Goal: Obtain resource: Download file/media

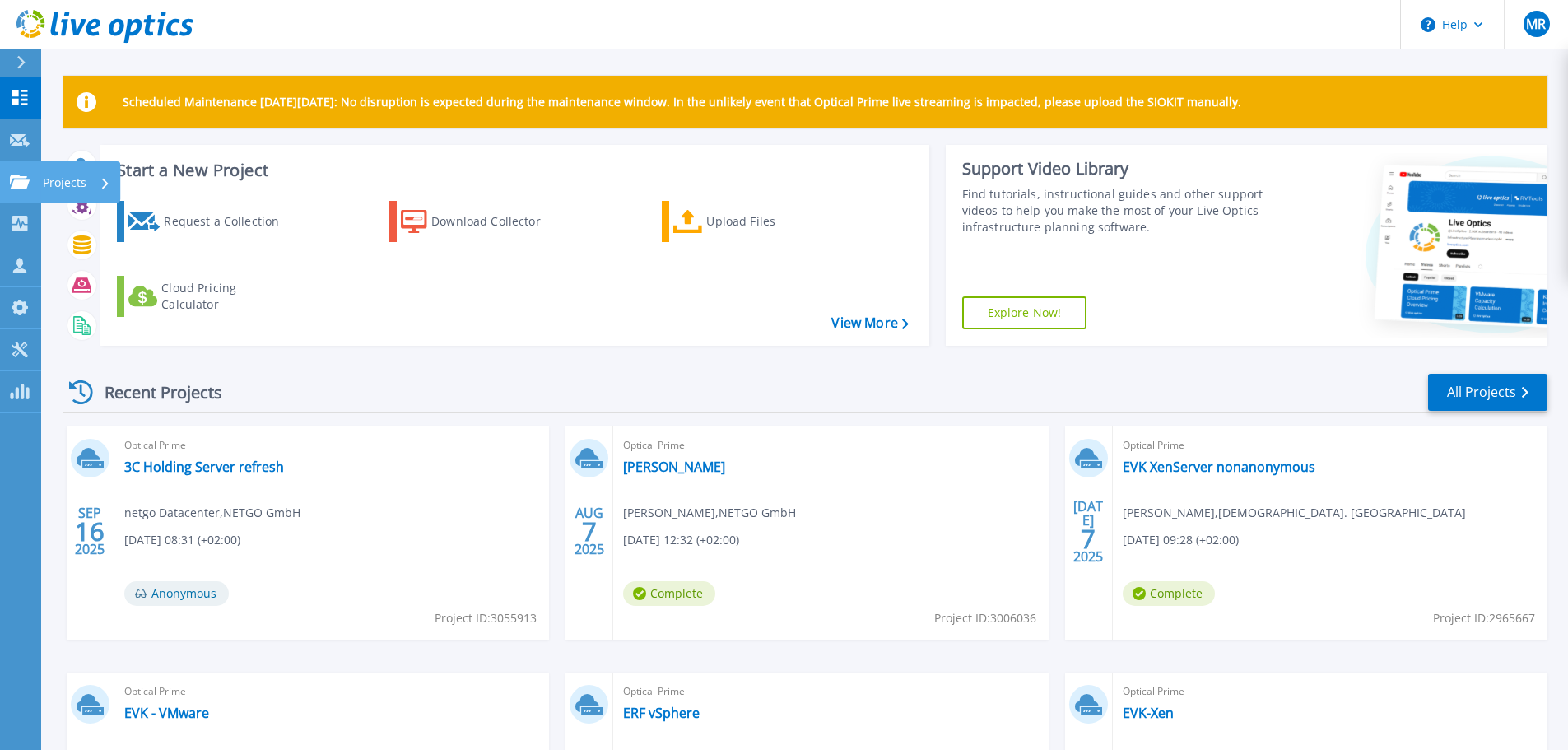
click at [19, 186] on icon at bounding box center [19, 181] width 19 height 14
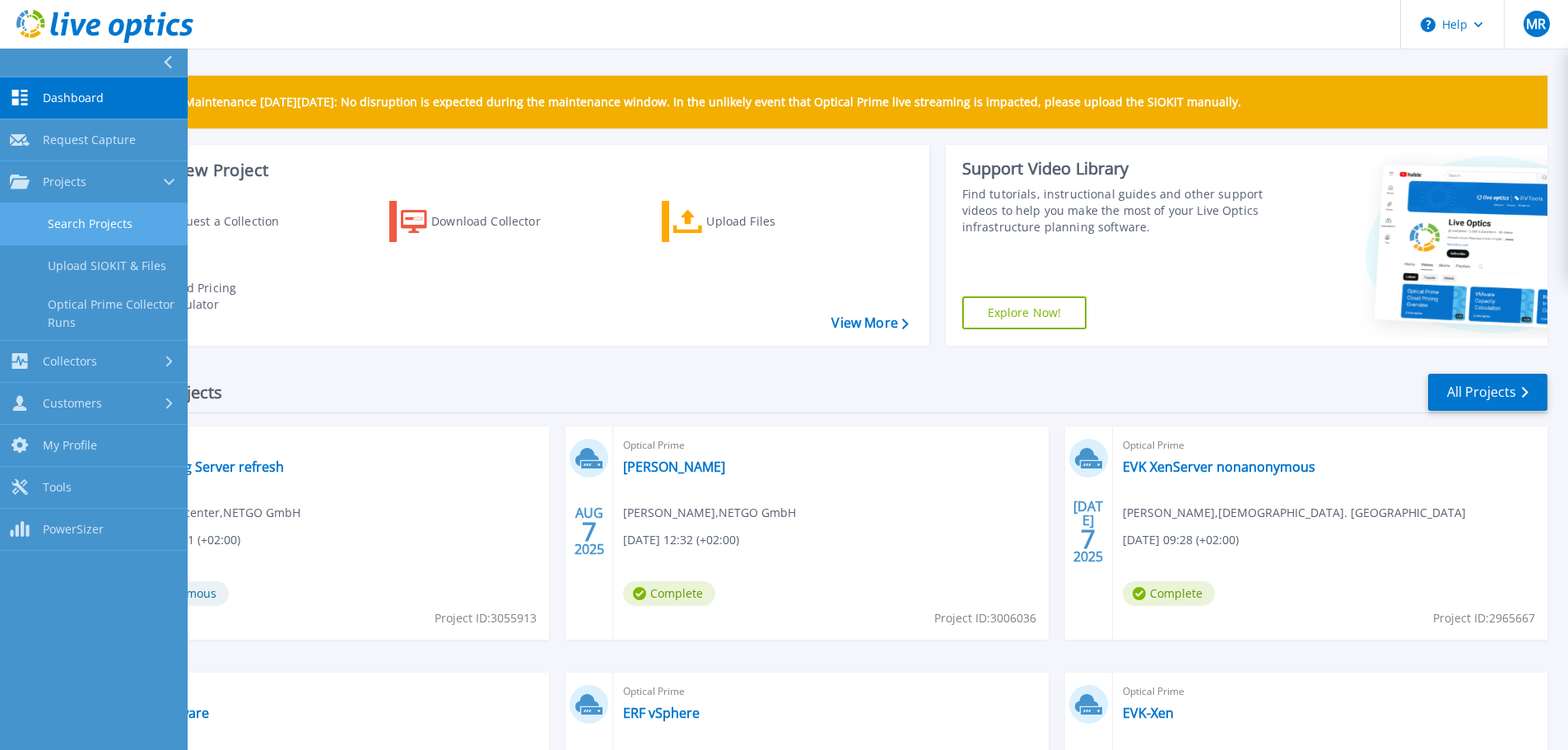
click at [108, 219] on link "Search Projects" at bounding box center [93, 224] width 188 height 42
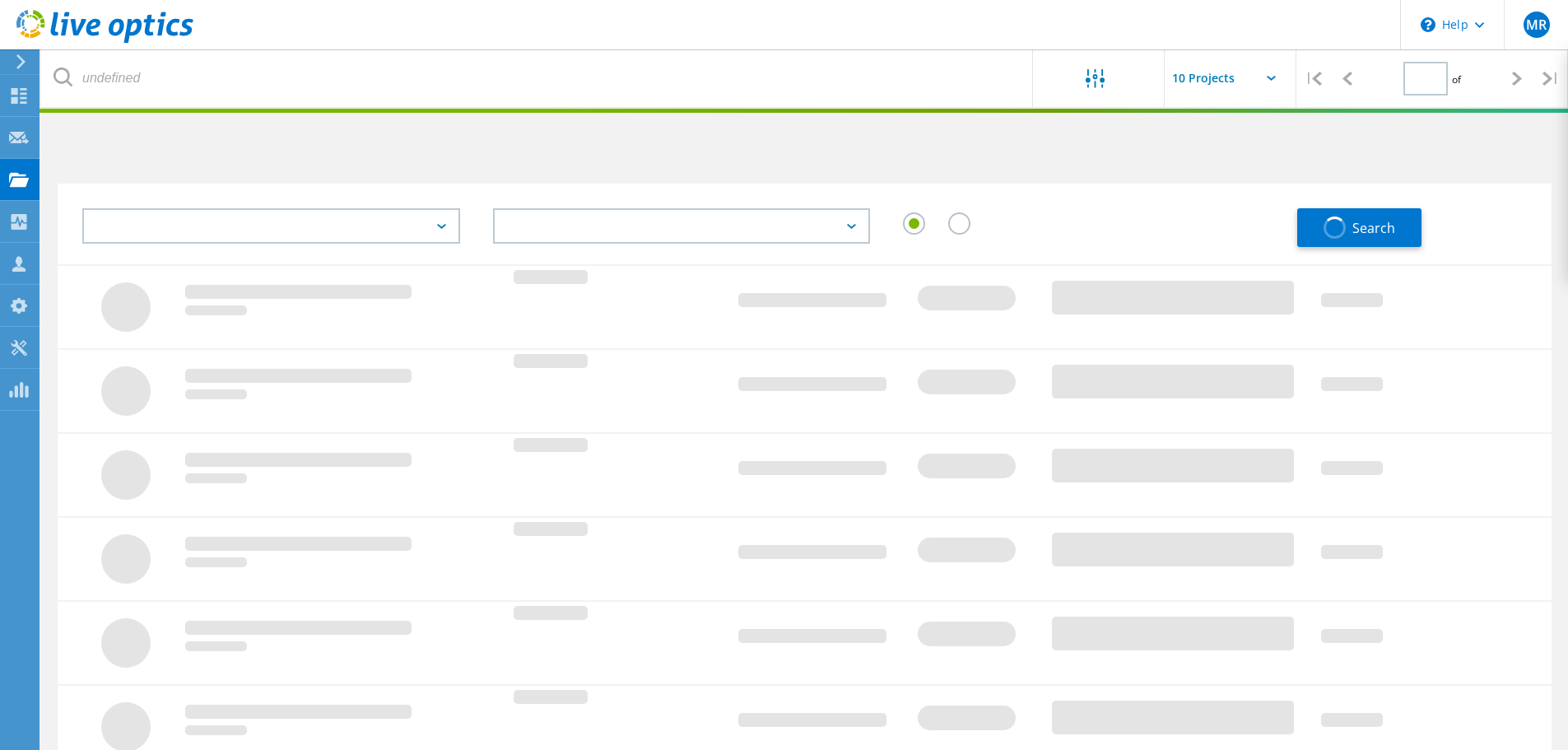
type input "1"
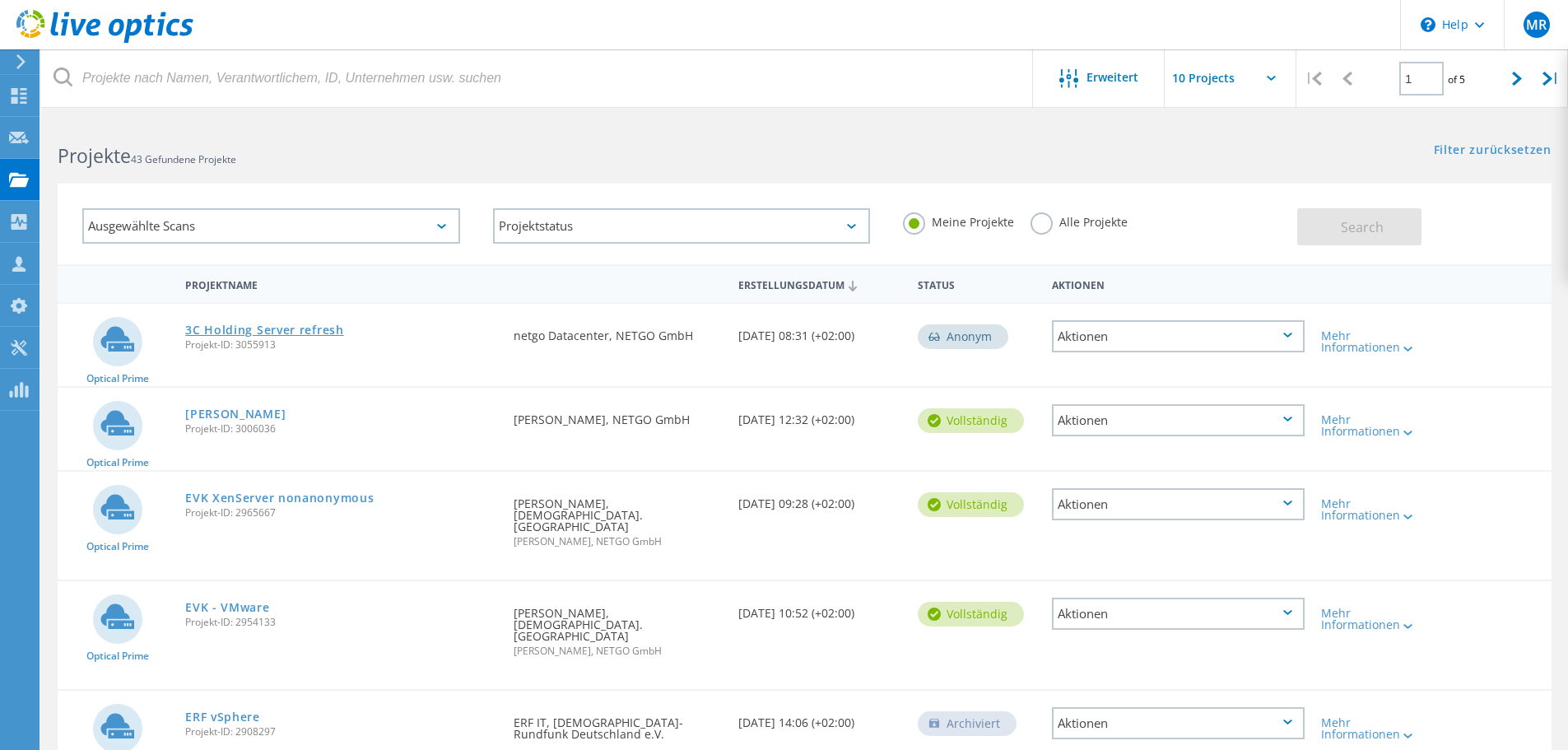
click at [267, 331] on link "3C Holding Server refresh" at bounding box center [265, 330] width 159 height 11
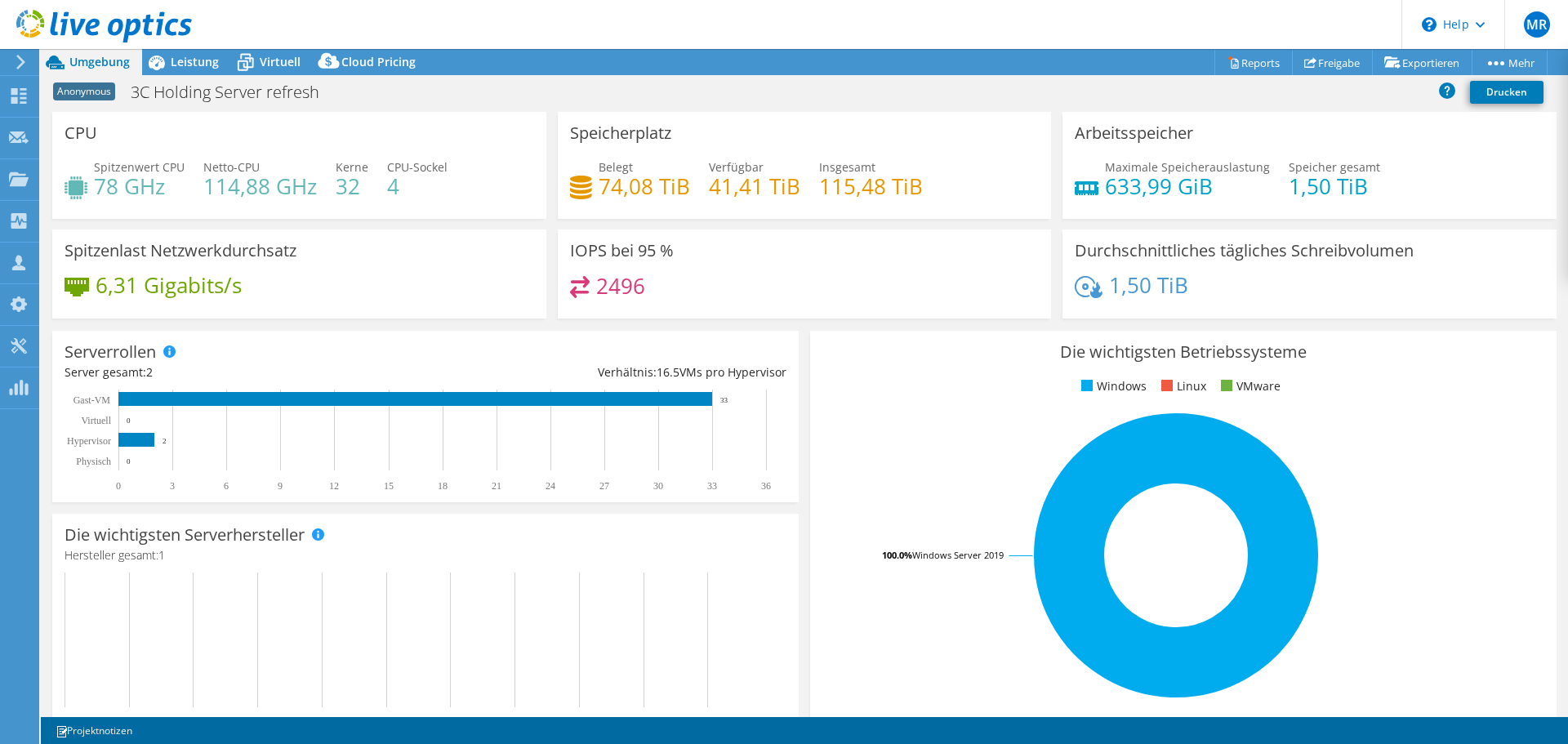
click at [18, 62] on icon at bounding box center [20, 62] width 12 height 15
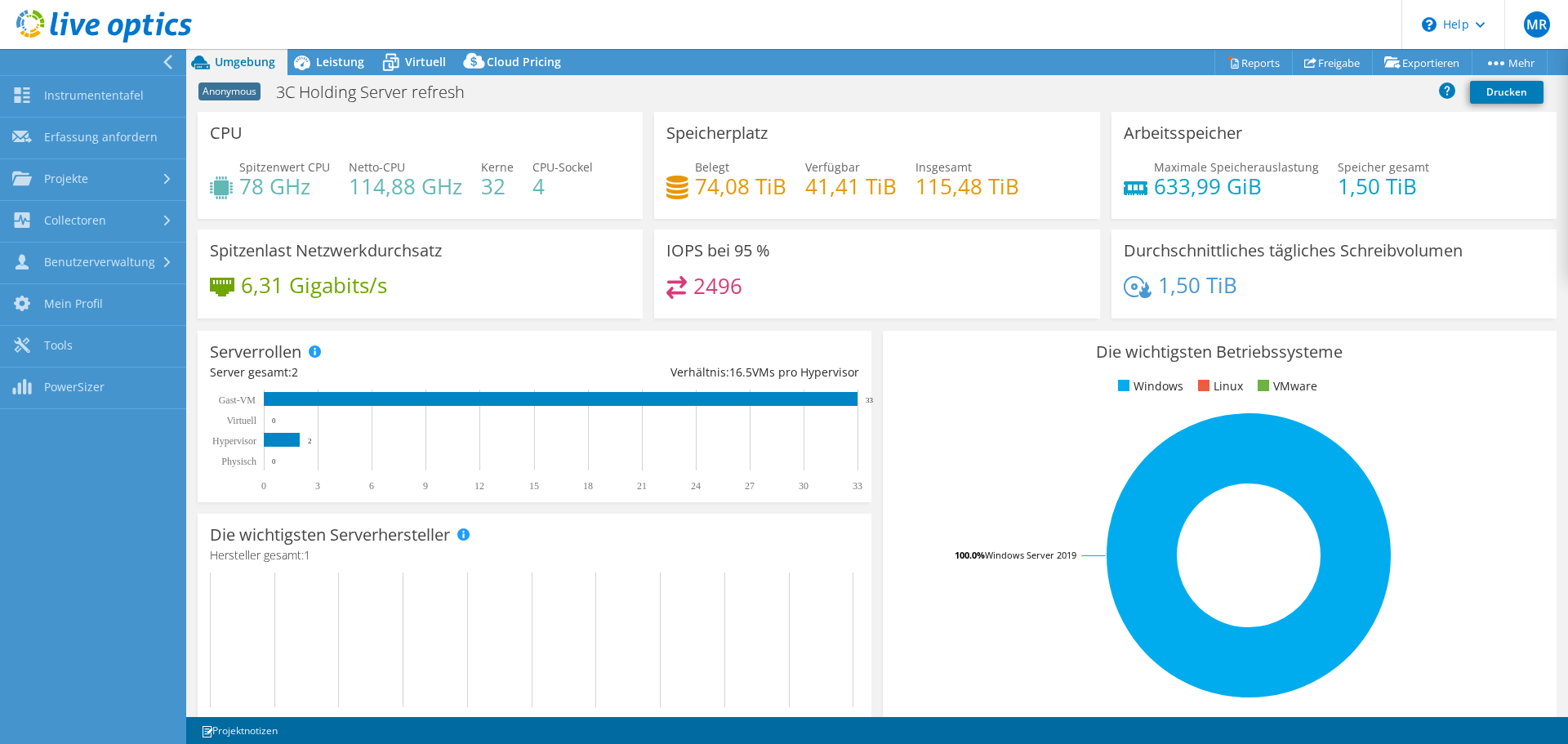
click at [519, 328] on div "Serverrollen Physische Server repräsentieren Bare-Metal-Server, die Ziel des Co…" at bounding box center [535, 416] width 685 height 183
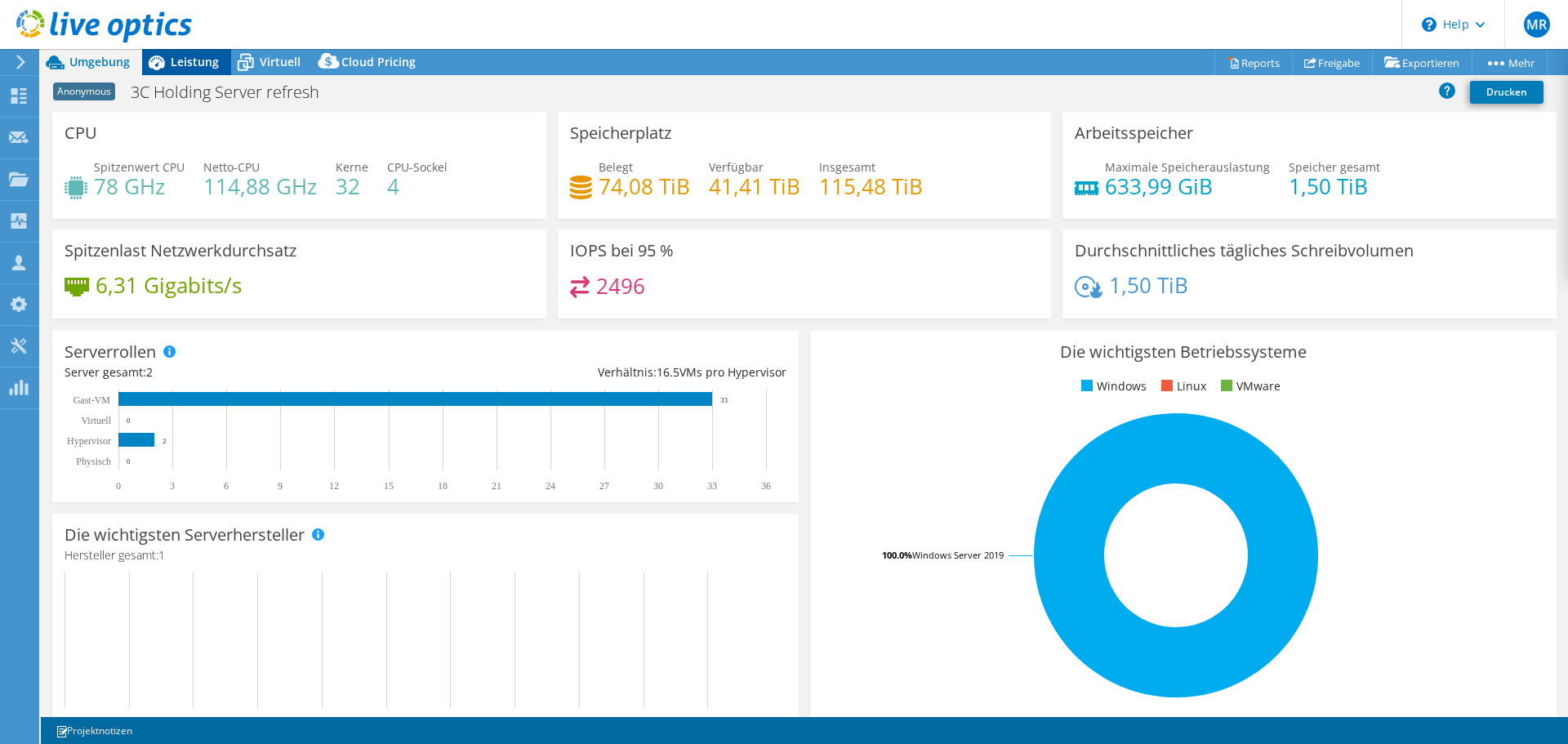
click at [185, 69] on span "Leistung" at bounding box center [195, 62] width 48 height 16
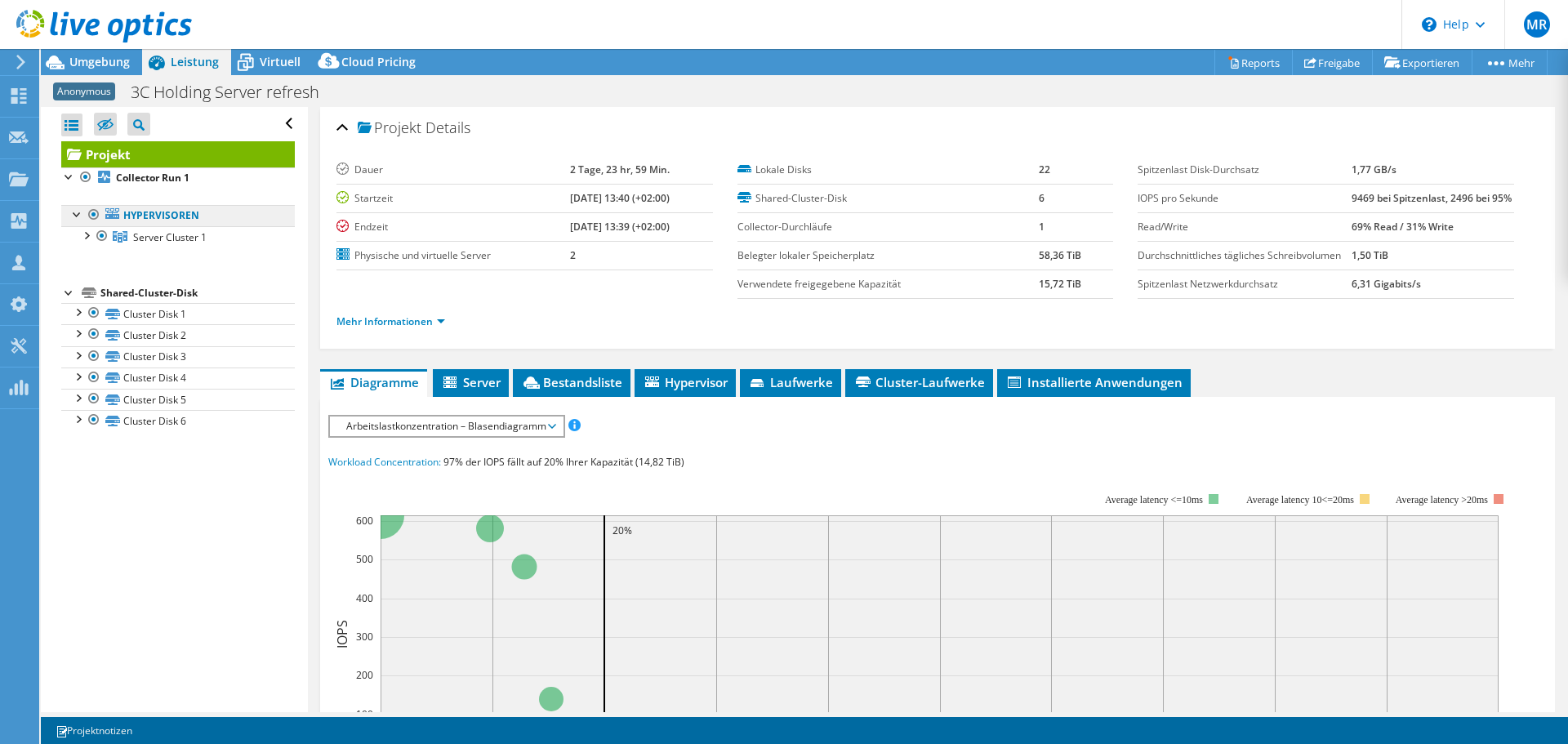
click at [83, 224] on link "Hypervisoren" at bounding box center [178, 215] width 233 height 21
click at [85, 237] on div at bounding box center [85, 234] width 17 height 17
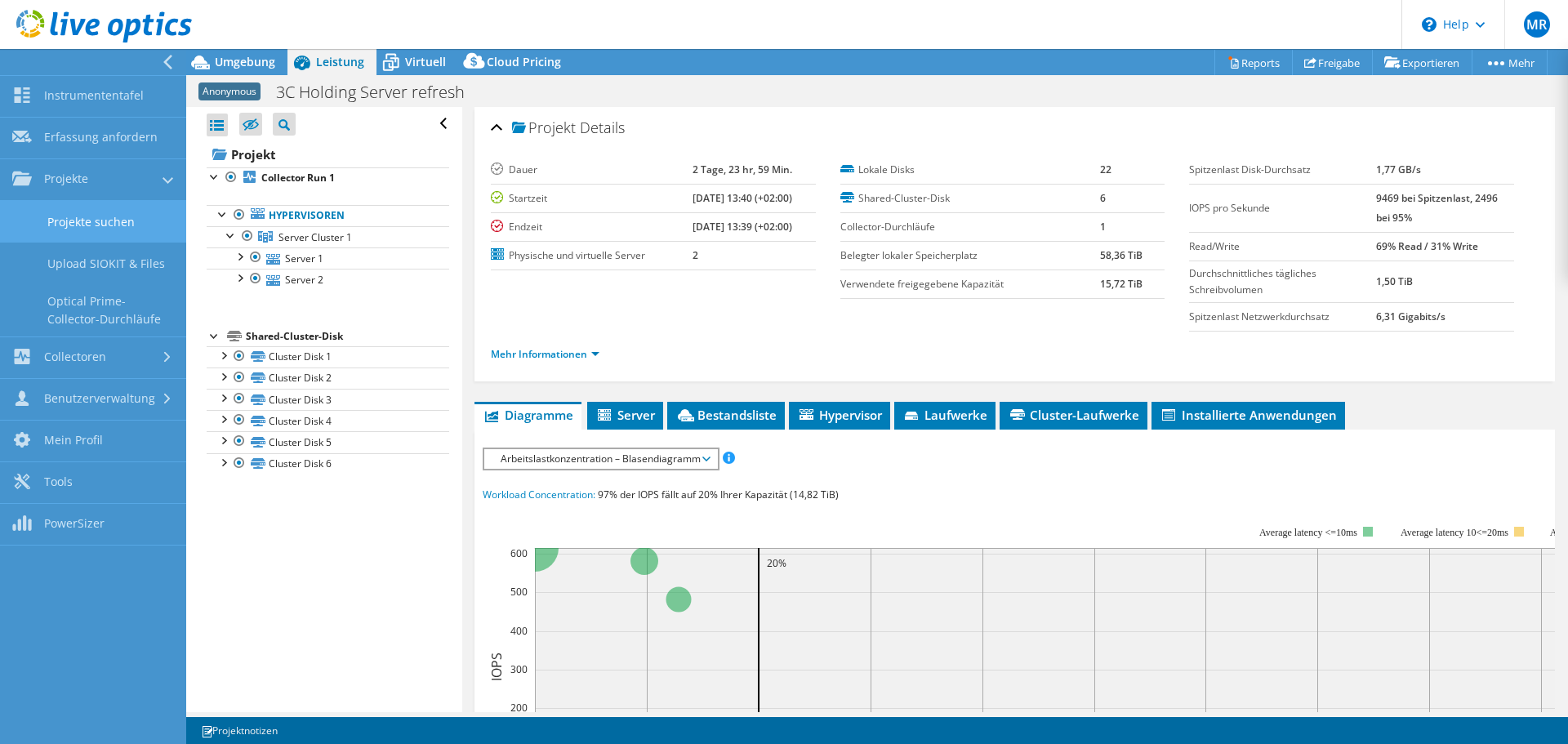
click at [110, 217] on link "Projekte suchen" at bounding box center [93, 221] width 186 height 41
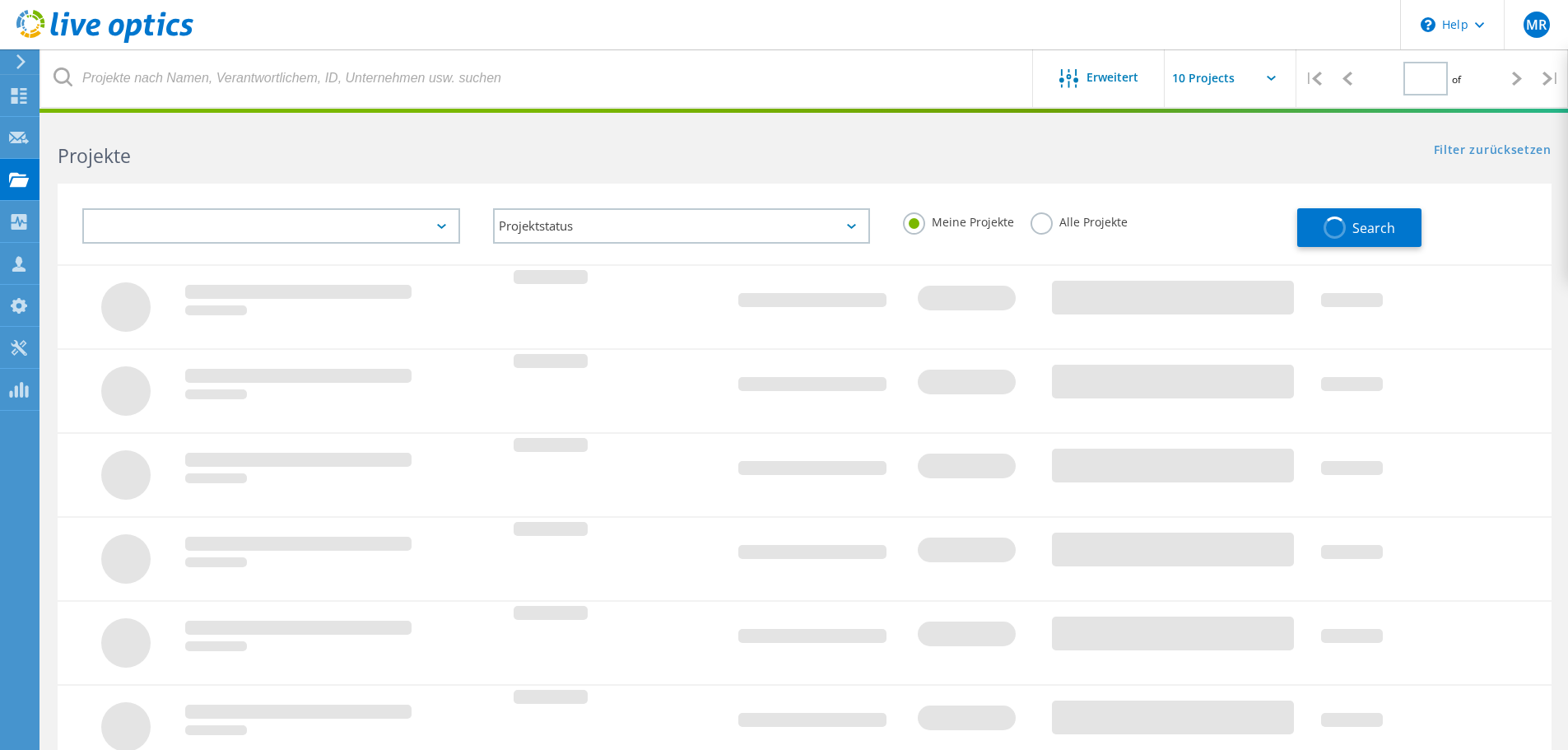
type input "1"
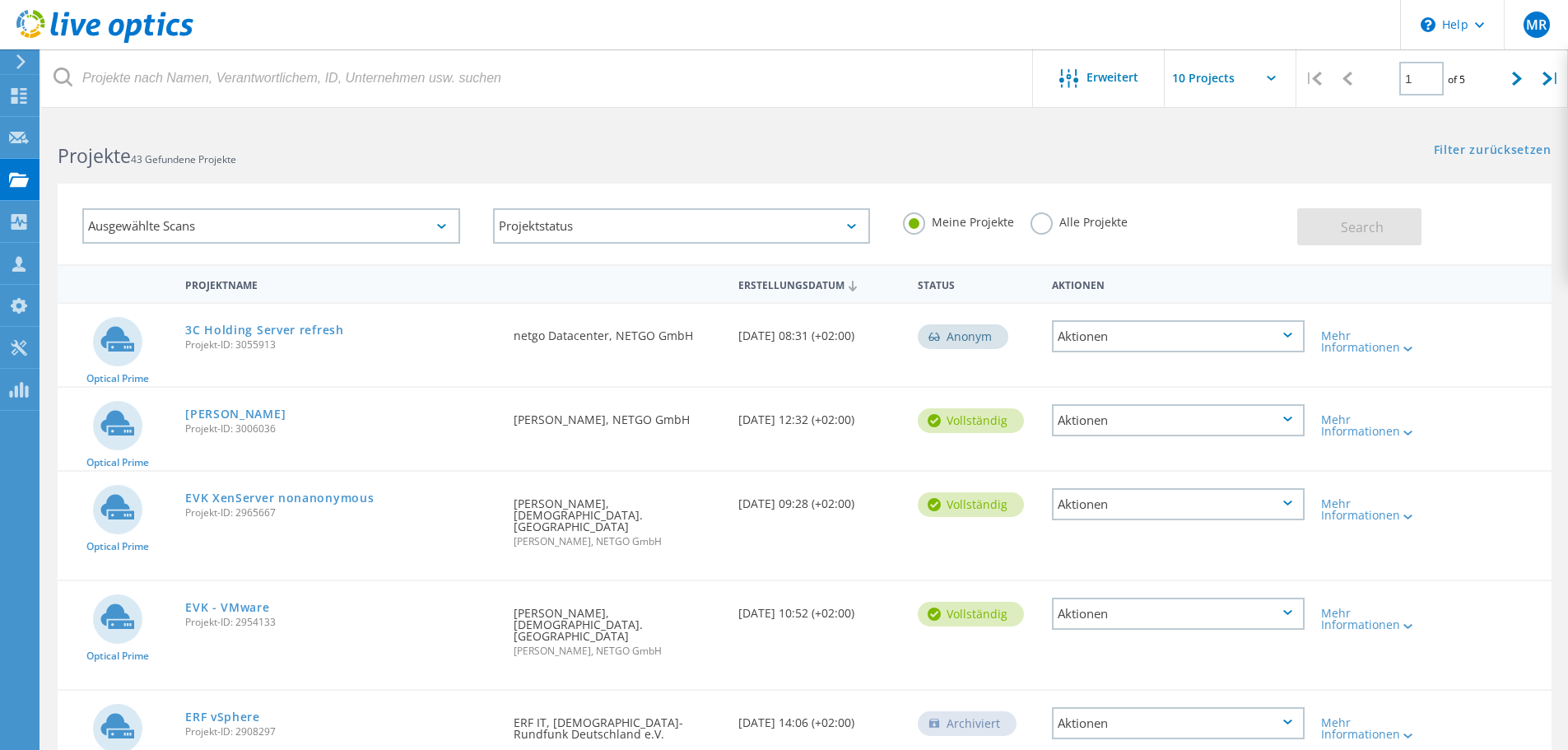
click at [448, 320] on div "3C Holding Server refresh Projekt-ID: 3055913" at bounding box center [341, 335] width 329 height 63
click at [475, 391] on div "Rabenhorst Projekt-ID: 3006036" at bounding box center [341, 419] width 329 height 63
click at [1538, 21] on span "MR" at bounding box center [1537, 25] width 20 height 13
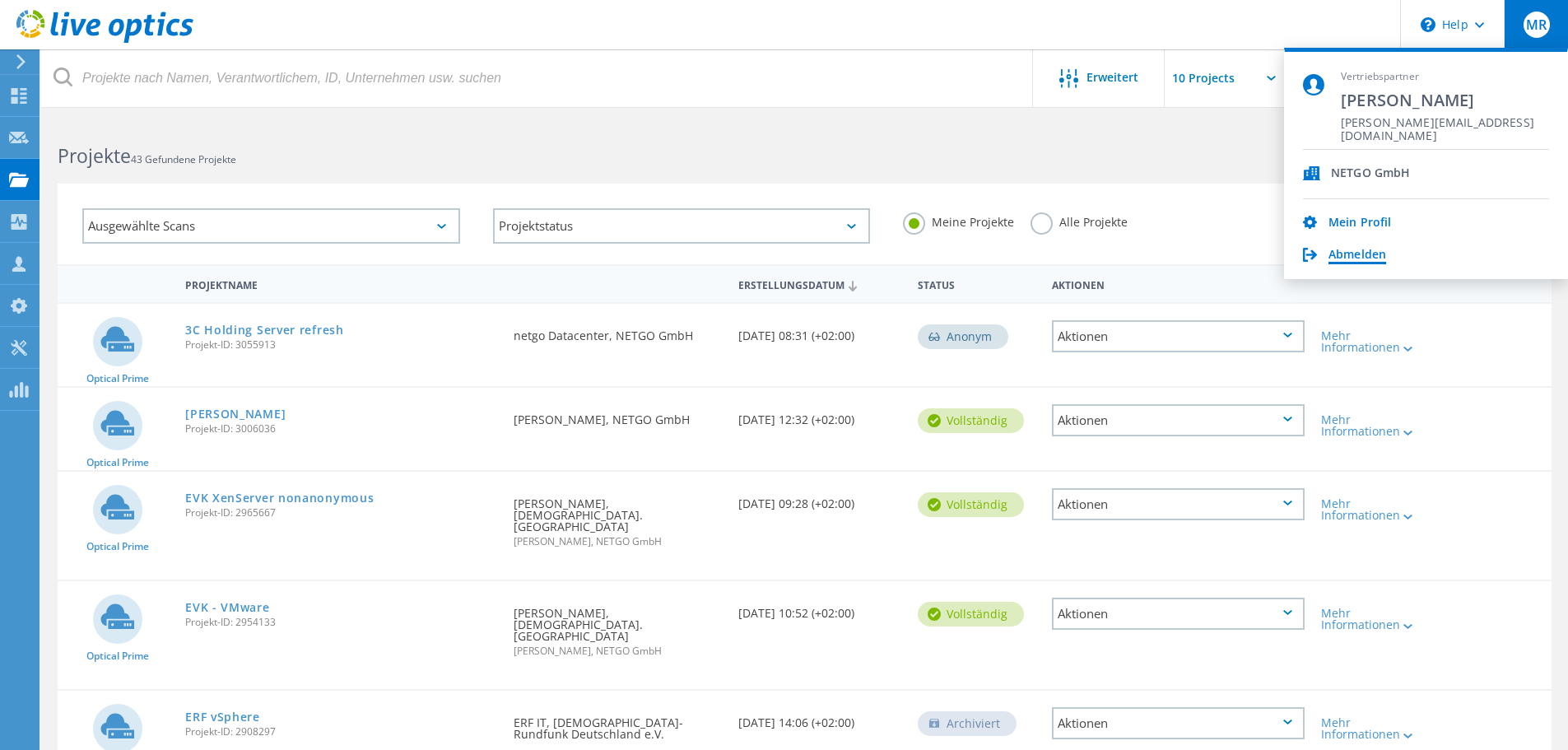
click at [1364, 255] on link "Abmelden" at bounding box center [1357, 256] width 57 height 16
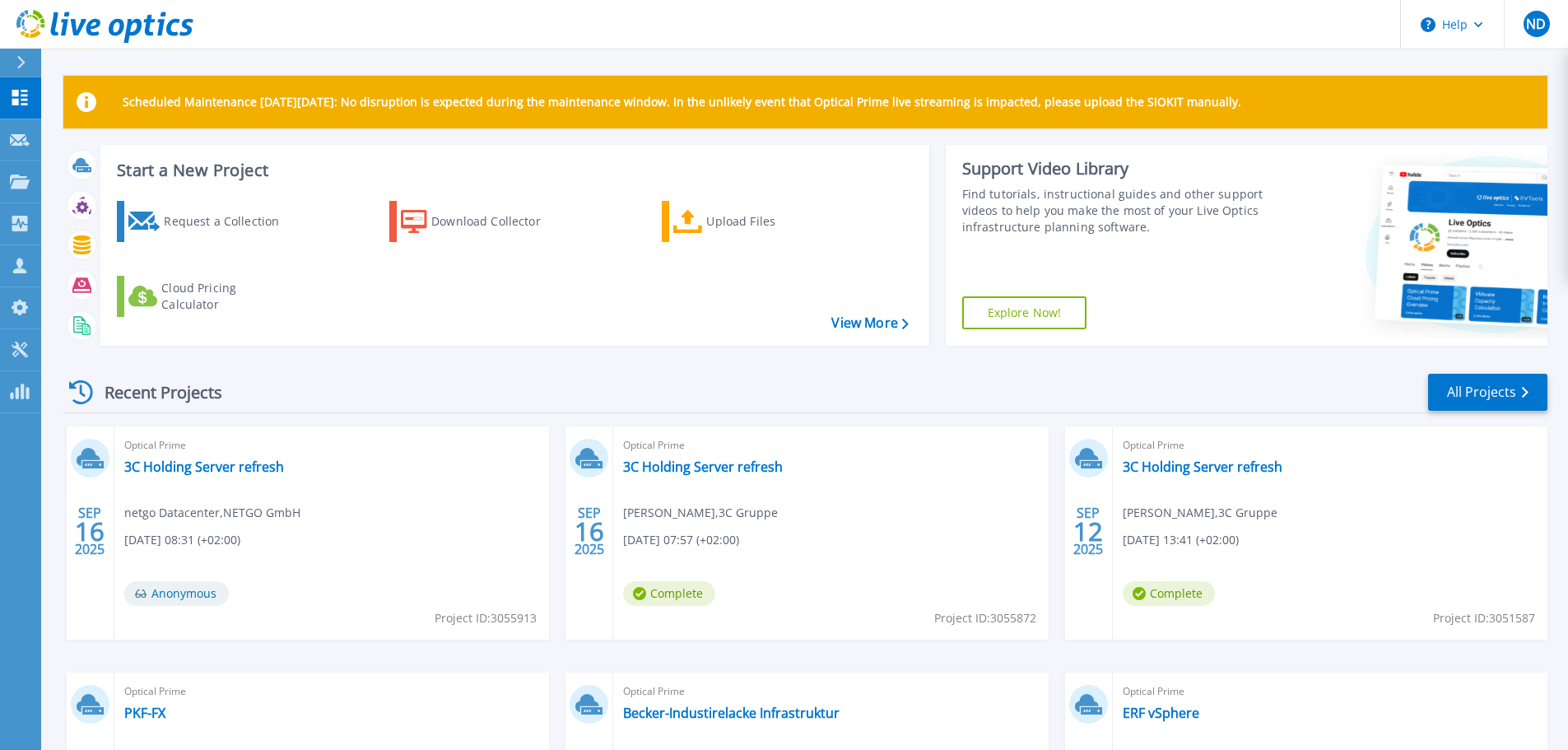
click at [877, 393] on div "Recent Projects All Projects" at bounding box center [804, 393] width 1484 height 41
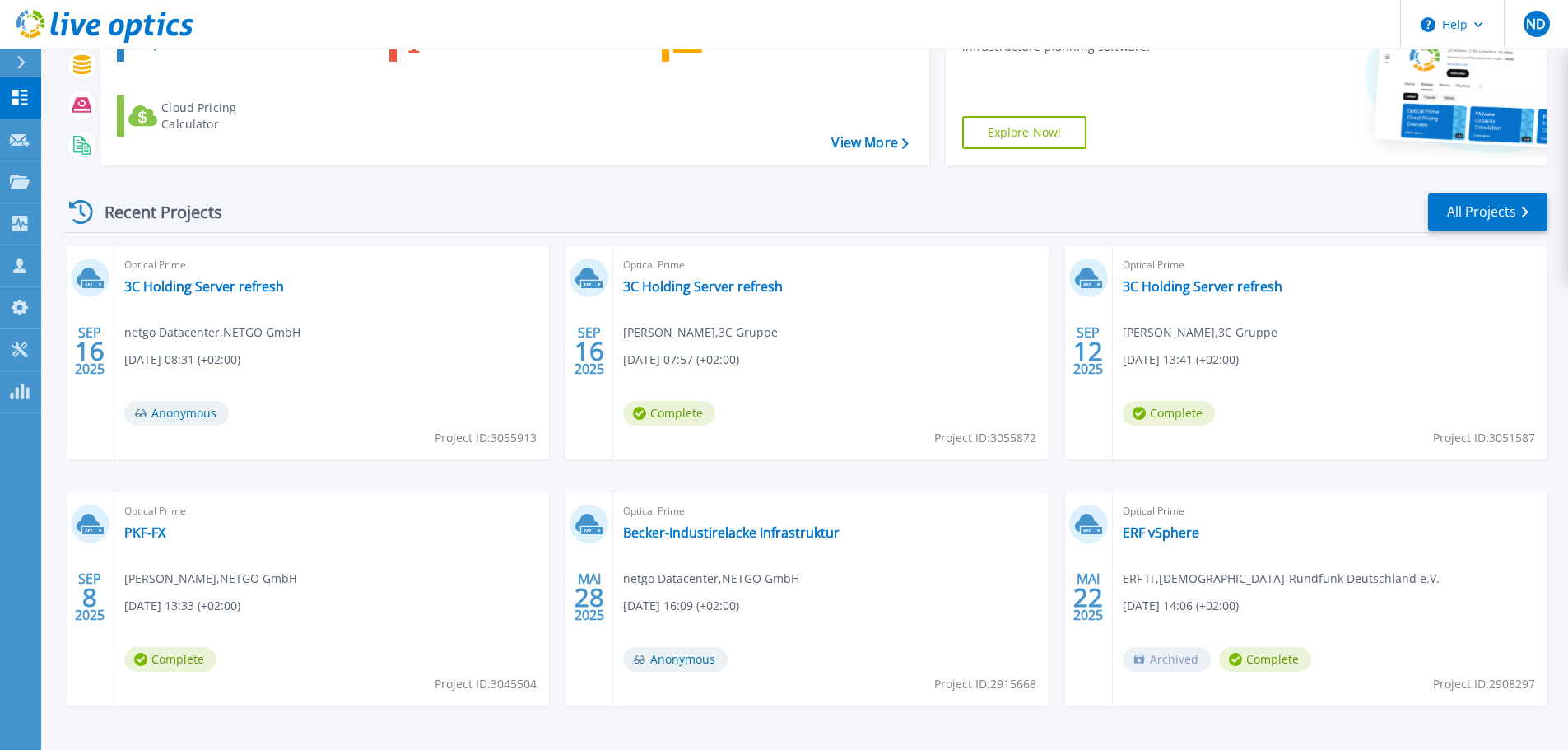
scroll to position [231, 0]
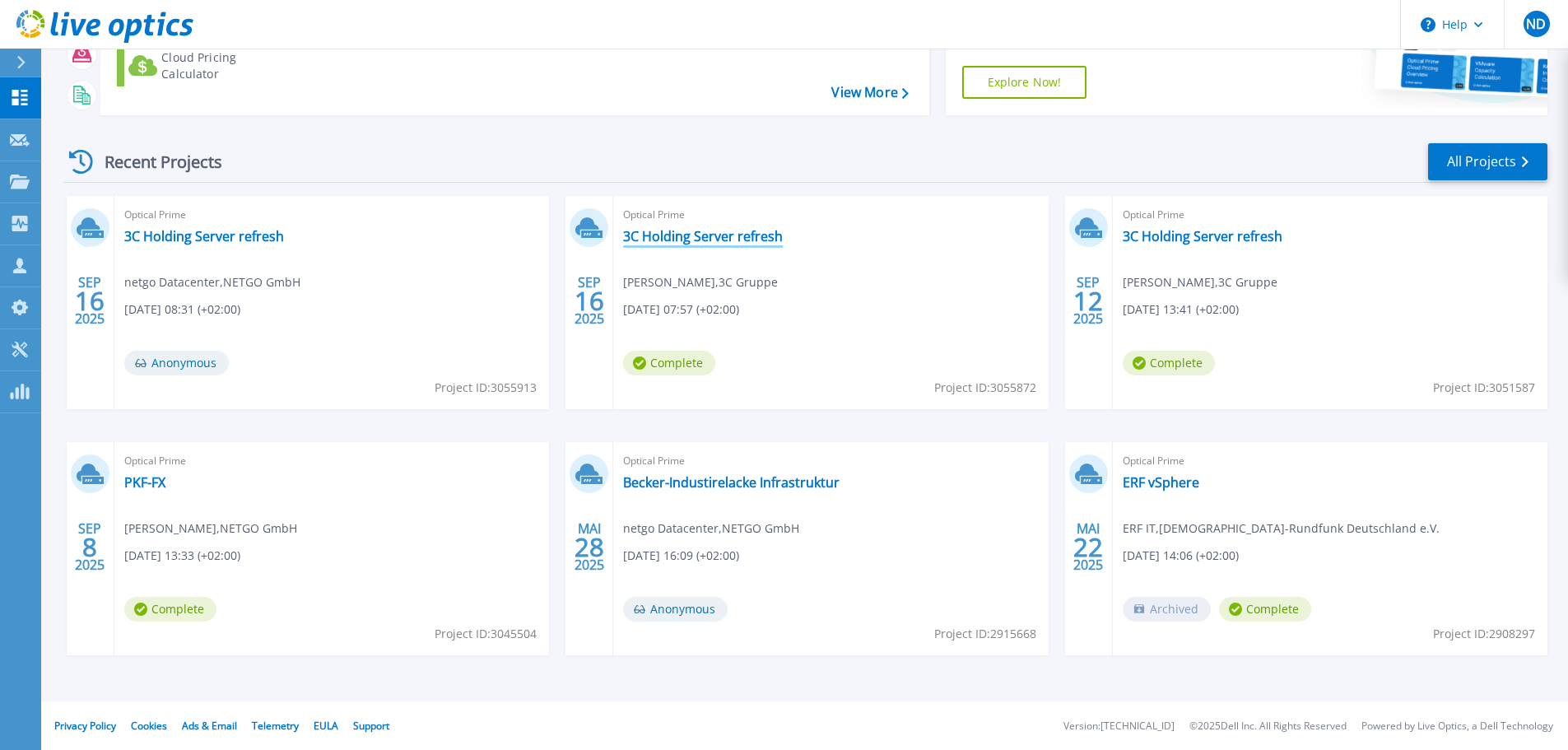
click at [673, 240] on link "3C Holding Server refresh" at bounding box center [703, 236] width 160 height 17
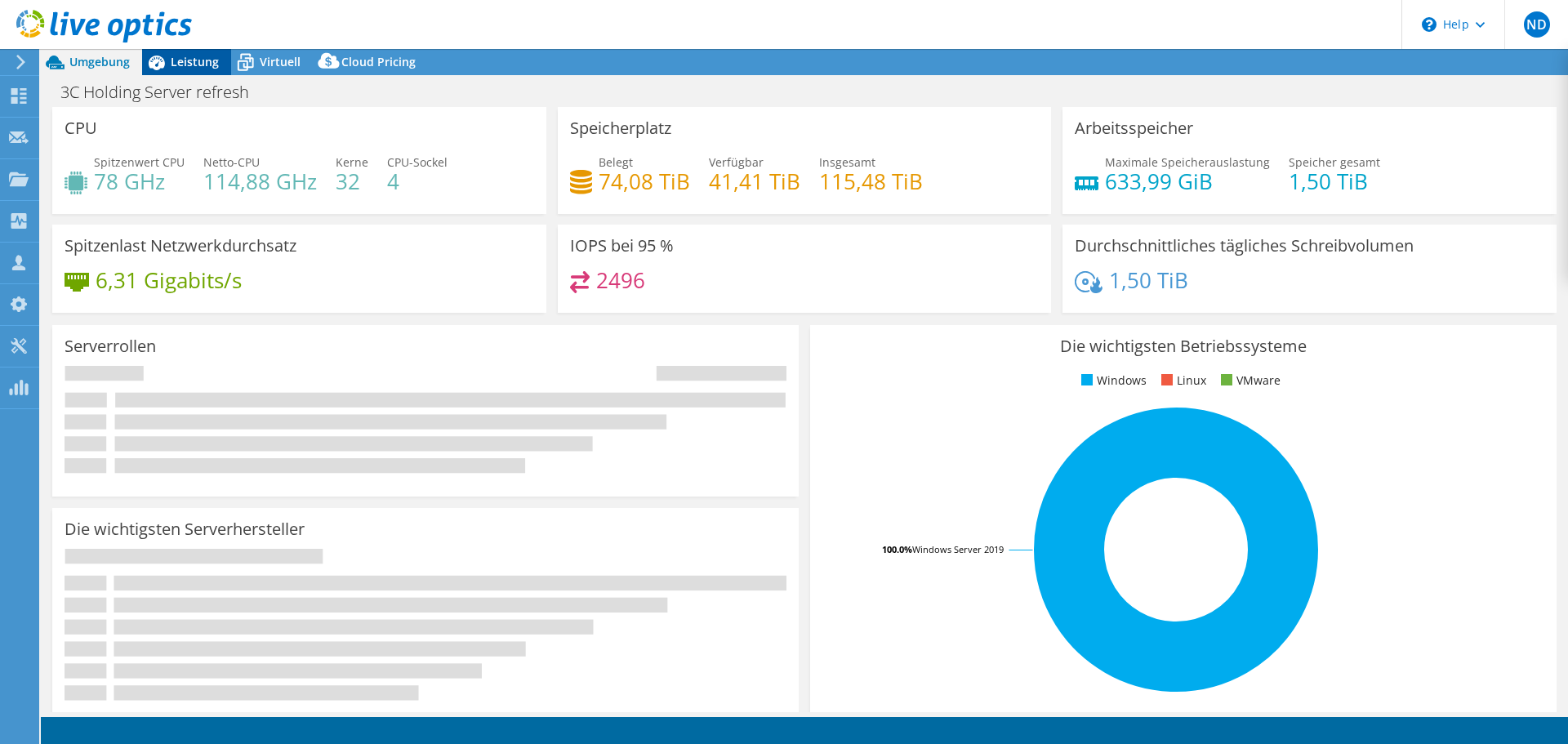
select select "EUFrankfurt"
select select "EUR"
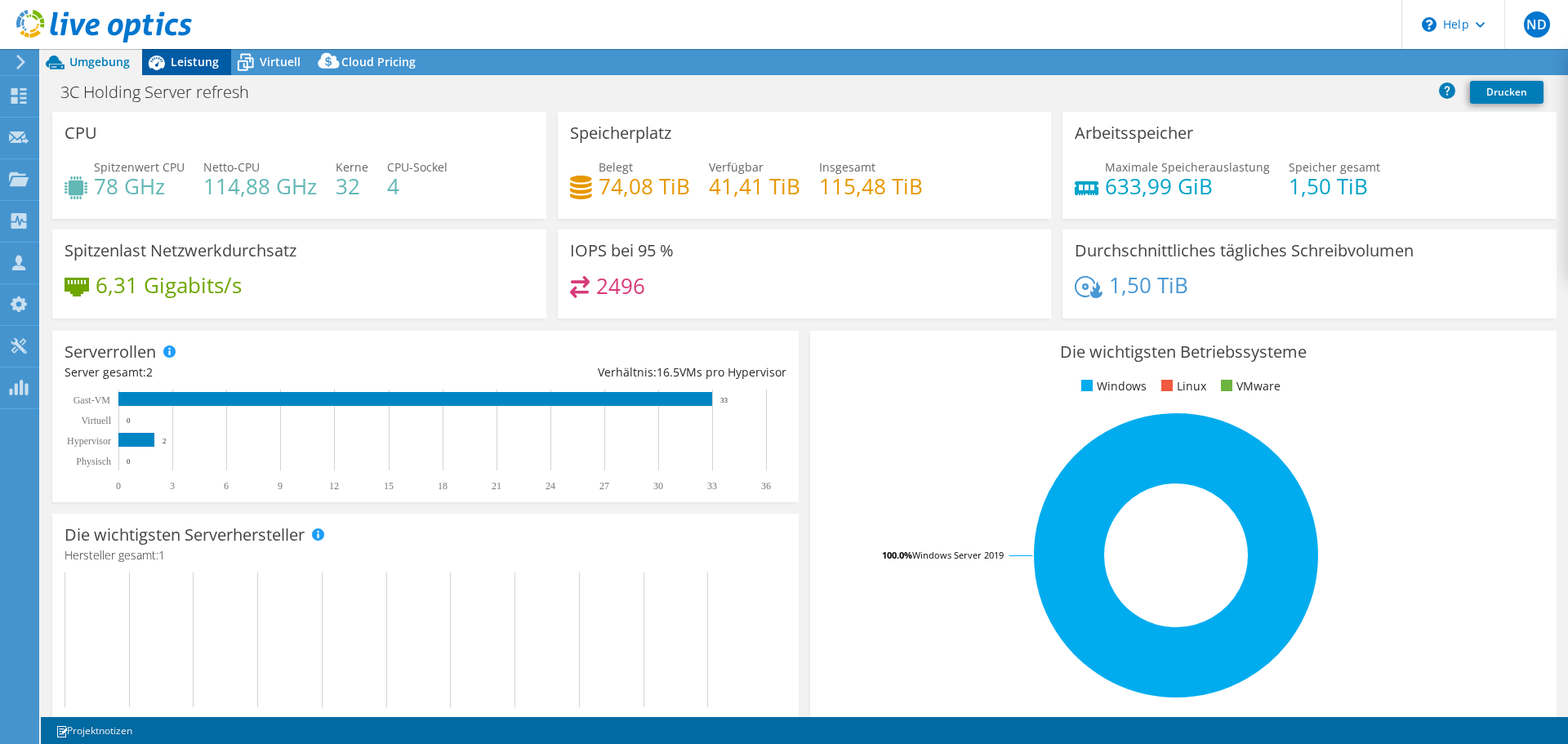
click at [199, 64] on span "Leistung" at bounding box center [195, 62] width 48 height 16
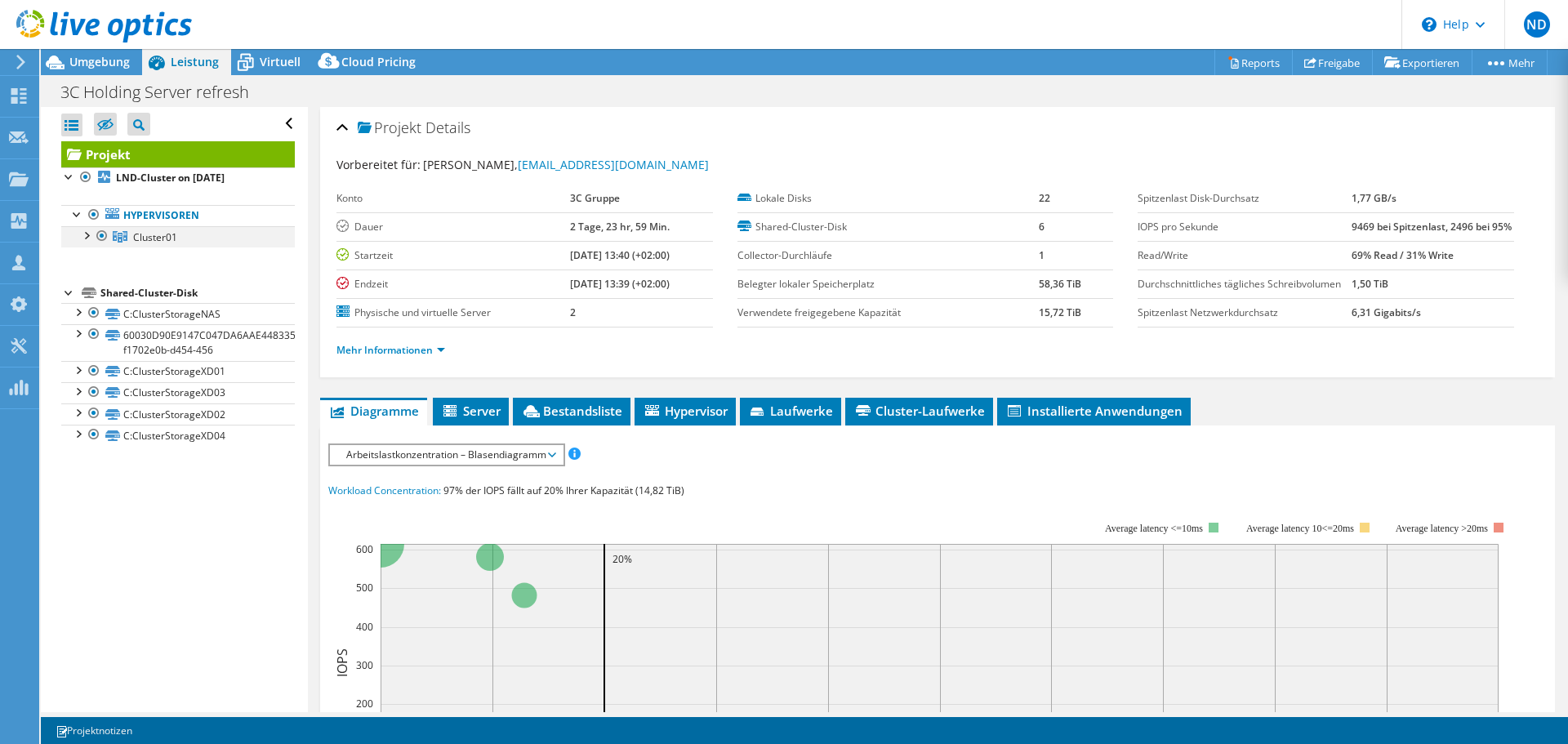
click at [82, 232] on div at bounding box center [85, 234] width 17 height 17
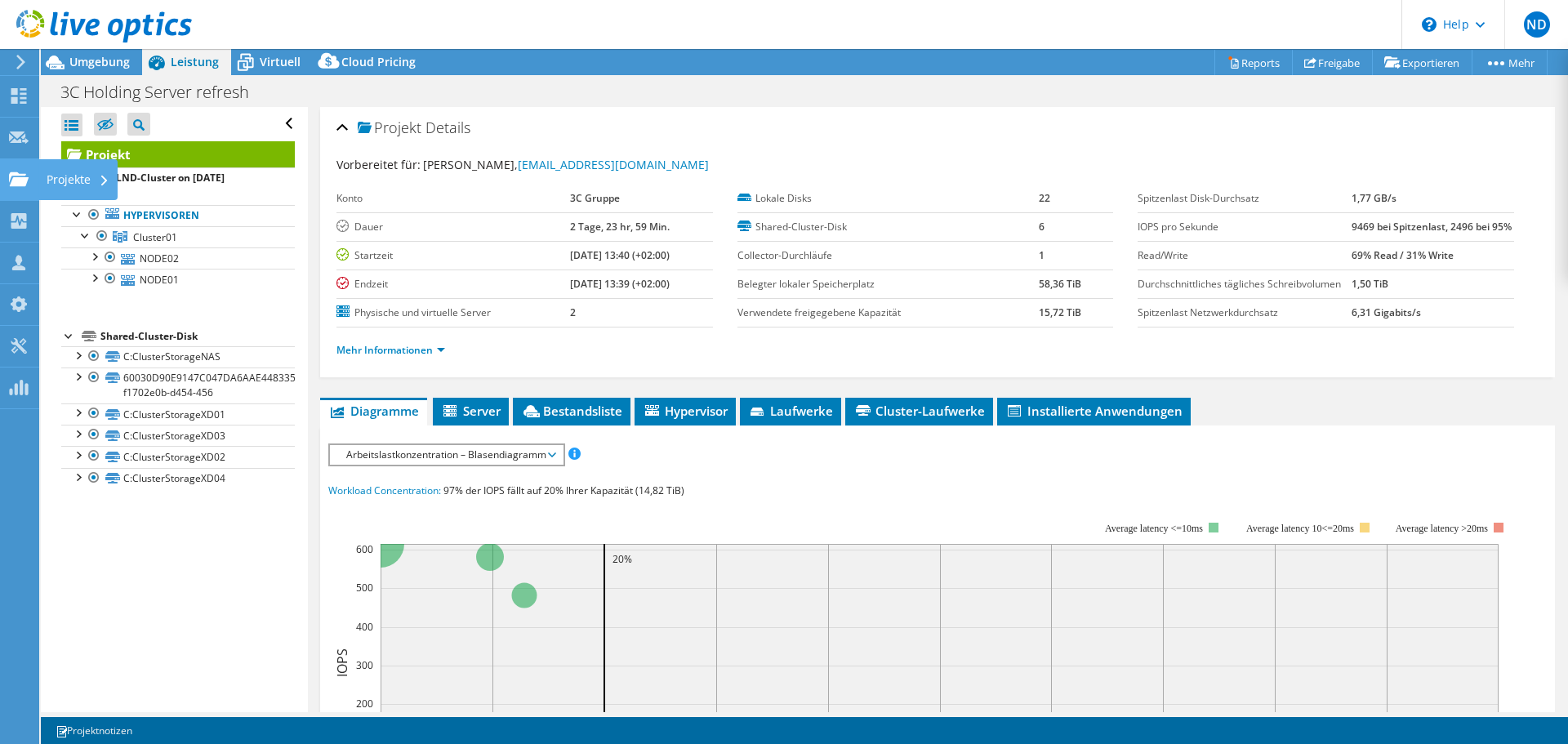
click at [21, 175] on icon at bounding box center [18, 179] width 19 height 16
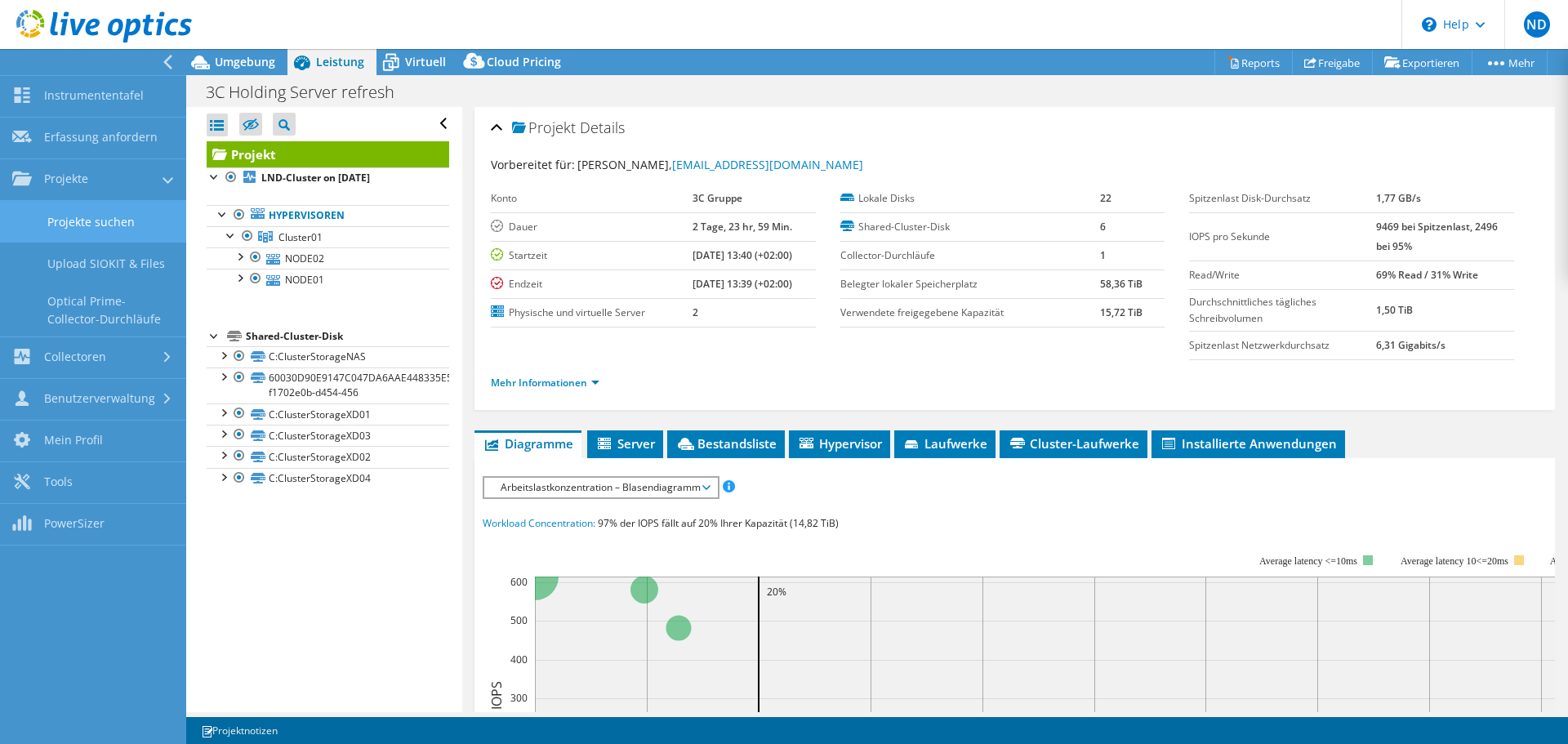
click at [113, 214] on link "Projekte suchen" at bounding box center [93, 221] width 186 height 41
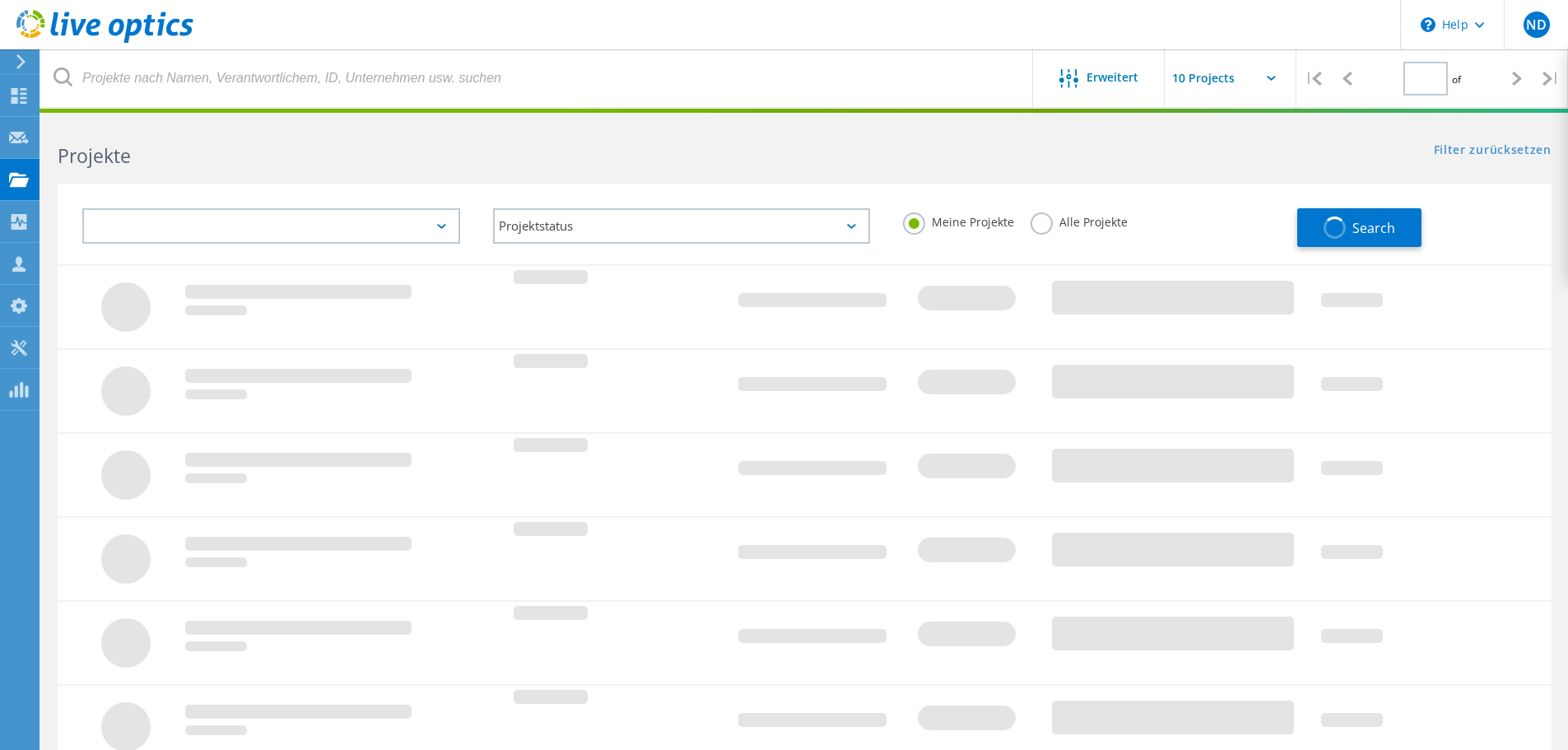
type input "1"
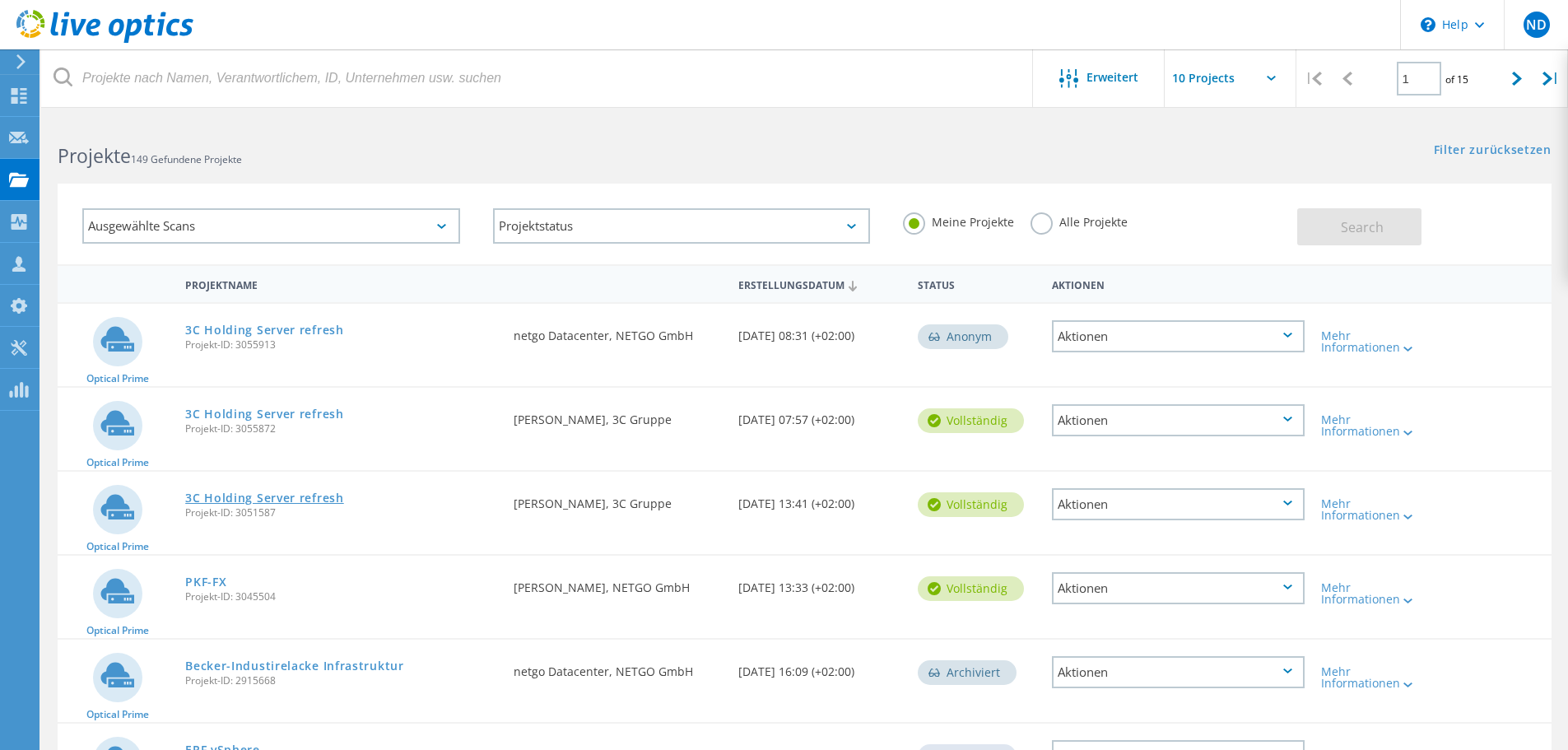
click at [313, 497] on link "3C Holding Server refresh" at bounding box center [265, 498] width 159 height 11
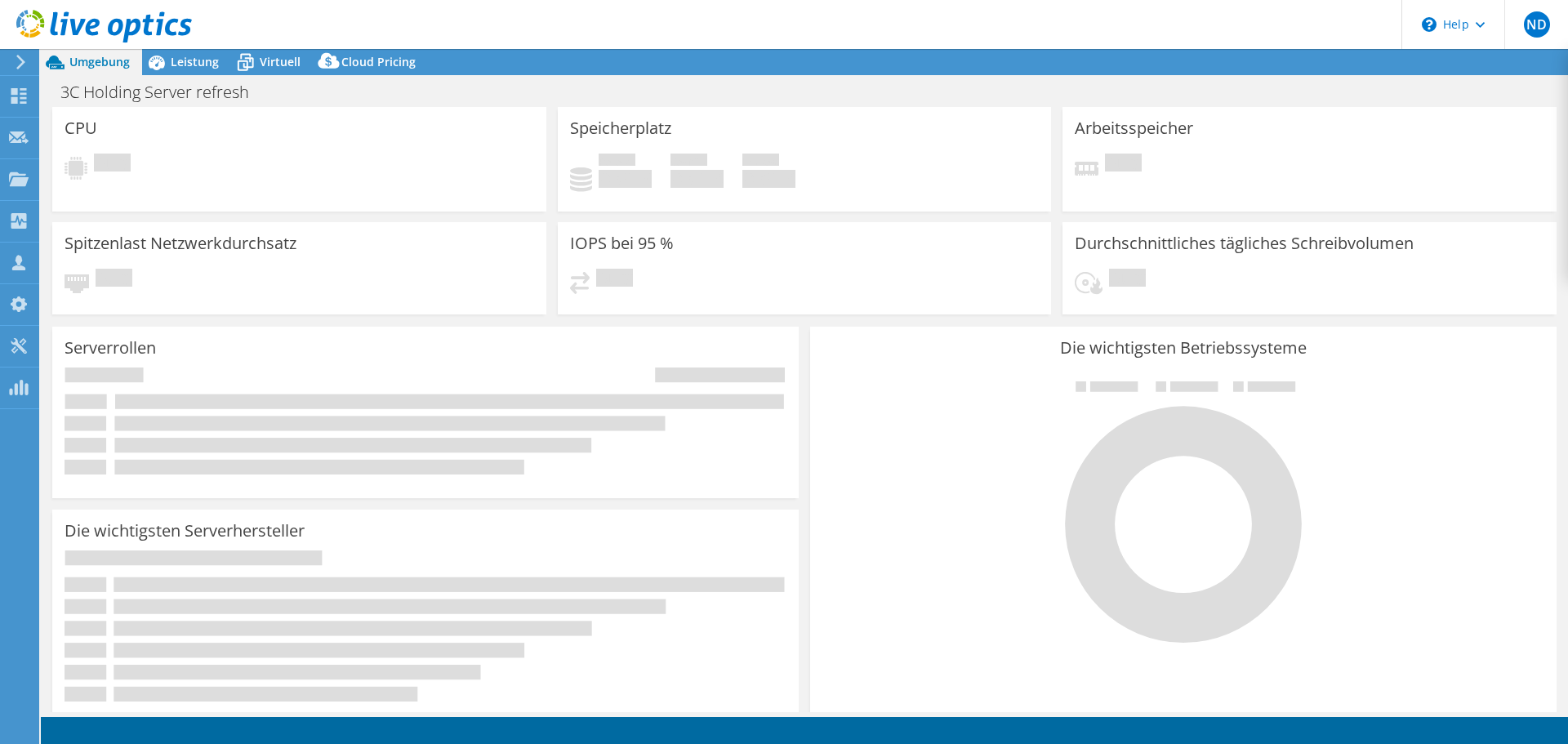
select select "USD"
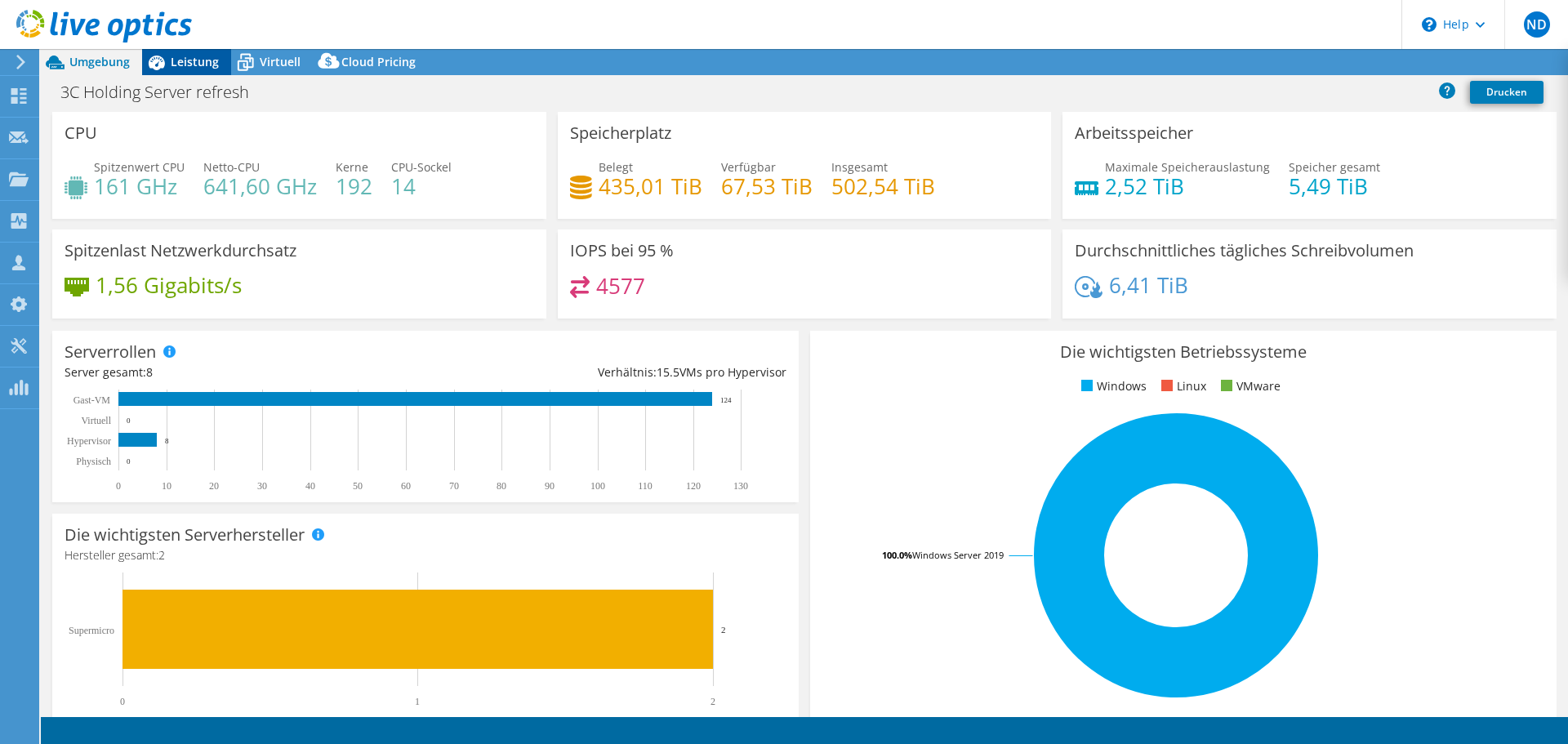
click at [185, 59] on span "Leistung" at bounding box center [195, 62] width 48 height 16
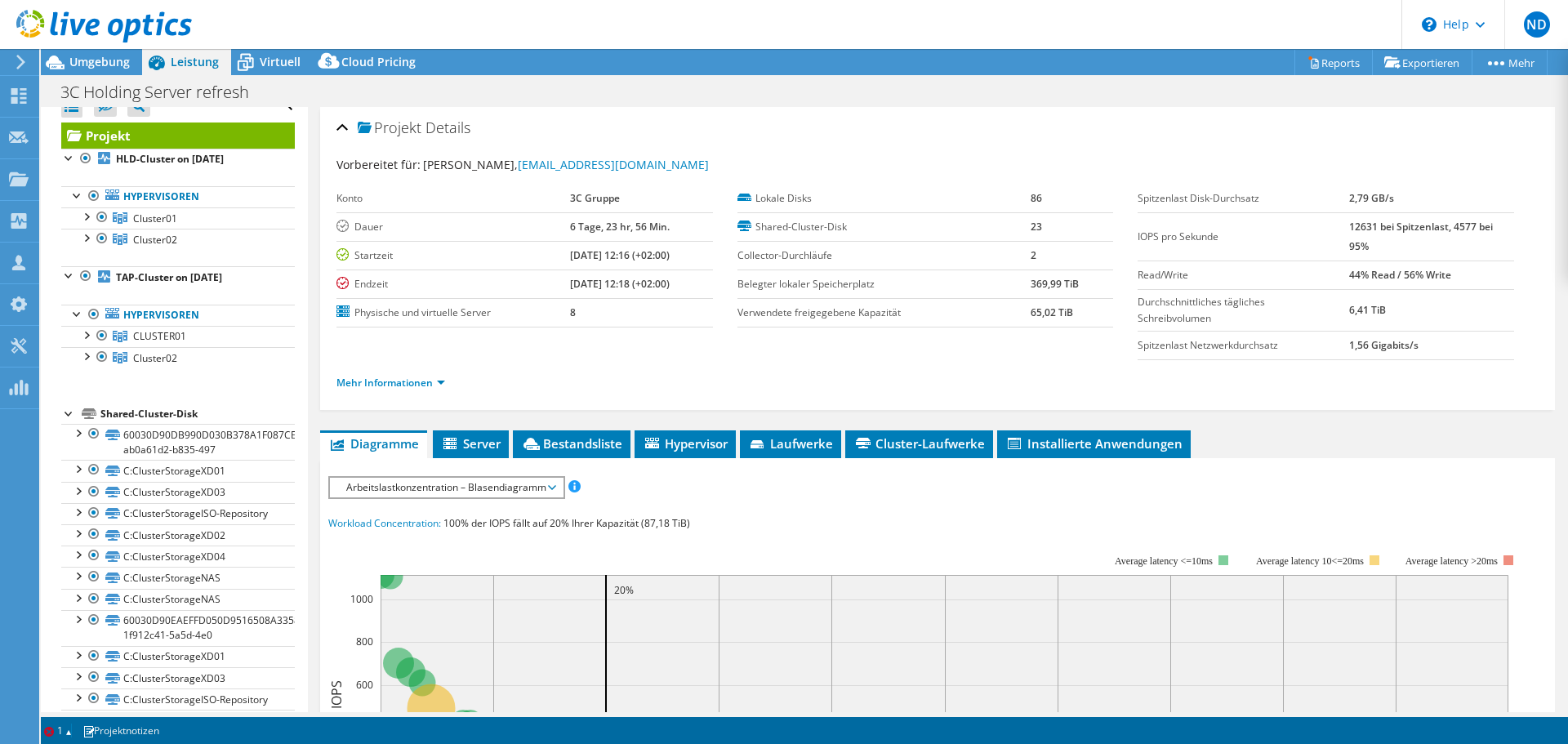
scroll to position [20, 0]
click at [85, 240] on div at bounding box center [85, 235] width 17 height 17
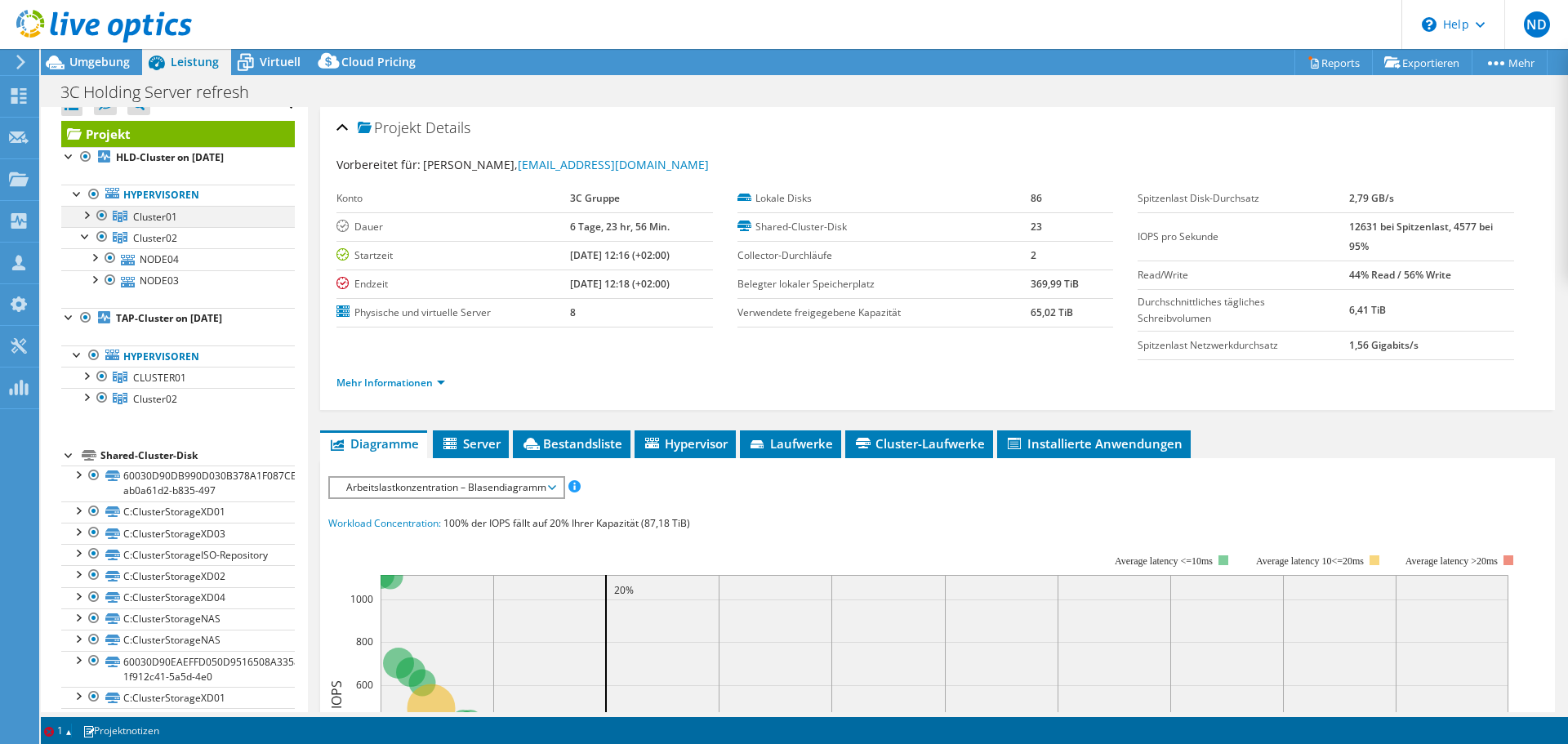
click at [87, 217] on div at bounding box center [85, 214] width 17 height 17
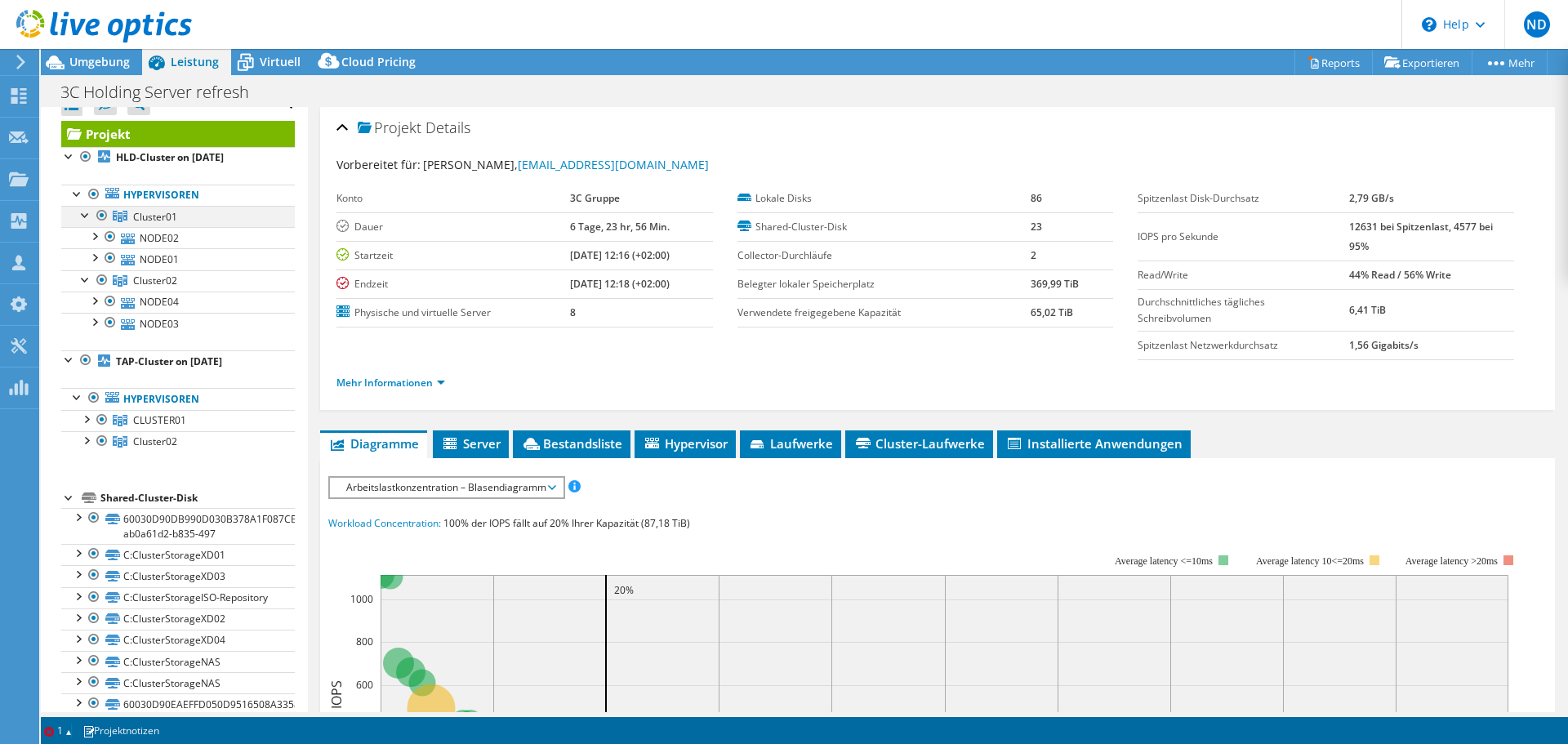
click at [87, 217] on div at bounding box center [85, 214] width 17 height 17
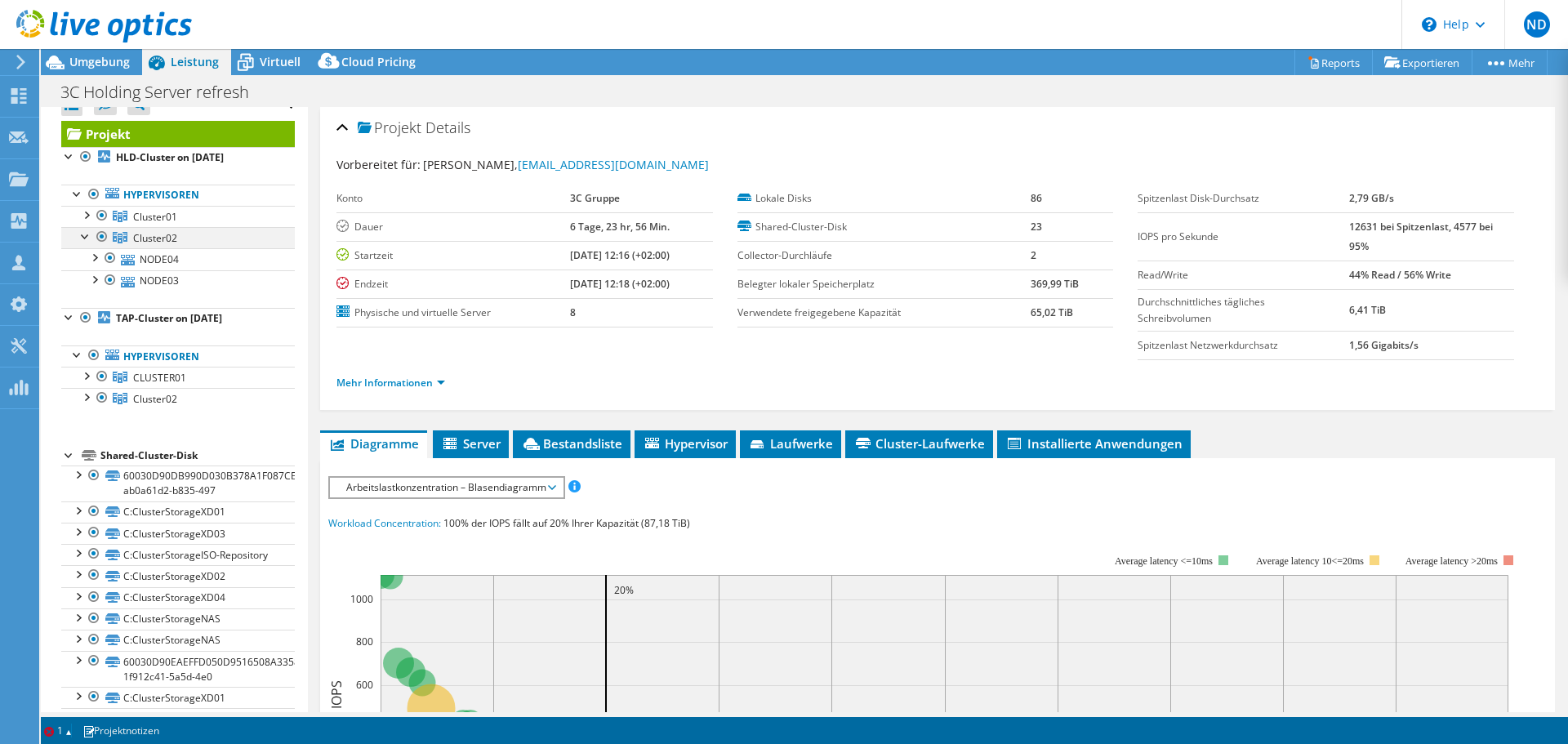
click at [86, 236] on div at bounding box center [85, 235] width 17 height 17
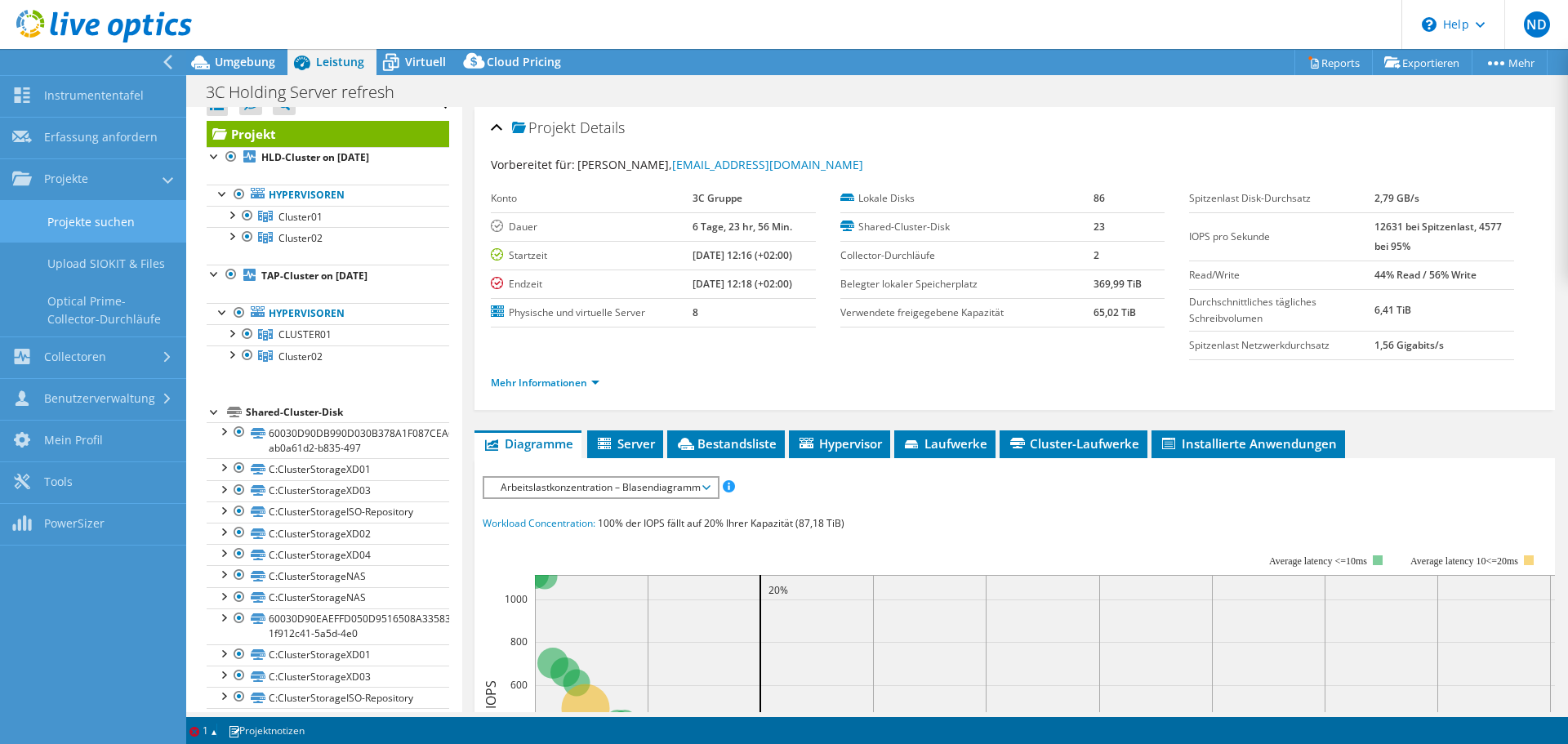
click at [130, 225] on link "Projekte suchen" at bounding box center [93, 221] width 186 height 41
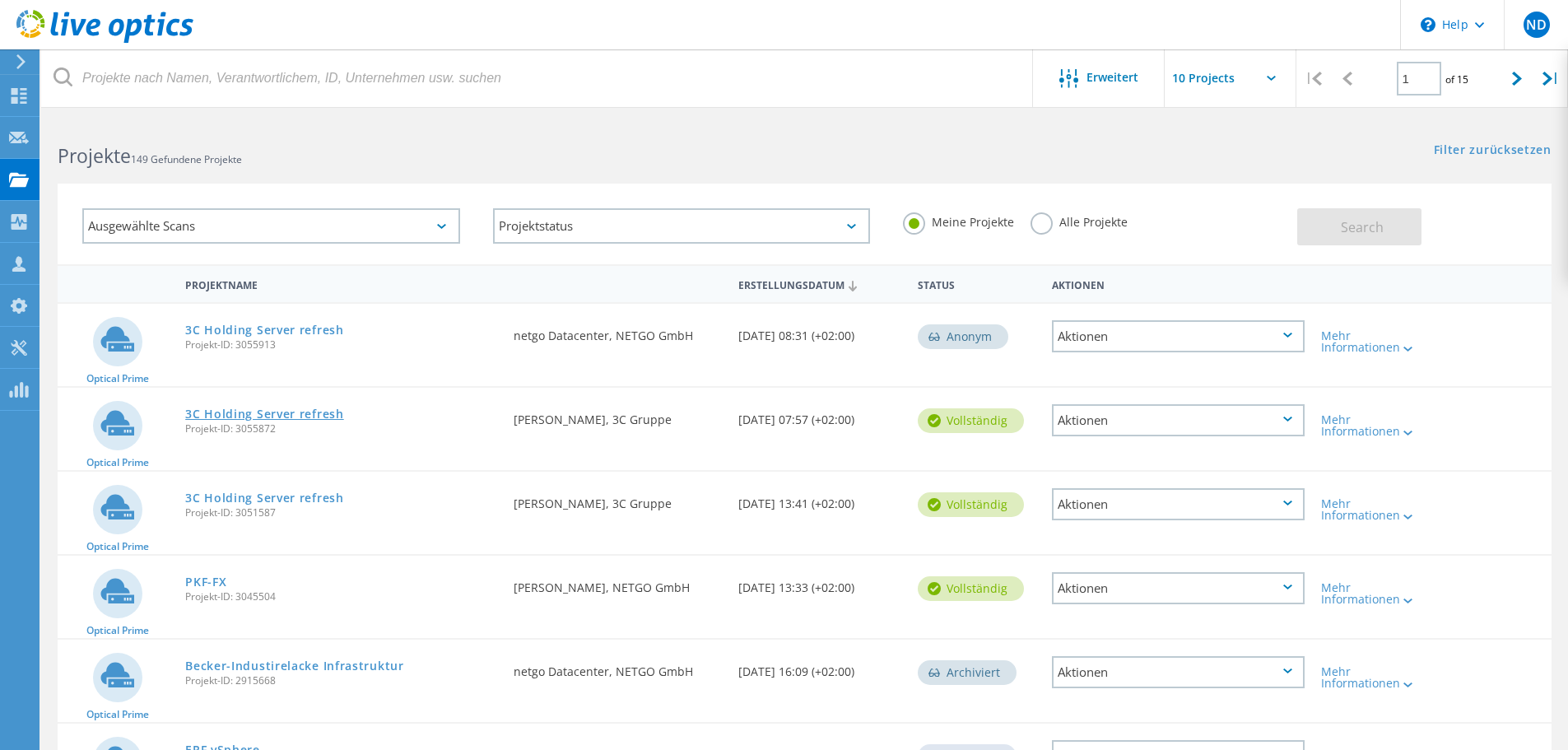
click at [298, 412] on link "3C Holding Server refresh" at bounding box center [265, 414] width 159 height 11
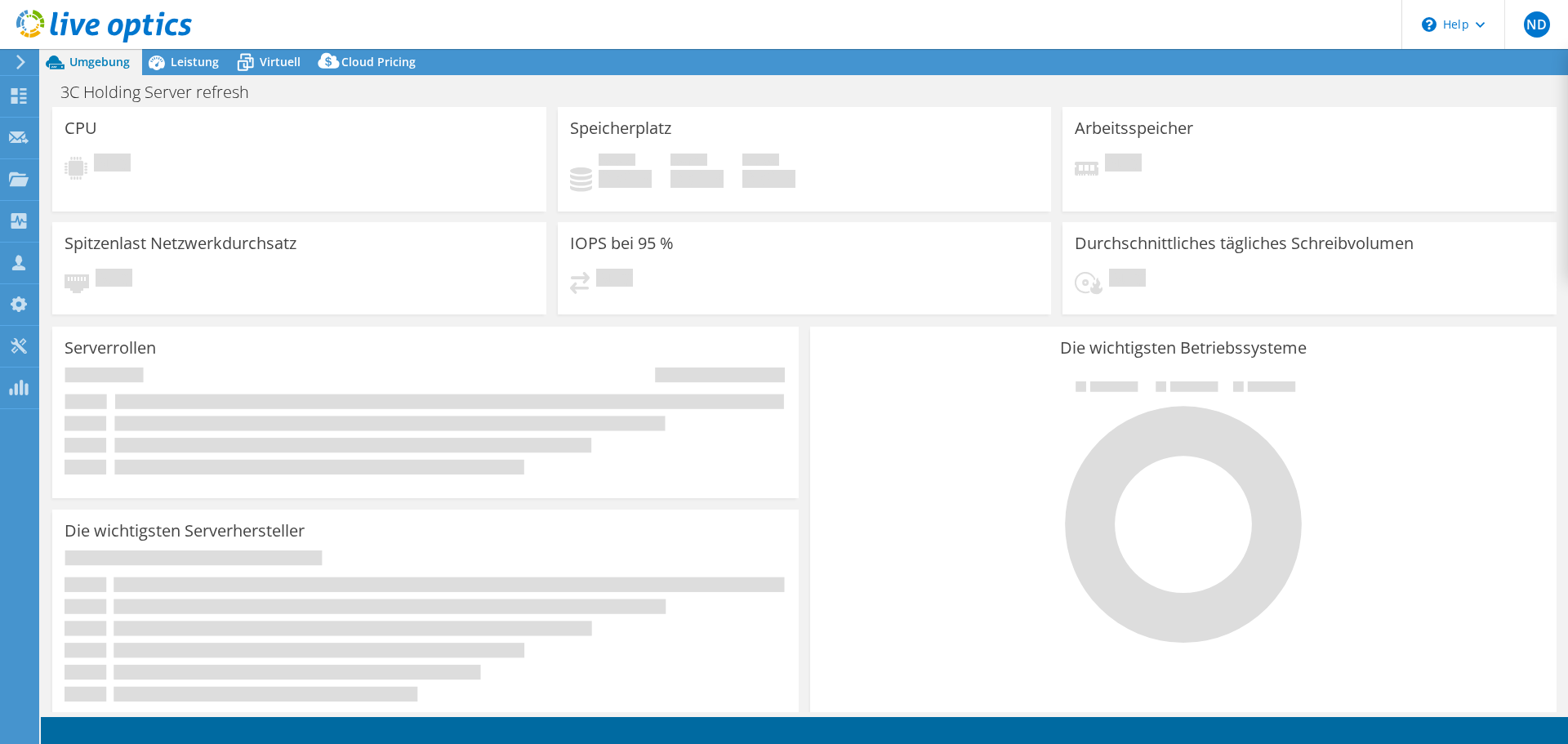
select select "EUFrankfurt"
select select "EUR"
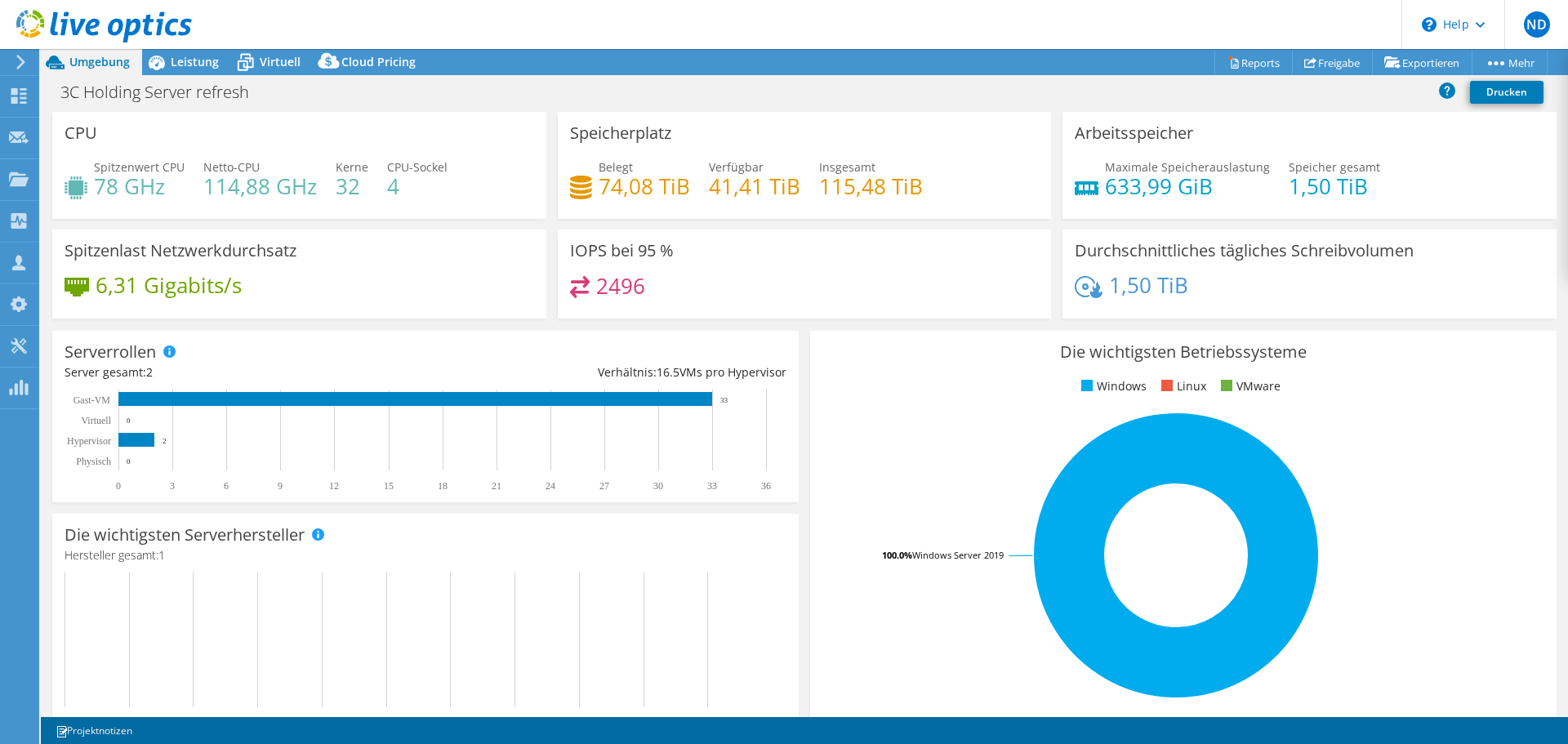
click at [185, 43] on link at bounding box center [104, 39] width 175 height 14
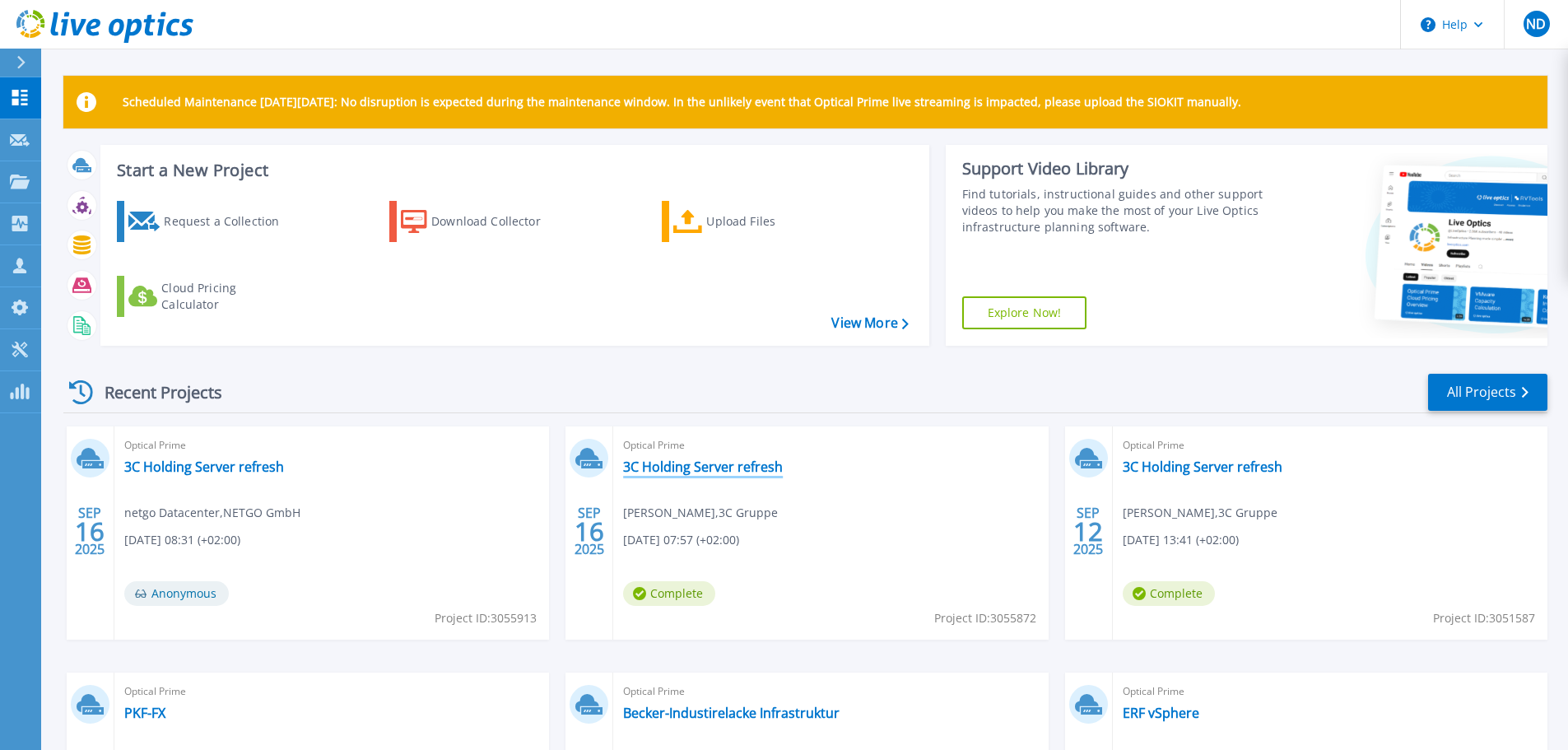
click at [678, 468] on link "3C Holding Server refresh" at bounding box center [703, 467] width 160 height 17
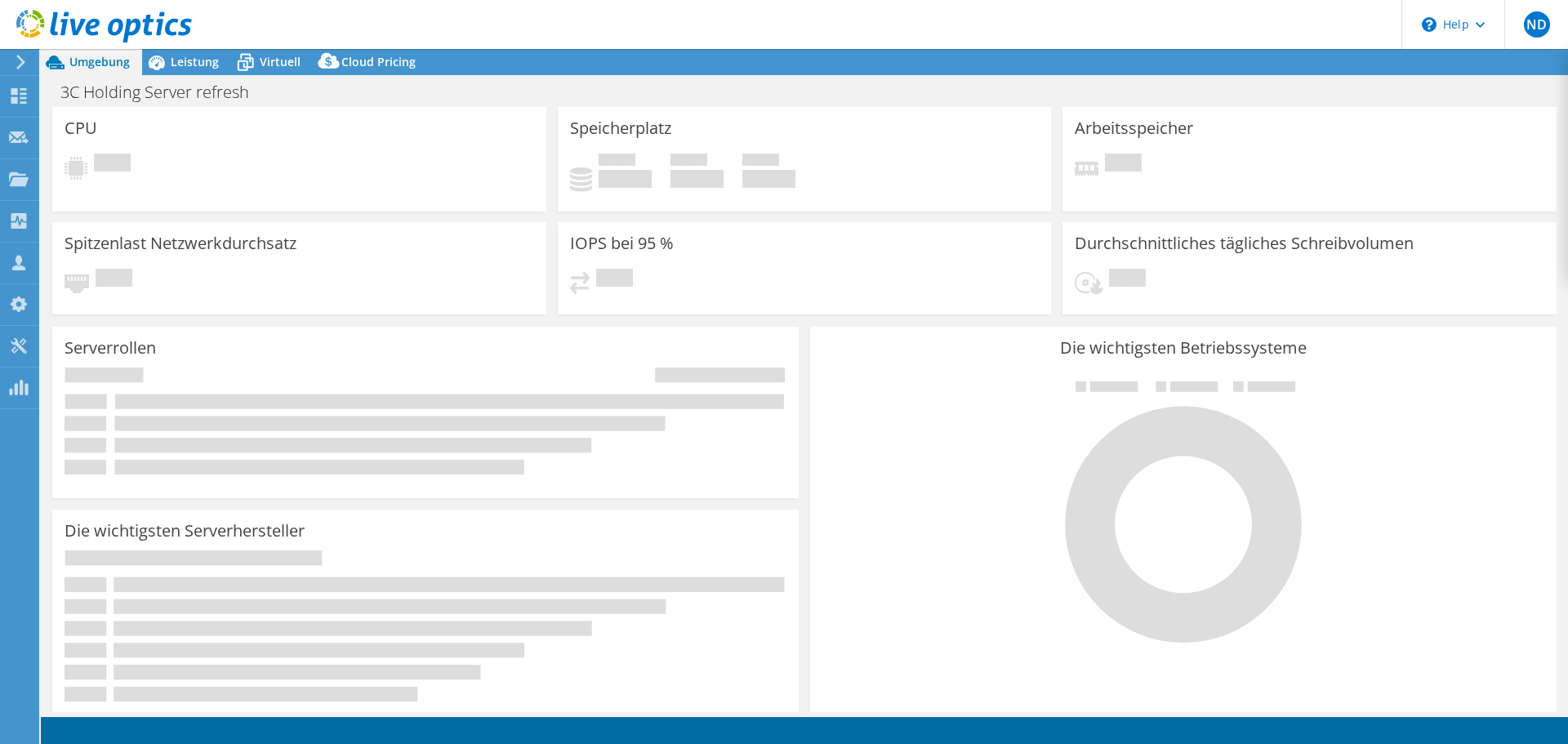
select select "EUFrankfurt"
select select "EUR"
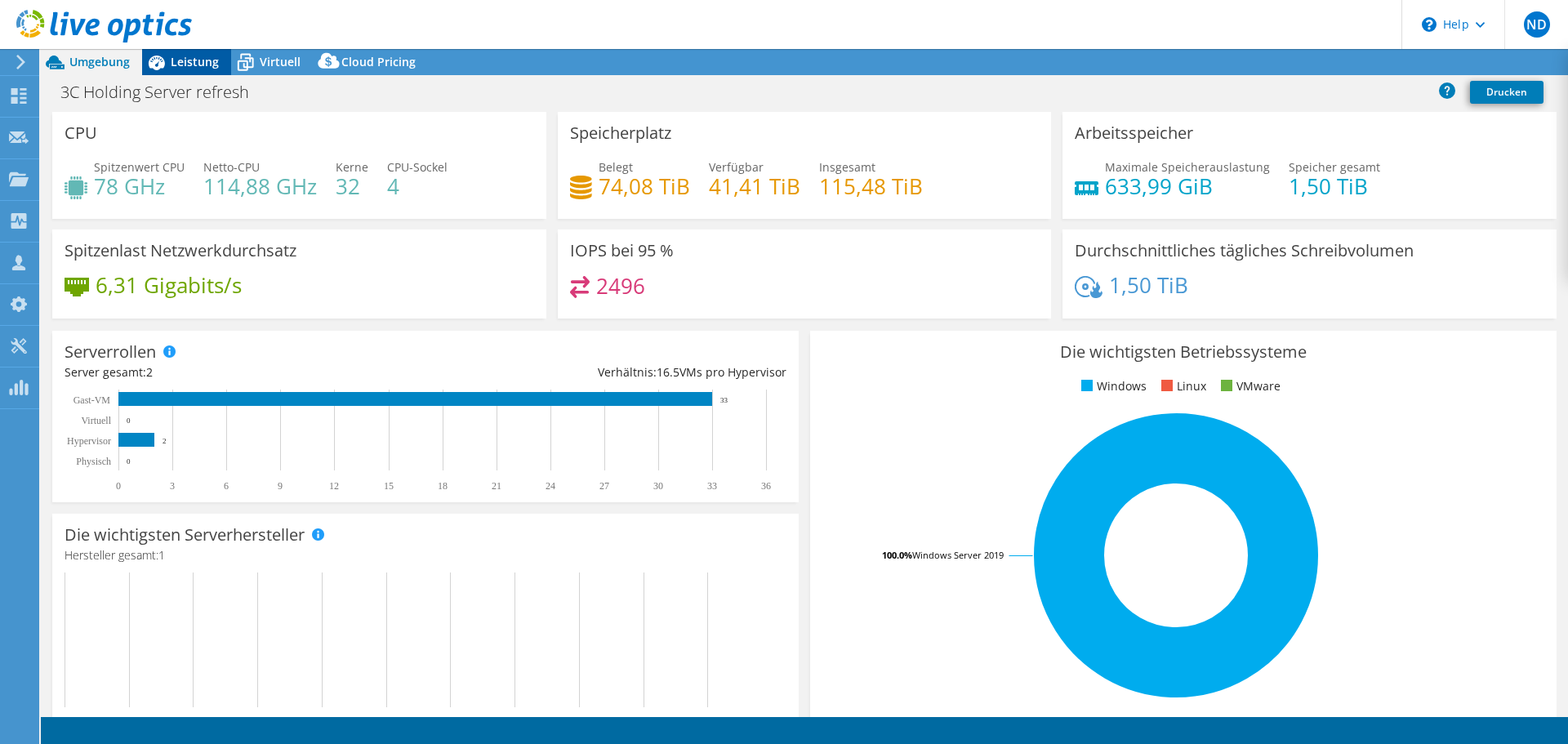
click at [188, 62] on span "Leistung" at bounding box center [195, 62] width 48 height 16
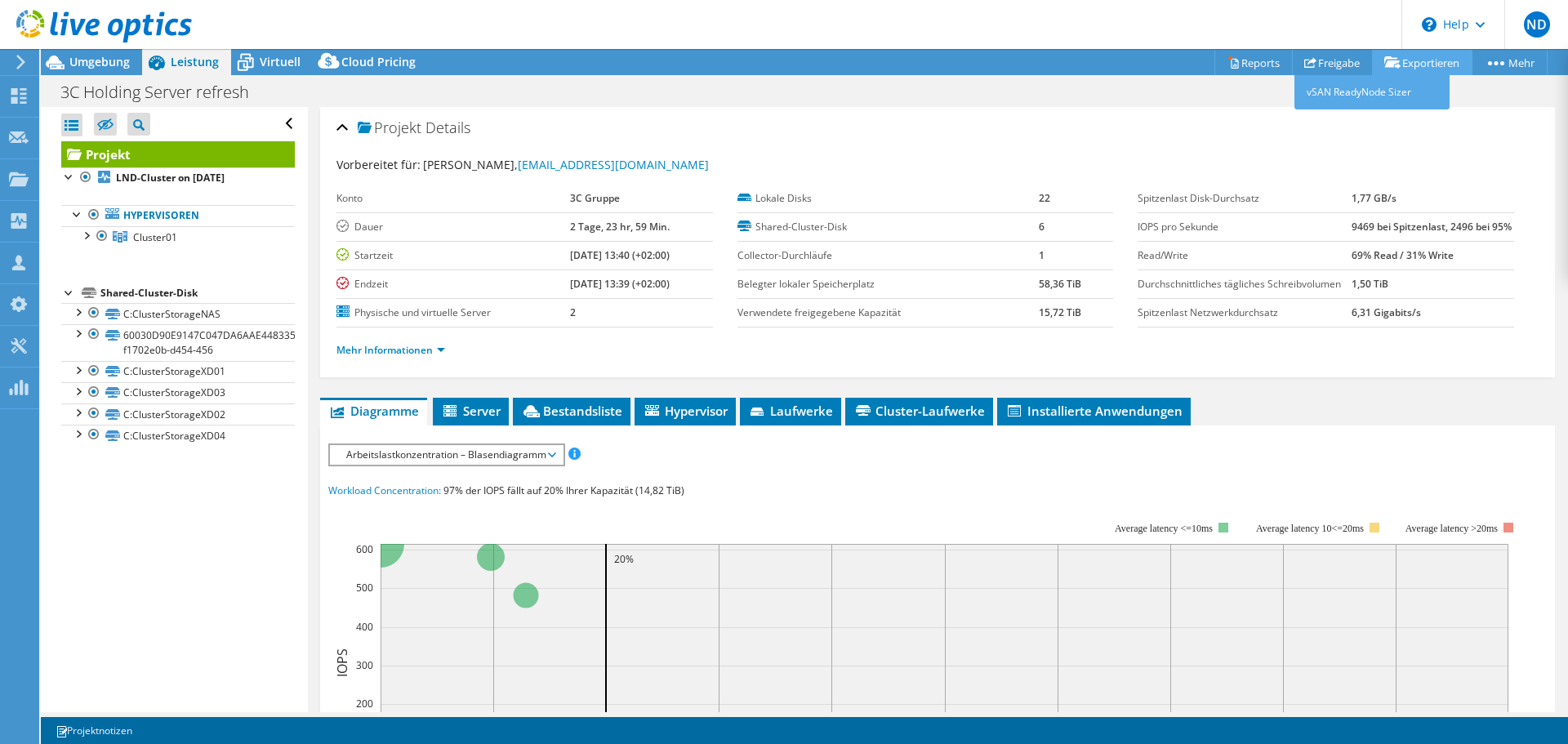
click at [1435, 55] on link "Exportieren" at bounding box center [1422, 62] width 100 height 26
click at [1317, 63] on link "Freigabe" at bounding box center [1333, 62] width 81 height 26
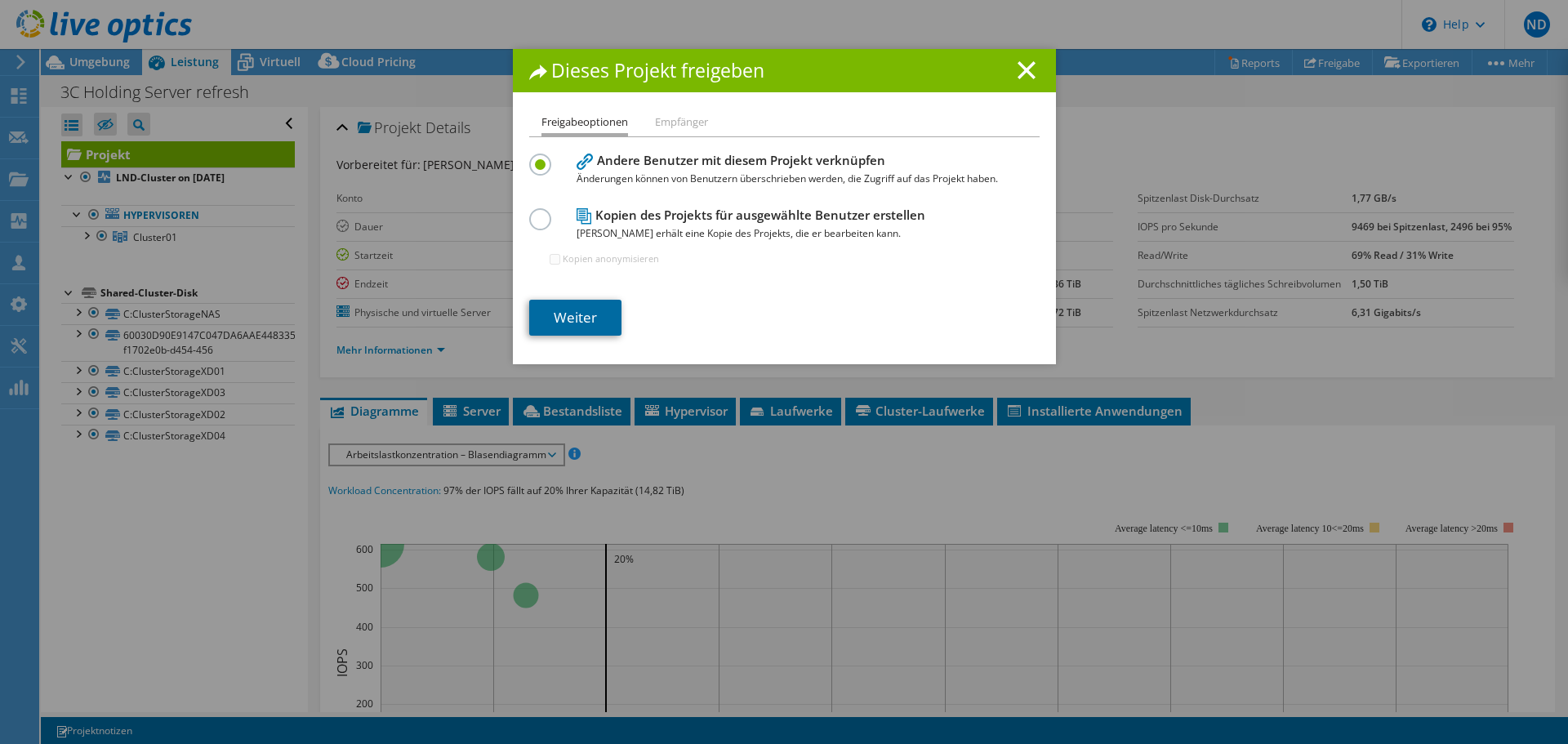
click at [578, 333] on link "Weiter" at bounding box center [575, 317] width 92 height 36
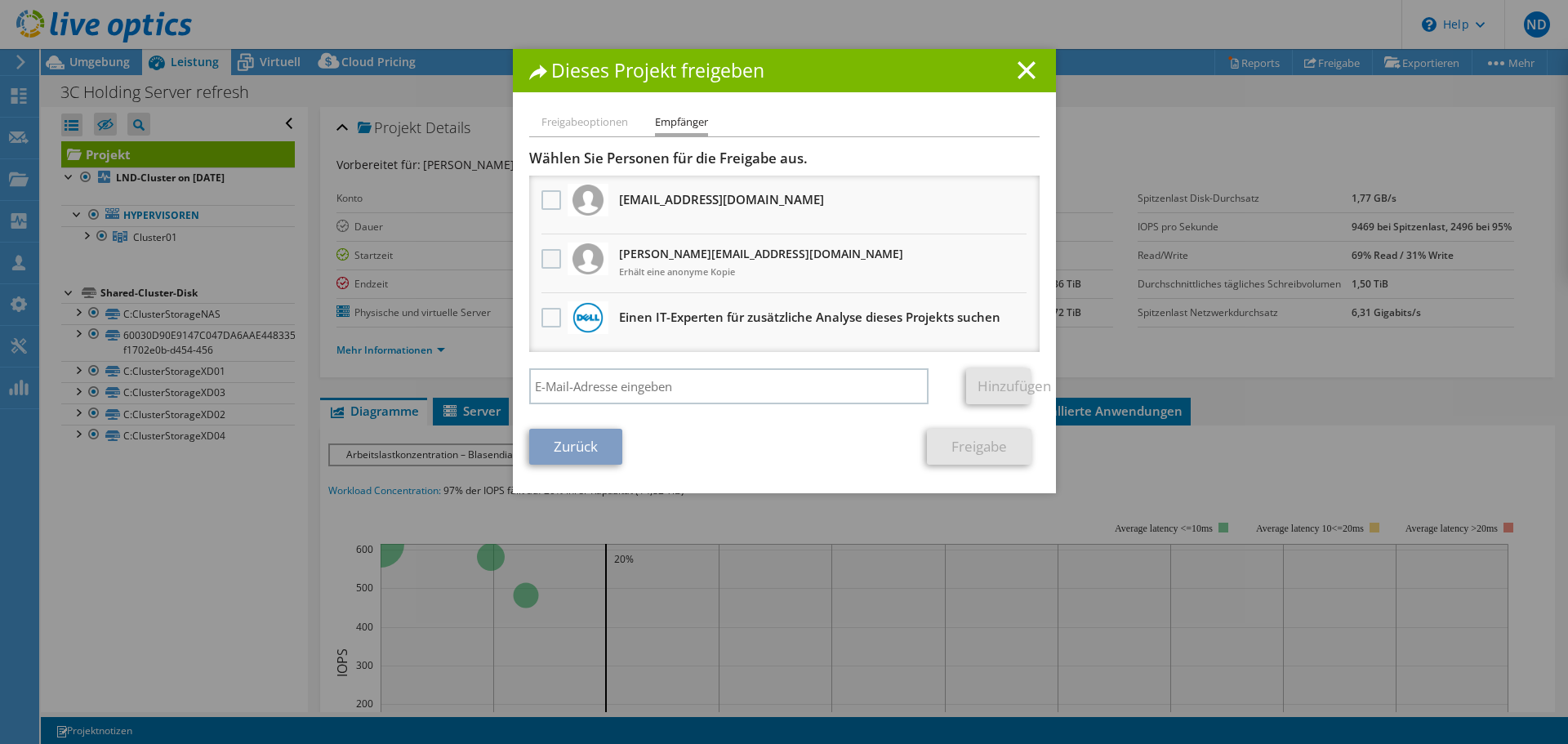
click at [547, 256] on label at bounding box center [554, 258] width 24 height 19
click at [0, 0] on input "checkbox" at bounding box center [0, 0] width 0 height 0
click at [961, 451] on link "Freigabe" at bounding box center [979, 446] width 105 height 36
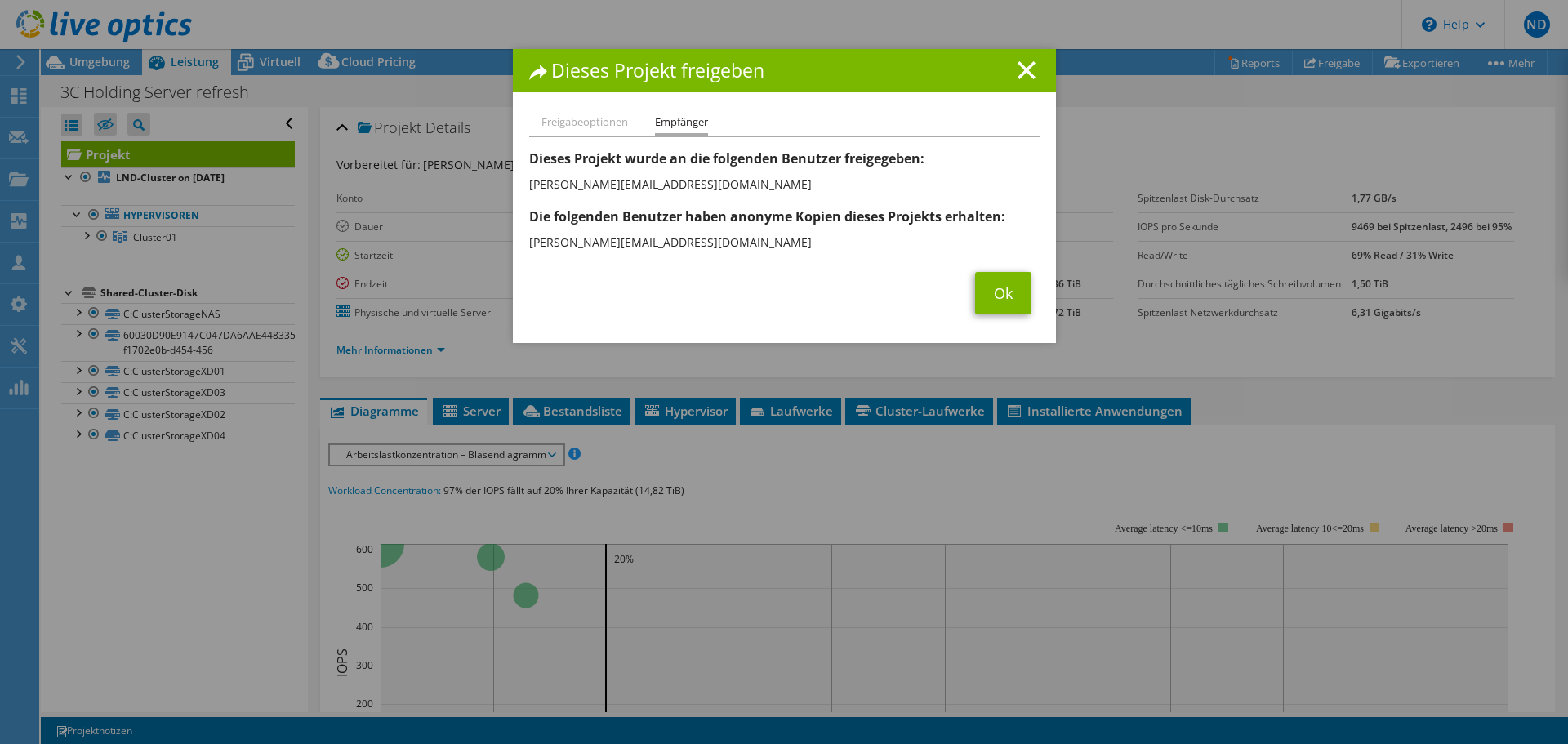
click at [569, 121] on li "Freigabeoptionen" at bounding box center [585, 123] width 86 height 20
click at [1011, 294] on link "Ok" at bounding box center [1003, 293] width 56 height 42
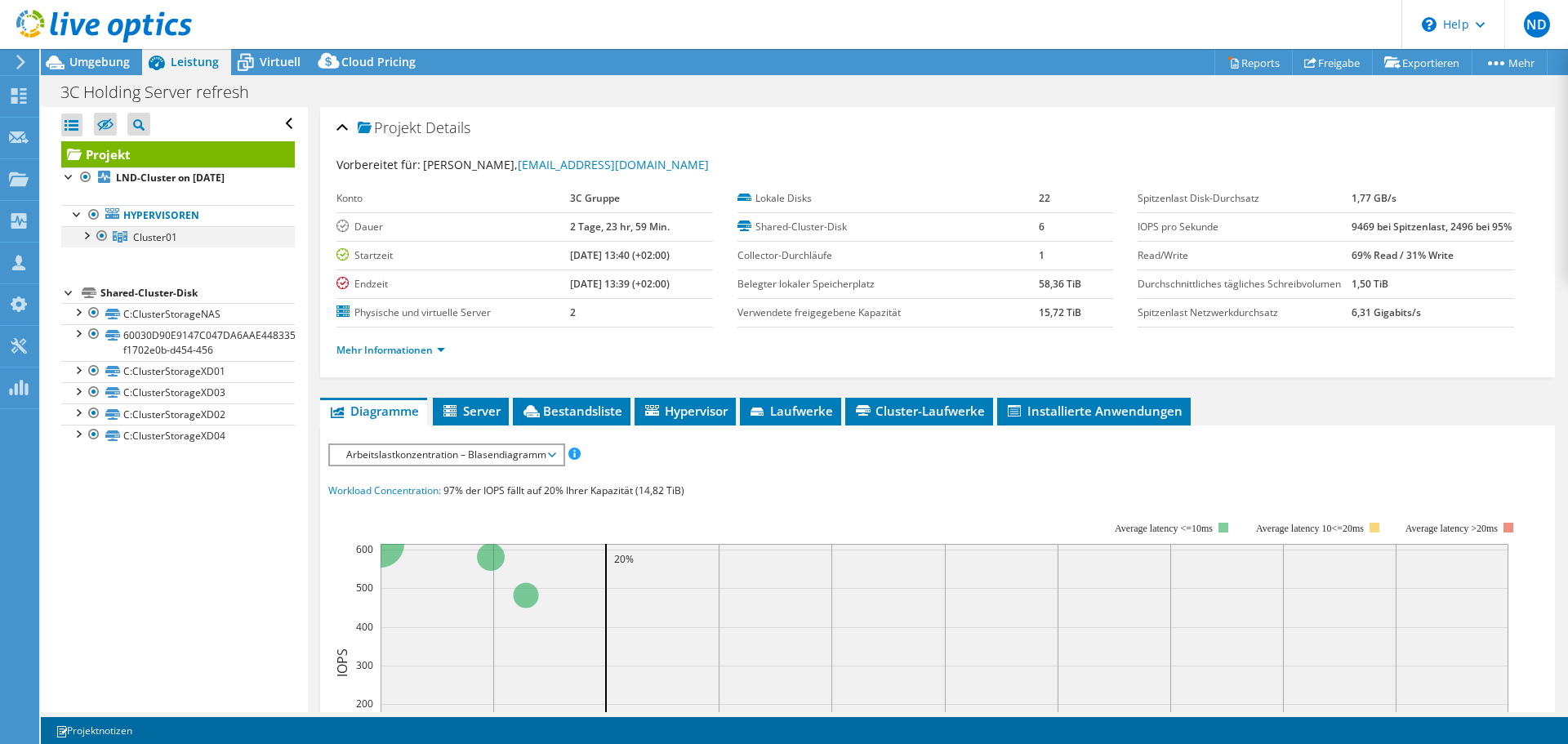
click at [88, 240] on div at bounding box center [85, 234] width 17 height 17
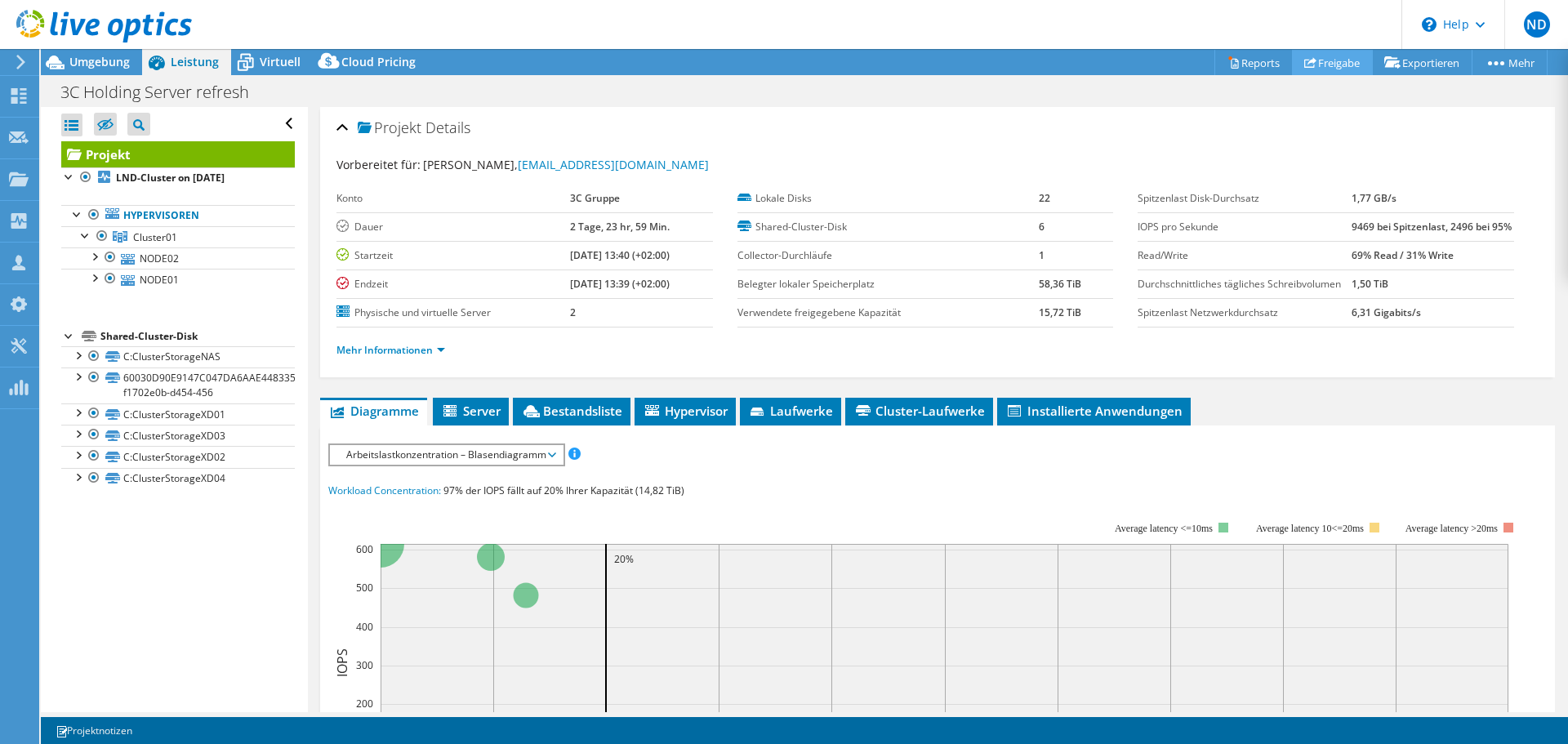
click at [1331, 65] on link "Freigabe" at bounding box center [1333, 62] width 81 height 26
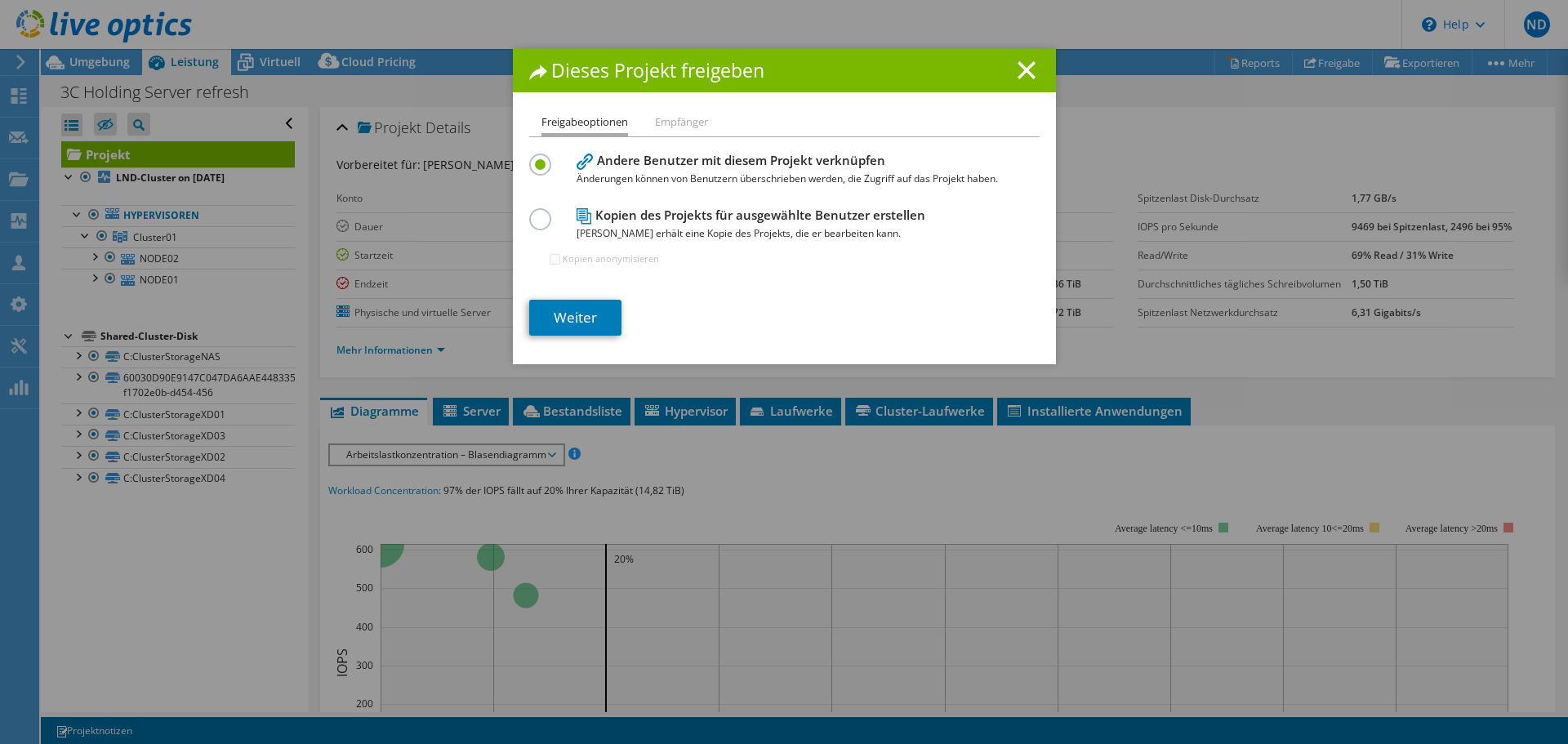
click at [531, 212] on label at bounding box center [543, 210] width 28 height 4
click at [0, 0] on input "radio" at bounding box center [0, 0] width 0 height 0
click at [580, 316] on link "Weiter" at bounding box center [575, 317] width 92 height 36
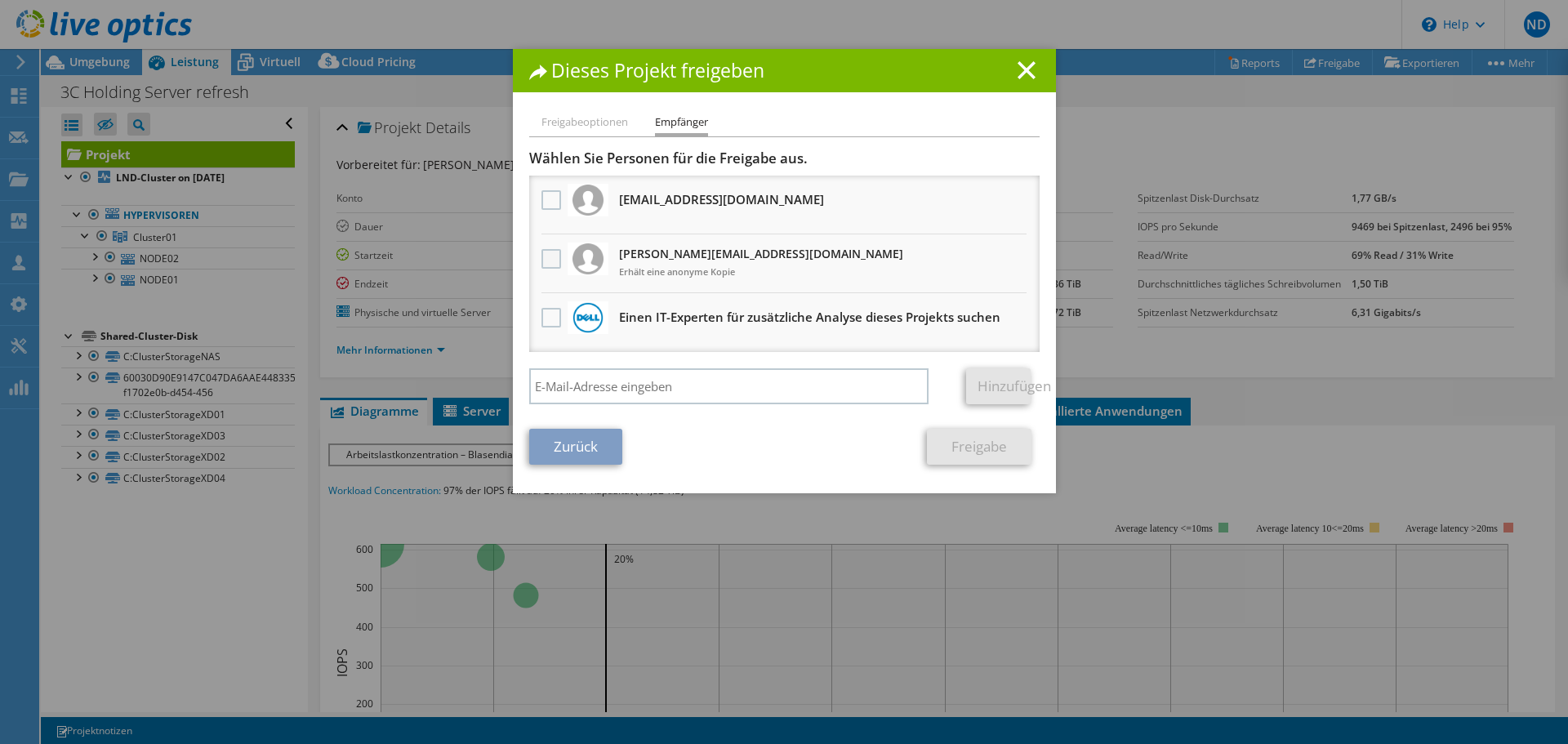
click at [547, 254] on label at bounding box center [554, 258] width 24 height 19
click at [0, 0] on input "checkbox" at bounding box center [0, 0] width 0 height 0
click at [989, 451] on link "Freigabe" at bounding box center [979, 446] width 105 height 36
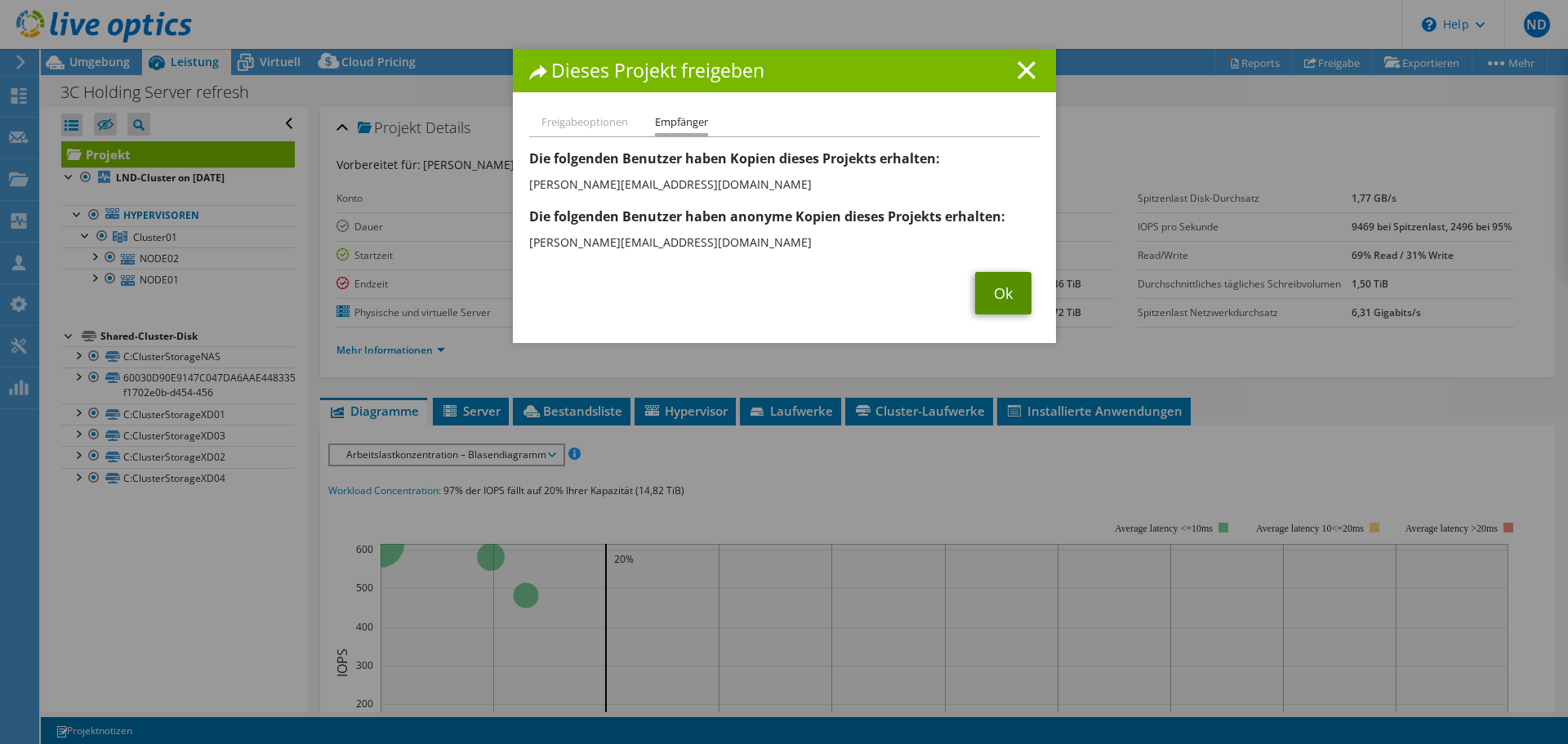
click at [1006, 299] on link "Ok" at bounding box center [1003, 293] width 56 height 42
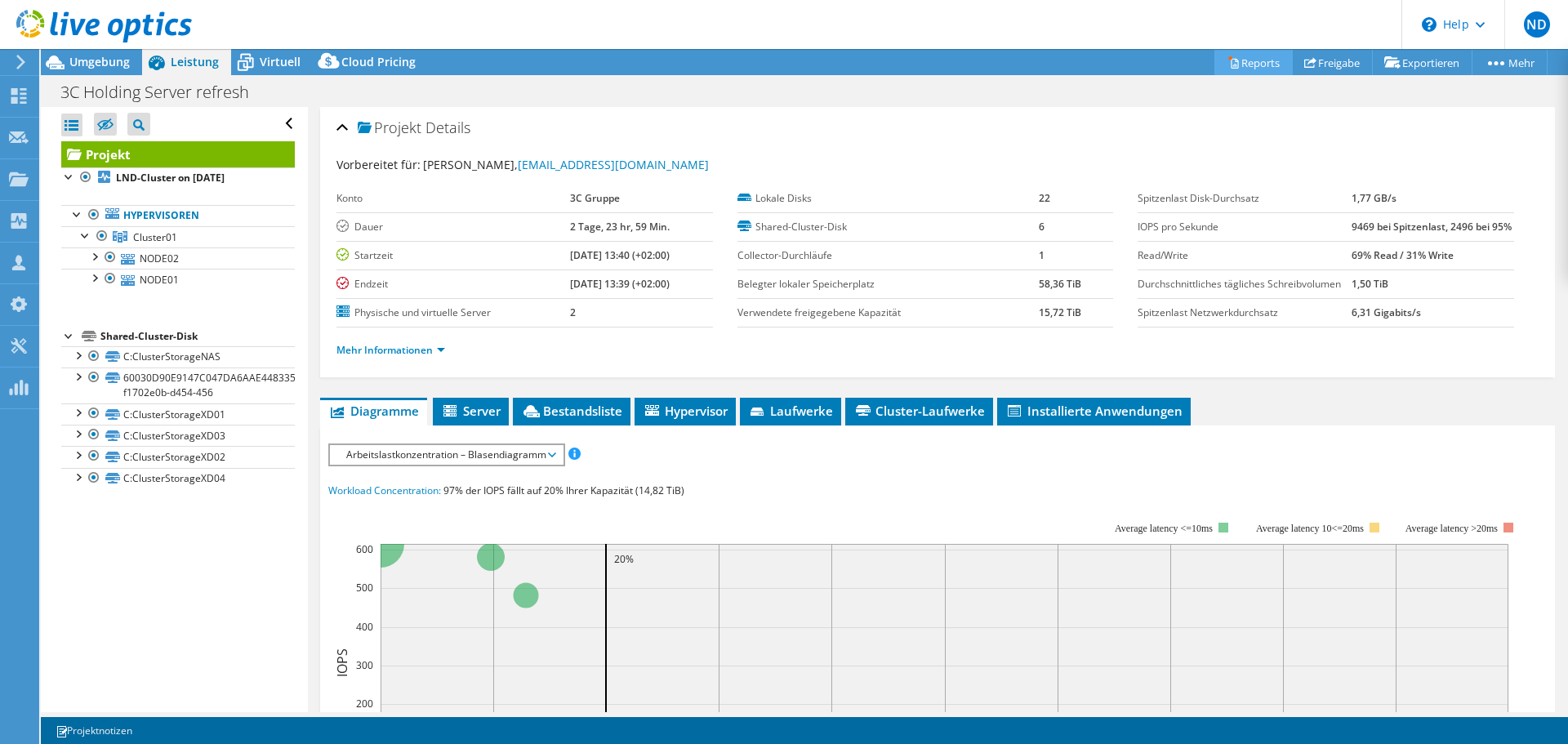
click at [1239, 62] on link "Reports" at bounding box center [1253, 62] width 78 height 26
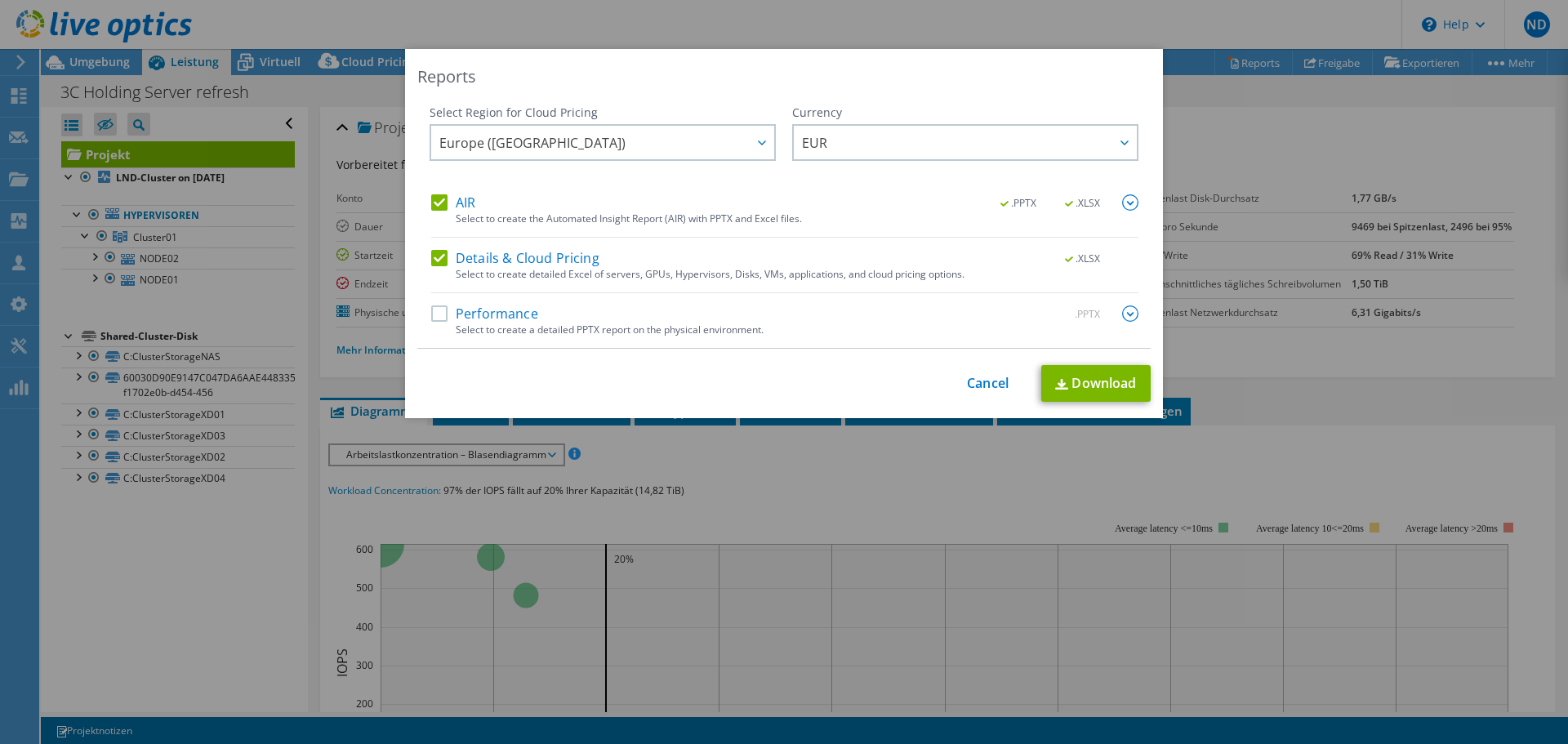
click at [432, 313] on label "Performance" at bounding box center [485, 314] width 107 height 17
click at [0, 0] on input "Performance" at bounding box center [0, 0] width 0 height 0
click at [1098, 387] on link "Download" at bounding box center [1096, 383] width 109 height 37
click at [1264, 124] on div "Reports Select Region for Cloud Pricing Asia Pacific (Hong Kong) Asia Pacific (…" at bounding box center [784, 371] width 1568 height 646
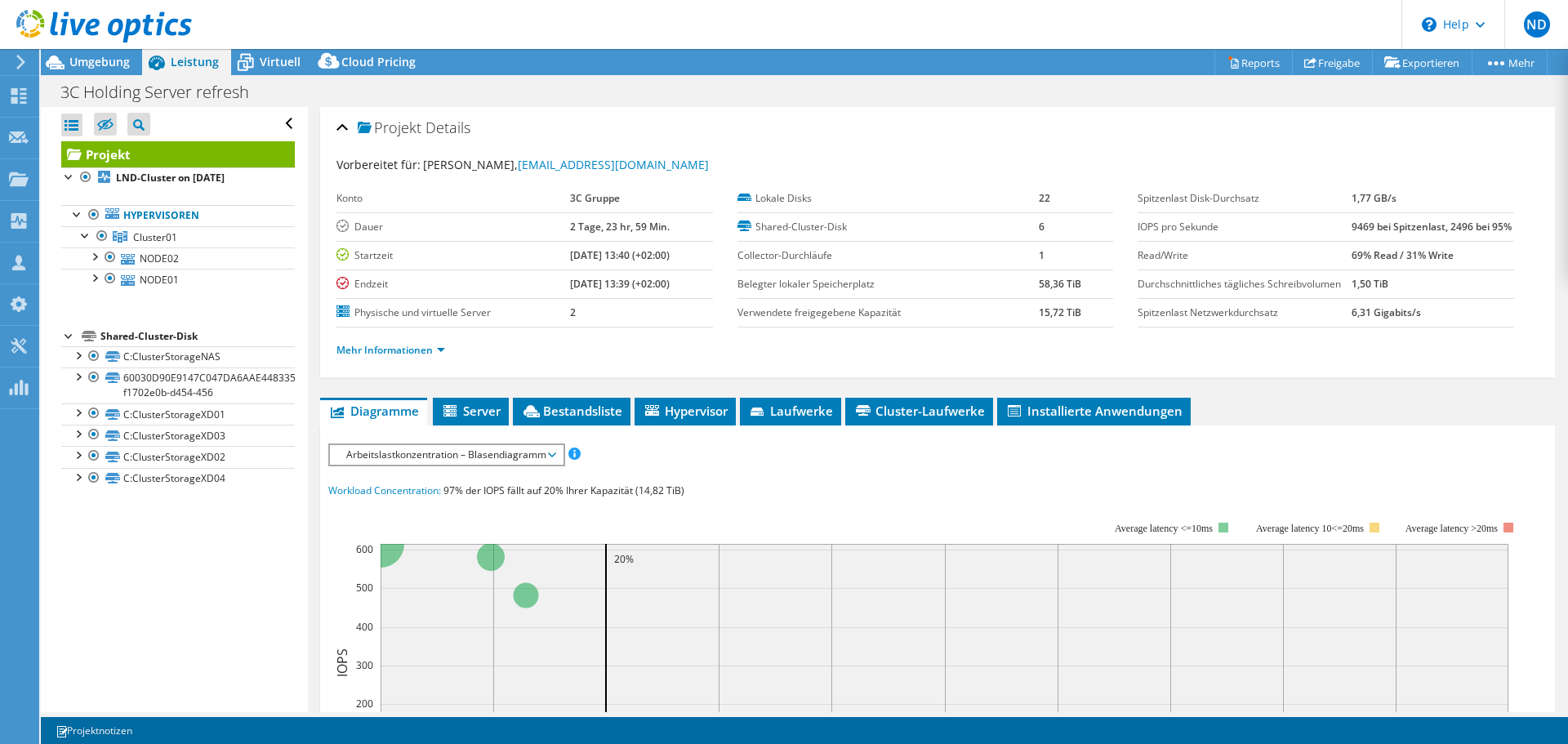
click at [1075, 123] on div "Projekt Details" at bounding box center [937, 129] width 1202 height 35
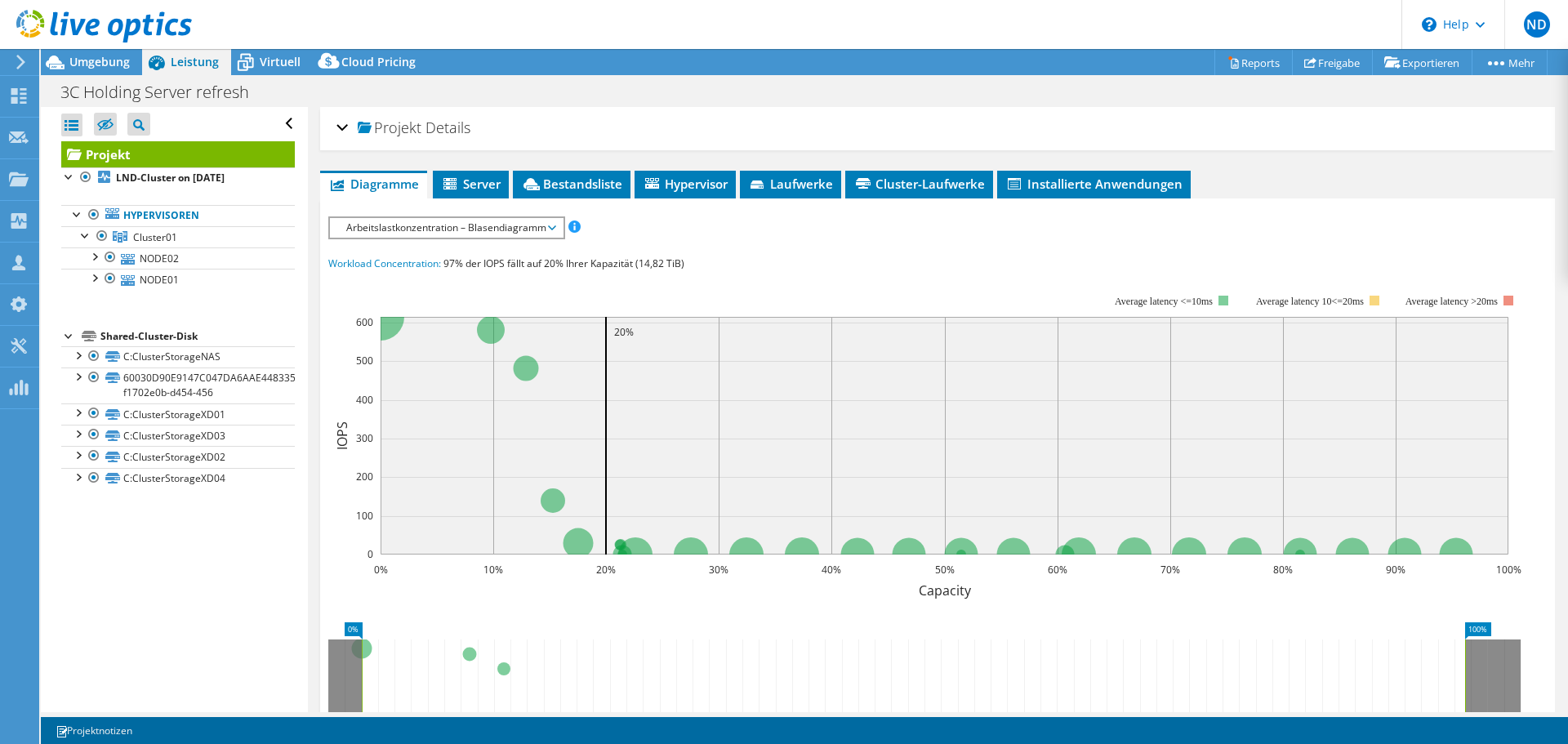
click at [442, 123] on span "Details" at bounding box center [447, 127] width 45 height 19
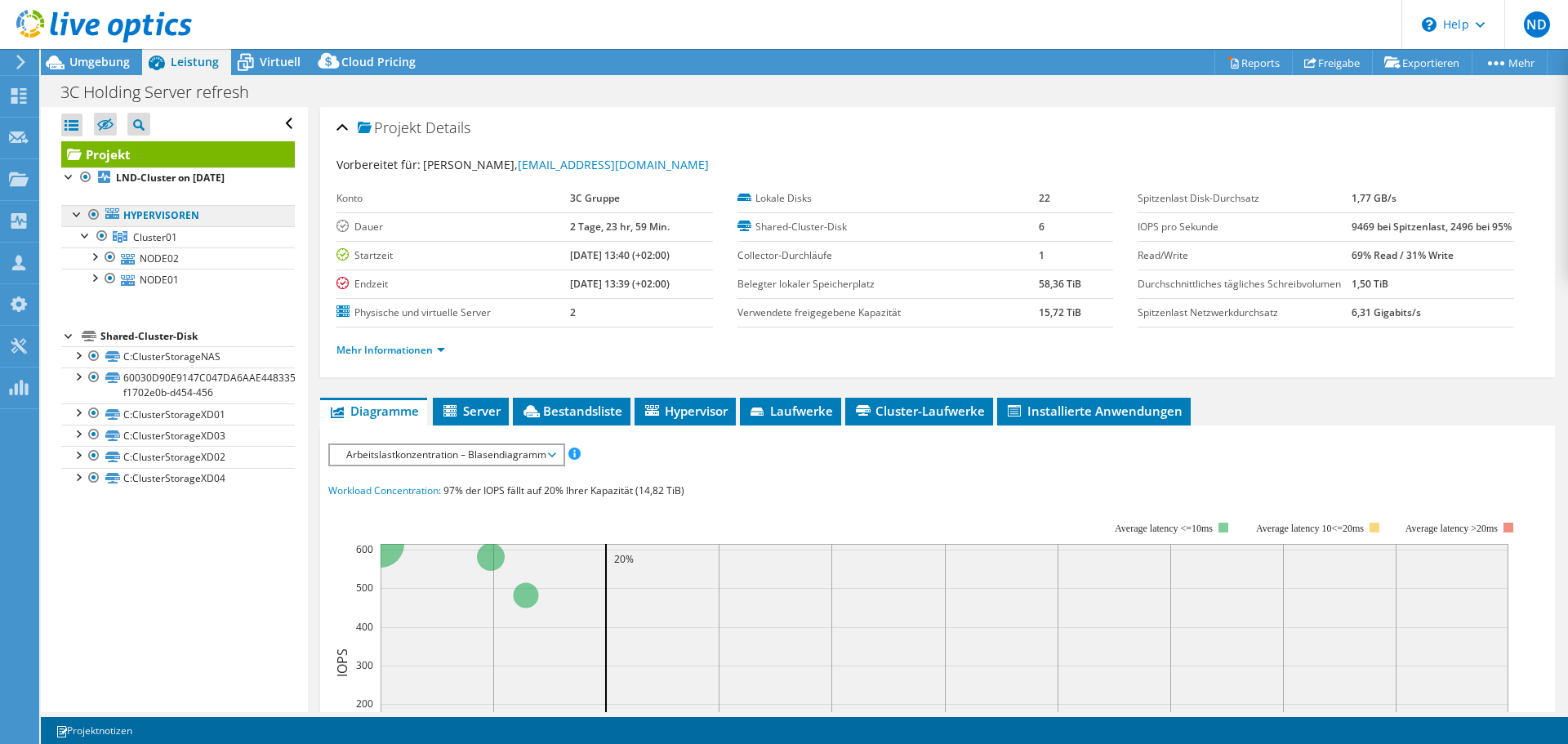
click at [174, 215] on link "Hypervisoren" at bounding box center [178, 215] width 233 height 21
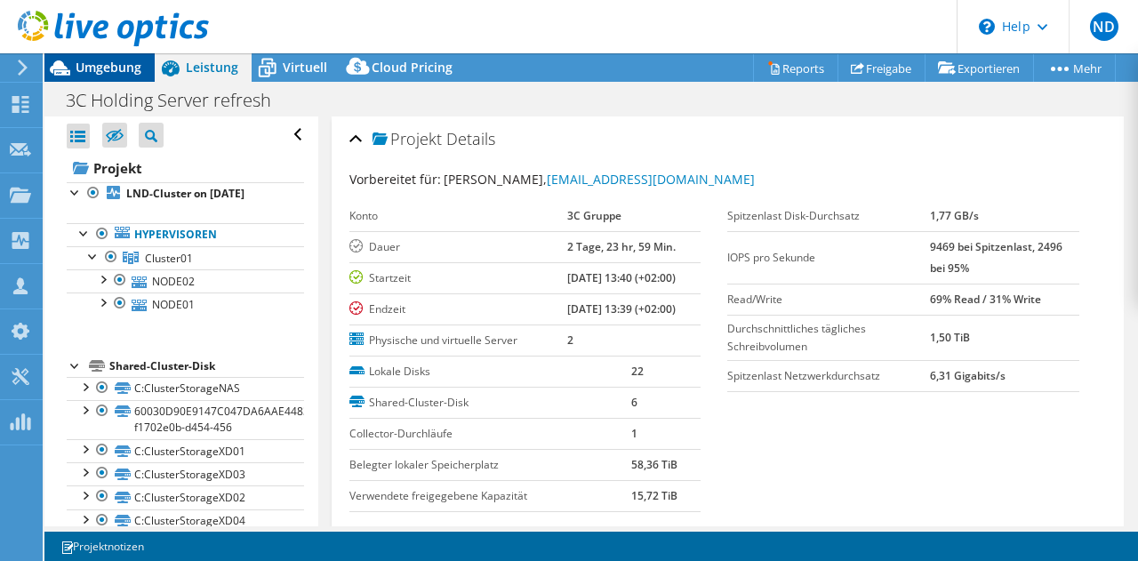
click at [115, 62] on span "Umgebung" at bounding box center [109, 67] width 66 height 17
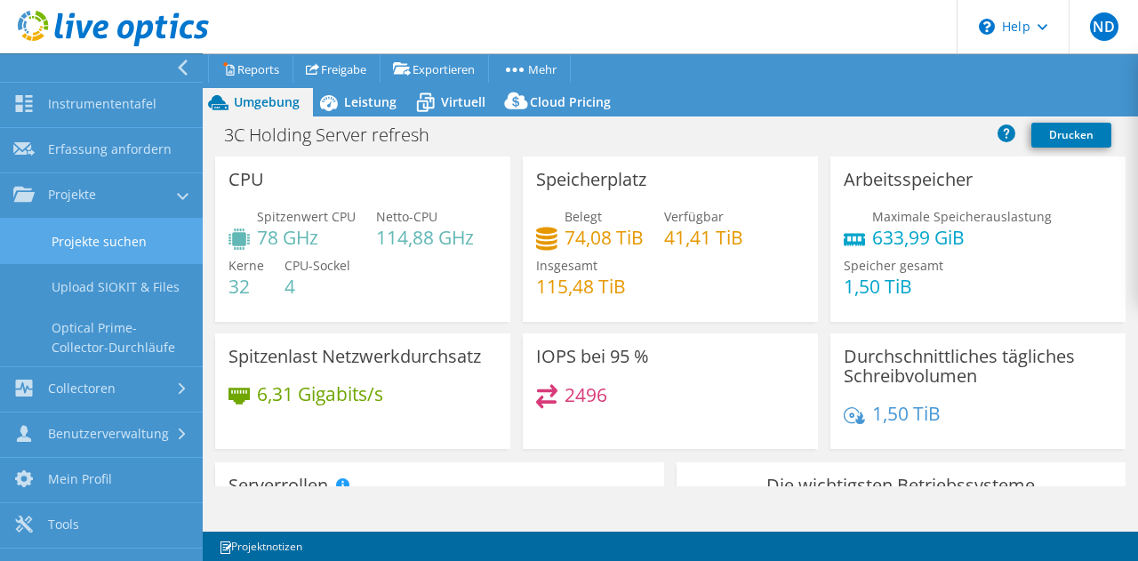
click at [116, 240] on link "Projekte suchen" at bounding box center [101, 241] width 203 height 45
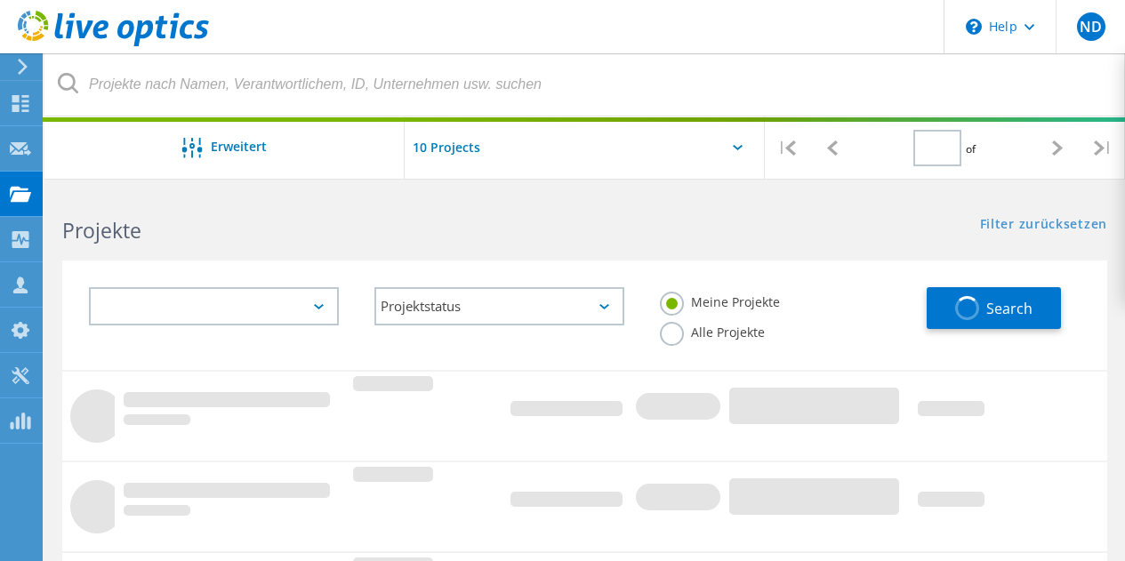
type input "1"
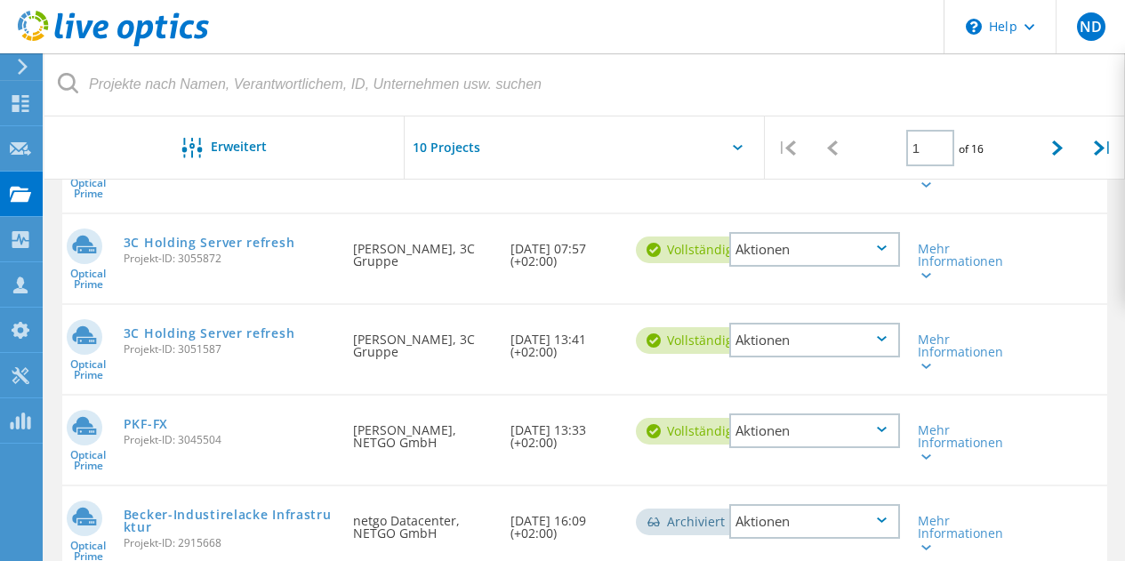
scroll to position [480, 0]
click at [234, 245] on link "3C Holding Server refresh" at bounding box center [210, 243] width 172 height 12
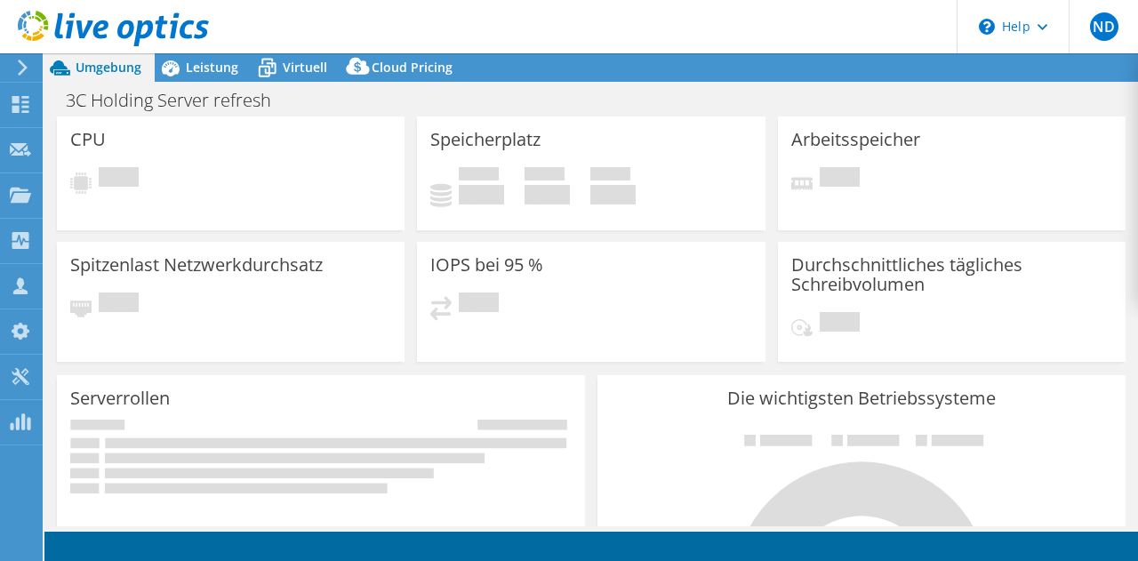
select select "EUFrankfurt"
select select "EUR"
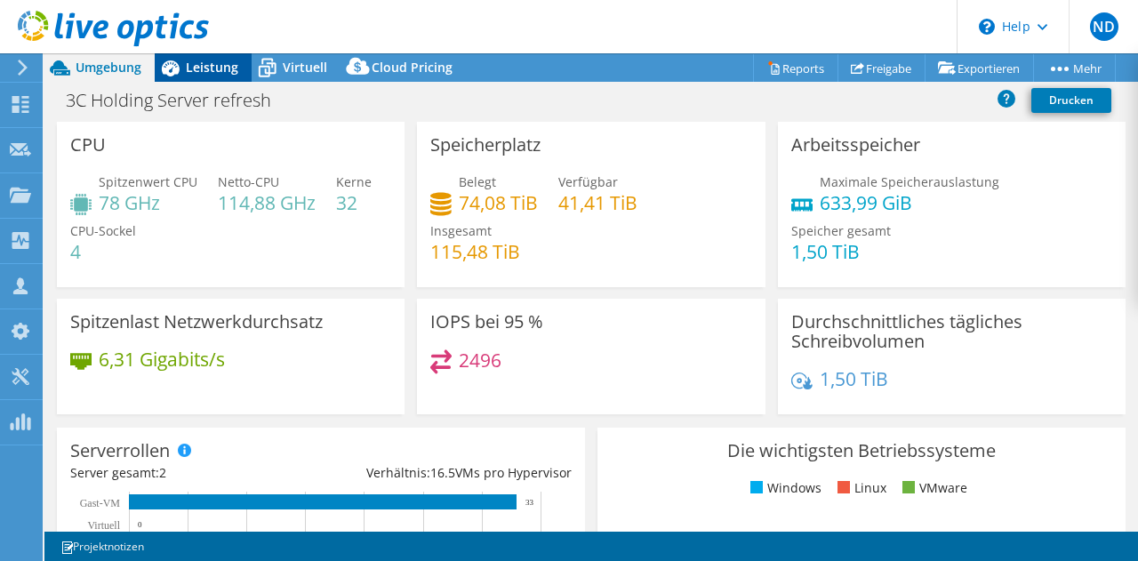
click at [198, 70] on span "Leistung" at bounding box center [212, 67] width 52 height 17
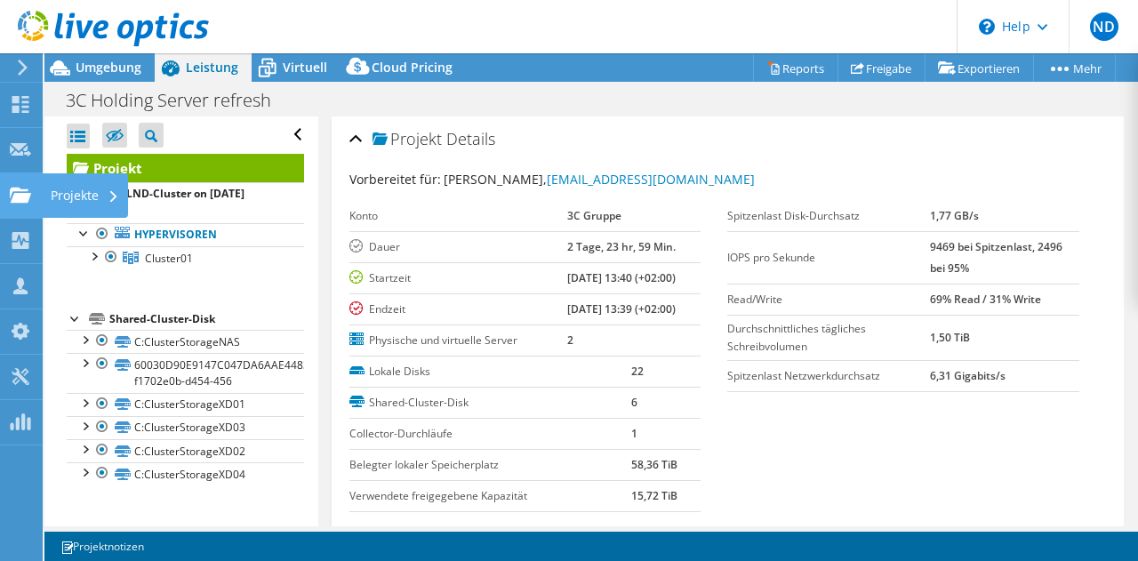
click at [20, 192] on icon at bounding box center [20, 195] width 21 height 17
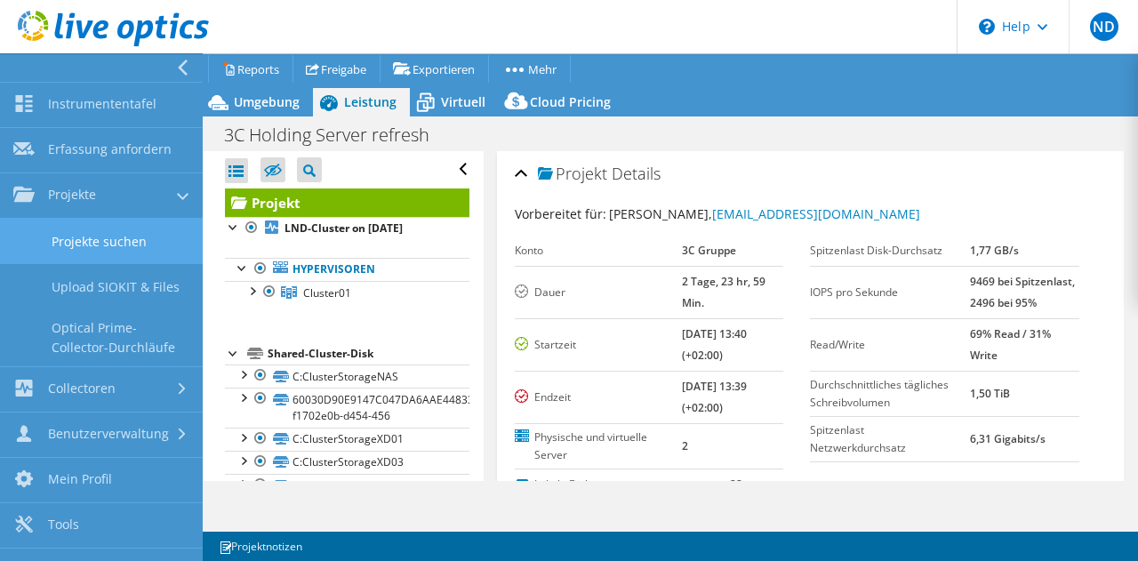
click at [117, 237] on link "Projekte suchen" at bounding box center [101, 241] width 203 height 45
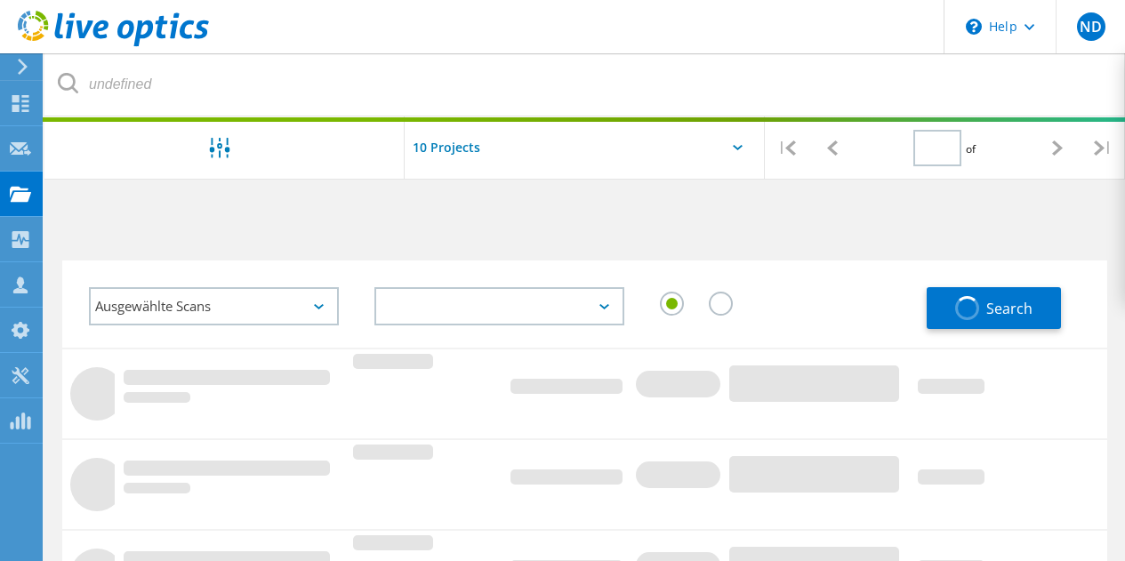
type input "1"
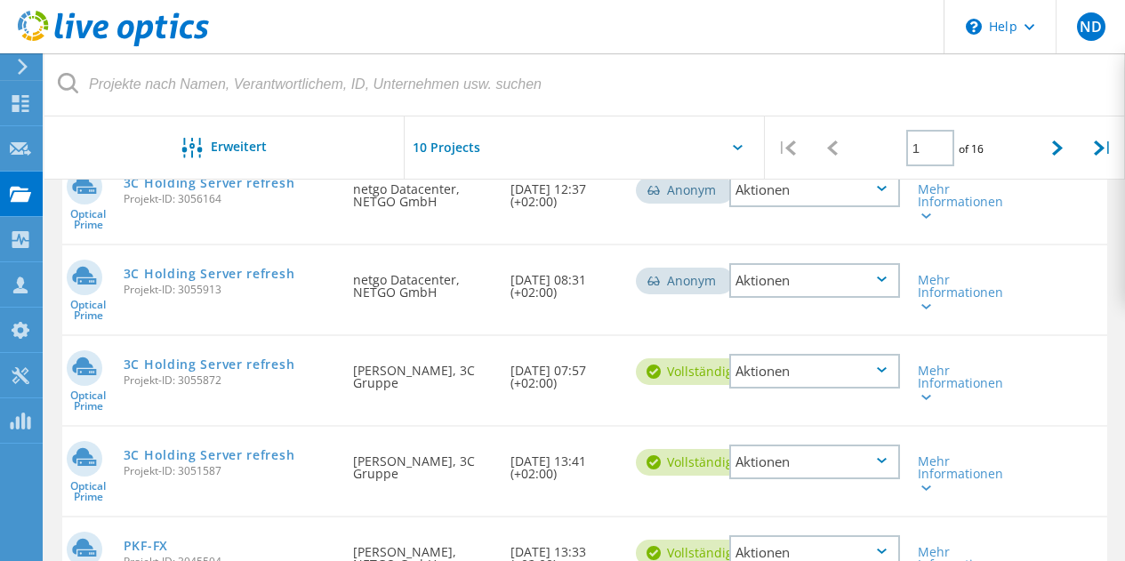
scroll to position [389, 0]
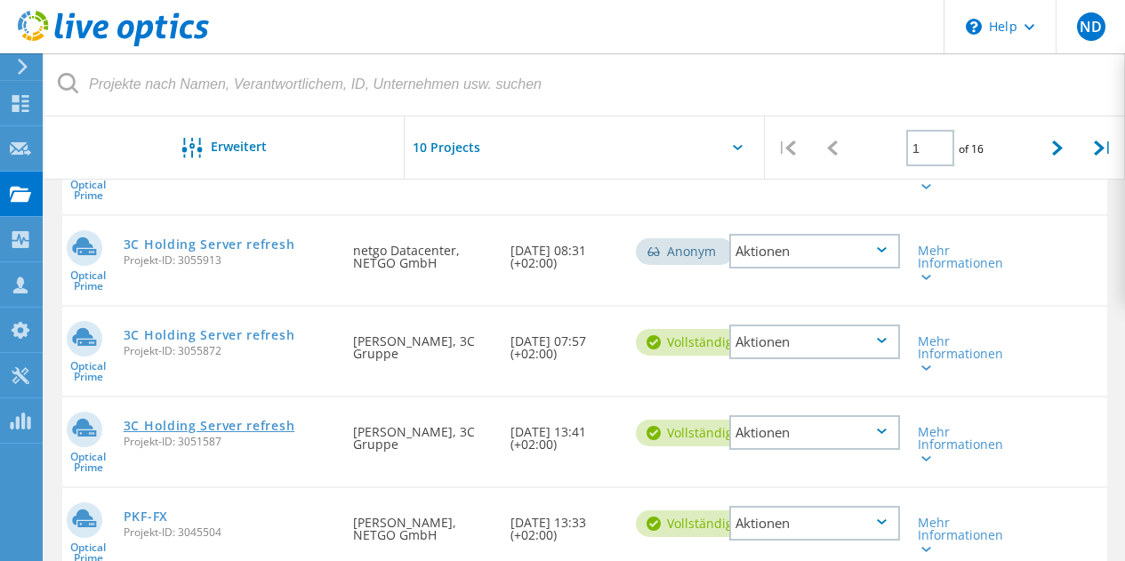
click at [238, 430] on link "3C Holding Server refresh" at bounding box center [210, 426] width 172 height 12
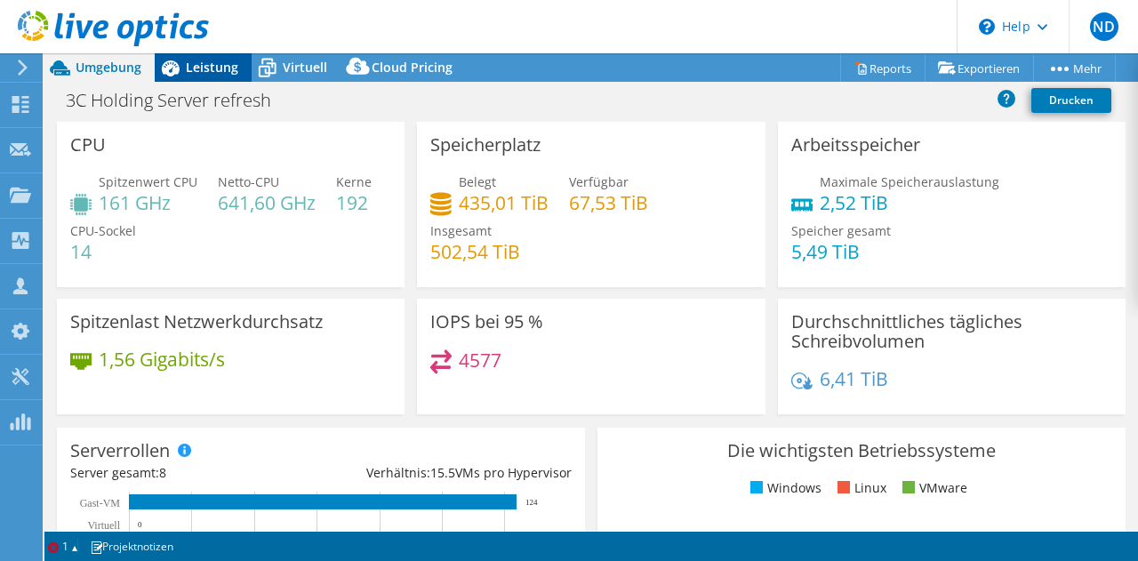
click at [199, 63] on span "Leistung" at bounding box center [212, 67] width 52 height 17
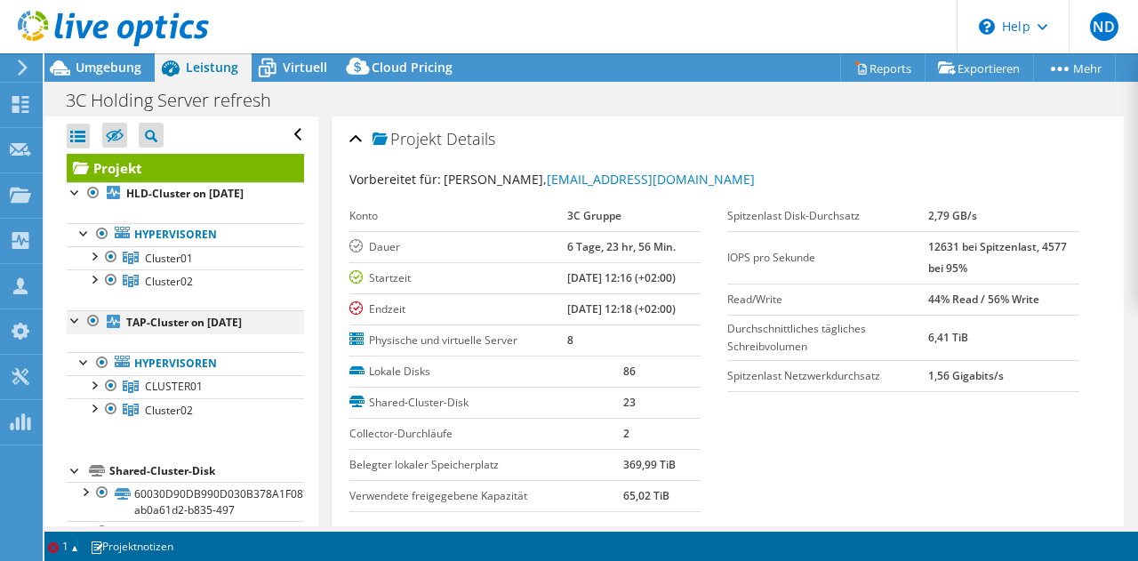
click at [93, 319] on div at bounding box center [93, 320] width 18 height 21
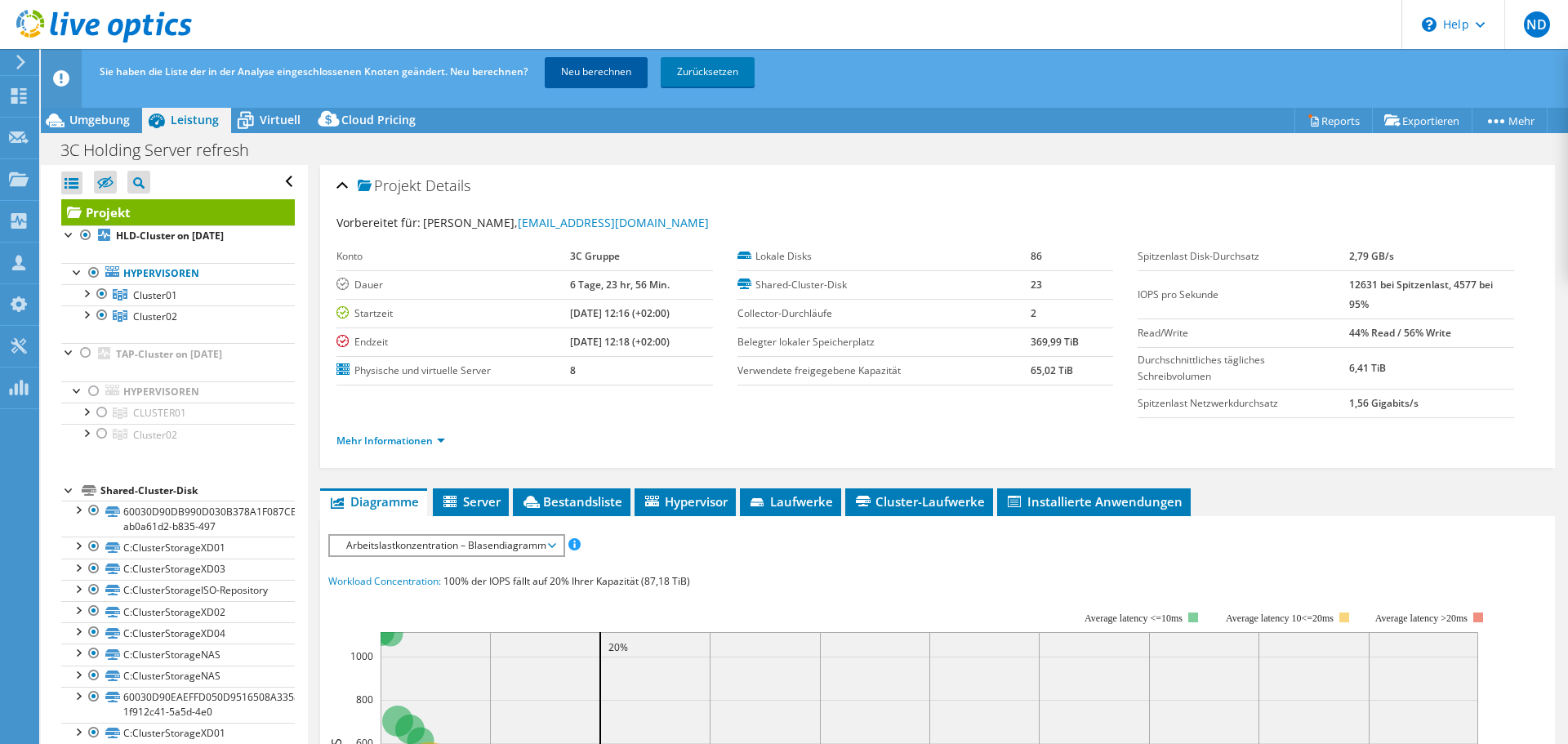
click at [581, 77] on link "Neu berechnen" at bounding box center [596, 72] width 103 height 29
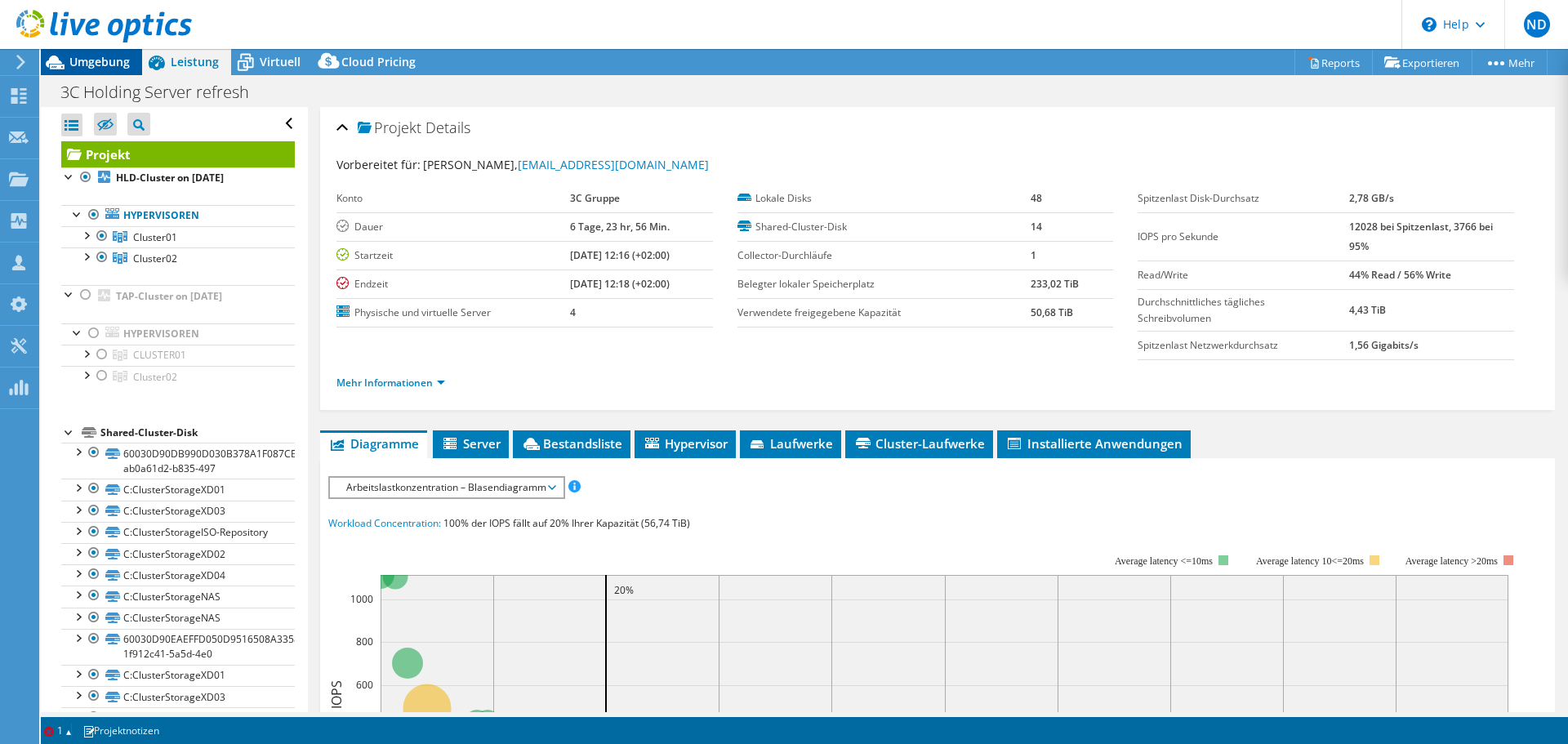
click at [92, 64] on span "Umgebung" at bounding box center [100, 62] width 61 height 16
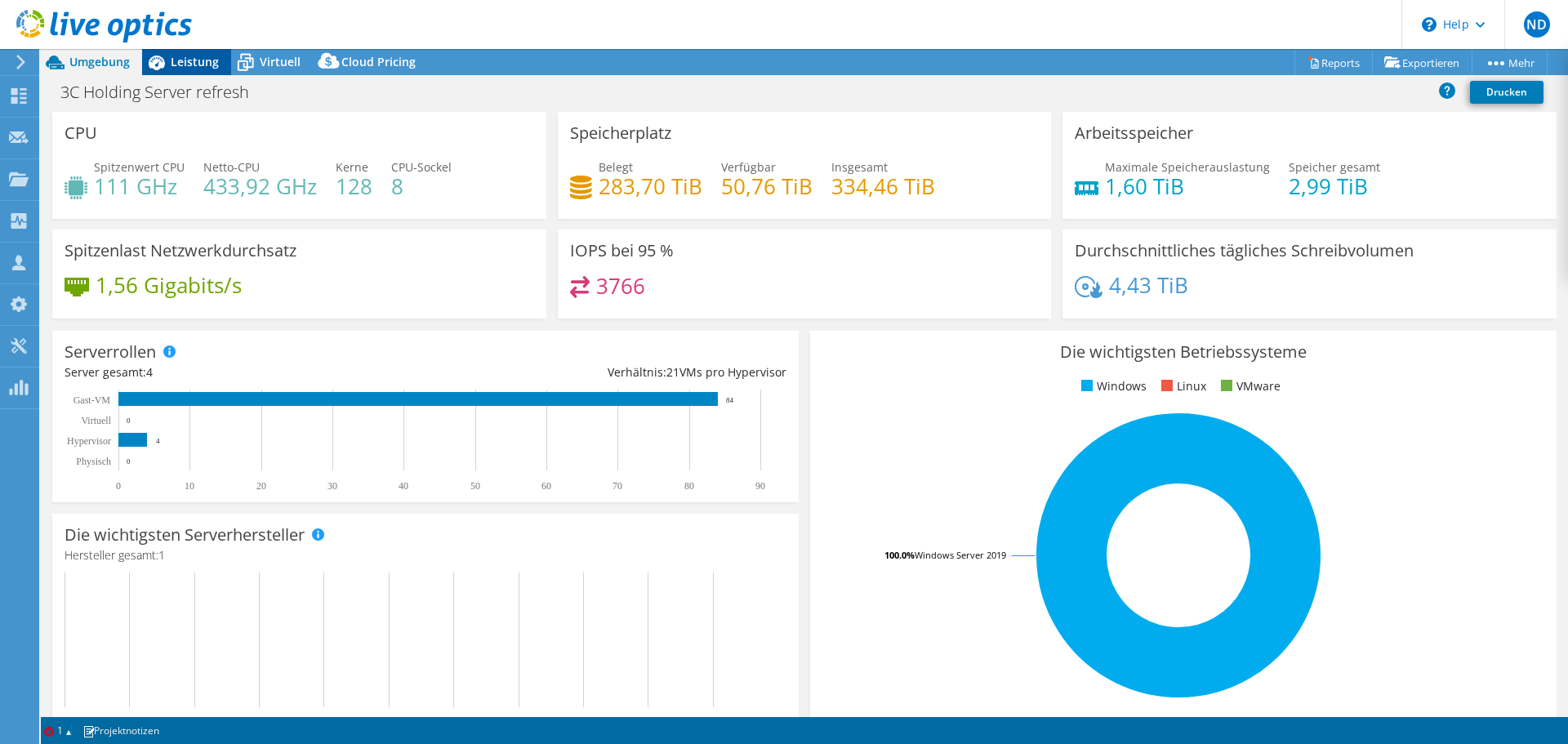
click at [195, 66] on span "Leistung" at bounding box center [195, 62] width 48 height 16
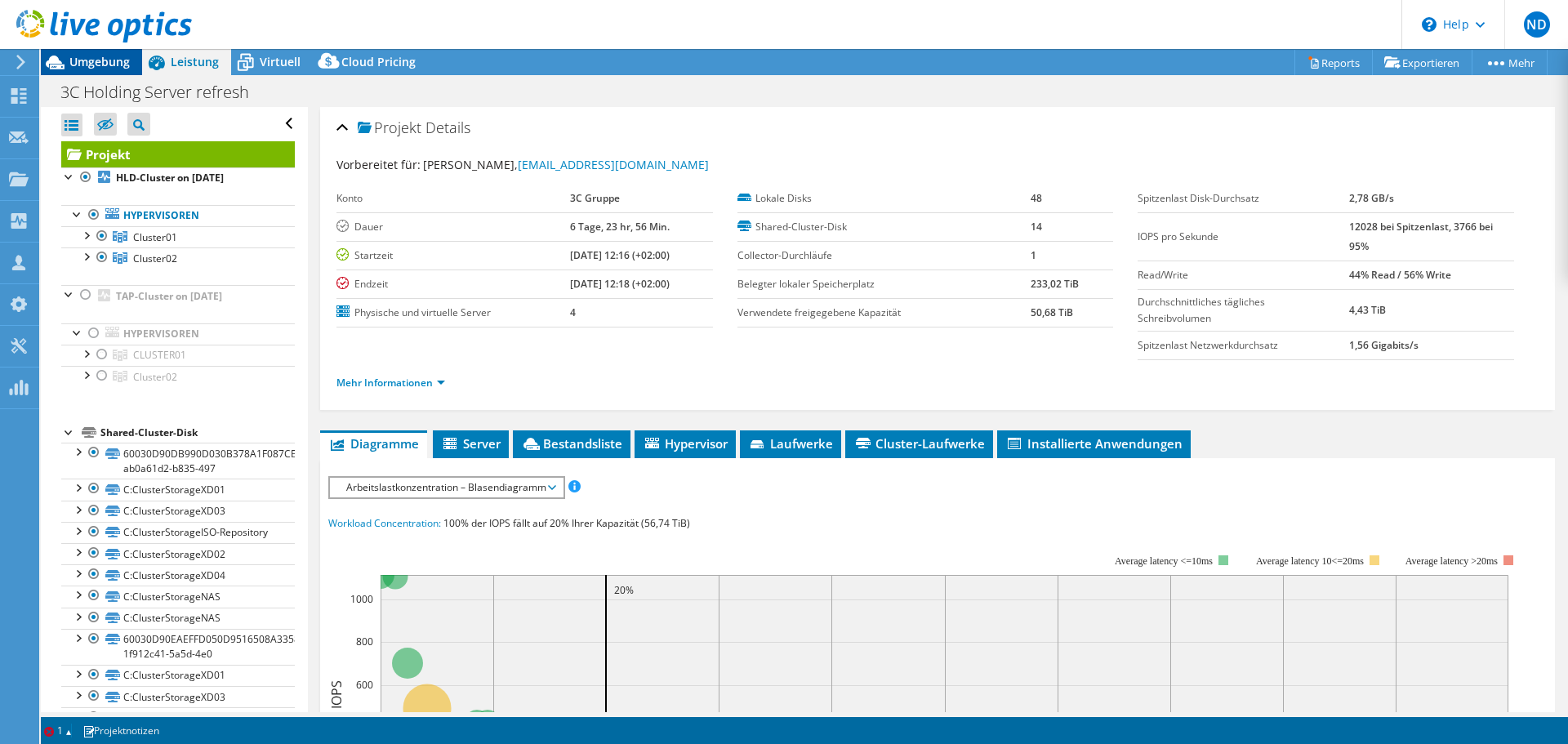
click at [101, 69] on span "Umgebung" at bounding box center [100, 62] width 61 height 16
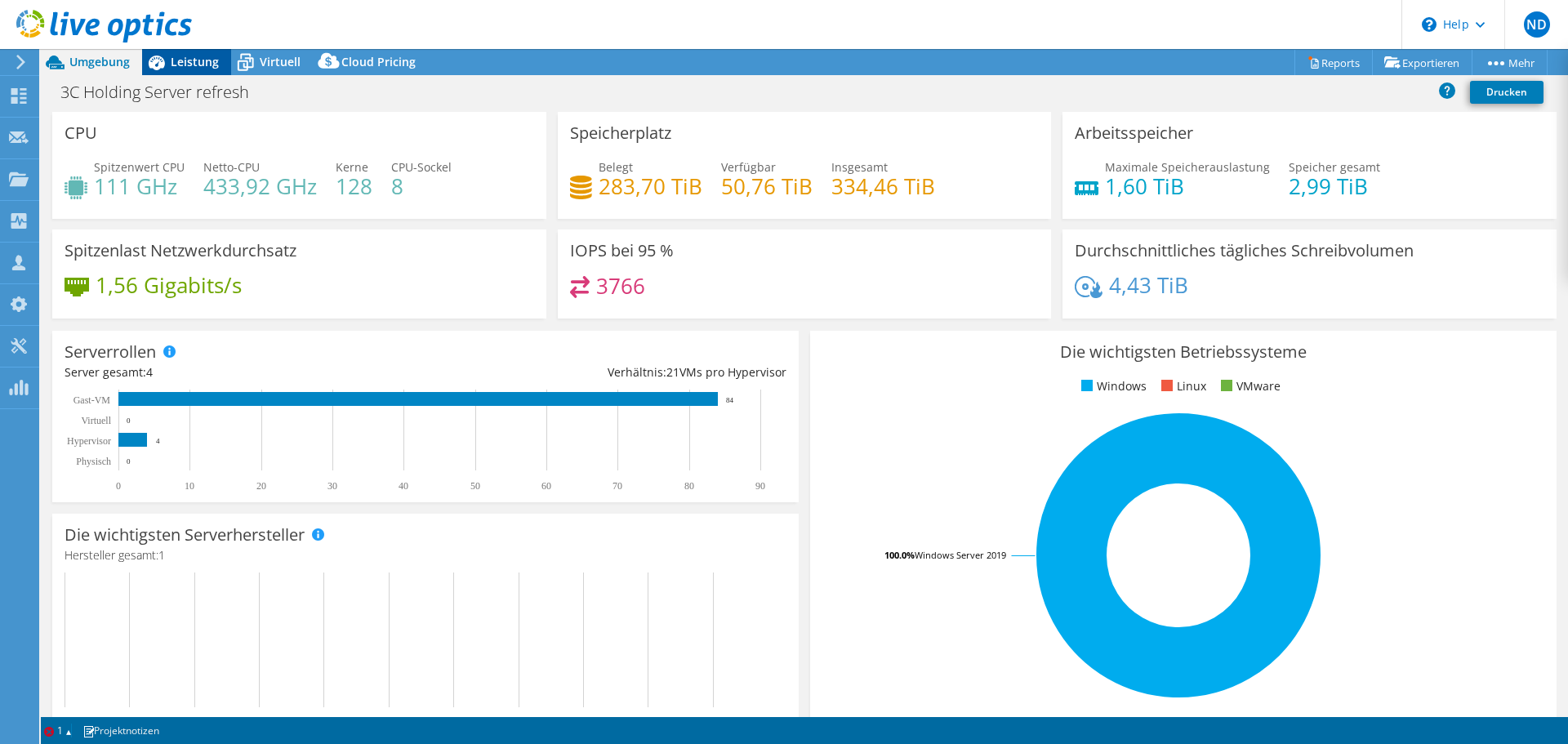
click at [182, 60] on span "Leistung" at bounding box center [195, 62] width 48 height 16
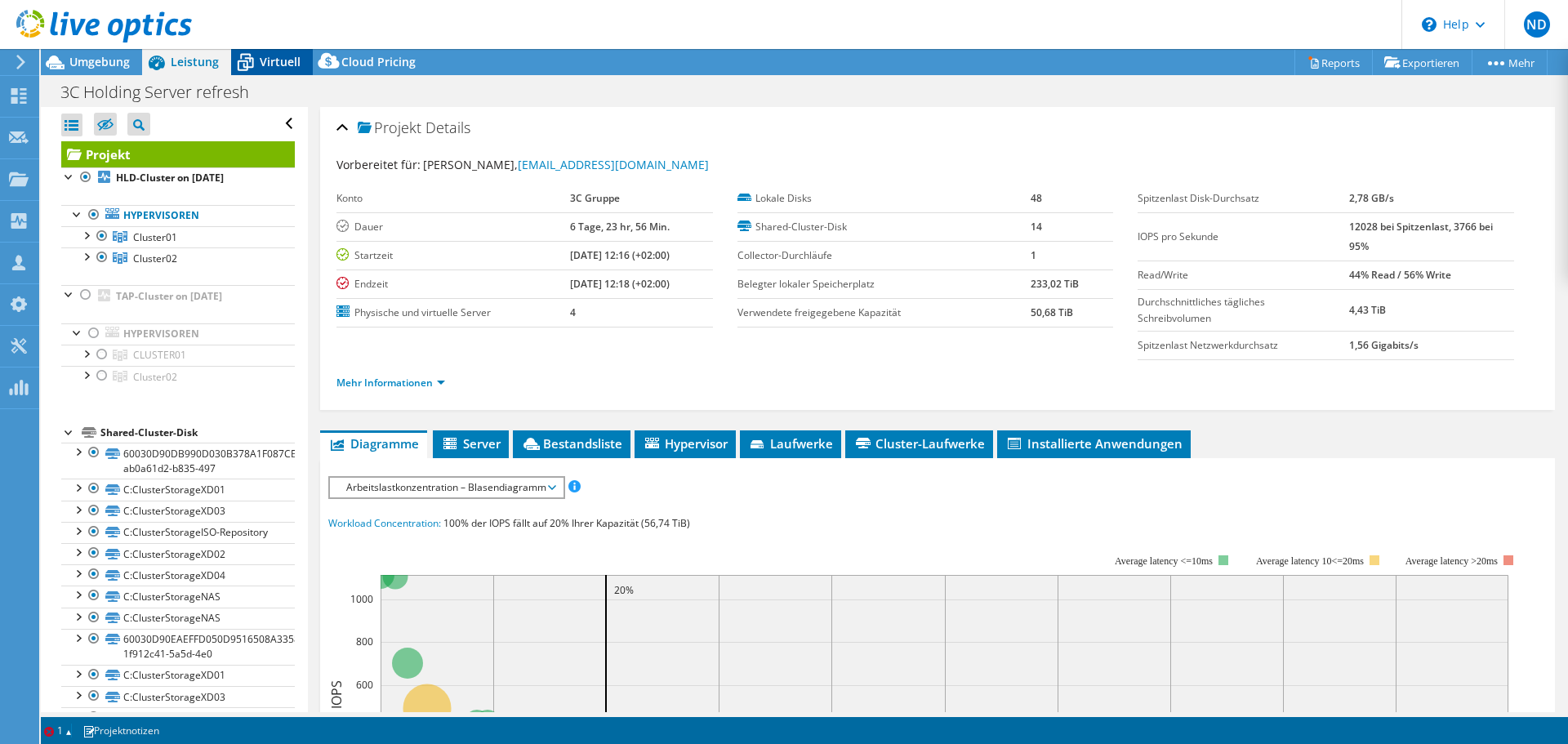
click at [290, 61] on span "Virtuell" at bounding box center [280, 62] width 40 height 16
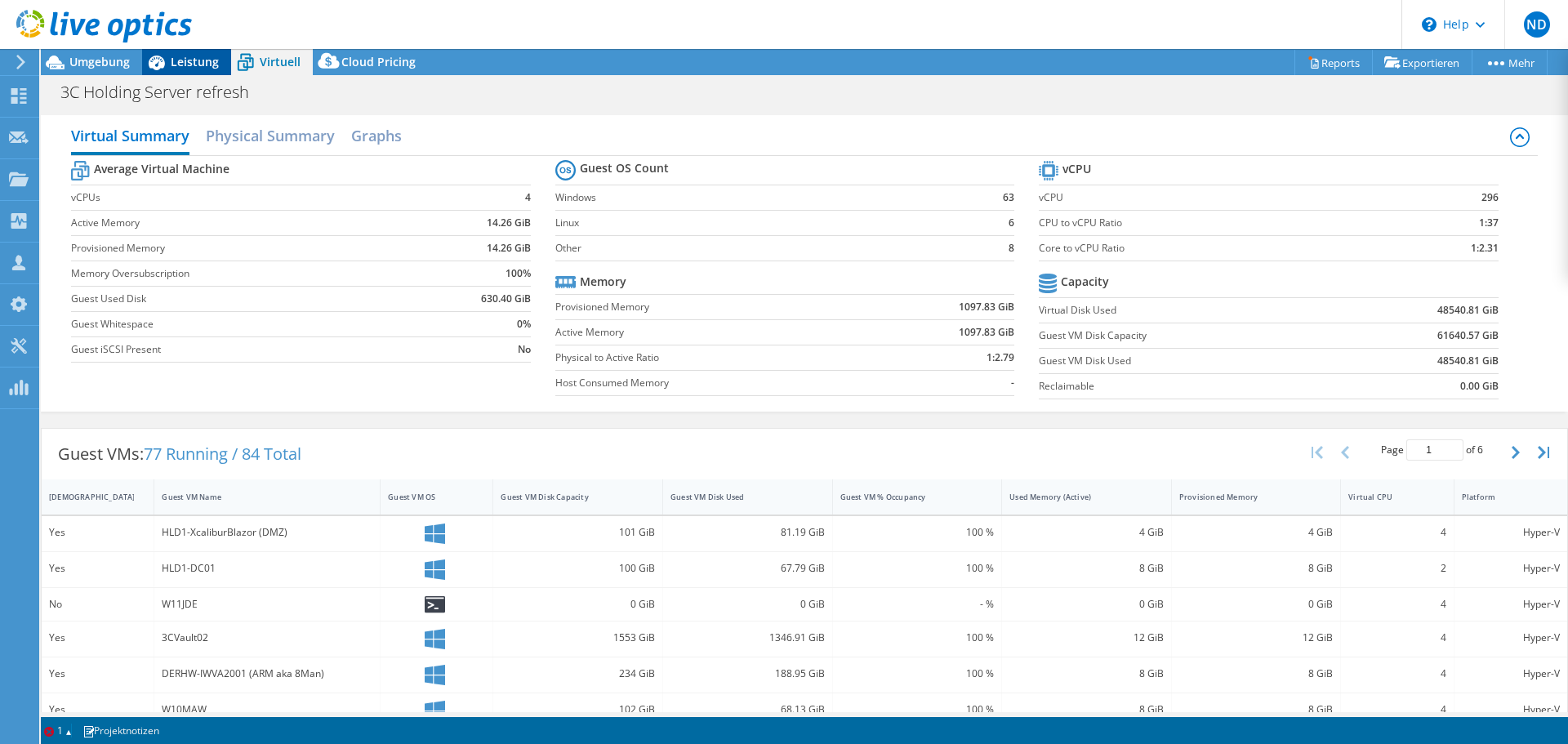
click at [175, 56] on span "Leistung" at bounding box center [195, 62] width 48 height 16
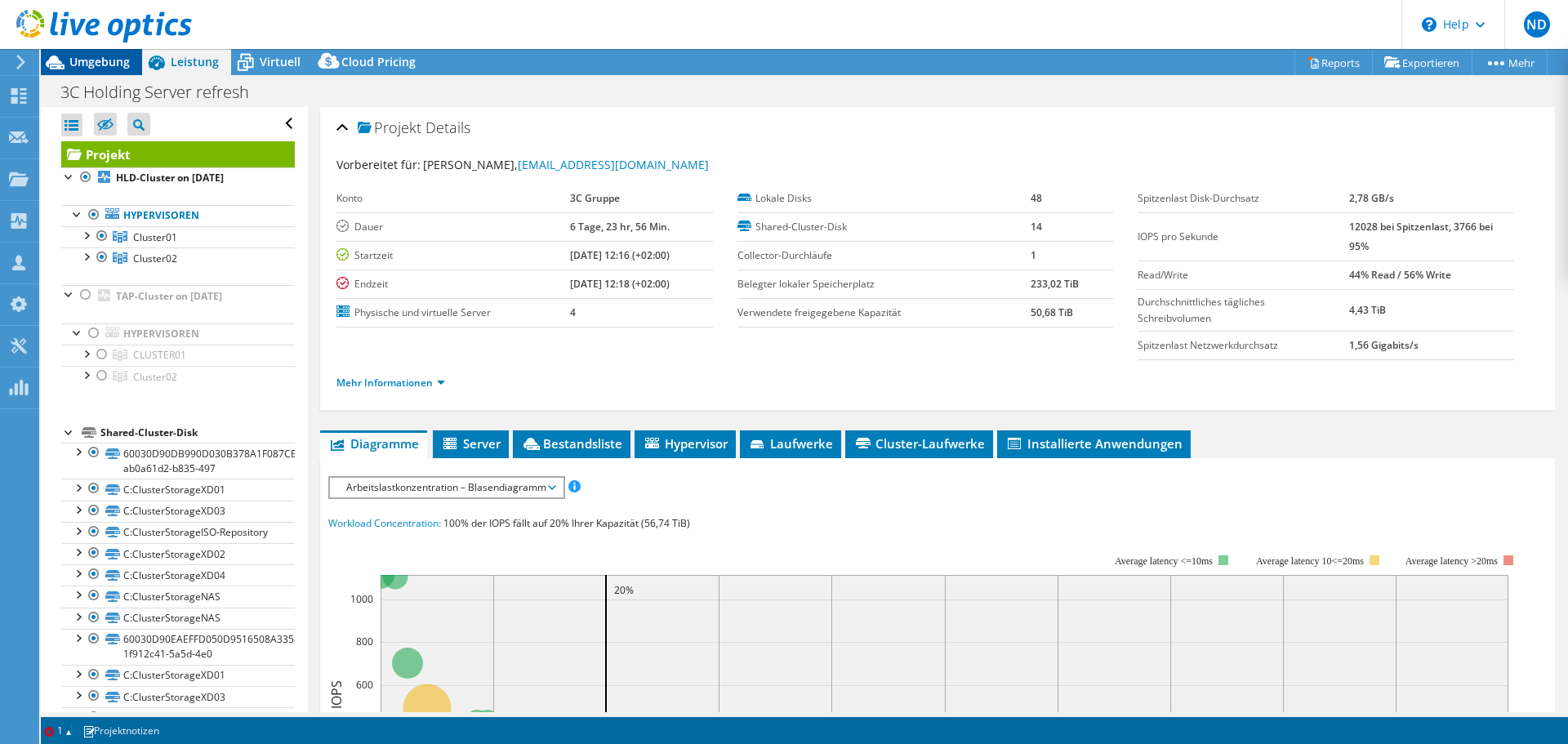
click at [107, 60] on span "Umgebung" at bounding box center [100, 62] width 61 height 16
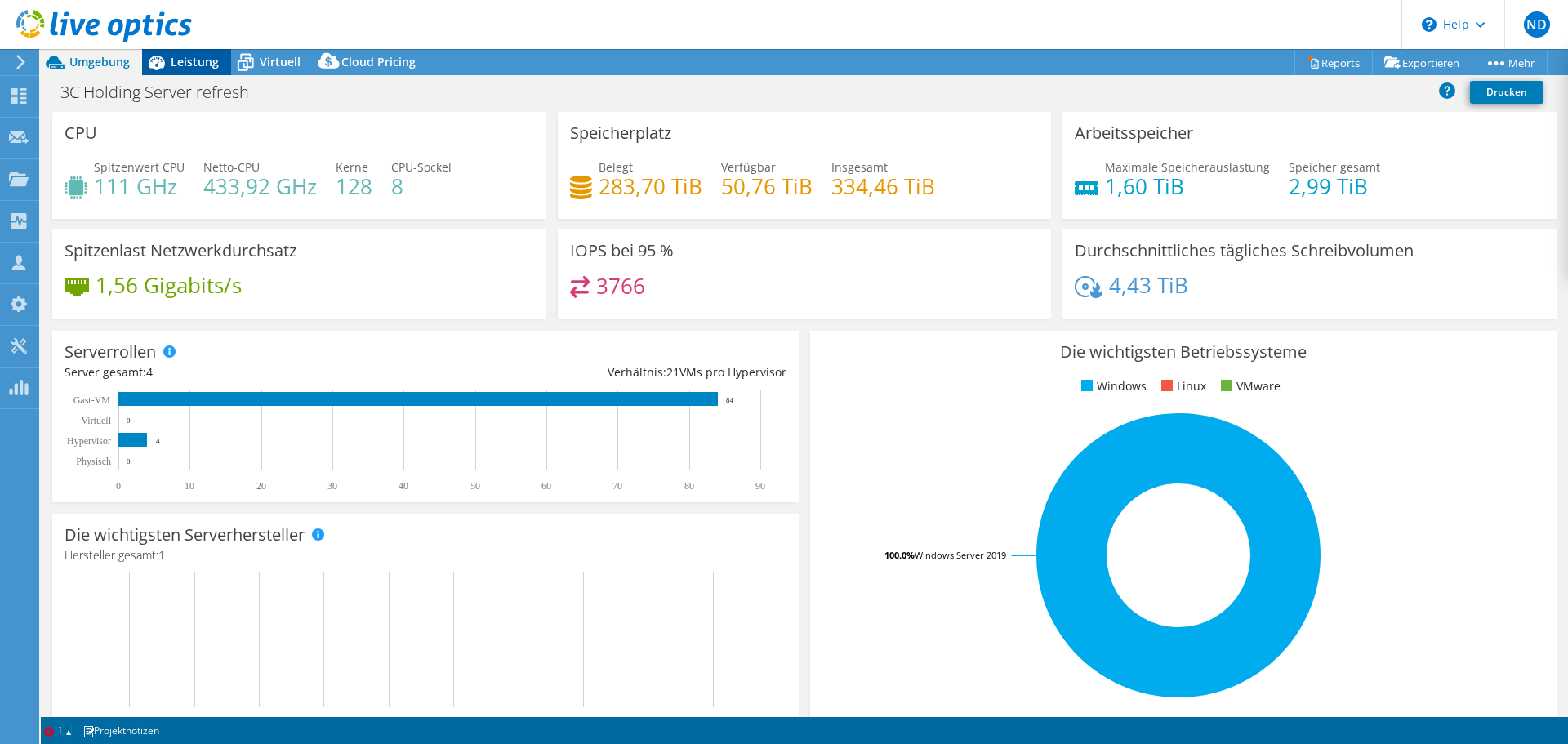
click at [192, 72] on div "Leistung" at bounding box center [186, 62] width 89 height 26
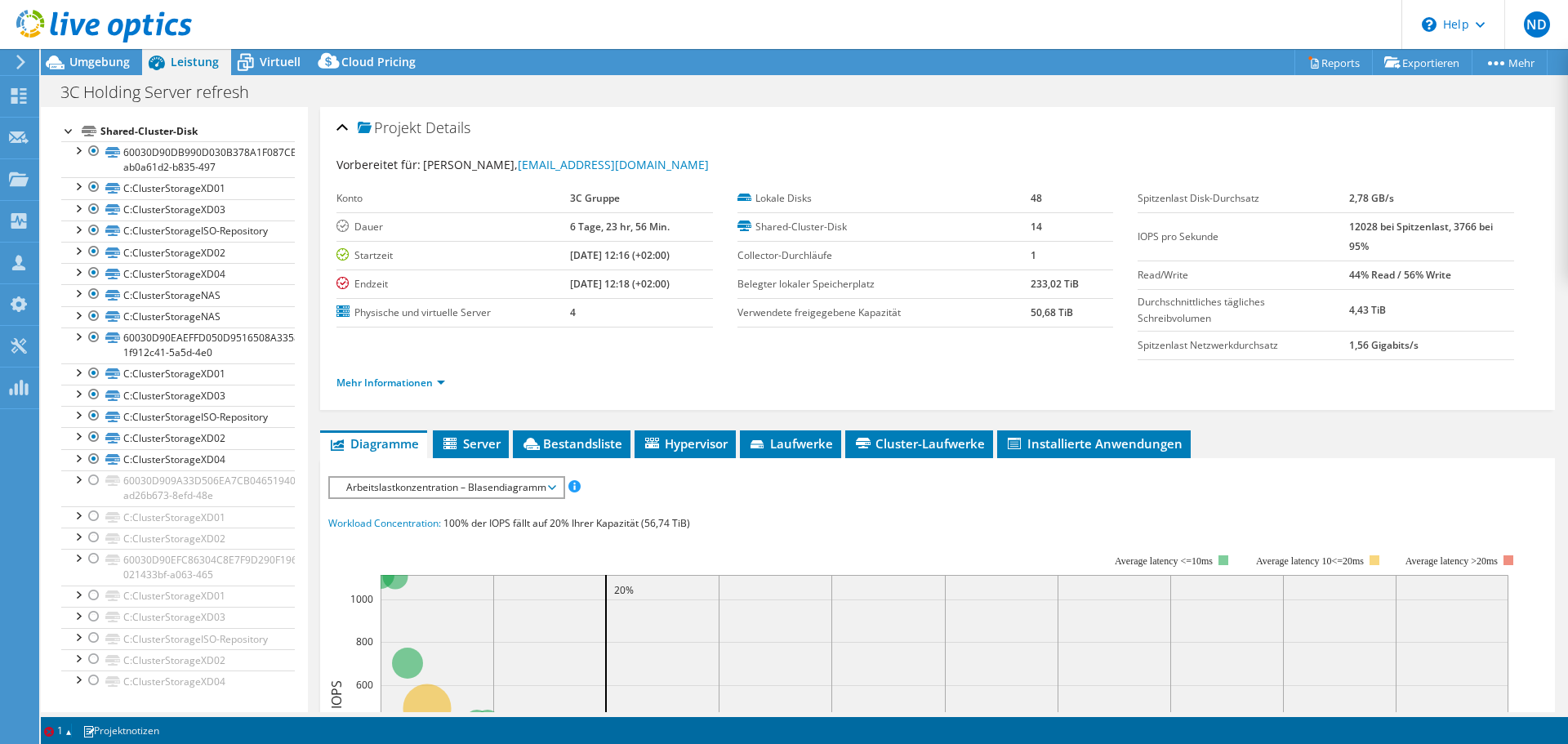
scroll to position [298, 0]
click at [89, 473] on div at bounding box center [94, 463] width 17 height 19
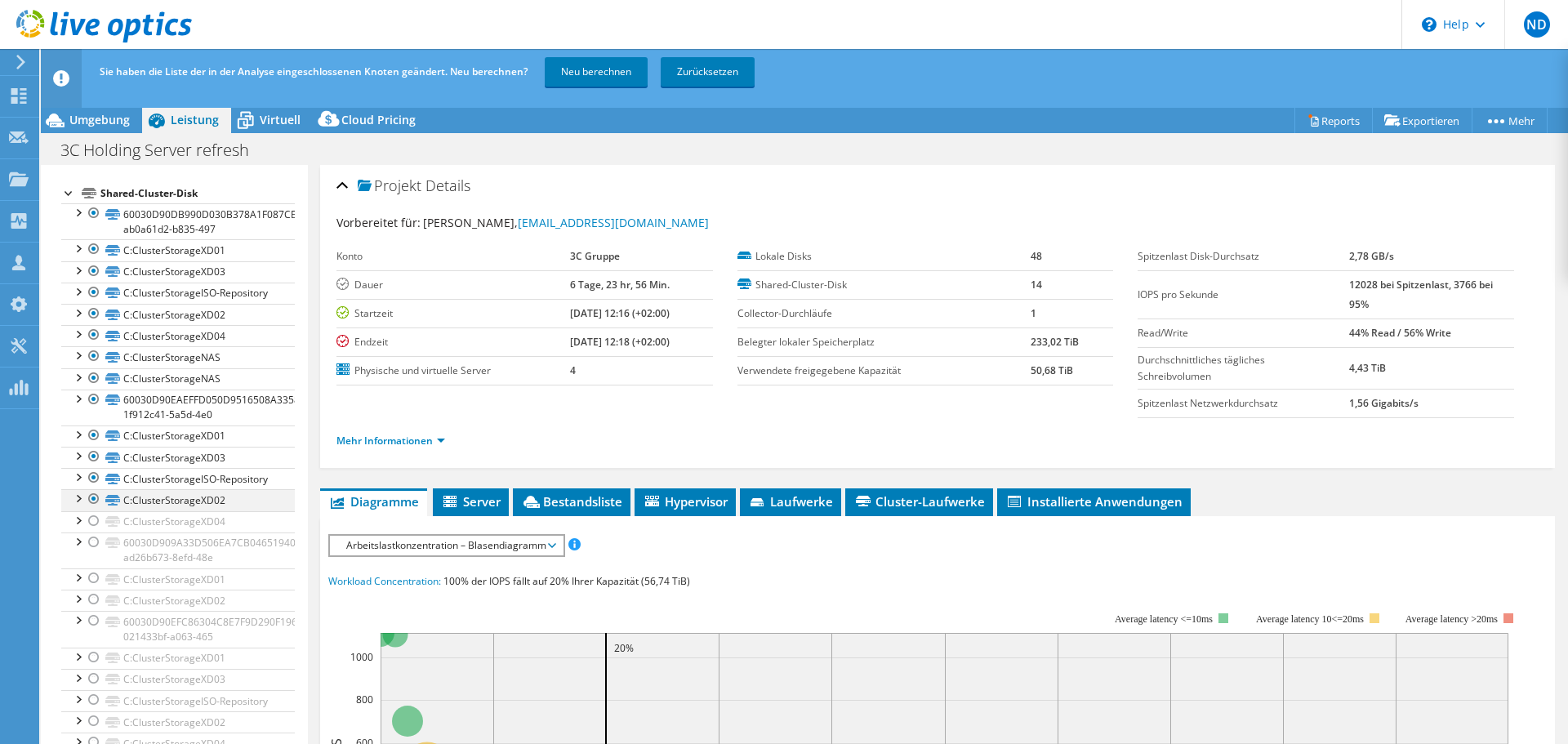
click at [93, 509] on div at bounding box center [94, 499] width 17 height 19
click at [92, 488] on div at bounding box center [94, 478] width 17 height 19
click at [96, 467] on div at bounding box center [94, 456] width 17 height 19
click at [92, 445] on div at bounding box center [94, 434] width 17 height 19
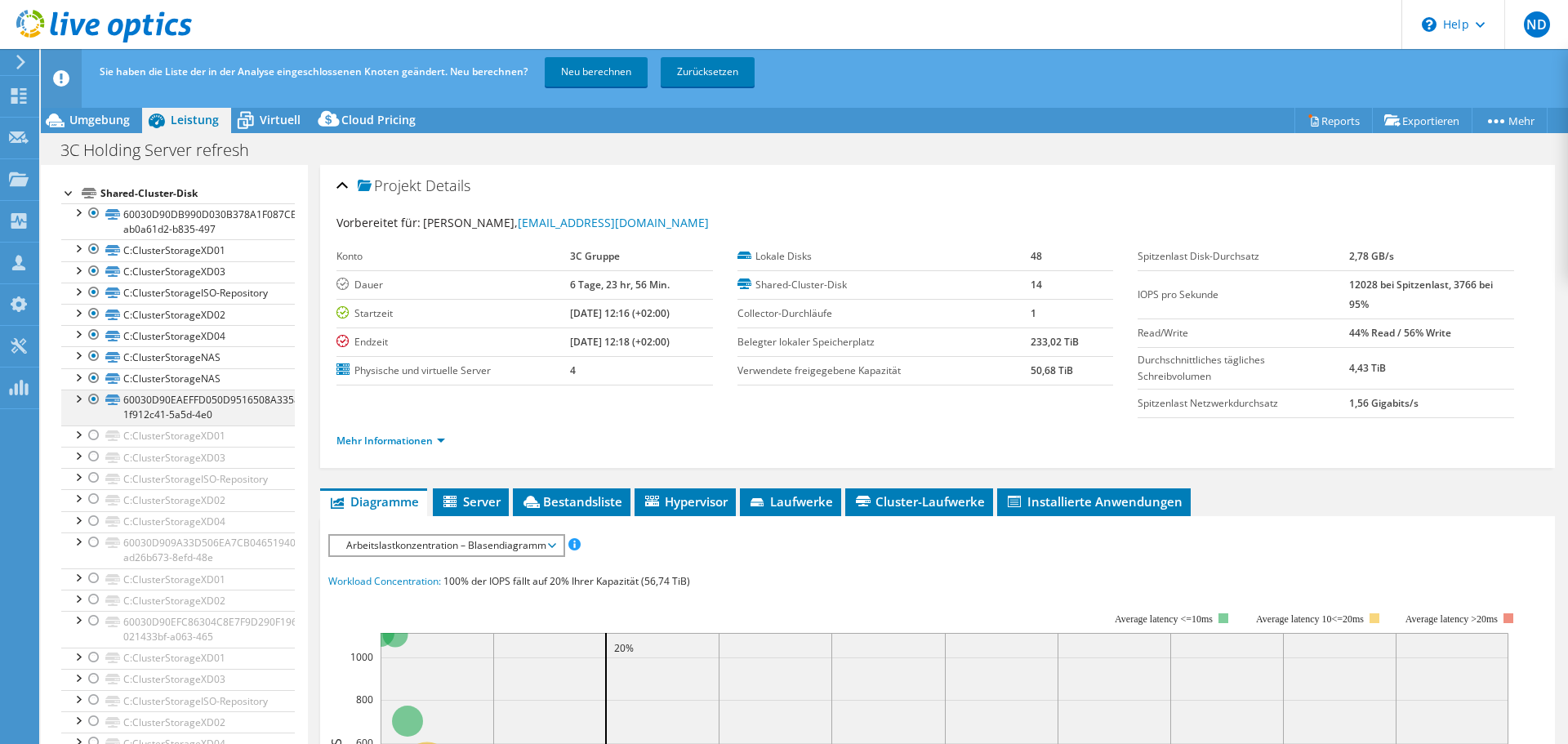
click at [92, 410] on div at bounding box center [94, 399] width 17 height 19
click at [77, 385] on div at bounding box center [78, 377] width 17 height 17
click at [78, 363] on div at bounding box center [78, 355] width 17 height 17
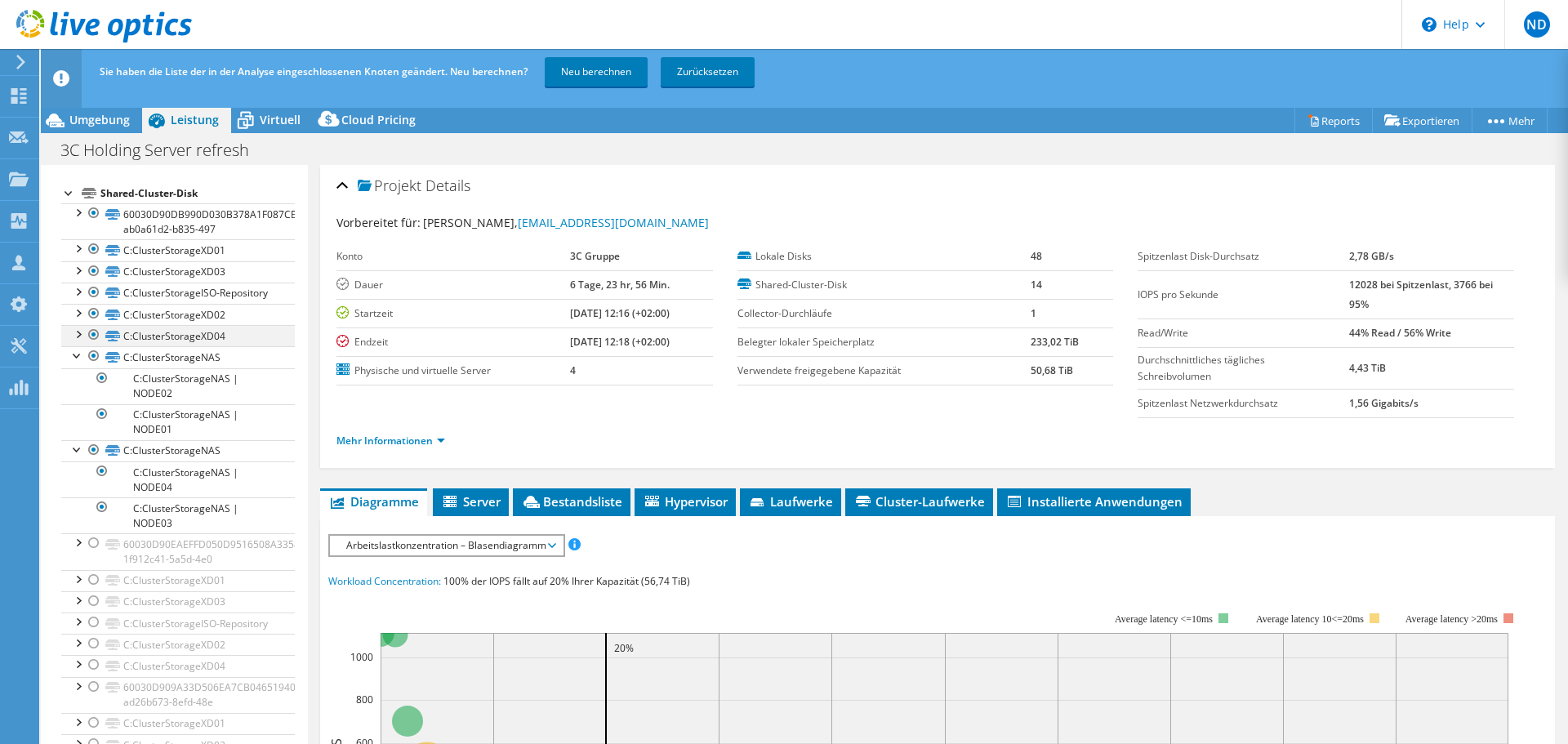
click at [80, 342] on div at bounding box center [78, 333] width 17 height 17
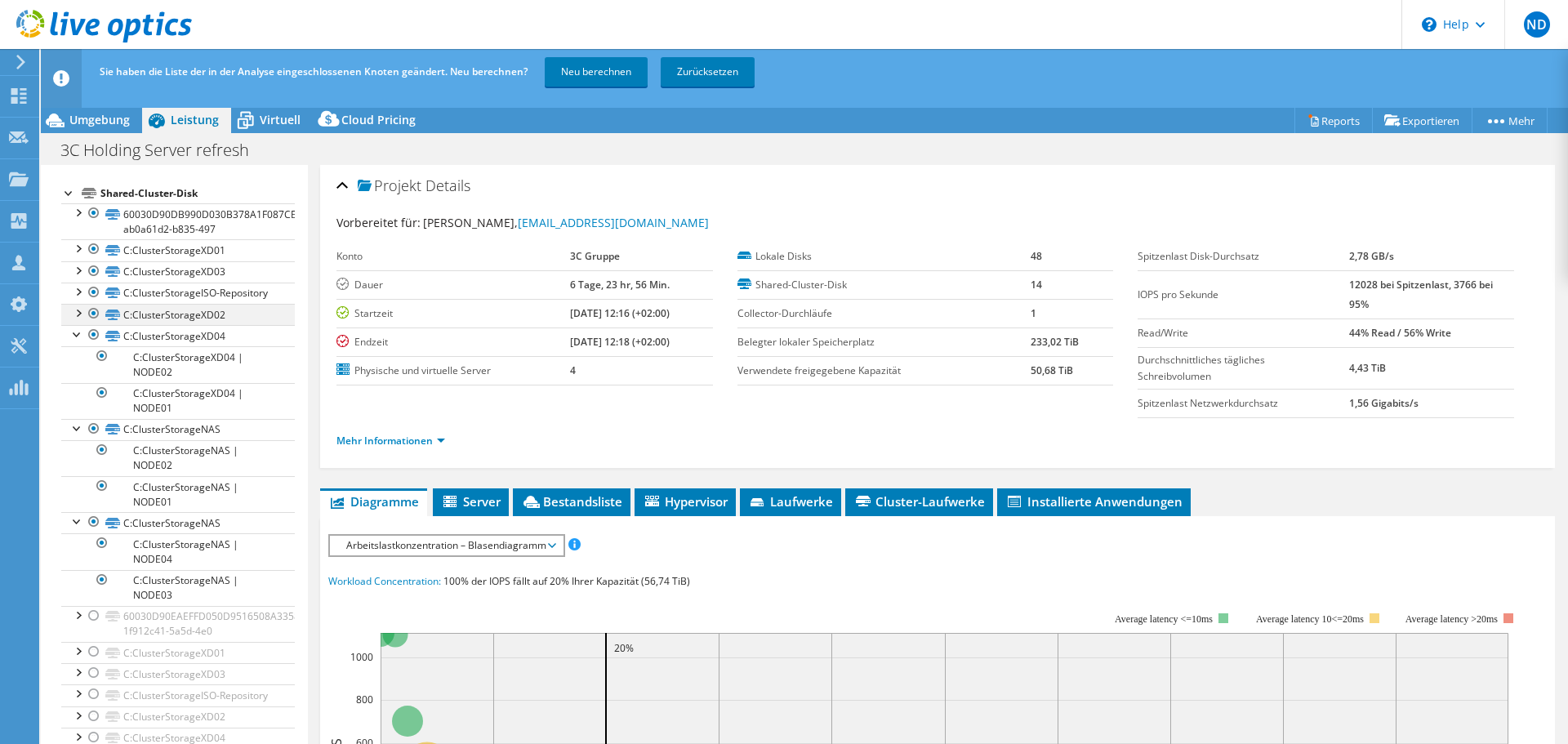
click at [79, 321] on div at bounding box center [78, 312] width 17 height 17
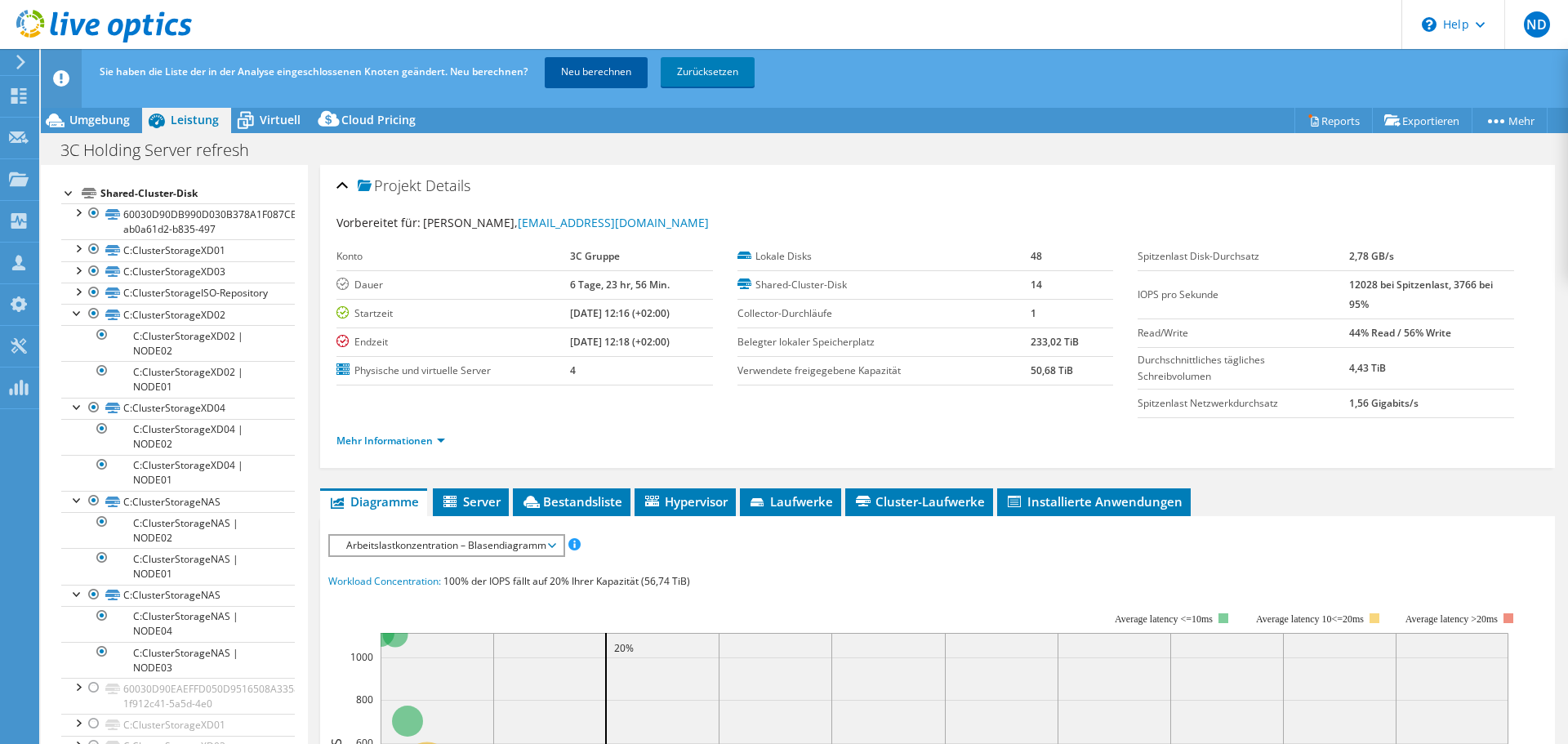
click at [591, 68] on link "Neu berechnen" at bounding box center [596, 72] width 103 height 29
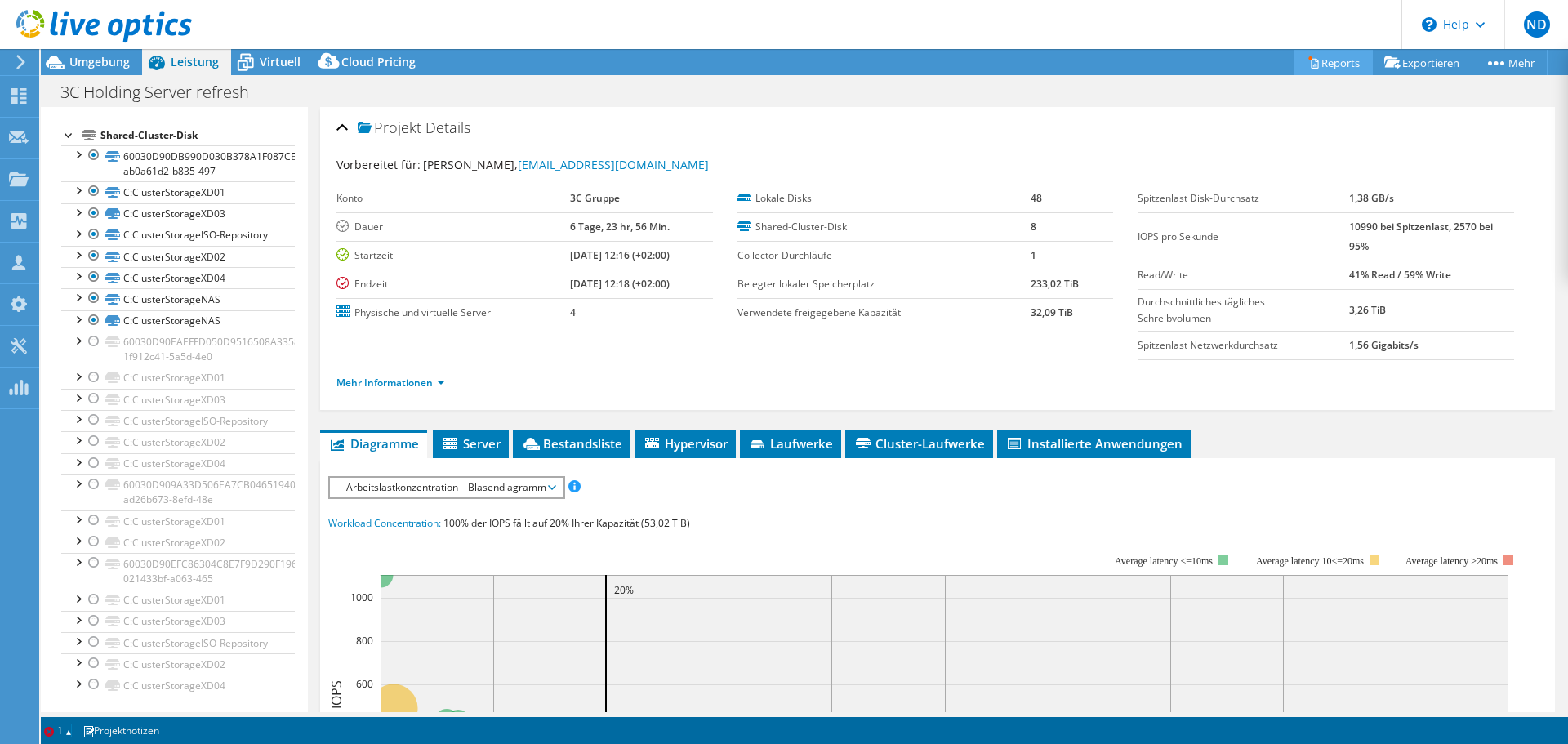
click at [1044, 64] on link "Reports" at bounding box center [1333, 62] width 78 height 26
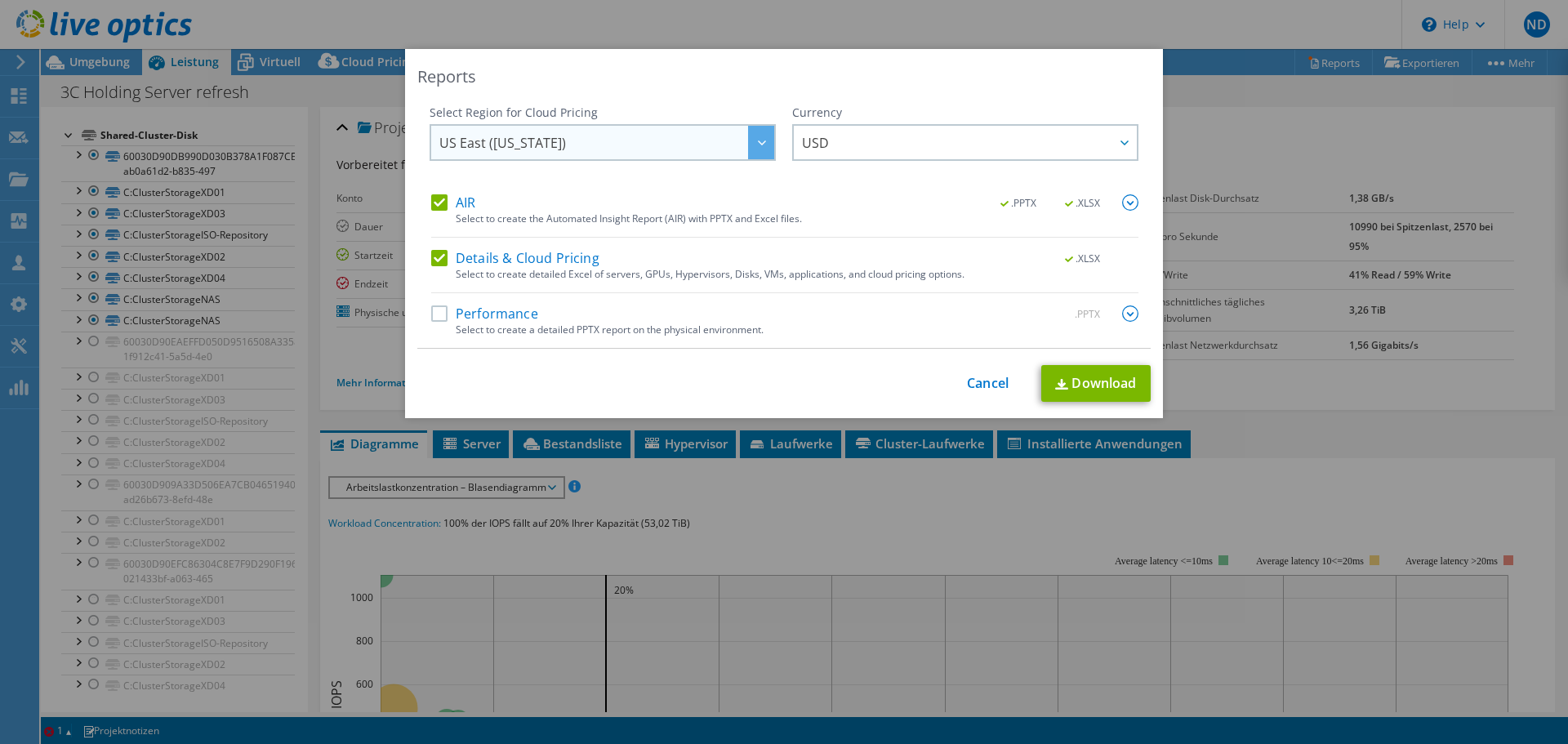
click at [646, 149] on span "US East ([US_STATE])" at bounding box center [606, 142] width 335 height 33
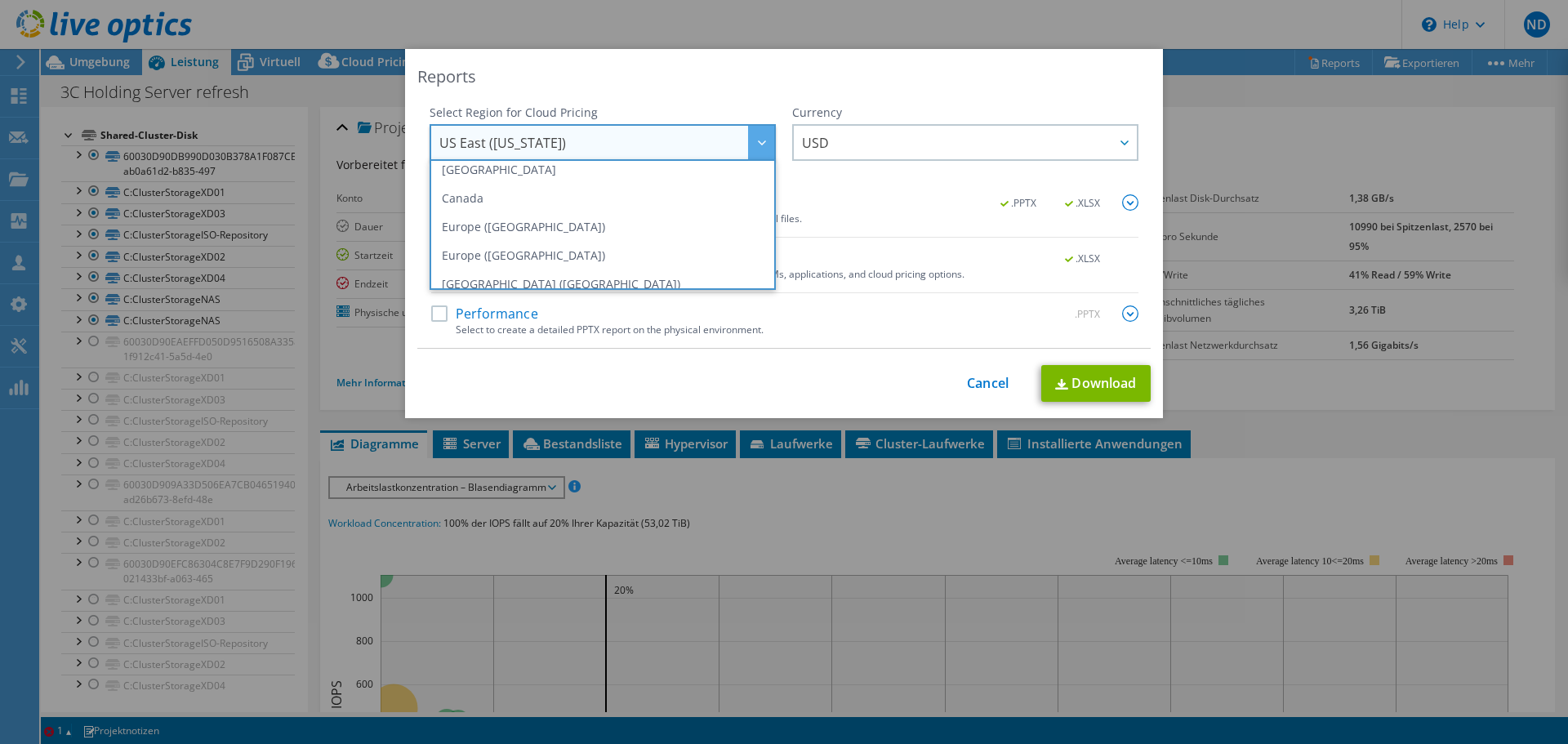
scroll to position [200, 0]
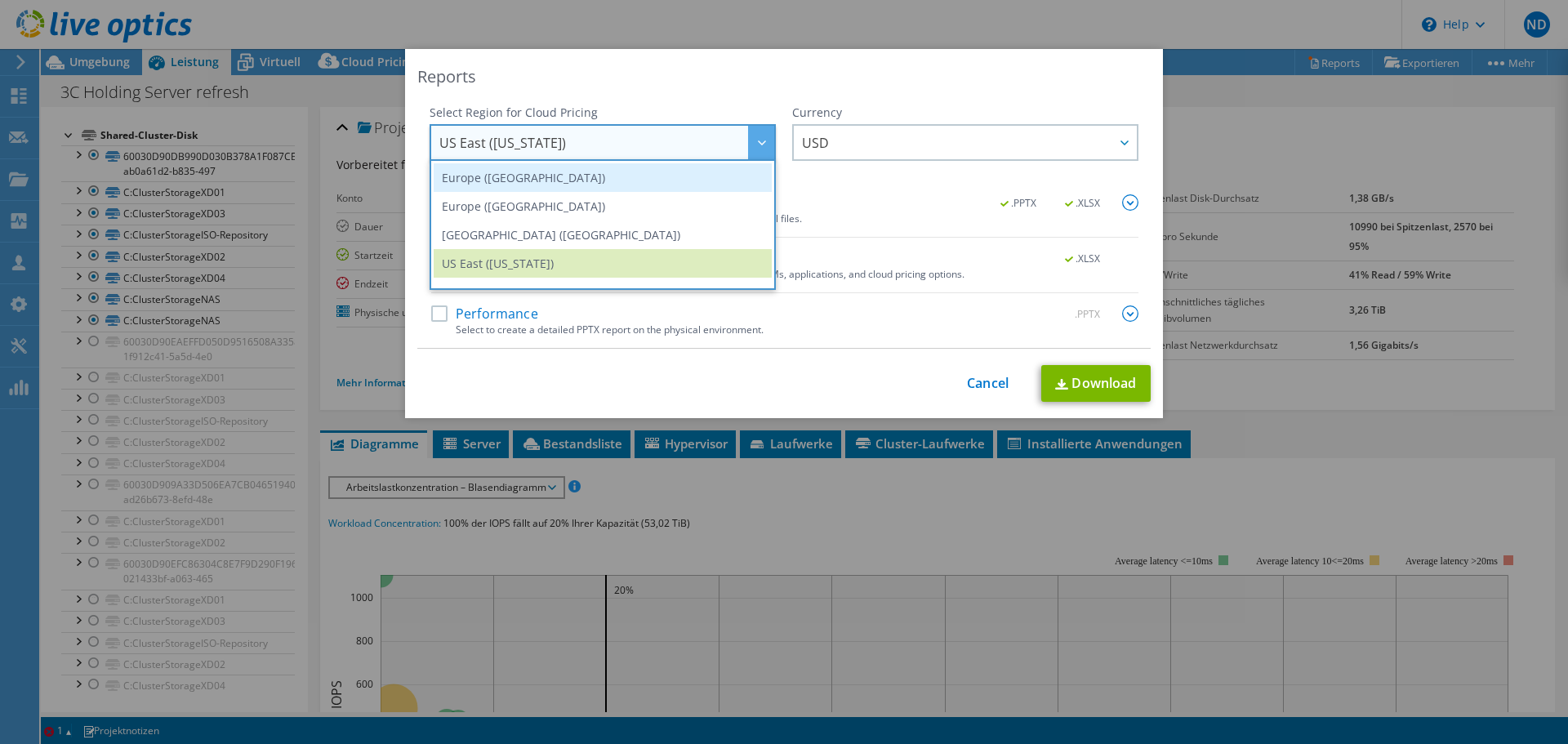
click at [533, 188] on li "Europe ([GEOGRAPHIC_DATA])" at bounding box center [603, 177] width 338 height 28
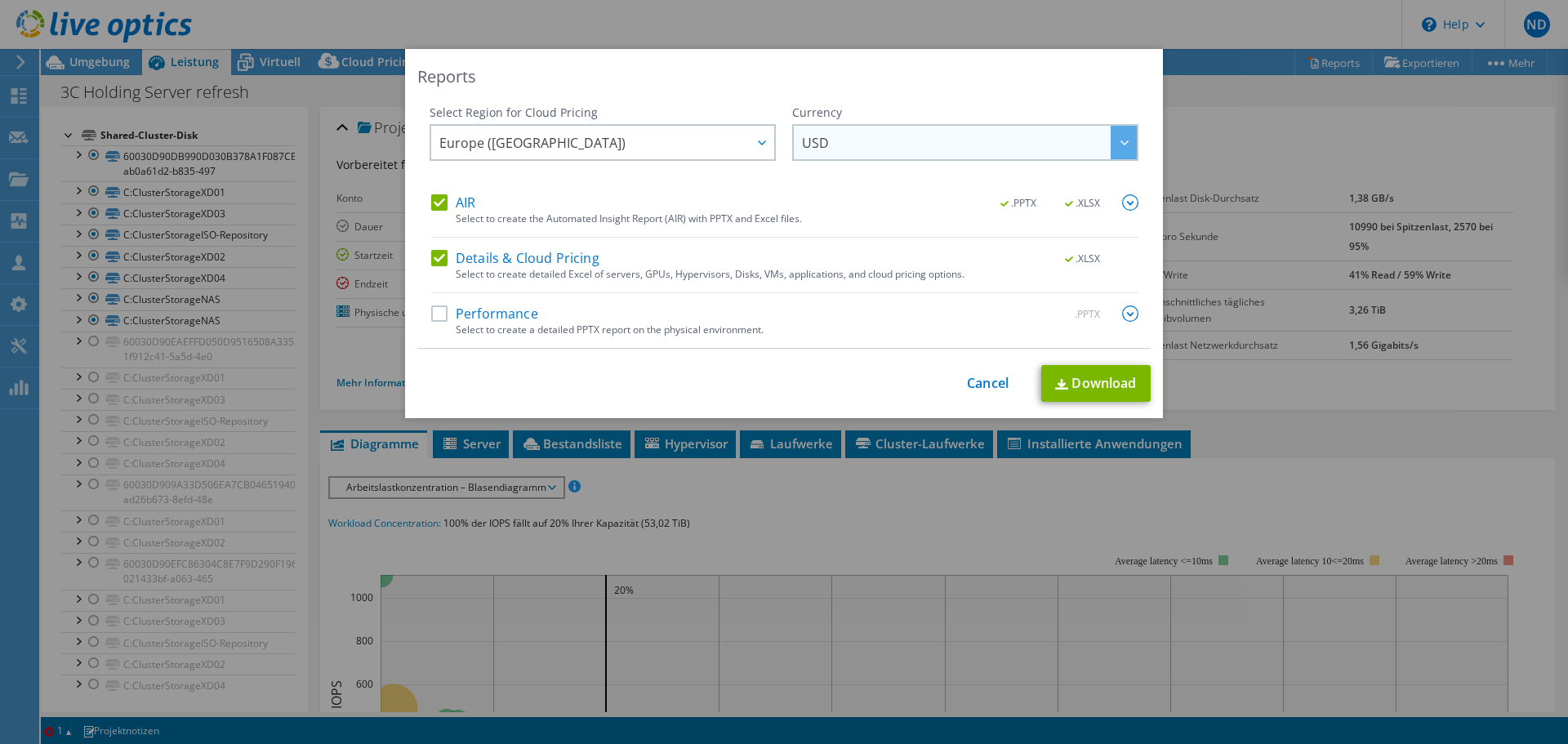
click at [811, 138] on span "USD" at bounding box center [815, 147] width 27 height 26
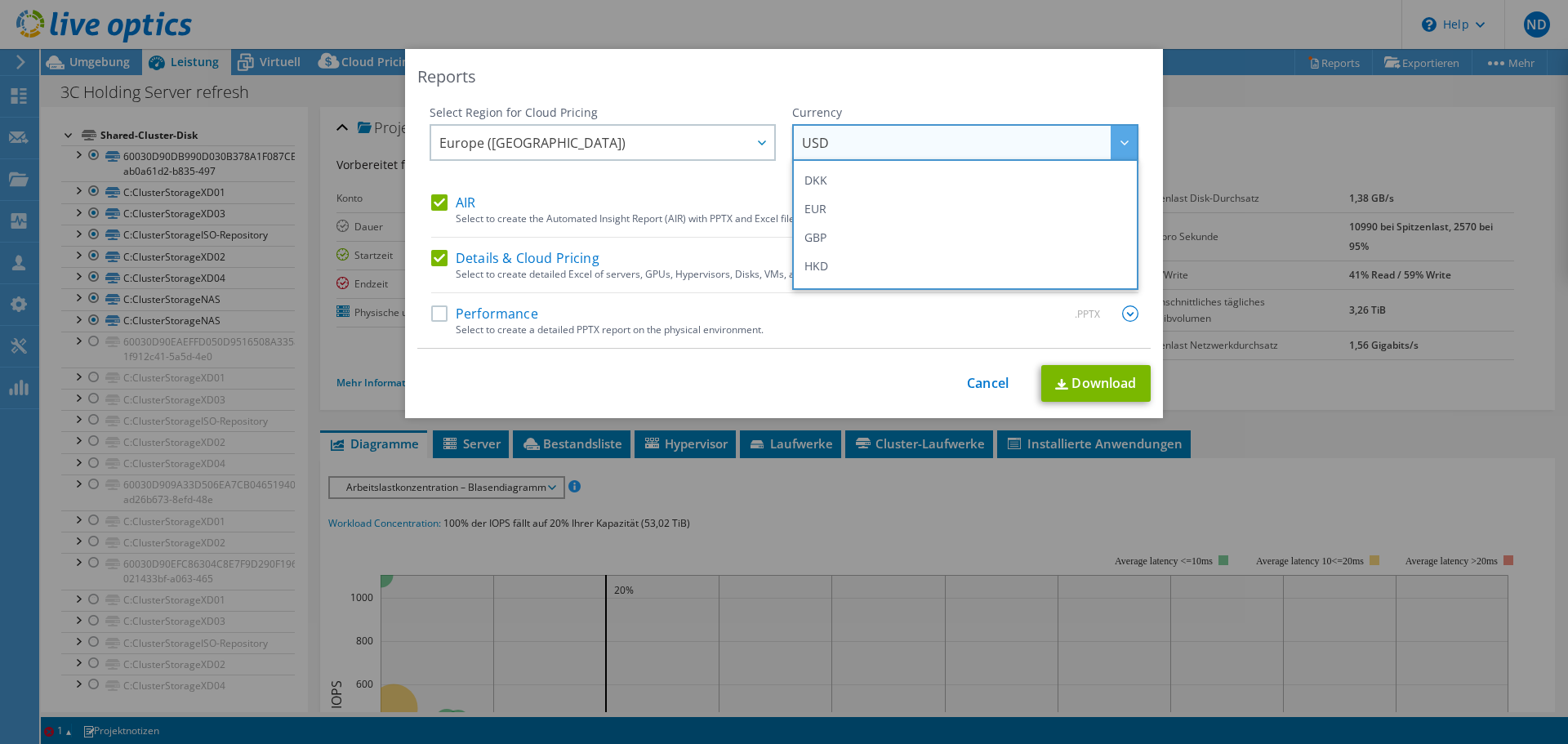
scroll to position [209, 0]
click at [895, 198] on li "EUR" at bounding box center [965, 197] width 338 height 28
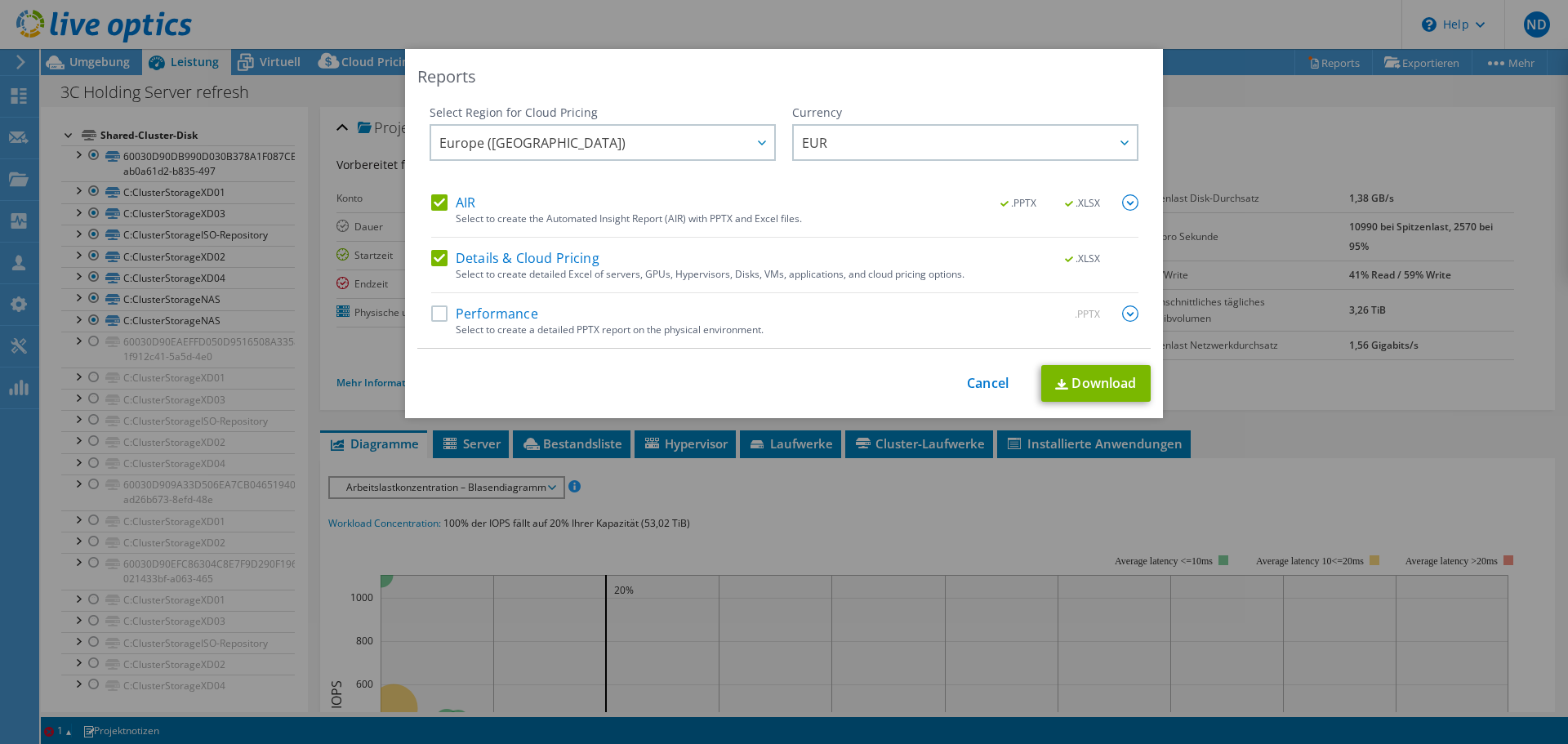
click at [436, 313] on label "Performance" at bounding box center [485, 314] width 107 height 17
click at [0, 0] on input "Performance" at bounding box center [0, 0] width 0 height 0
click at [1044, 384] on link "Download" at bounding box center [1096, 383] width 109 height 37
click at [1044, 380] on link "Download" at bounding box center [1096, 383] width 109 height 37
click at [995, 377] on link "Cancel" at bounding box center [987, 383] width 41 height 16
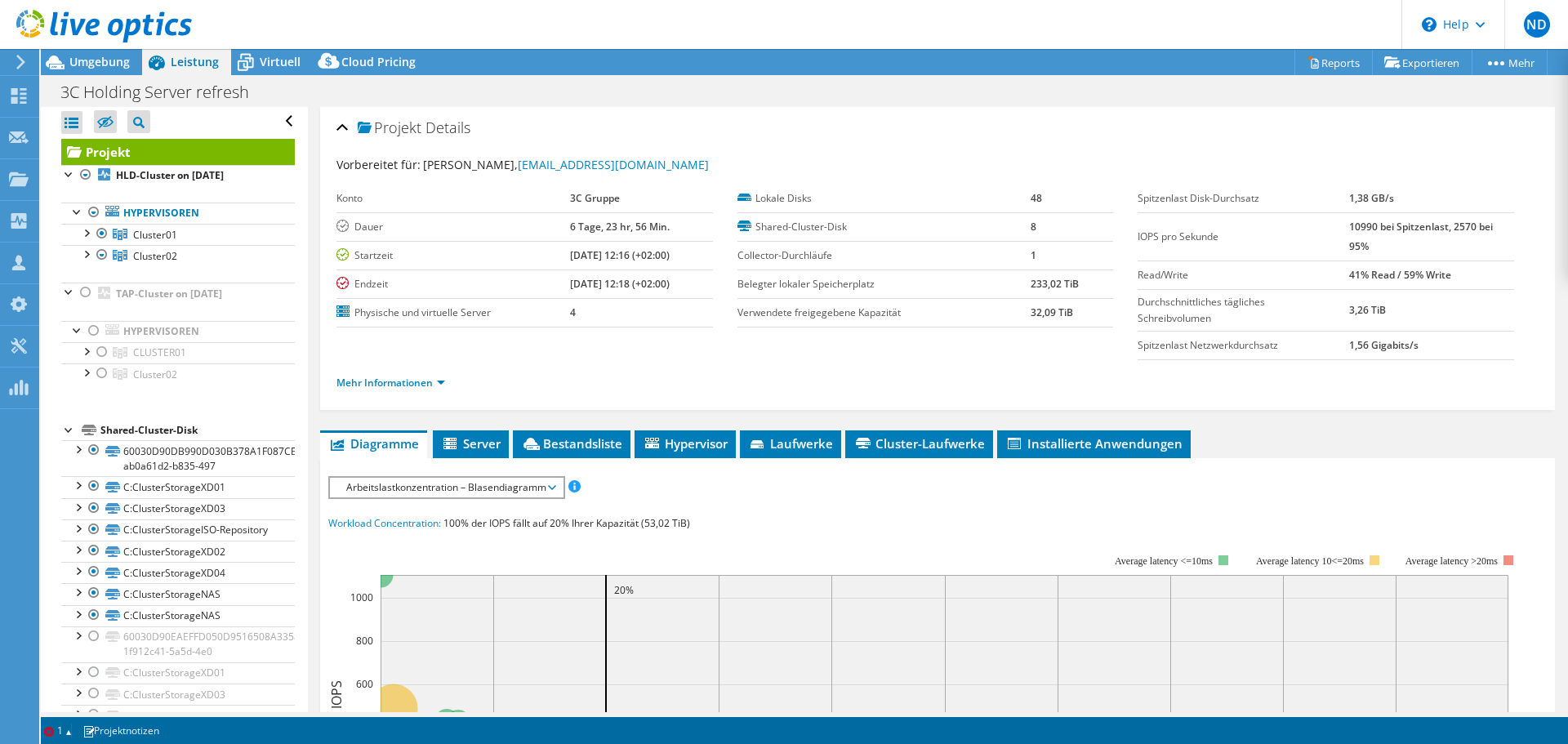
scroll to position [0, 0]
click at [105, 66] on span "Umgebung" at bounding box center [100, 62] width 61 height 16
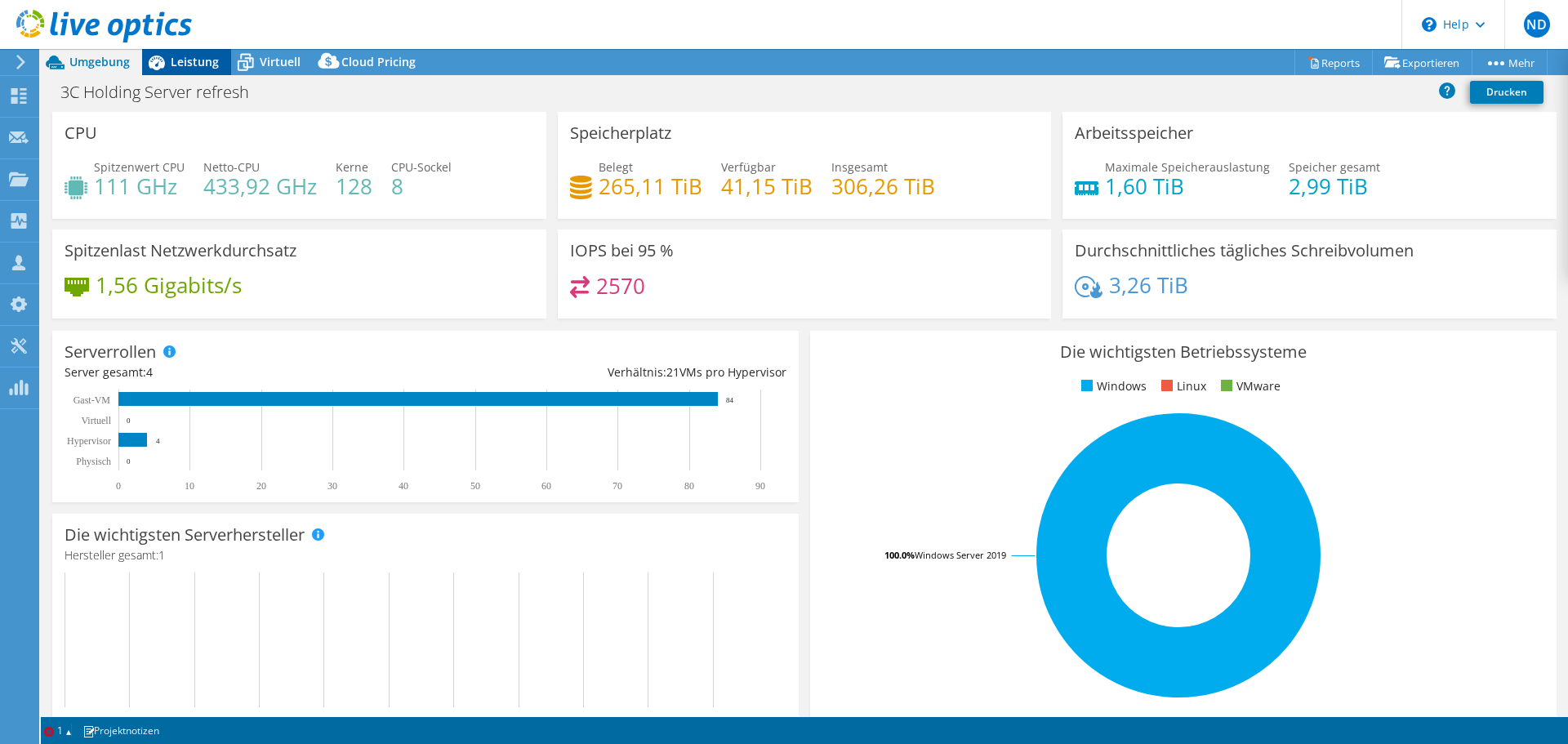
click at [185, 65] on span "Leistung" at bounding box center [195, 62] width 48 height 16
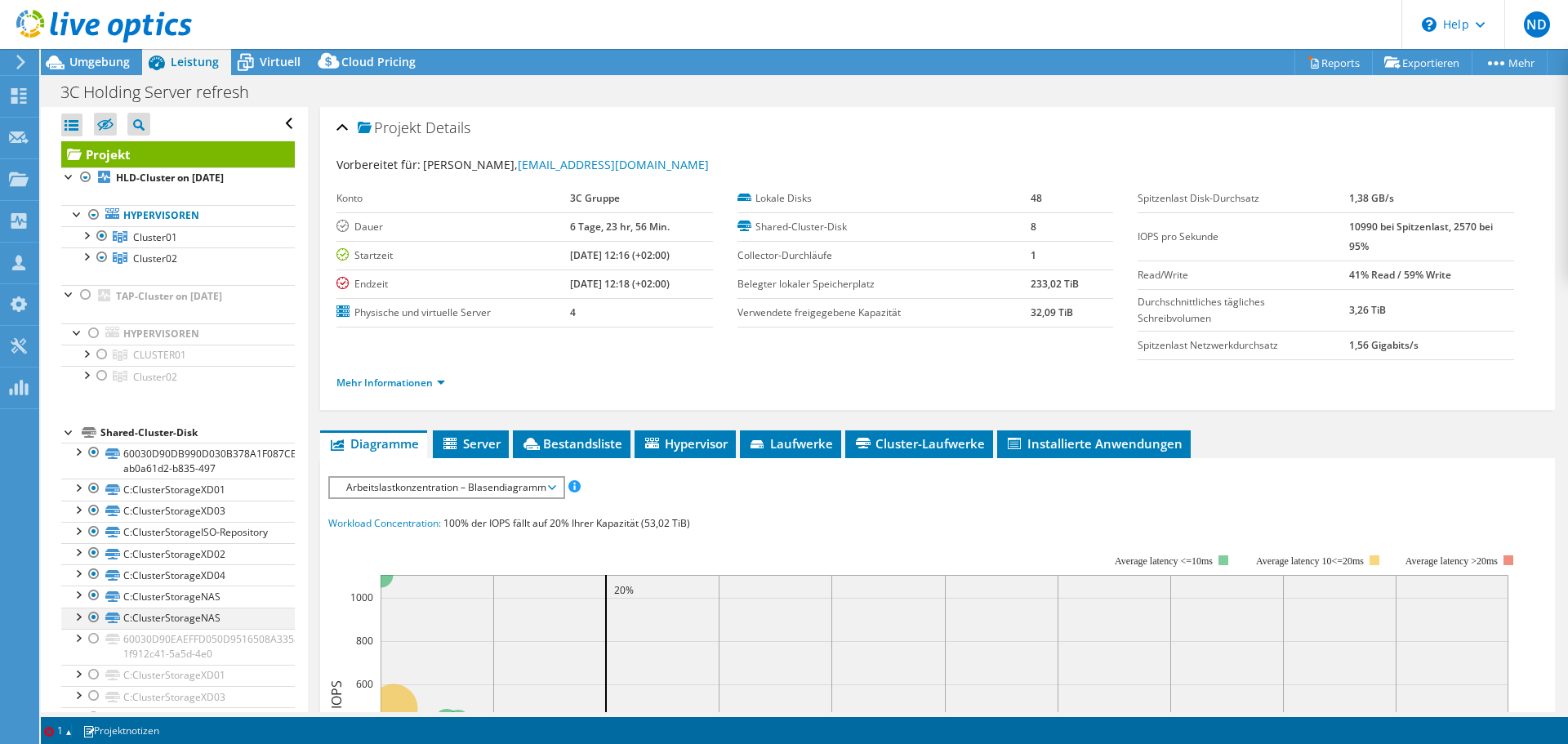
click at [79, 514] on div at bounding box center [78, 616] width 17 height 17
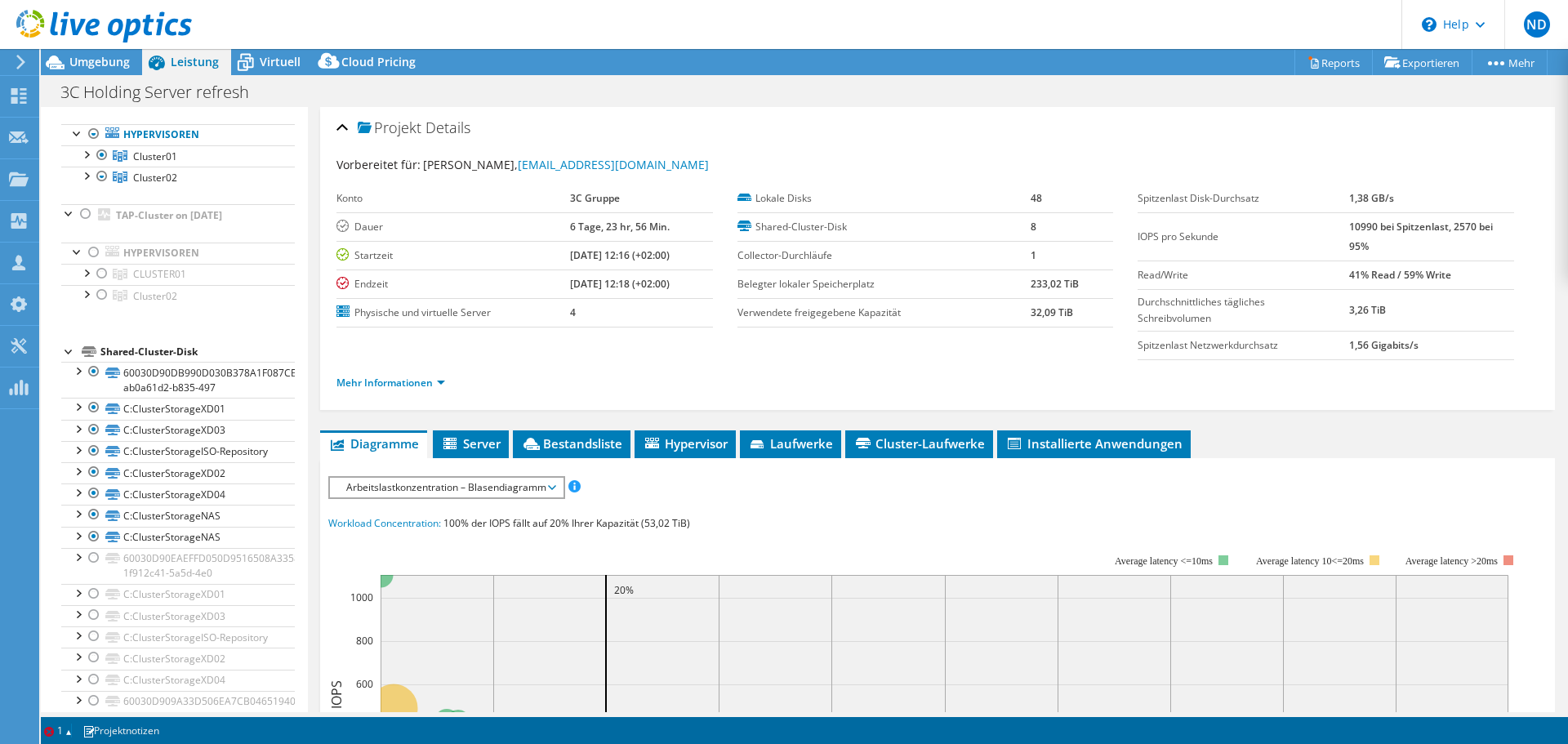
scroll to position [83, 0]
click at [81, 514] on div at bounding box center [78, 534] width 17 height 17
click at [78, 514] on div at bounding box center [78, 512] width 17 height 17
click at [76, 405] on div at bounding box center [78, 404] width 17 height 17
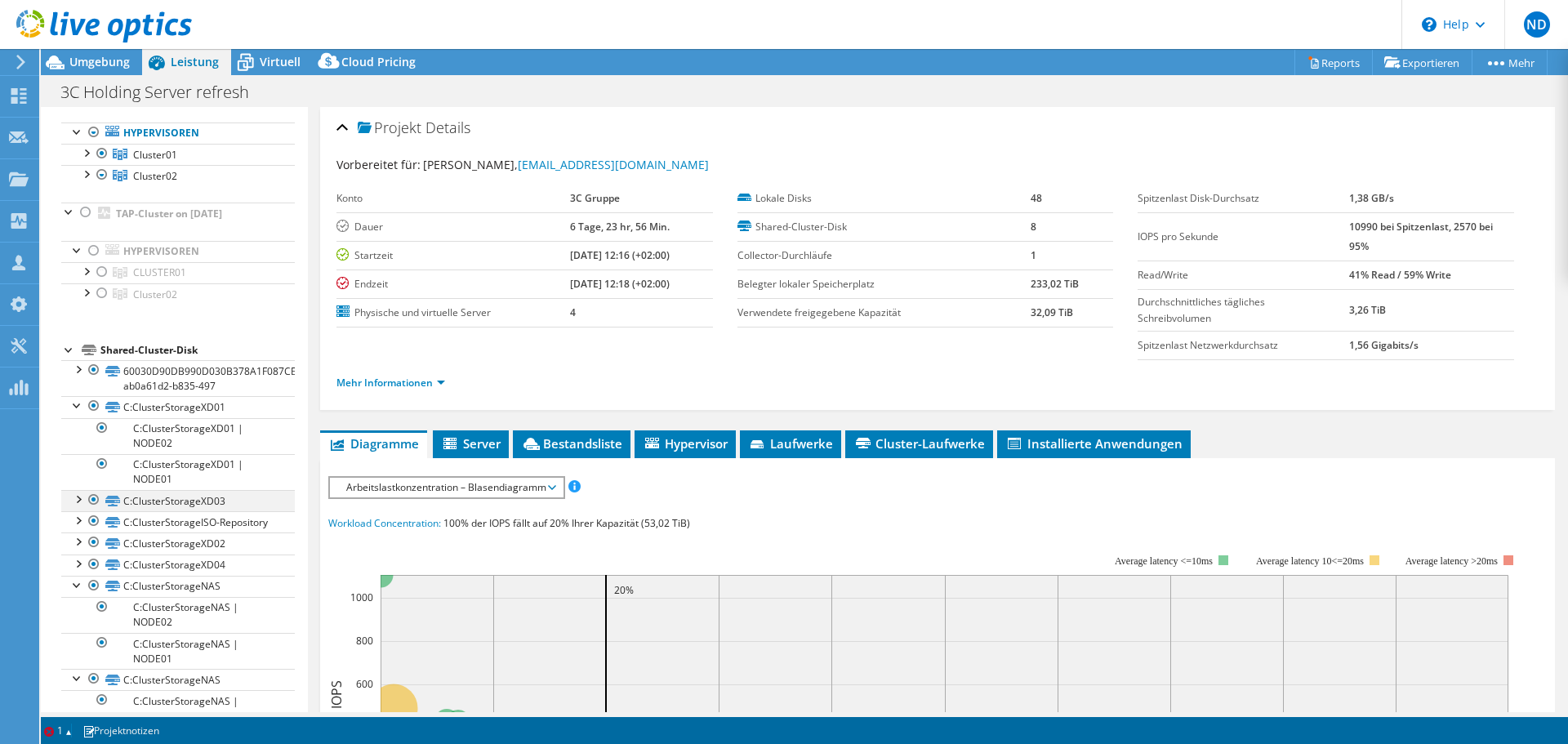
click at [78, 498] on div at bounding box center [78, 499] width 17 height 17
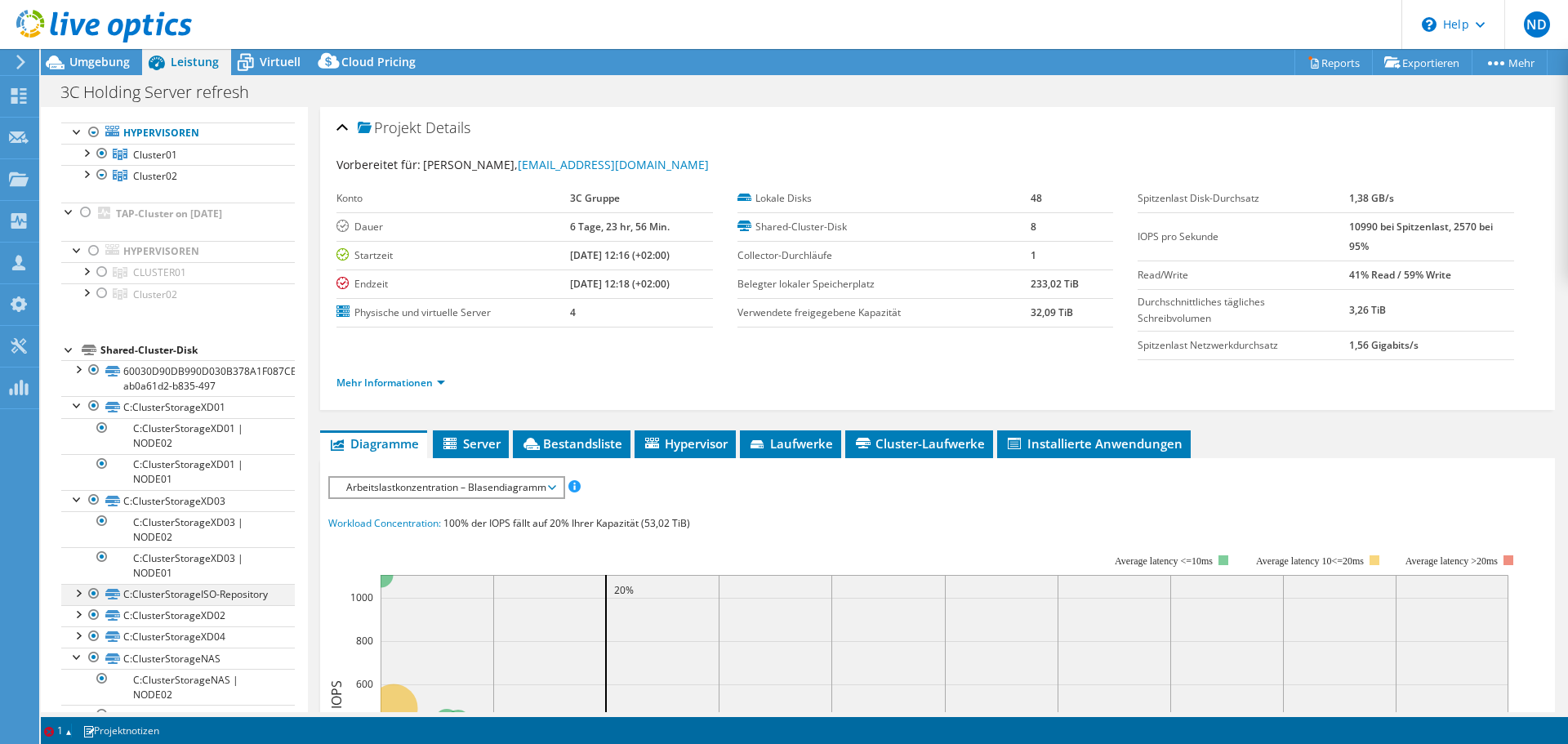
click at [95, 514] on div at bounding box center [94, 593] width 17 height 19
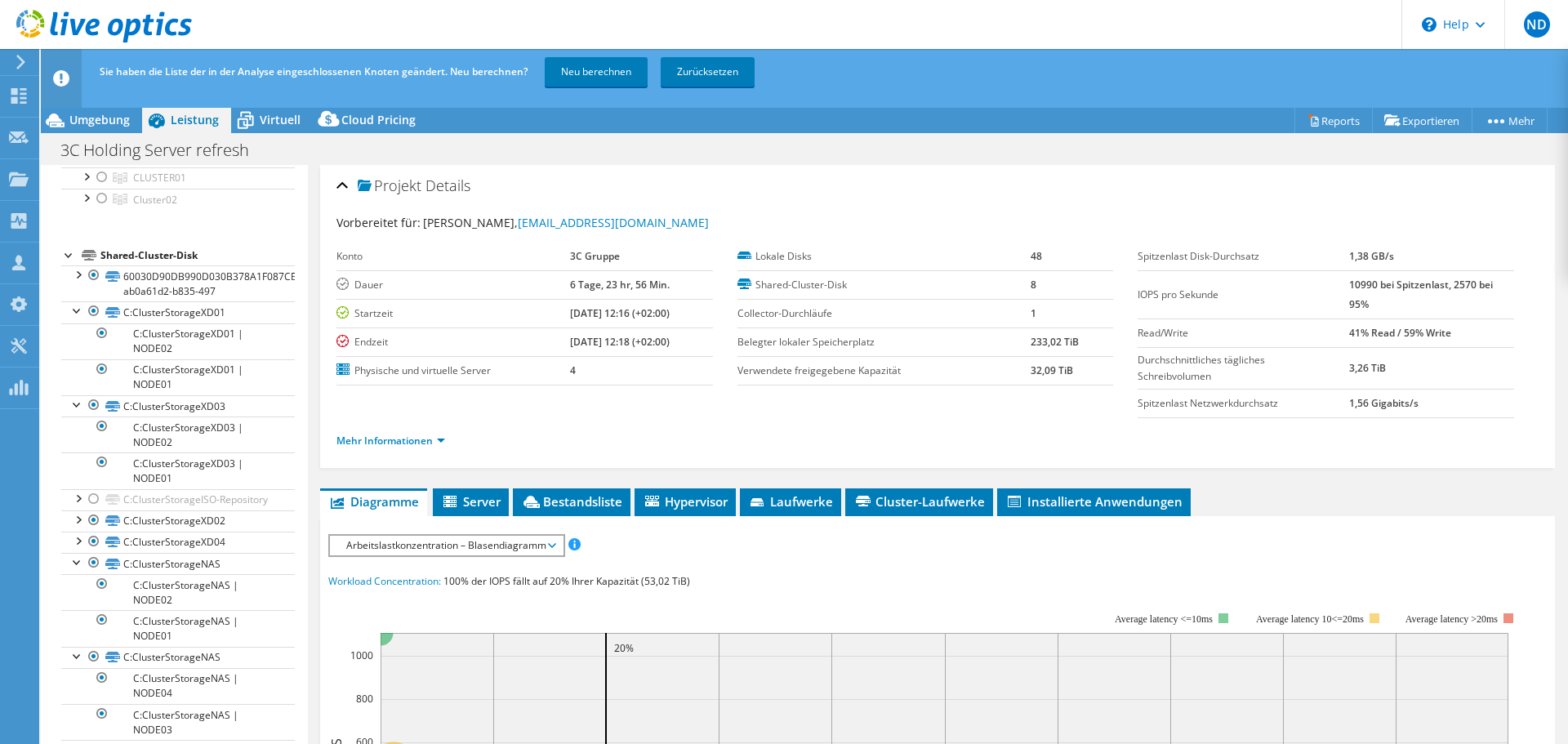
scroll to position [318, 0]
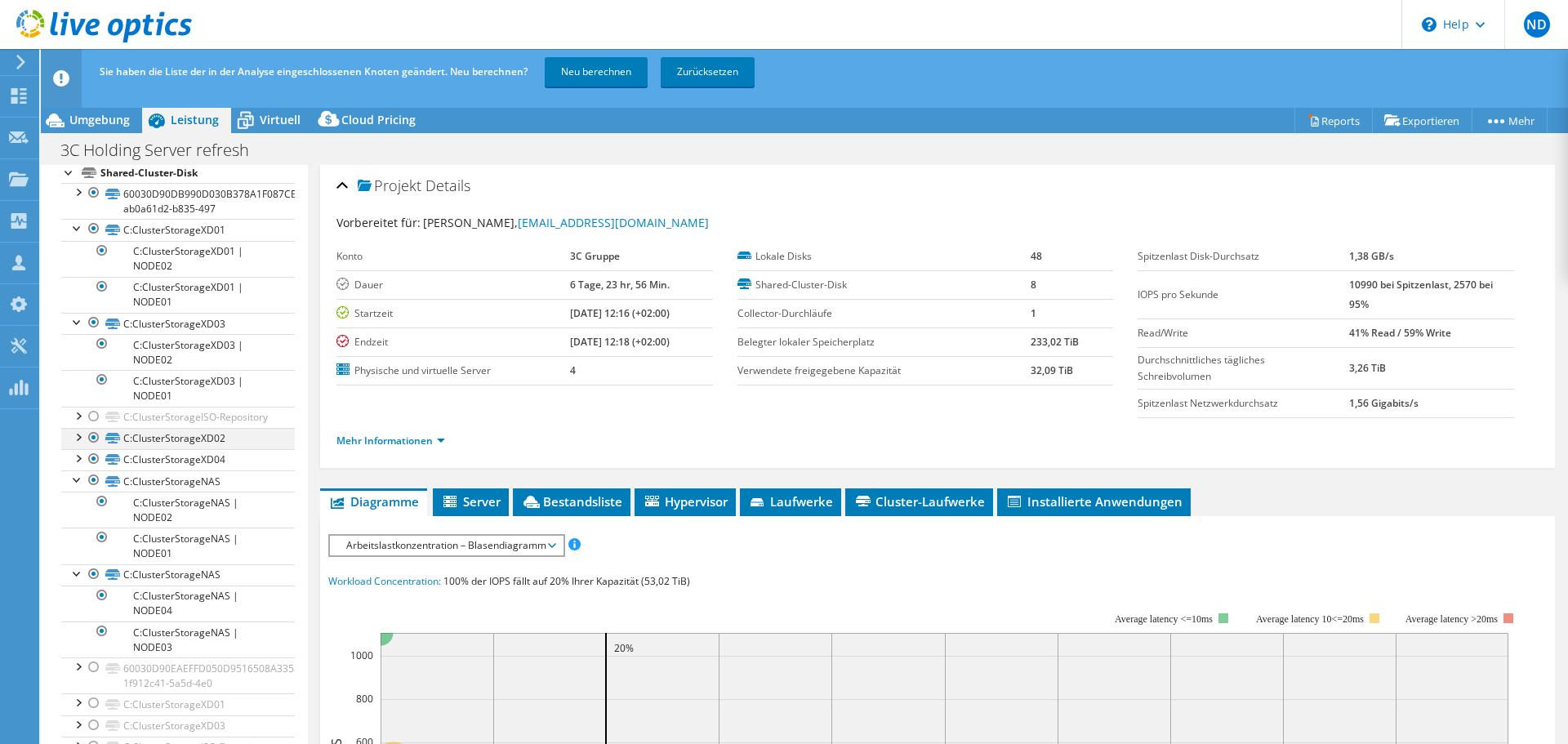
click at [73, 445] on div at bounding box center [78, 436] width 17 height 17
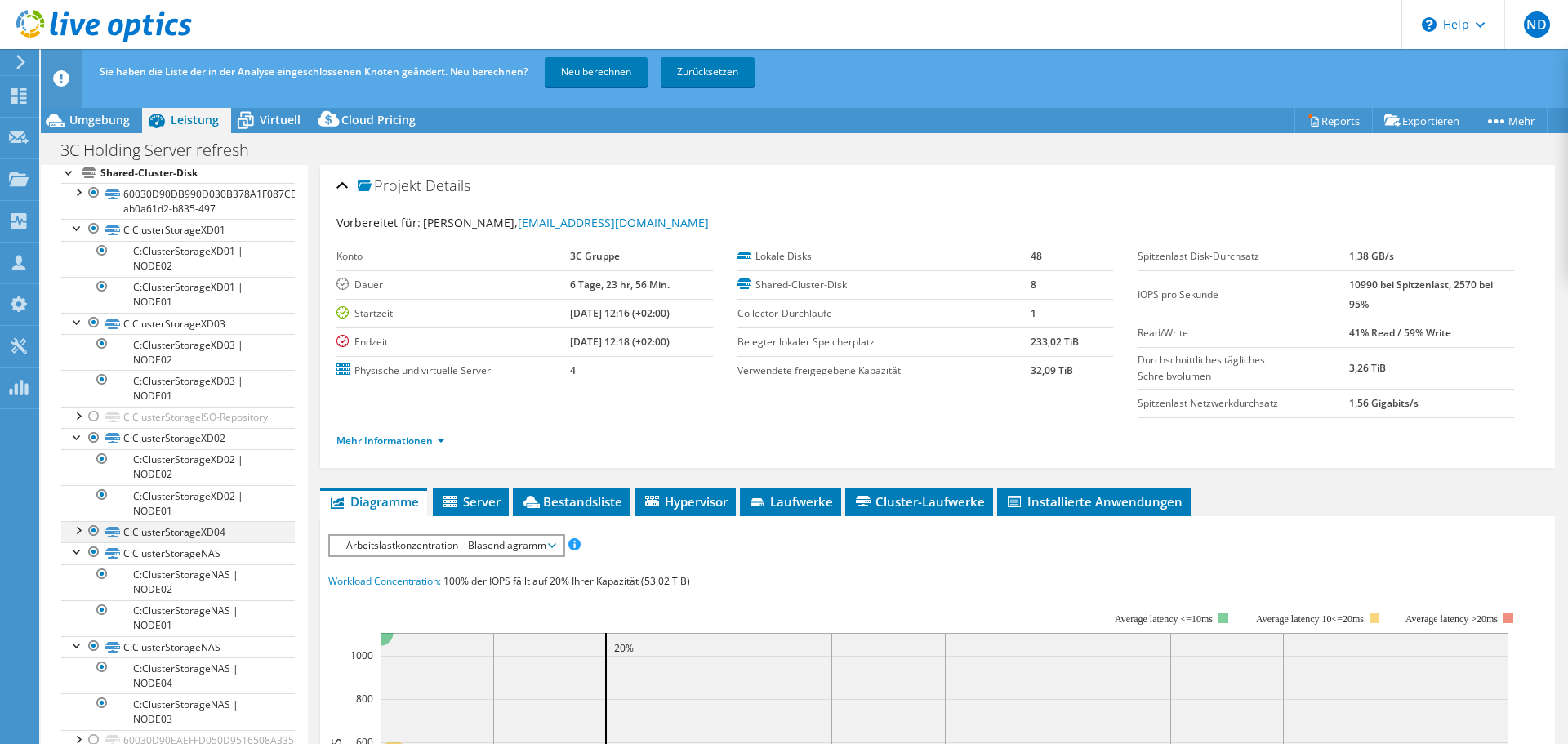
click at [85, 514] on div at bounding box center [78, 529] width 17 height 17
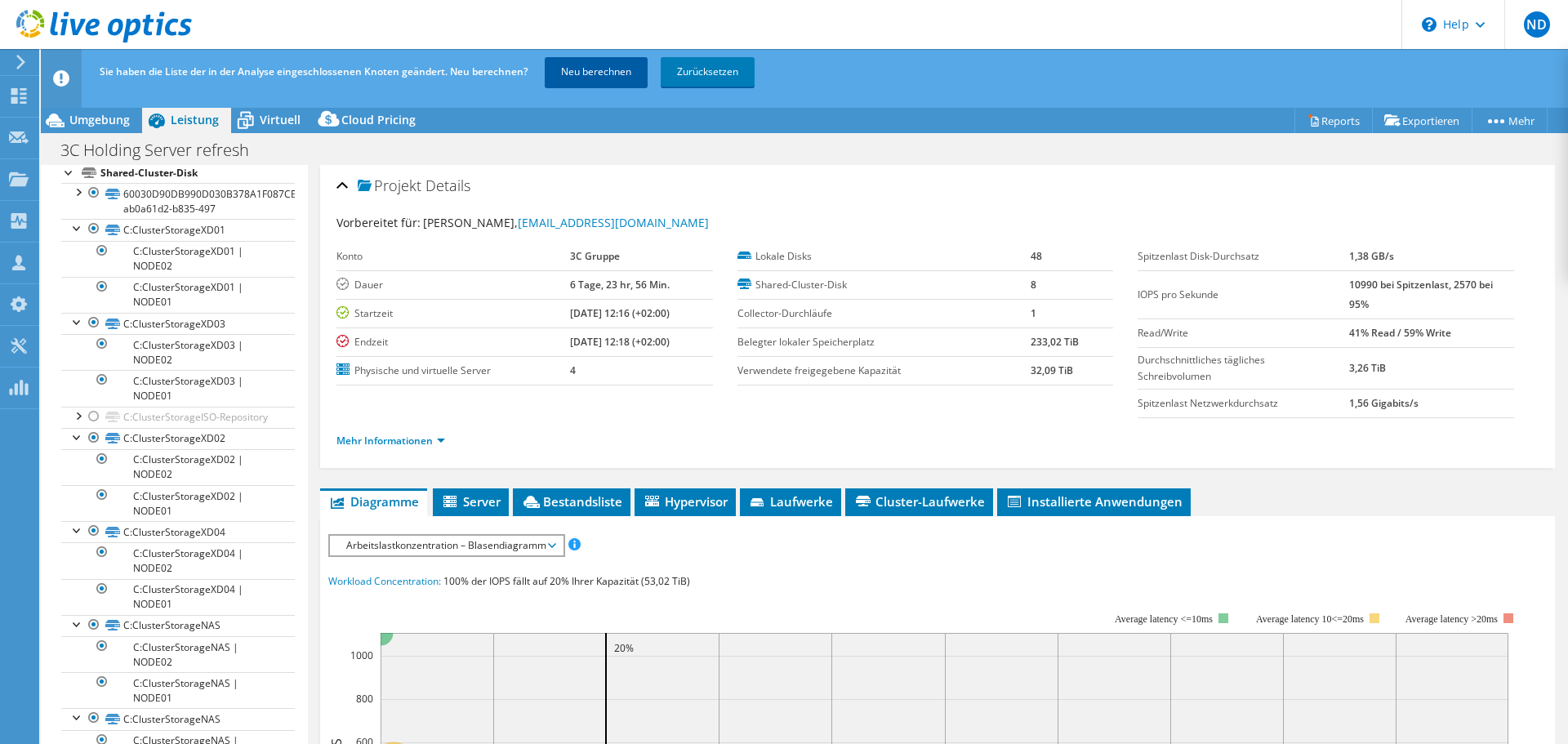
click at [599, 68] on link "Neu berechnen" at bounding box center [596, 72] width 103 height 29
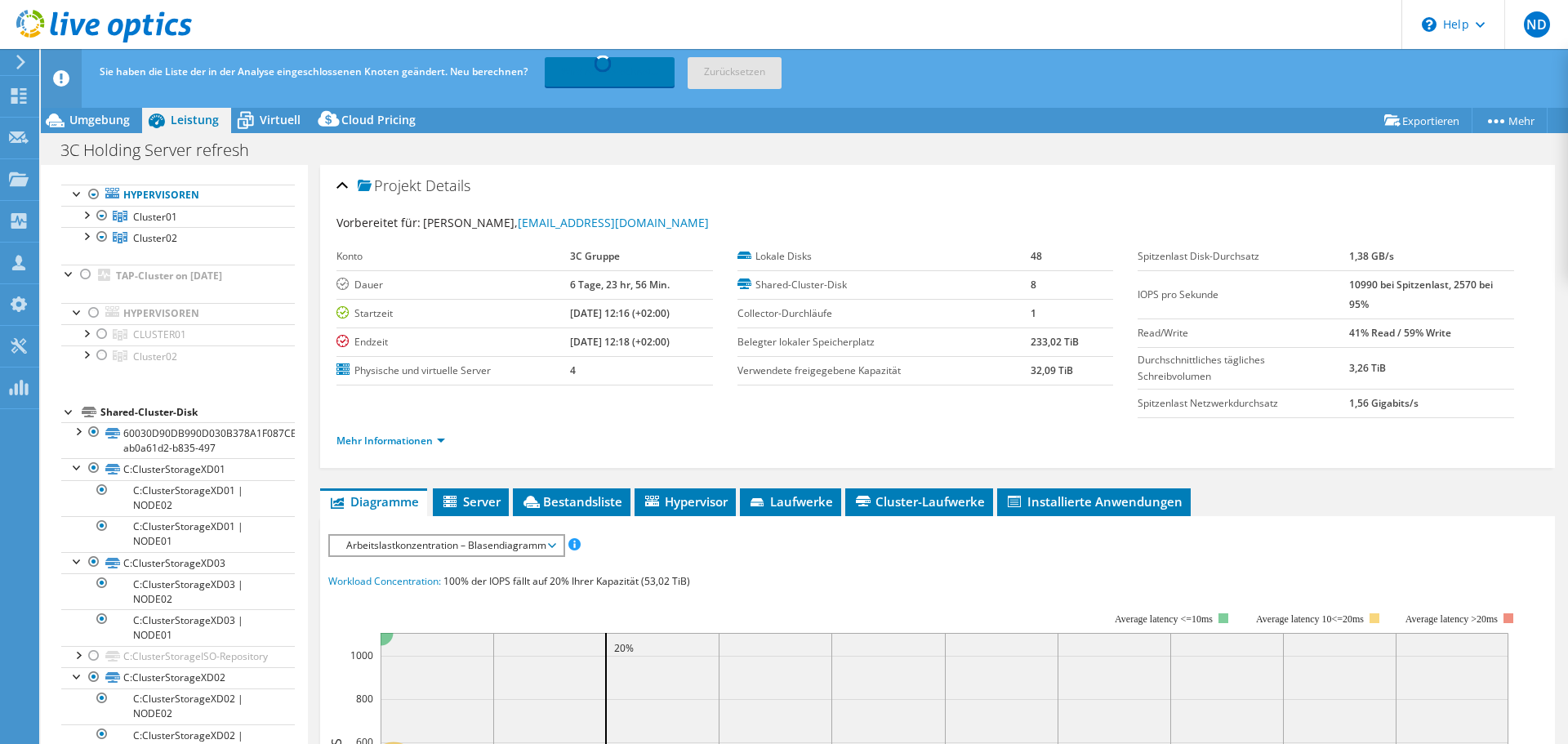
scroll to position [0, 0]
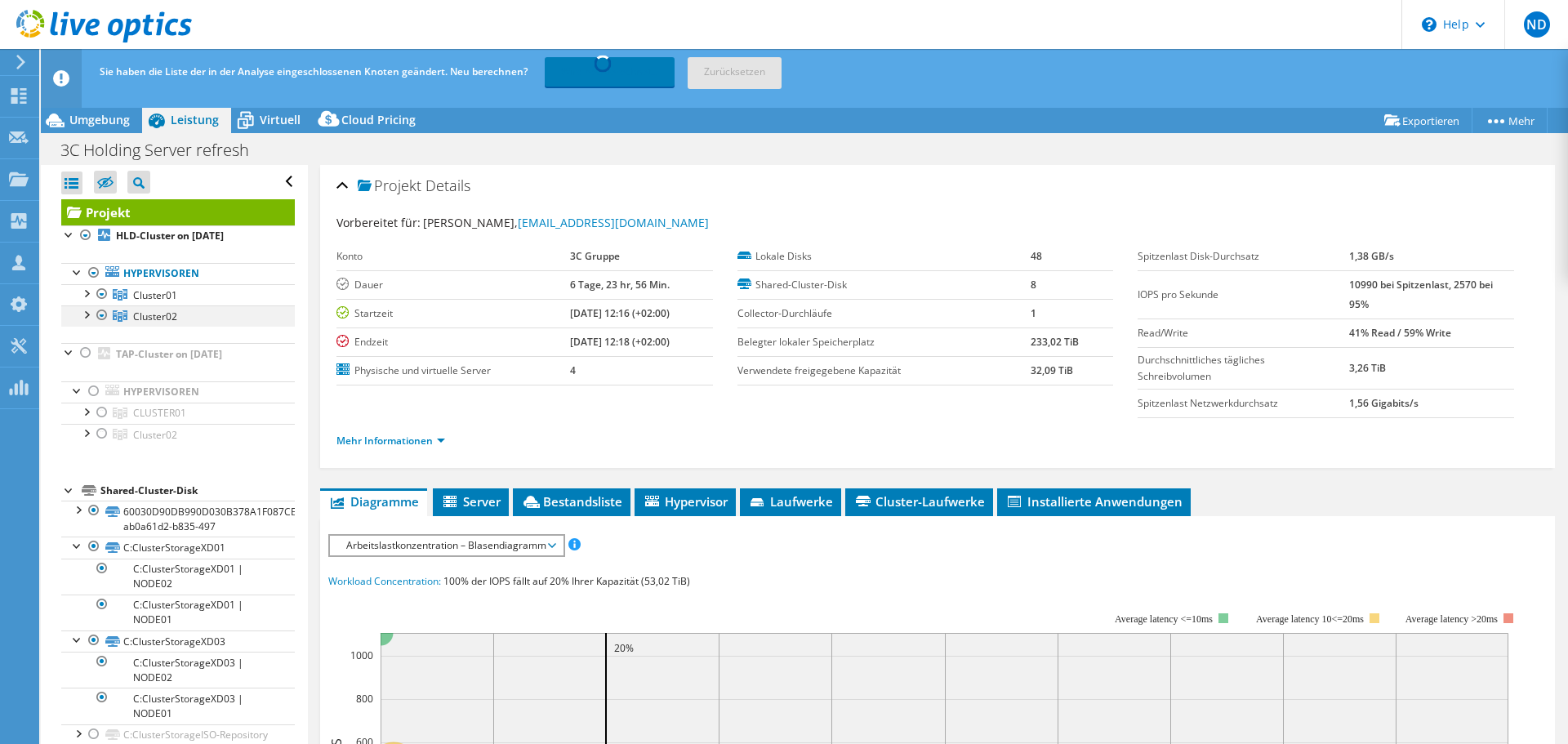
click at [85, 313] on div at bounding box center [85, 314] width 17 height 17
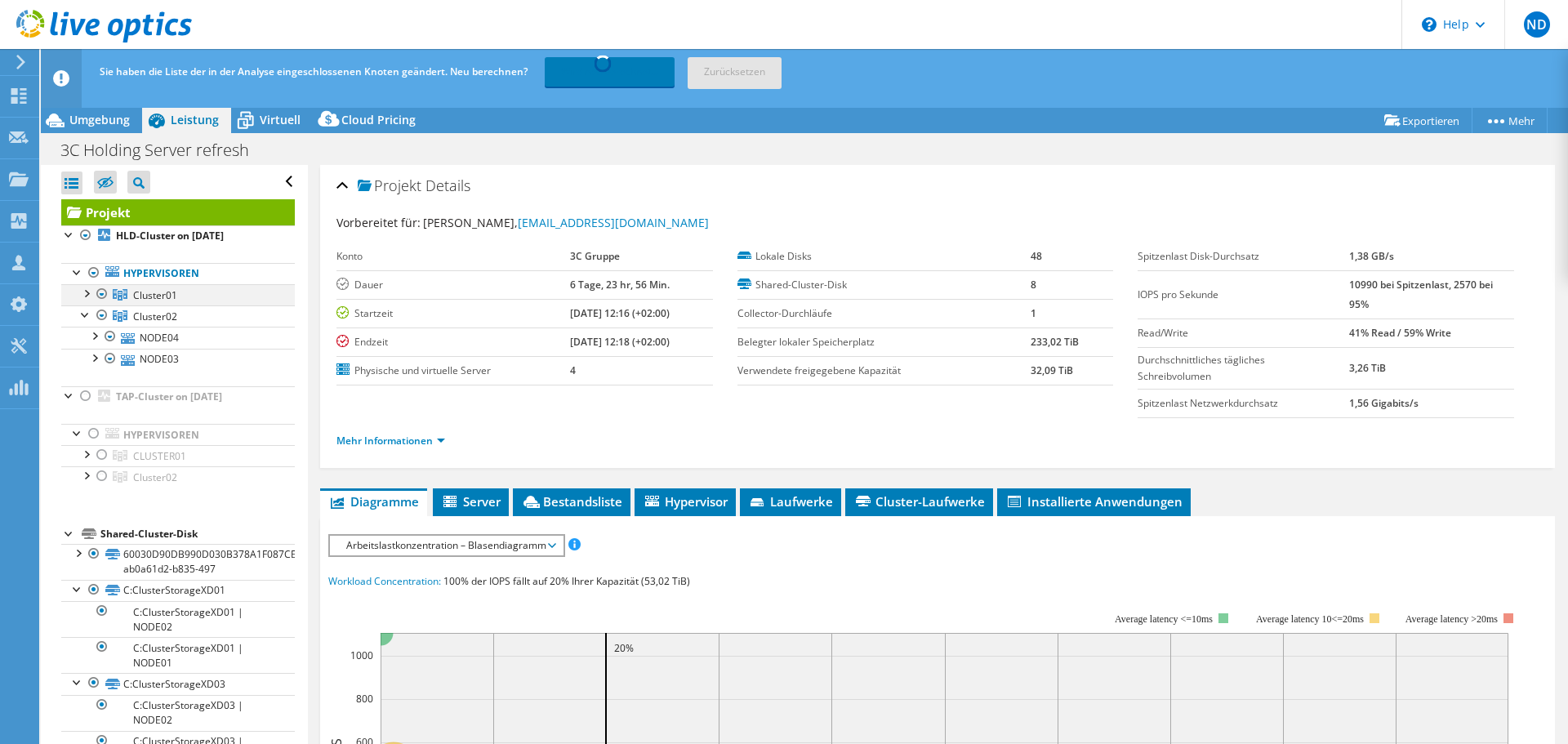
click at [85, 299] on div at bounding box center [85, 292] width 17 height 17
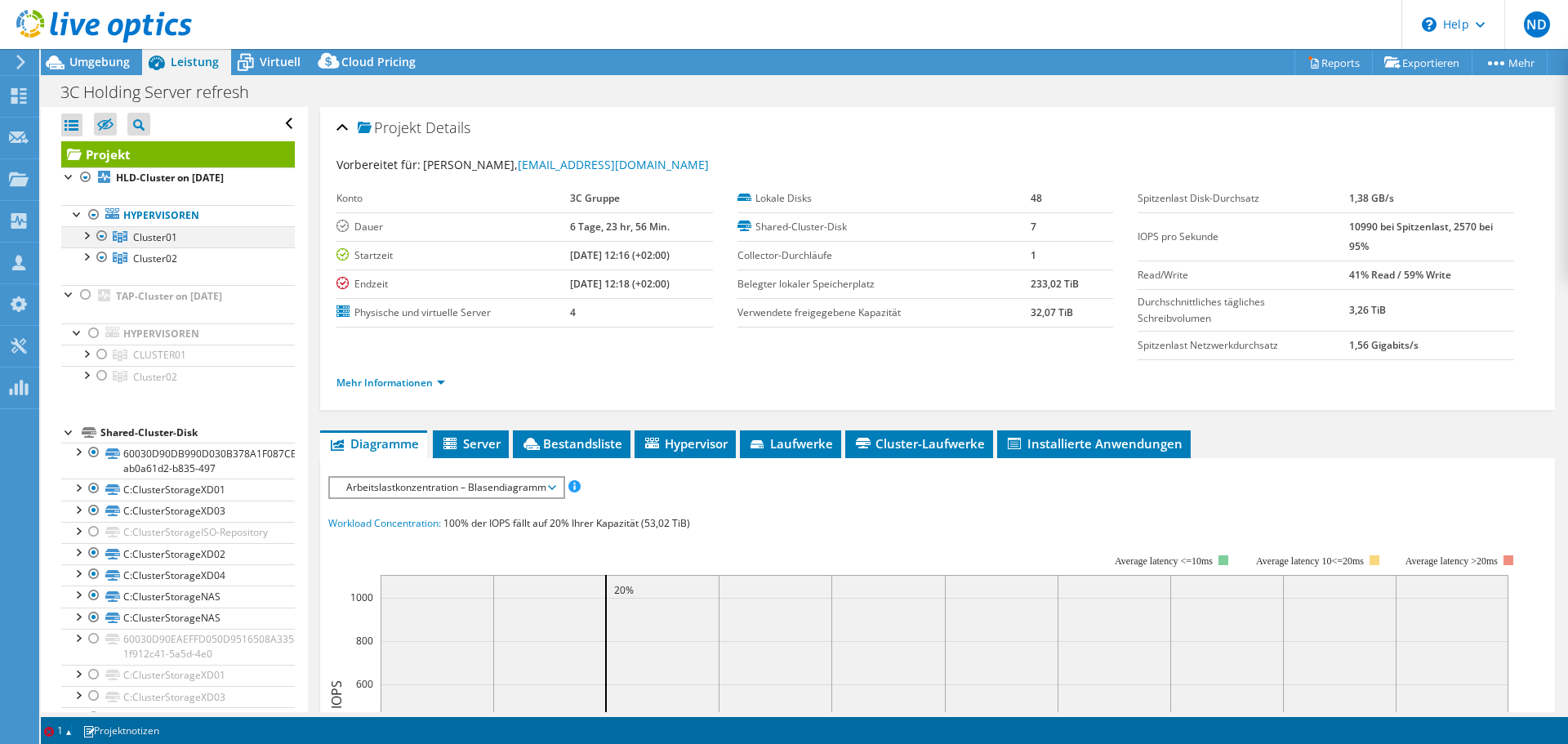
click at [87, 240] on div at bounding box center [85, 234] width 17 height 17
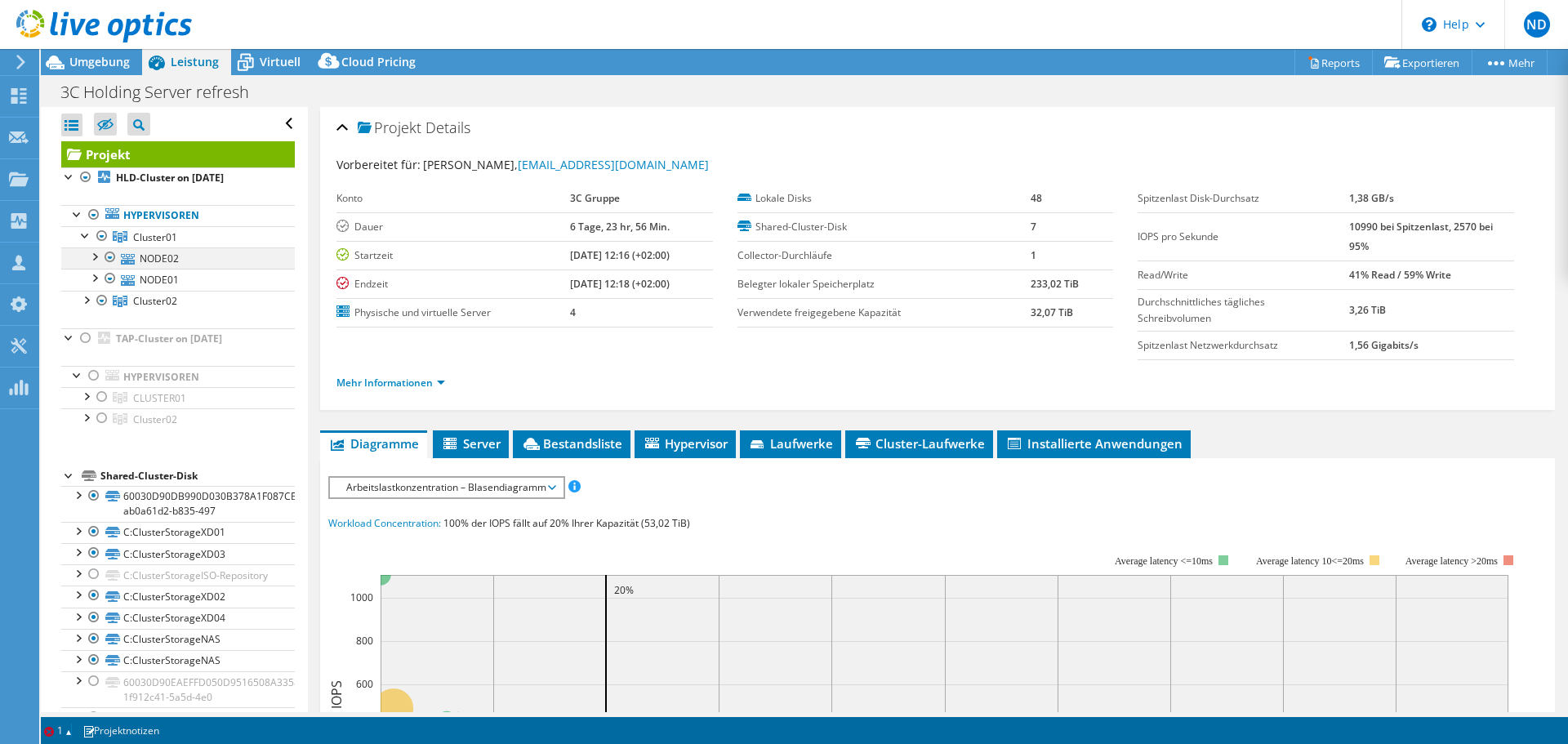
click at [95, 262] on div at bounding box center [94, 255] width 17 height 17
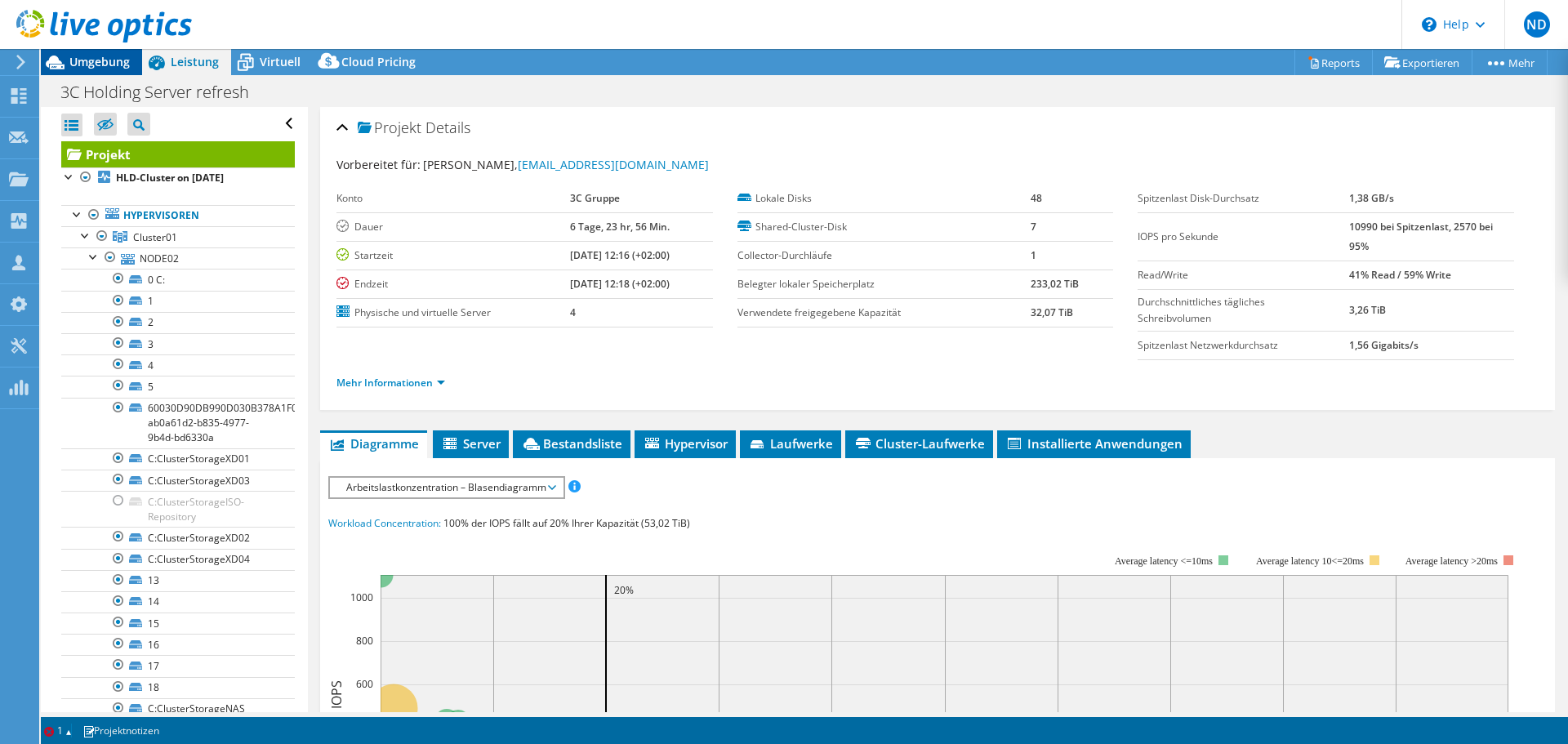
click at [104, 69] on span "Umgebung" at bounding box center [100, 62] width 61 height 16
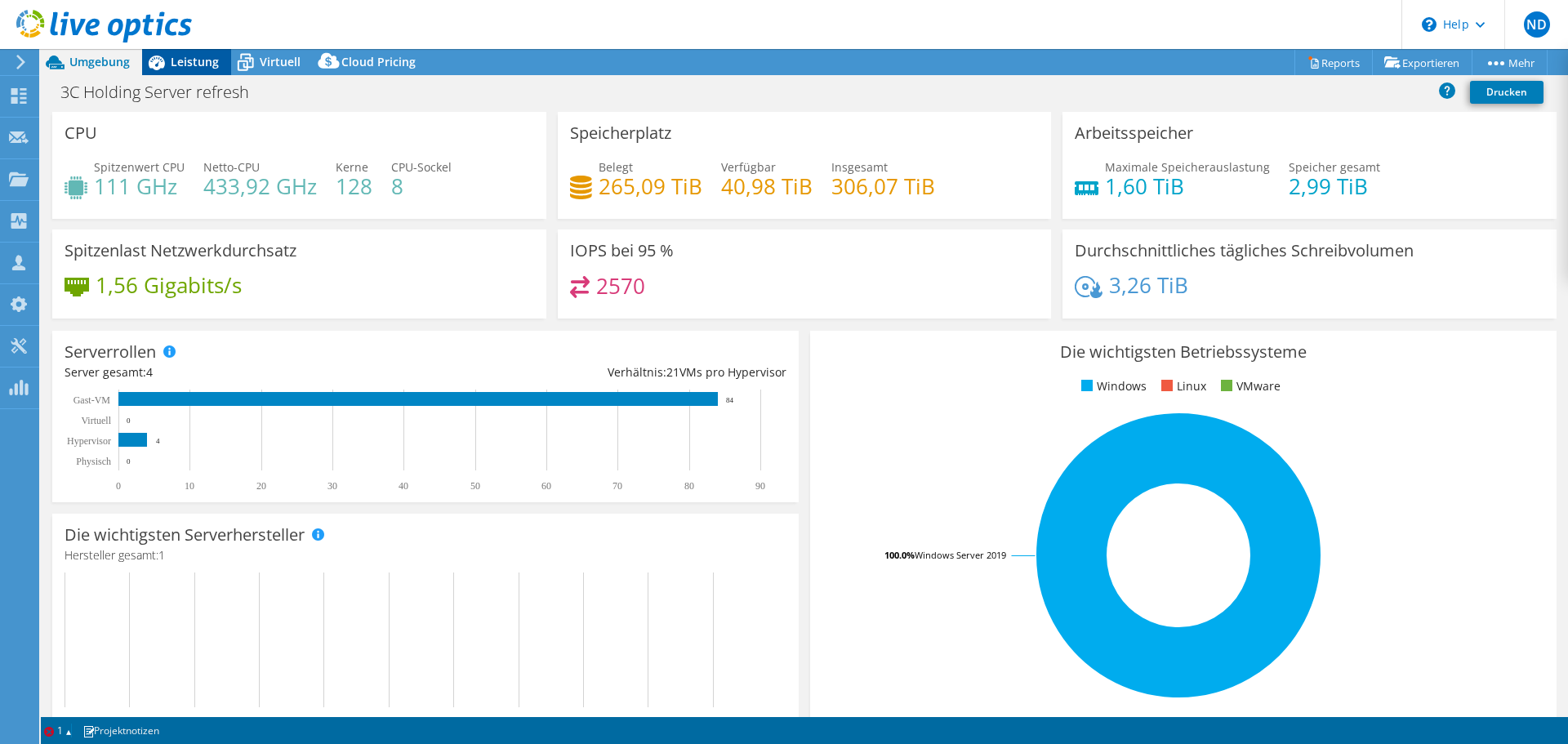
click at [183, 62] on span "Leistung" at bounding box center [195, 62] width 48 height 16
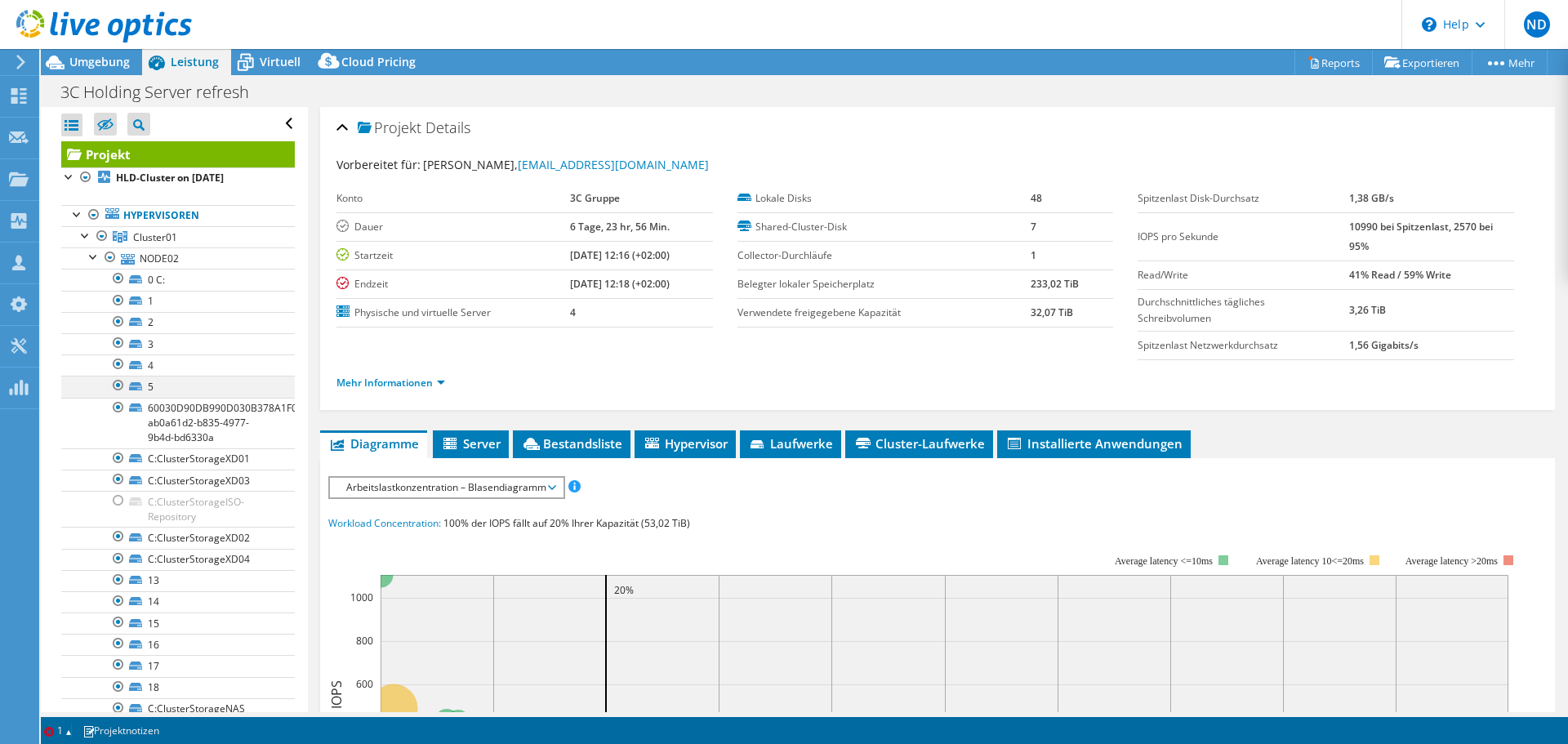
click at [116, 383] on div at bounding box center [118, 385] width 17 height 19
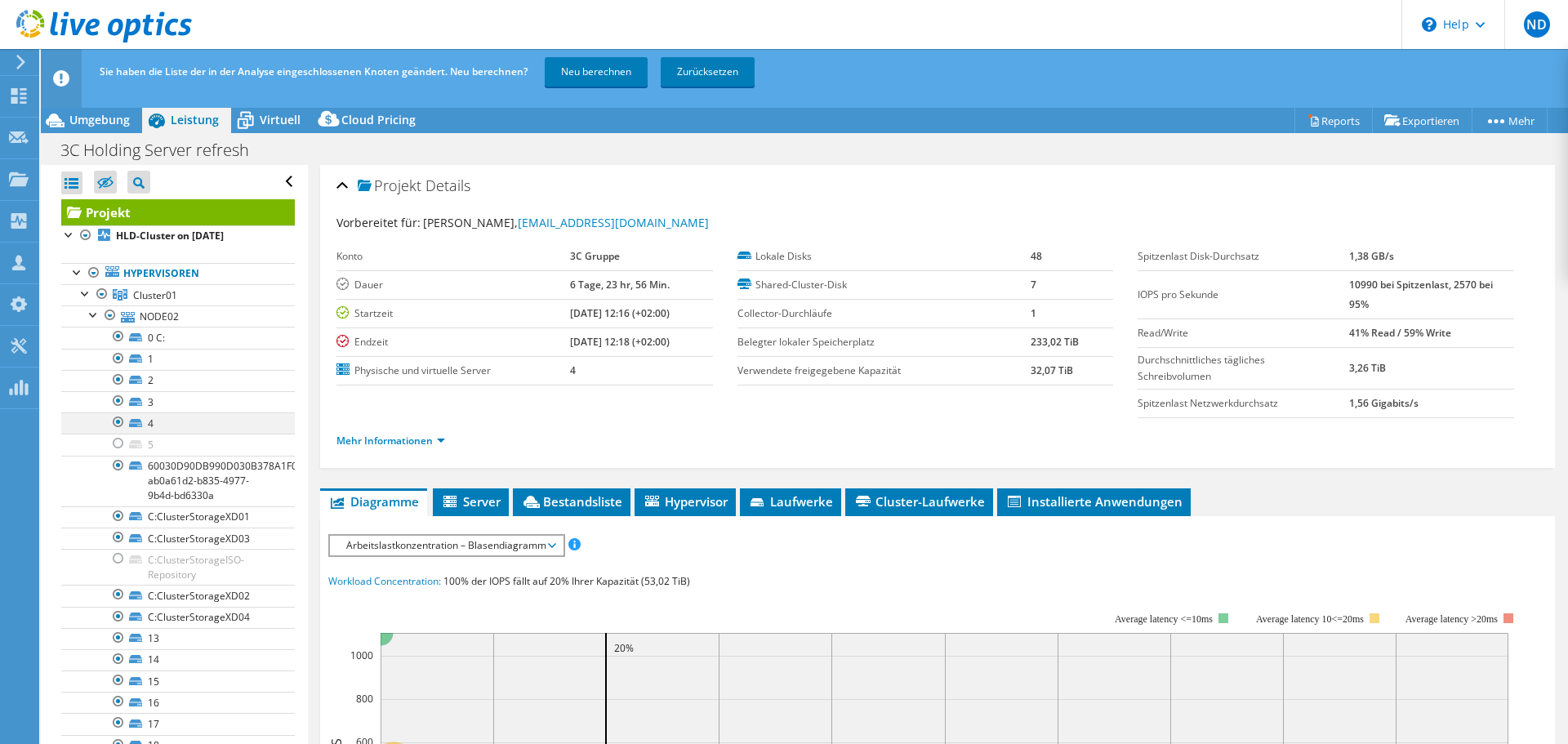
click at [116, 424] on div at bounding box center [118, 422] width 17 height 19
click at [118, 406] on div at bounding box center [118, 400] width 17 height 19
click at [118, 382] on div at bounding box center [118, 379] width 17 height 19
click at [118, 360] on div at bounding box center [118, 358] width 17 height 19
click at [118, 337] on div at bounding box center [118, 336] width 17 height 19
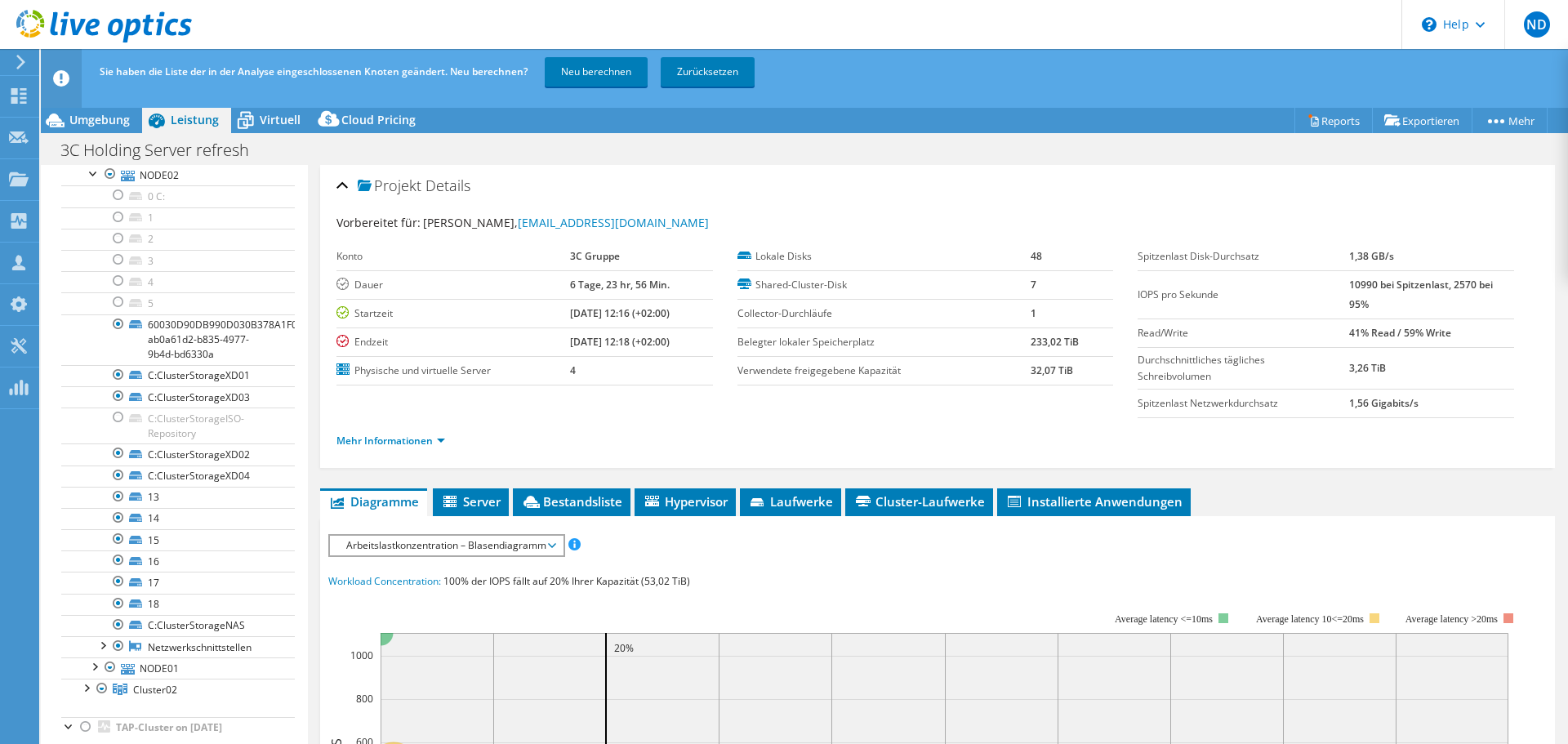
scroll to position [150, 0]
click at [117, 514] on div at bounding box center [118, 595] width 17 height 19
click at [116, 514] on div at bounding box center [118, 573] width 17 height 19
click at [115, 514] on div at bounding box center [118, 551] width 17 height 19
click at [114, 514] on div at bounding box center [118, 530] width 17 height 19
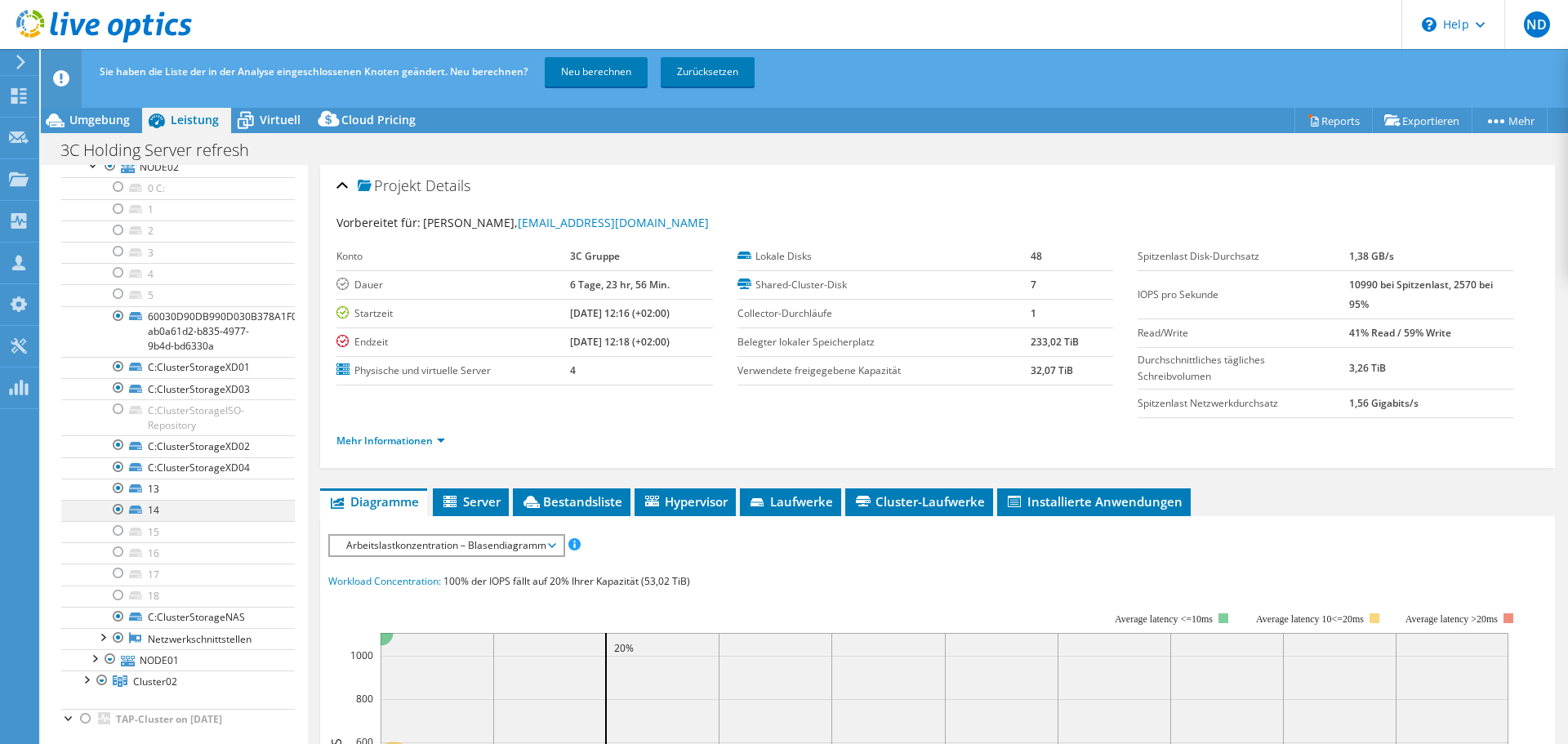
click at [118, 512] on div at bounding box center [118, 509] width 17 height 19
click at [118, 489] on div at bounding box center [118, 488] width 17 height 19
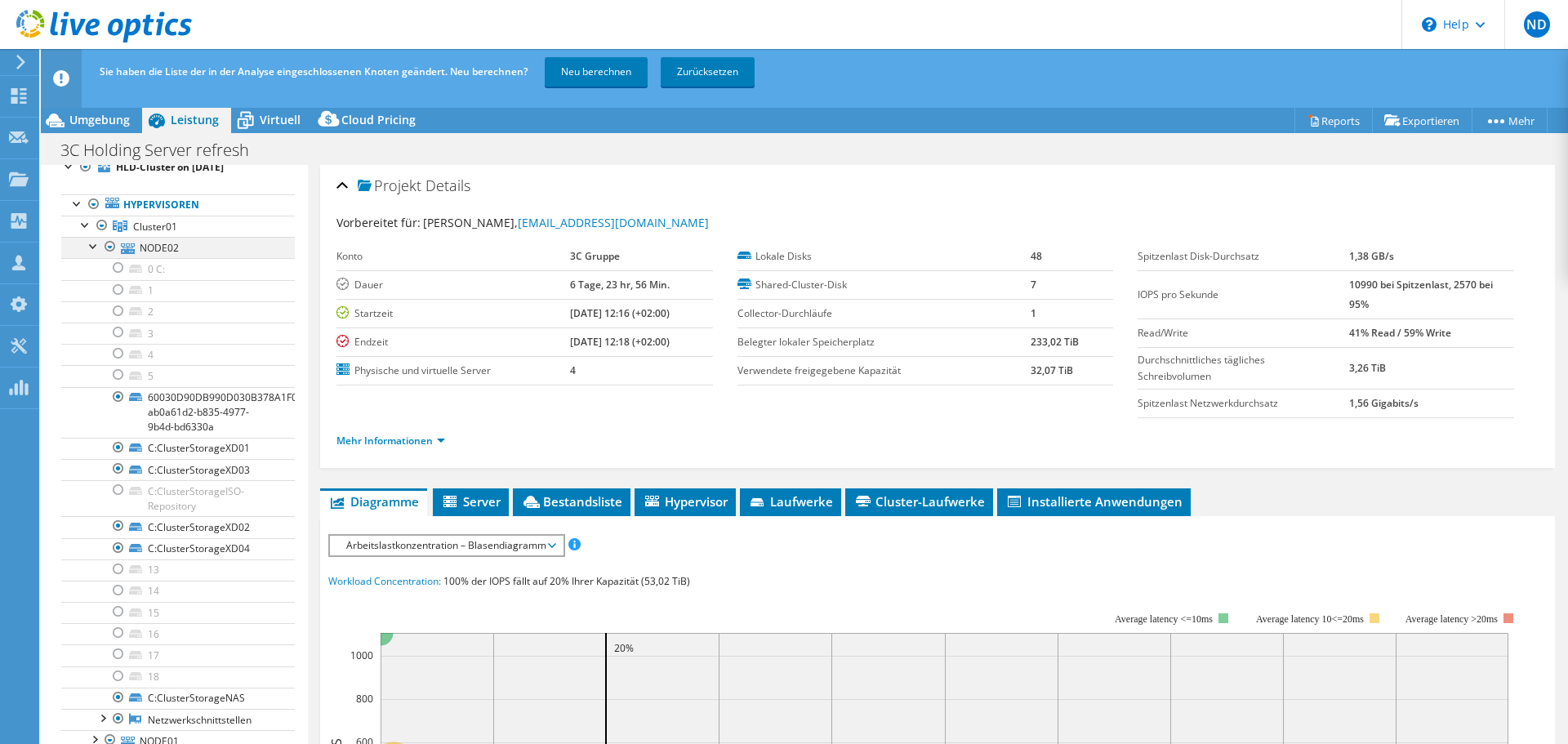
click at [94, 250] on div at bounding box center [94, 245] width 17 height 17
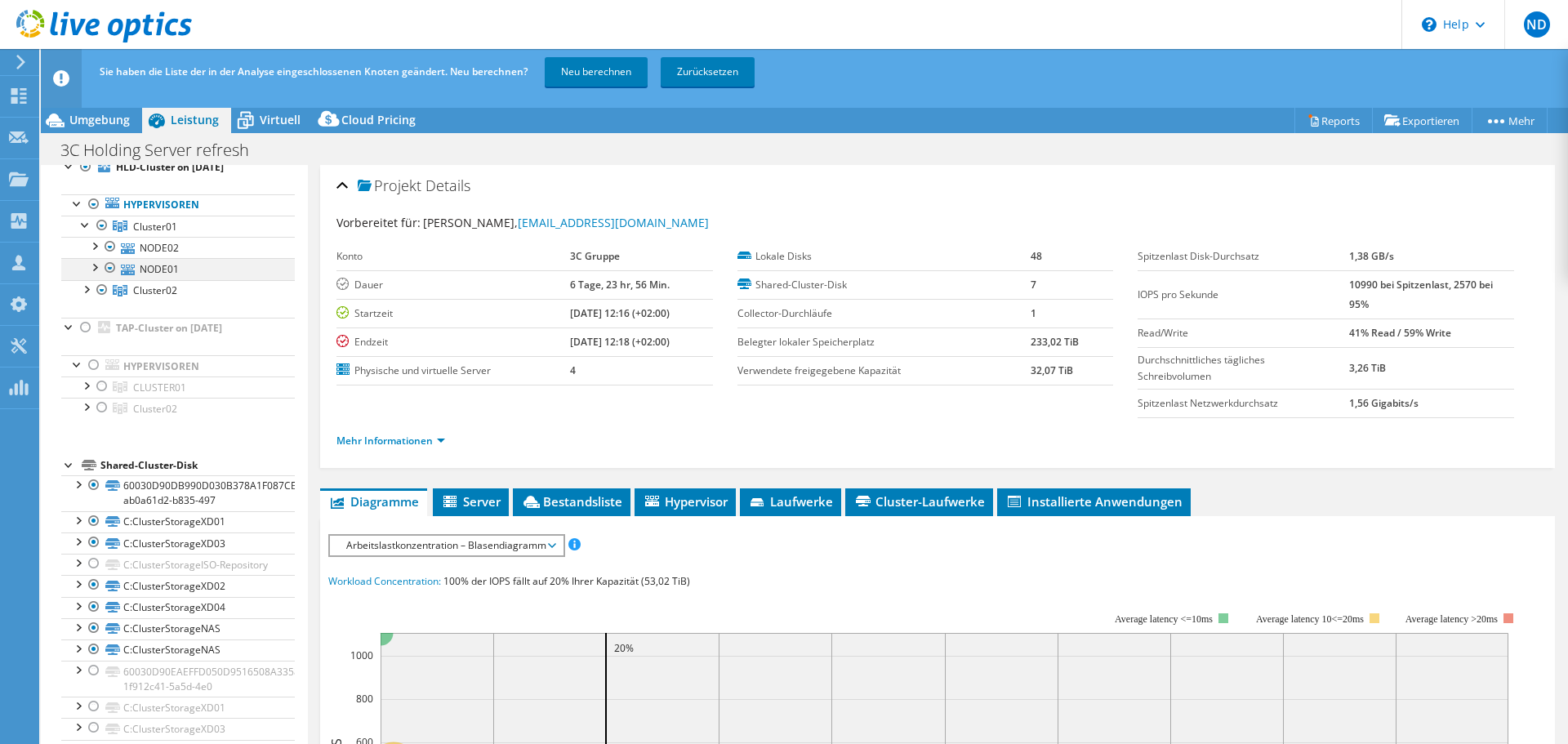
click at [95, 270] on div at bounding box center [94, 266] width 17 height 17
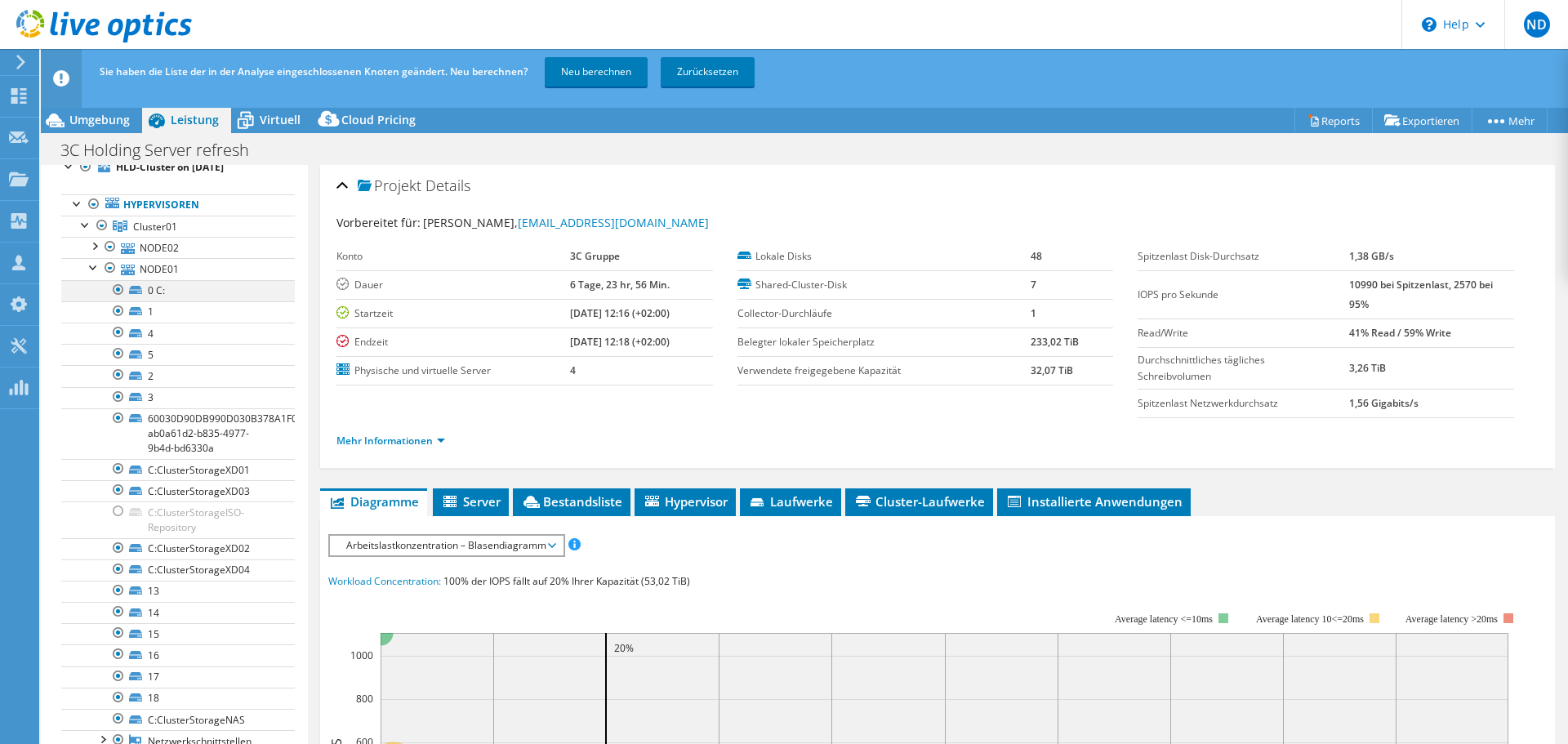
click at [122, 290] on div at bounding box center [118, 289] width 17 height 19
click at [118, 310] on div at bounding box center [118, 310] width 17 height 19
click at [114, 335] on div at bounding box center [118, 332] width 17 height 19
click at [118, 354] on div at bounding box center [118, 353] width 17 height 19
click at [114, 379] on div at bounding box center [118, 374] width 17 height 19
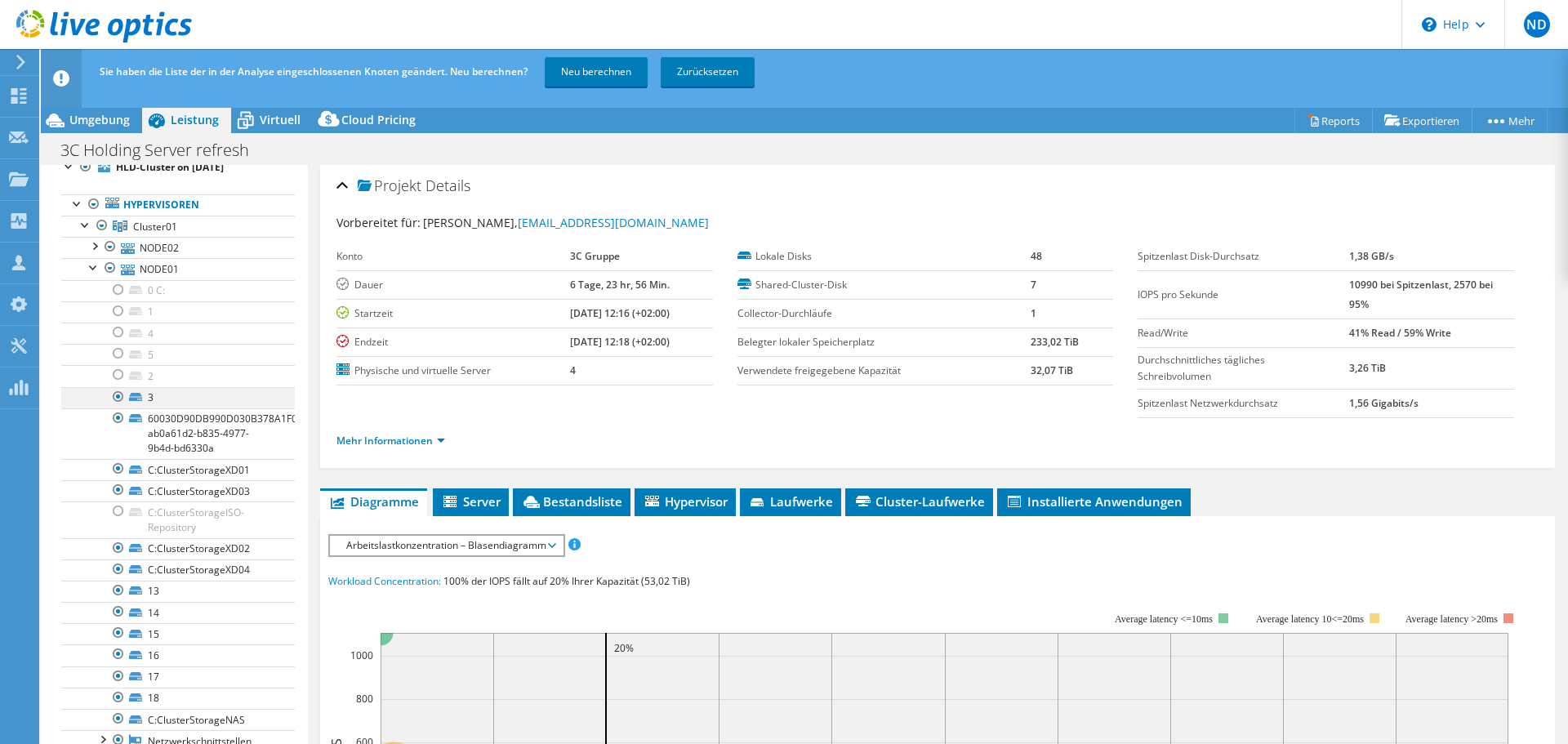
click at [120, 397] on div at bounding box center [118, 397] width 17 height 19
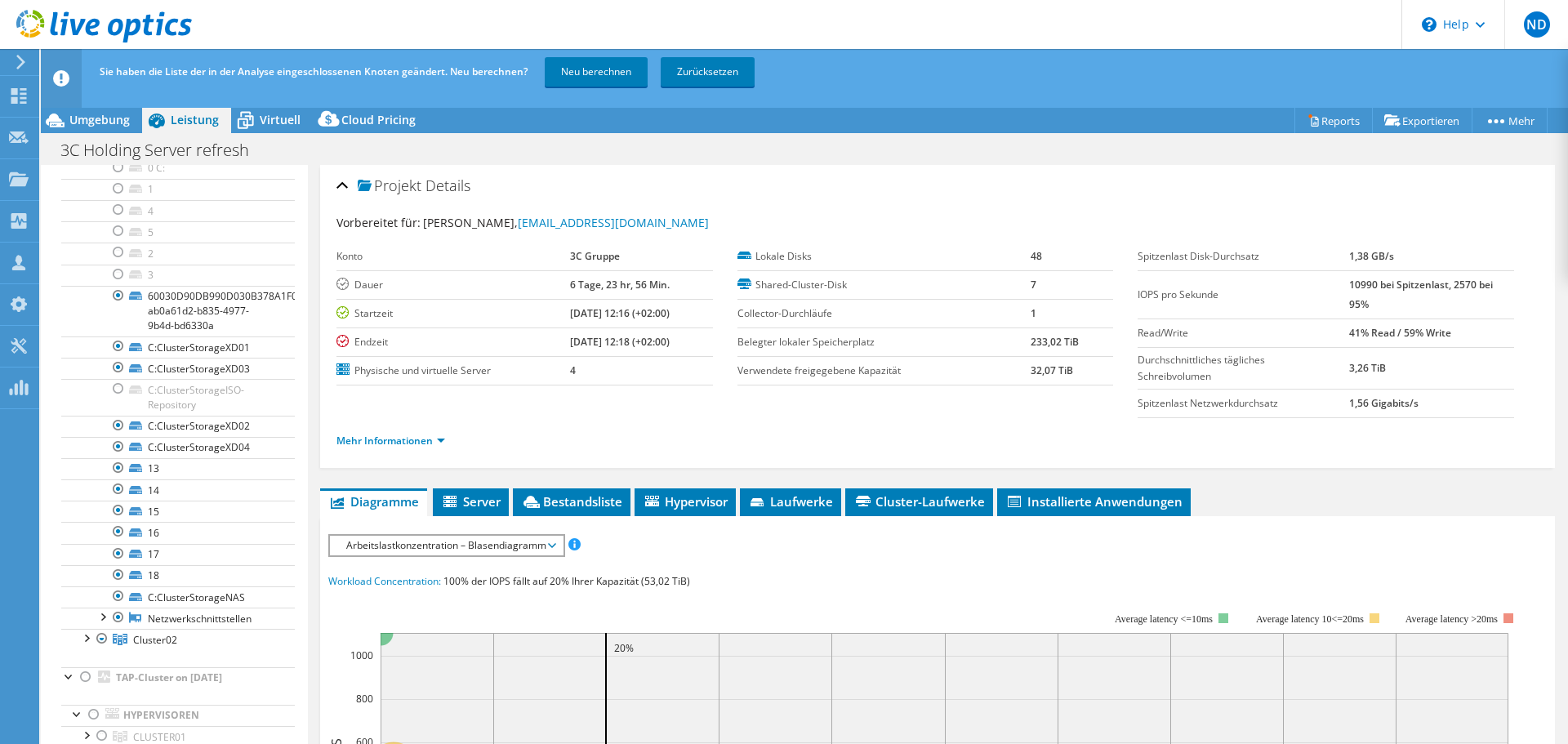
scroll to position [240, 0]
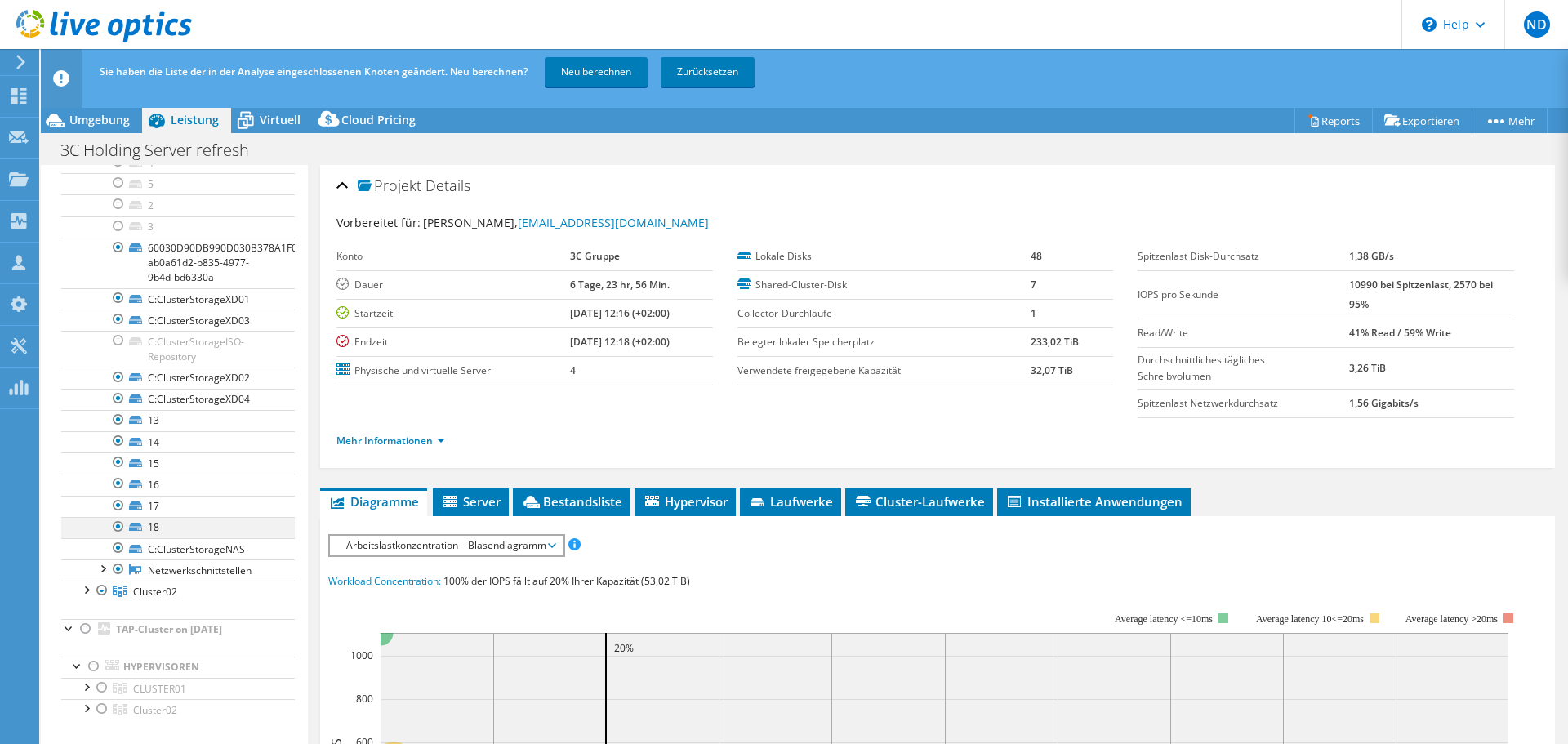
click at [115, 514] on div at bounding box center [118, 526] width 17 height 19
click at [117, 511] on div at bounding box center [118, 505] width 17 height 19
click at [121, 489] on div at bounding box center [118, 483] width 17 height 19
click at [118, 468] on div at bounding box center [118, 462] width 17 height 19
click at [117, 444] on div at bounding box center [118, 441] width 17 height 19
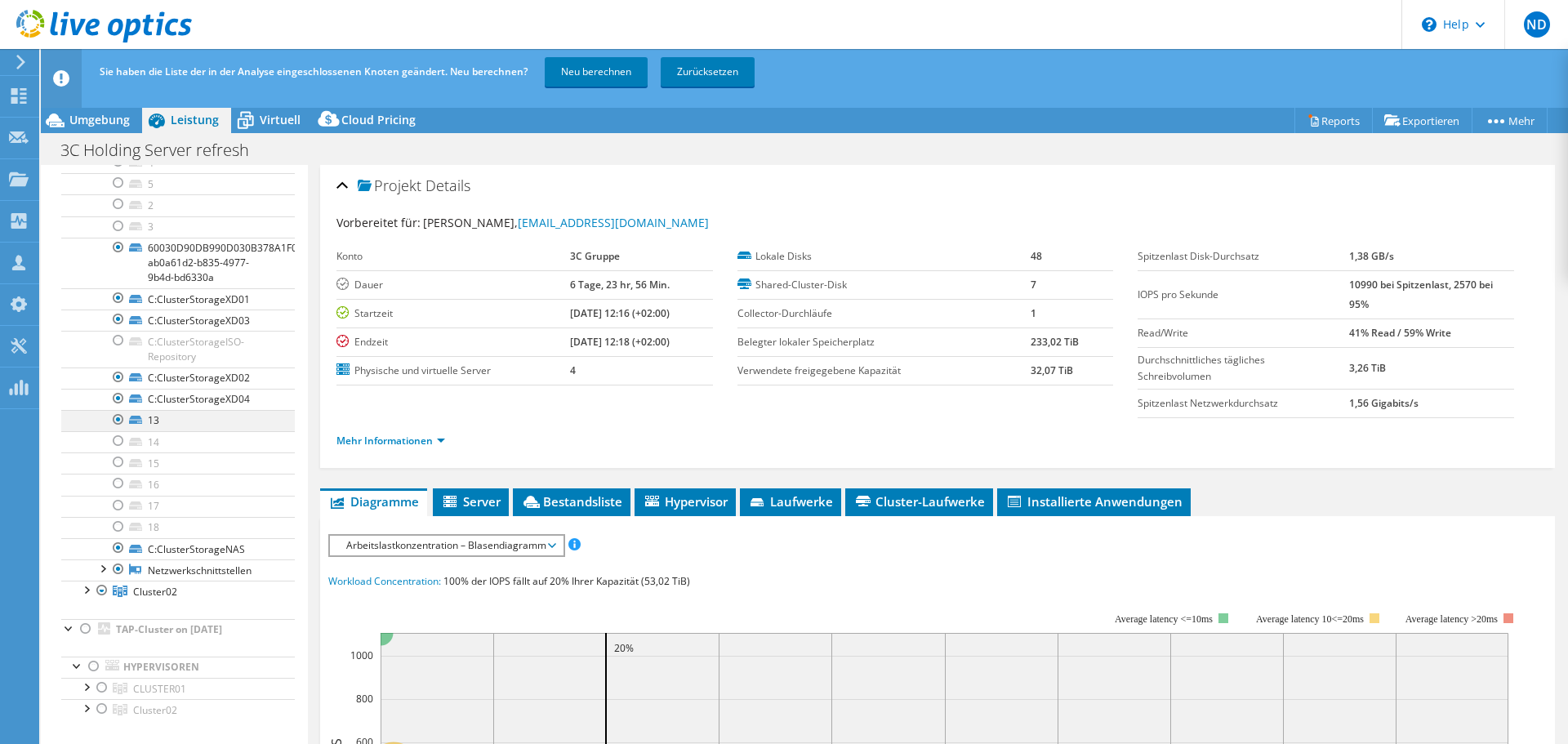
click at [117, 417] on div at bounding box center [118, 419] width 17 height 19
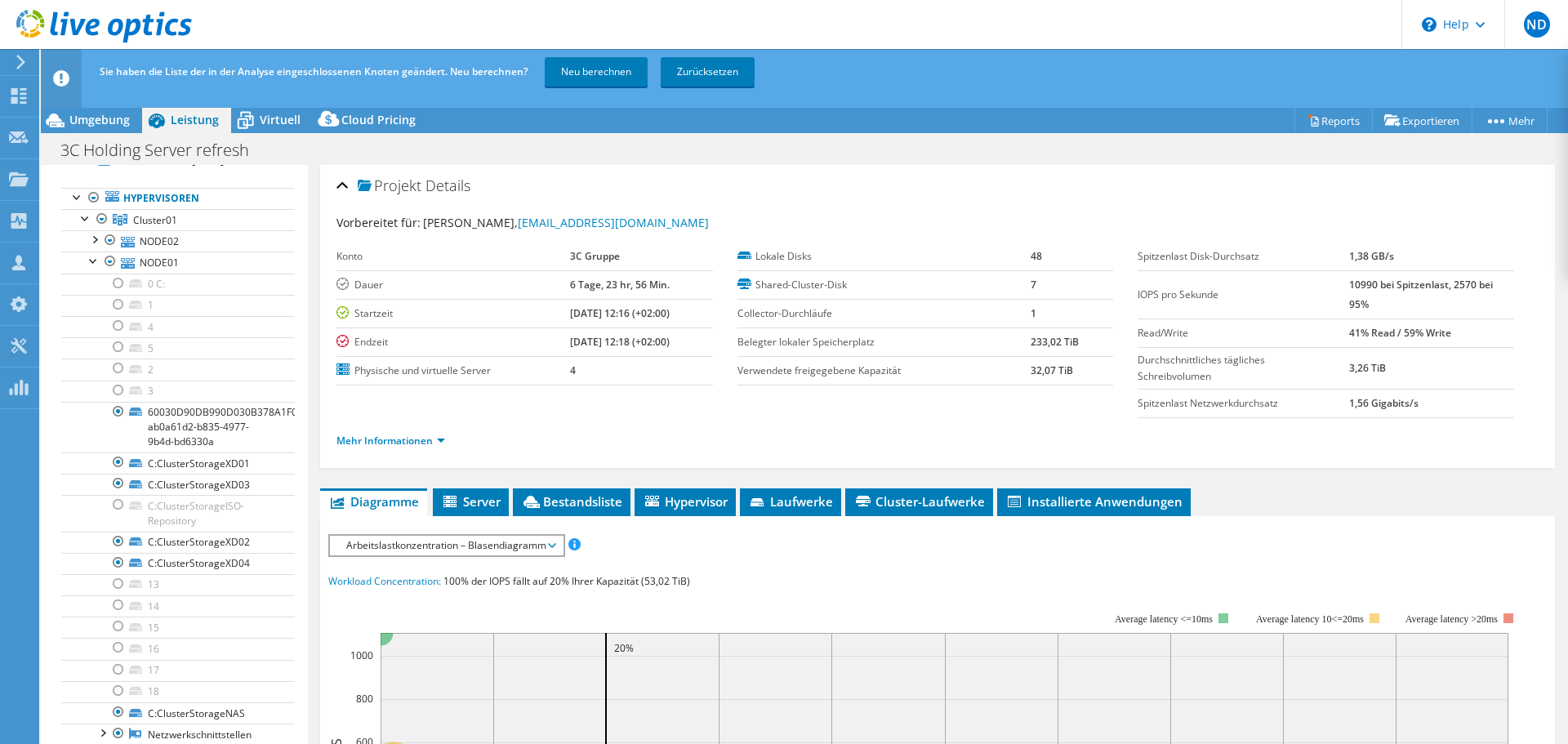
scroll to position [0, 0]
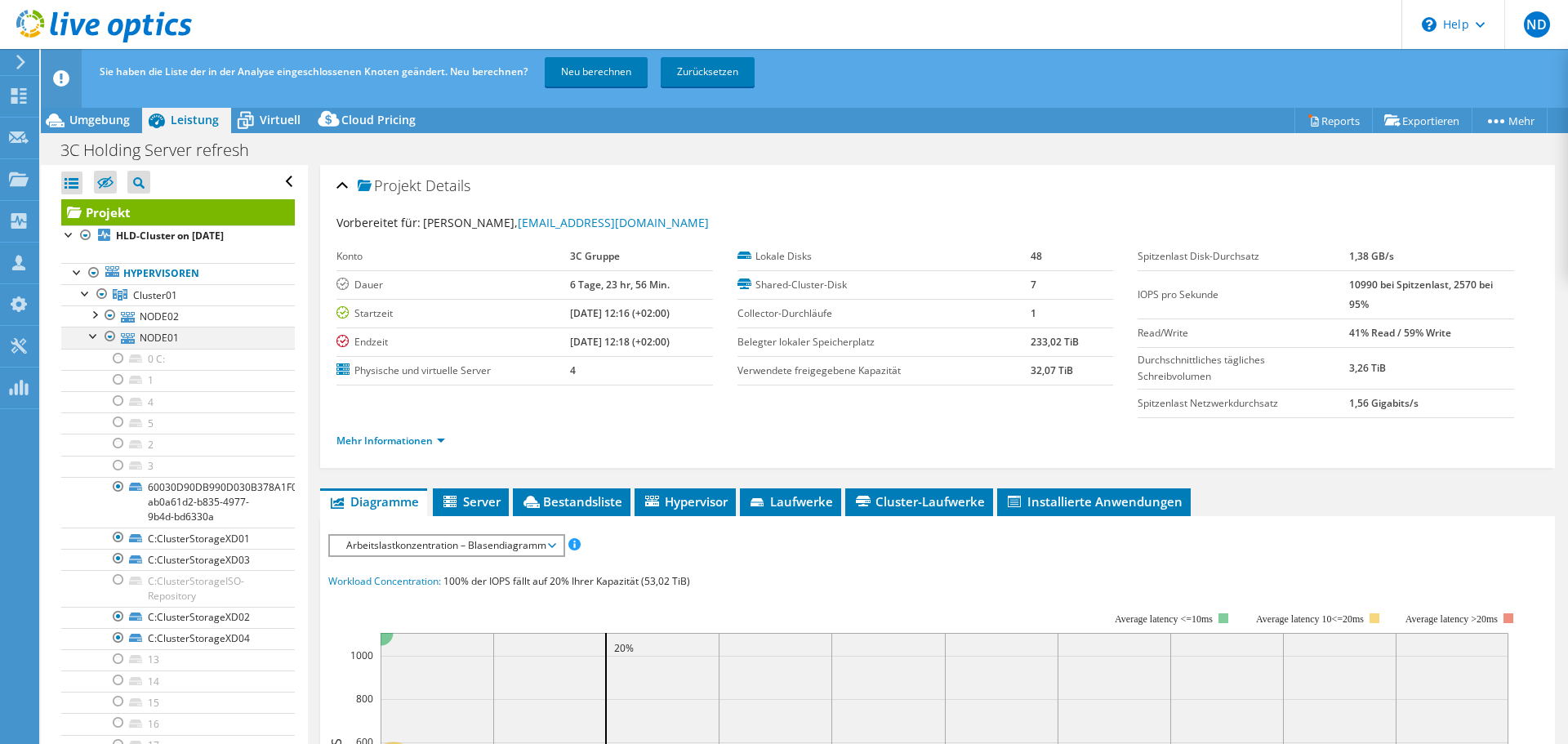
click at [91, 337] on div at bounding box center [94, 335] width 17 height 17
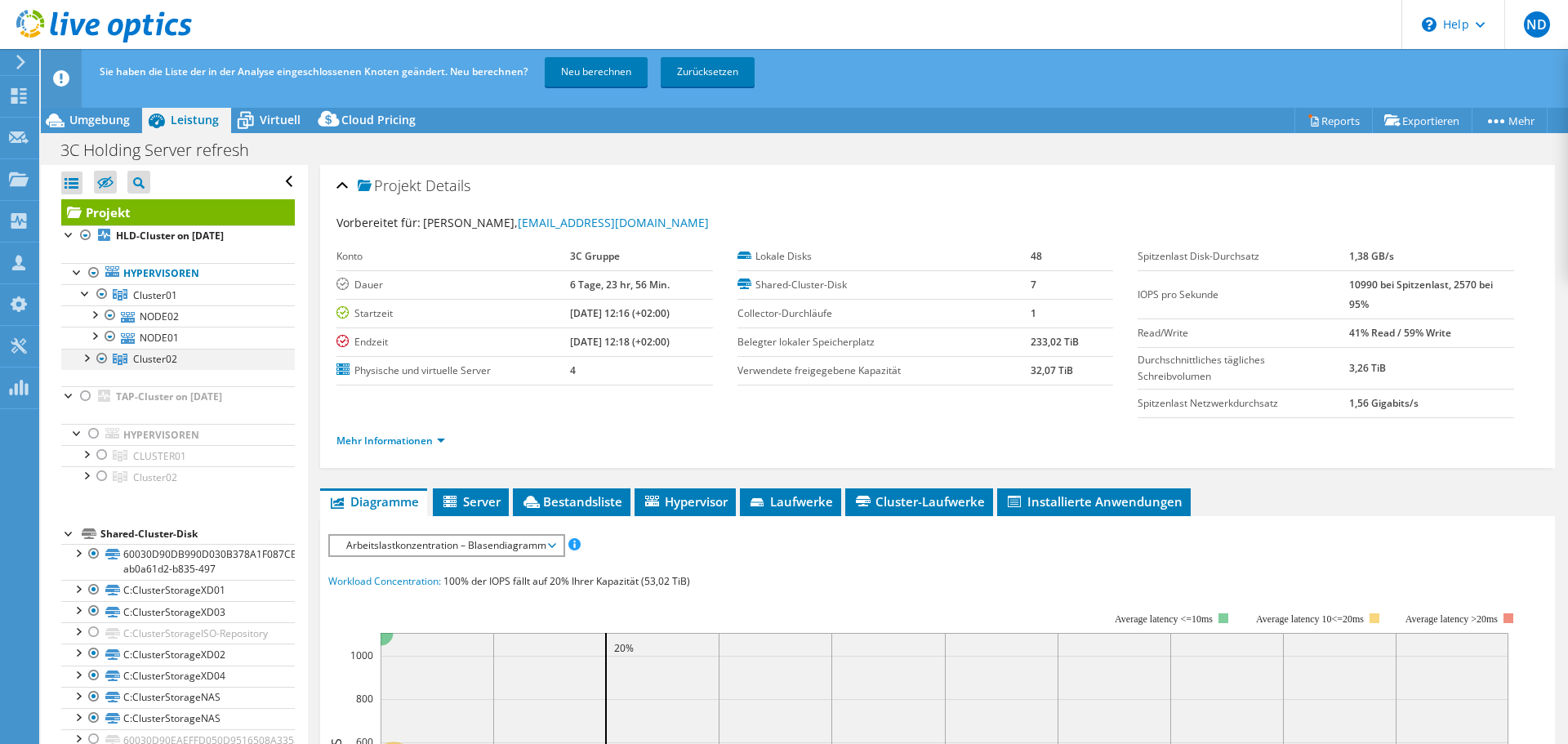
click at [91, 363] on div at bounding box center [85, 357] width 17 height 17
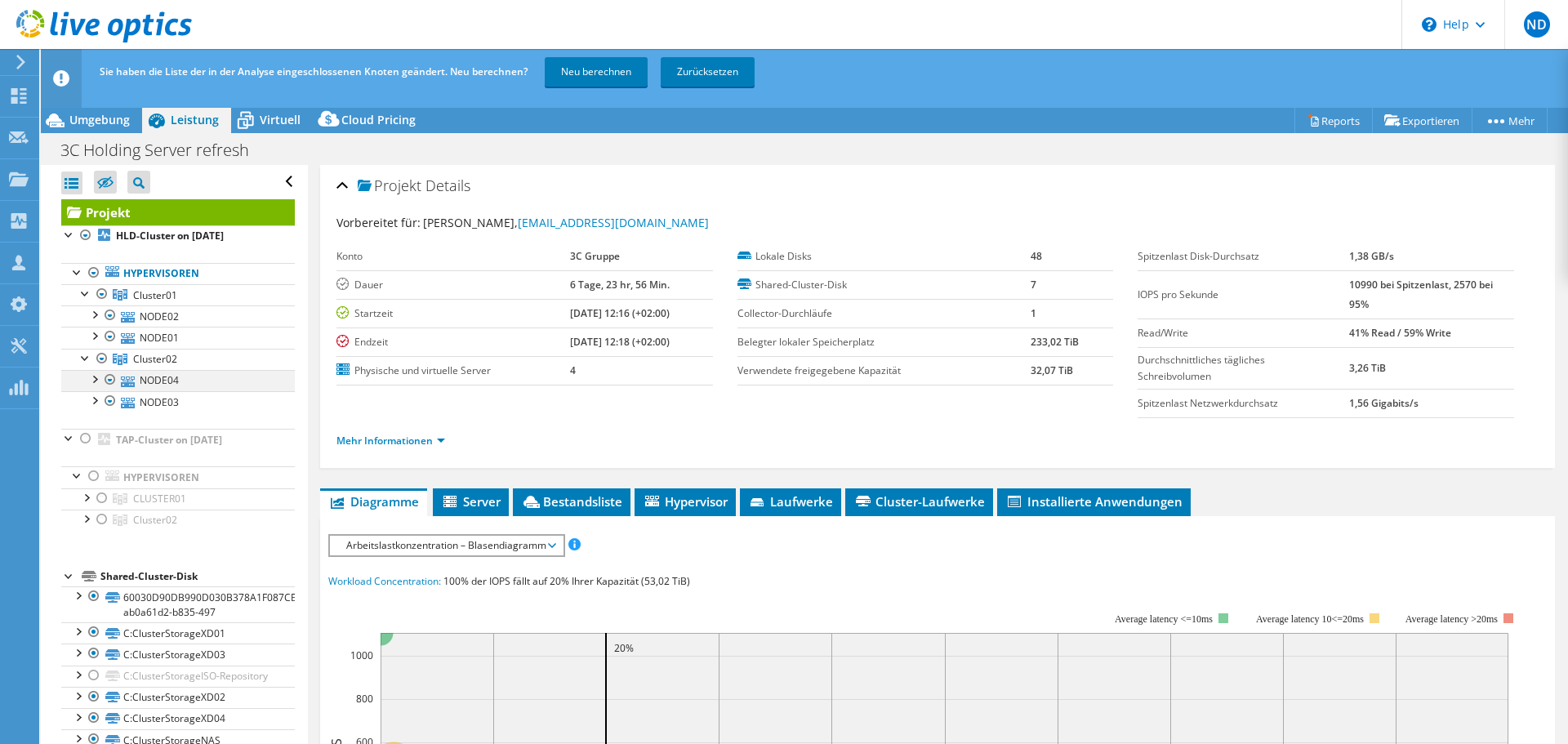
click at [97, 382] on div at bounding box center [94, 378] width 17 height 17
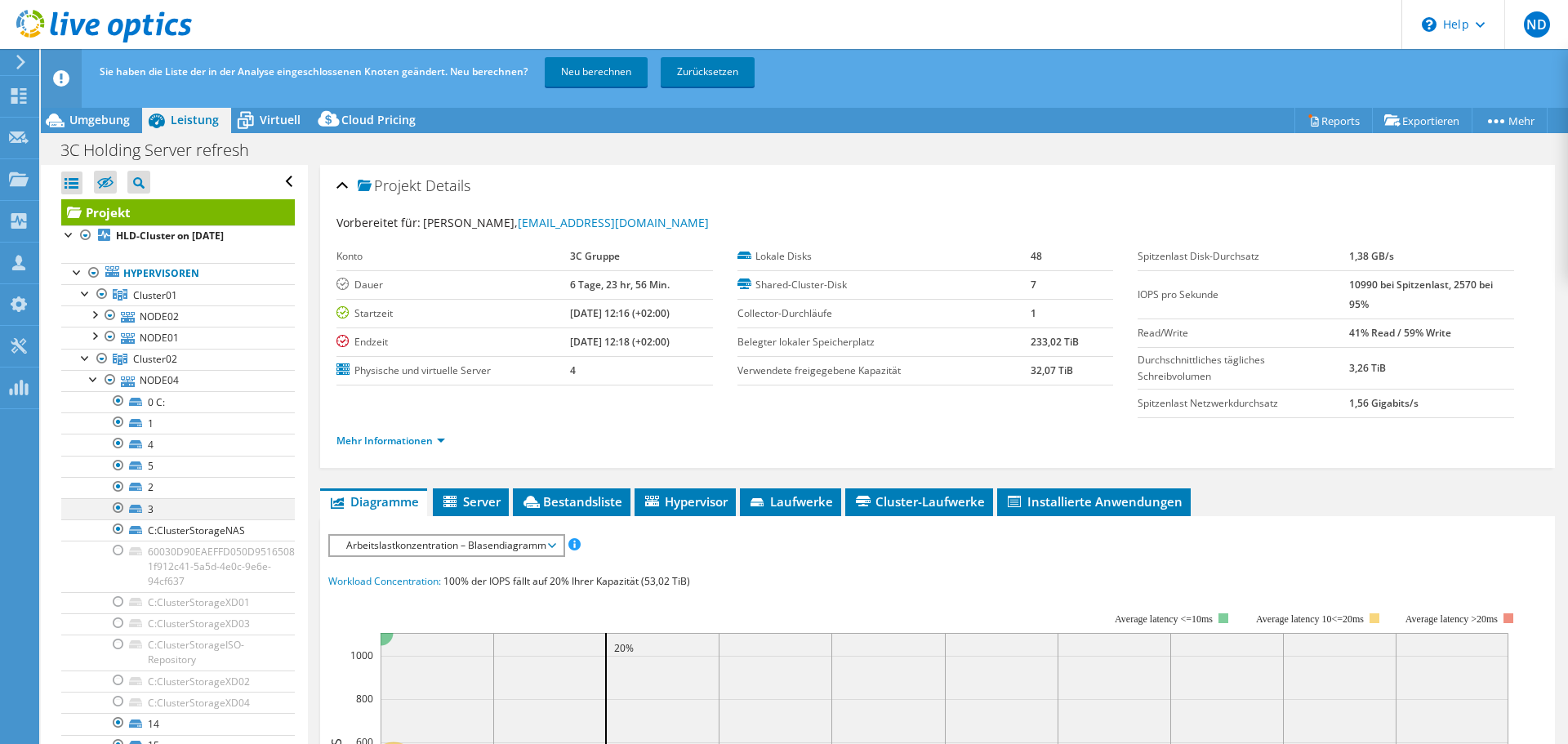
click at [122, 503] on div at bounding box center [118, 507] width 17 height 19
click at [119, 483] on div at bounding box center [118, 486] width 17 height 19
click at [119, 469] on div at bounding box center [118, 465] width 17 height 19
click at [118, 448] on div at bounding box center [118, 443] width 17 height 19
click at [118, 429] on div at bounding box center [118, 422] width 17 height 19
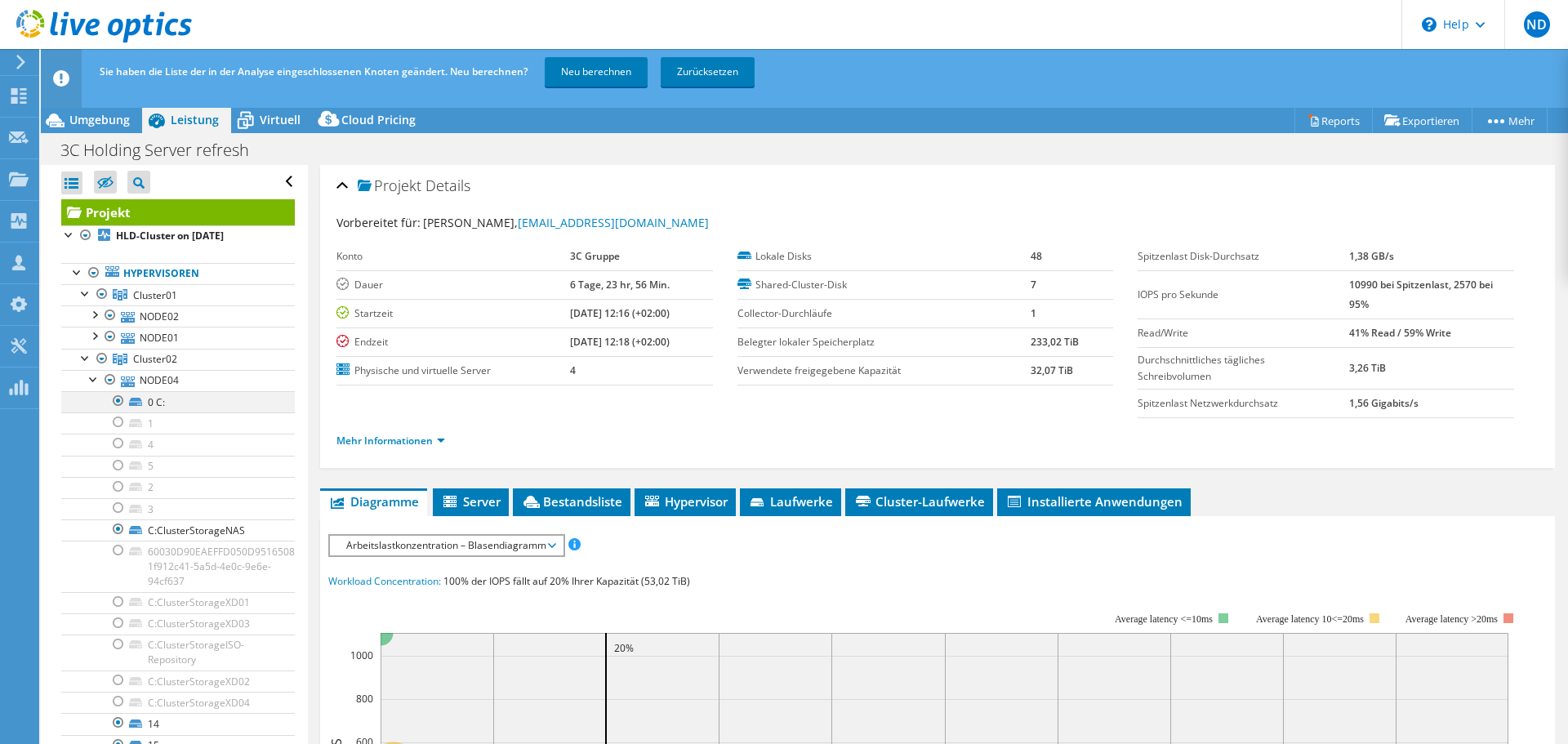
click at [118, 401] on div at bounding box center [118, 400] width 17 height 19
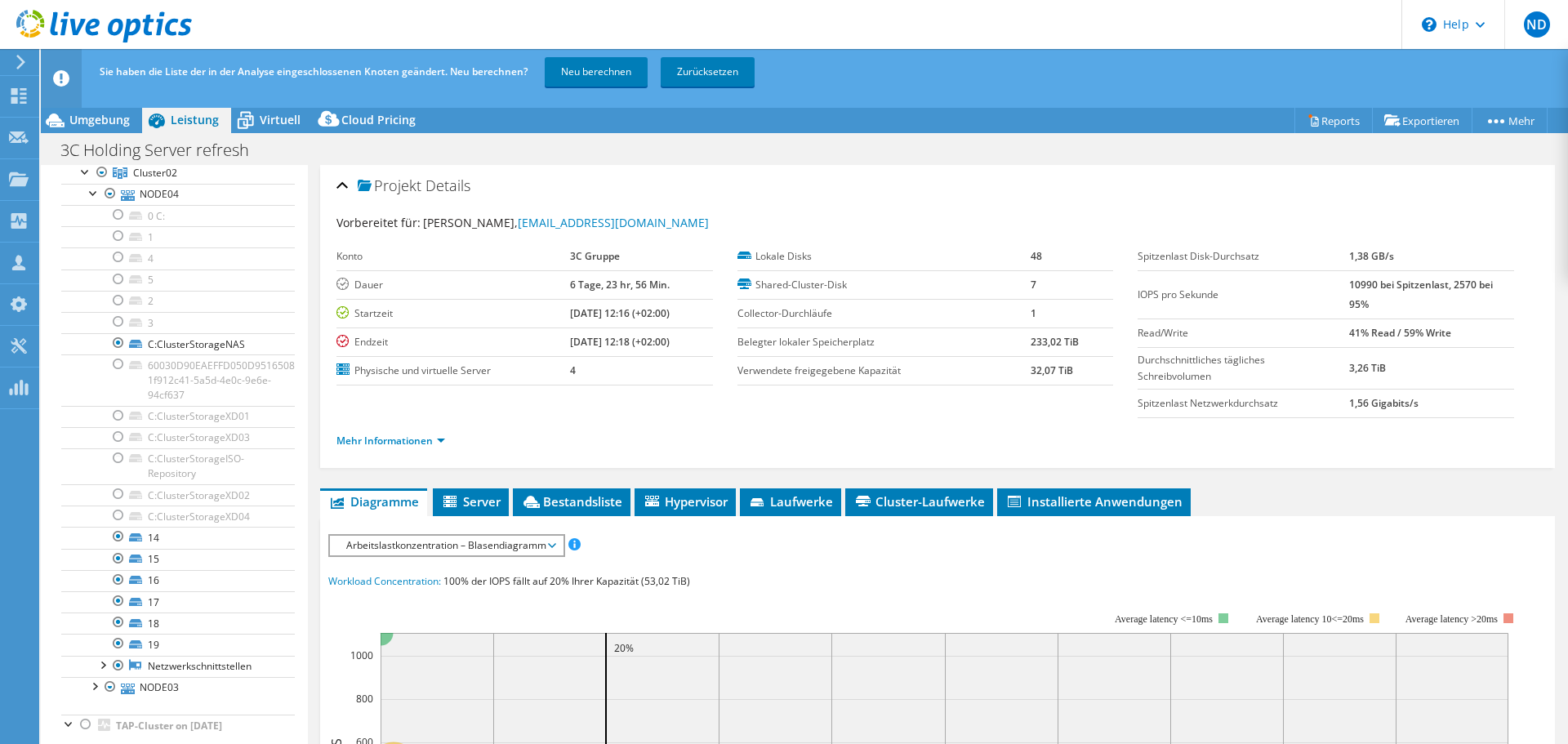
scroll to position [193, 0]
click at [120, 514] on div at bounding box center [118, 637] width 17 height 19
click at [119, 514] on div at bounding box center [118, 615] width 17 height 19
click at [118, 514] on div at bounding box center [118, 594] width 17 height 19
click at [118, 514] on div at bounding box center [118, 573] width 17 height 19
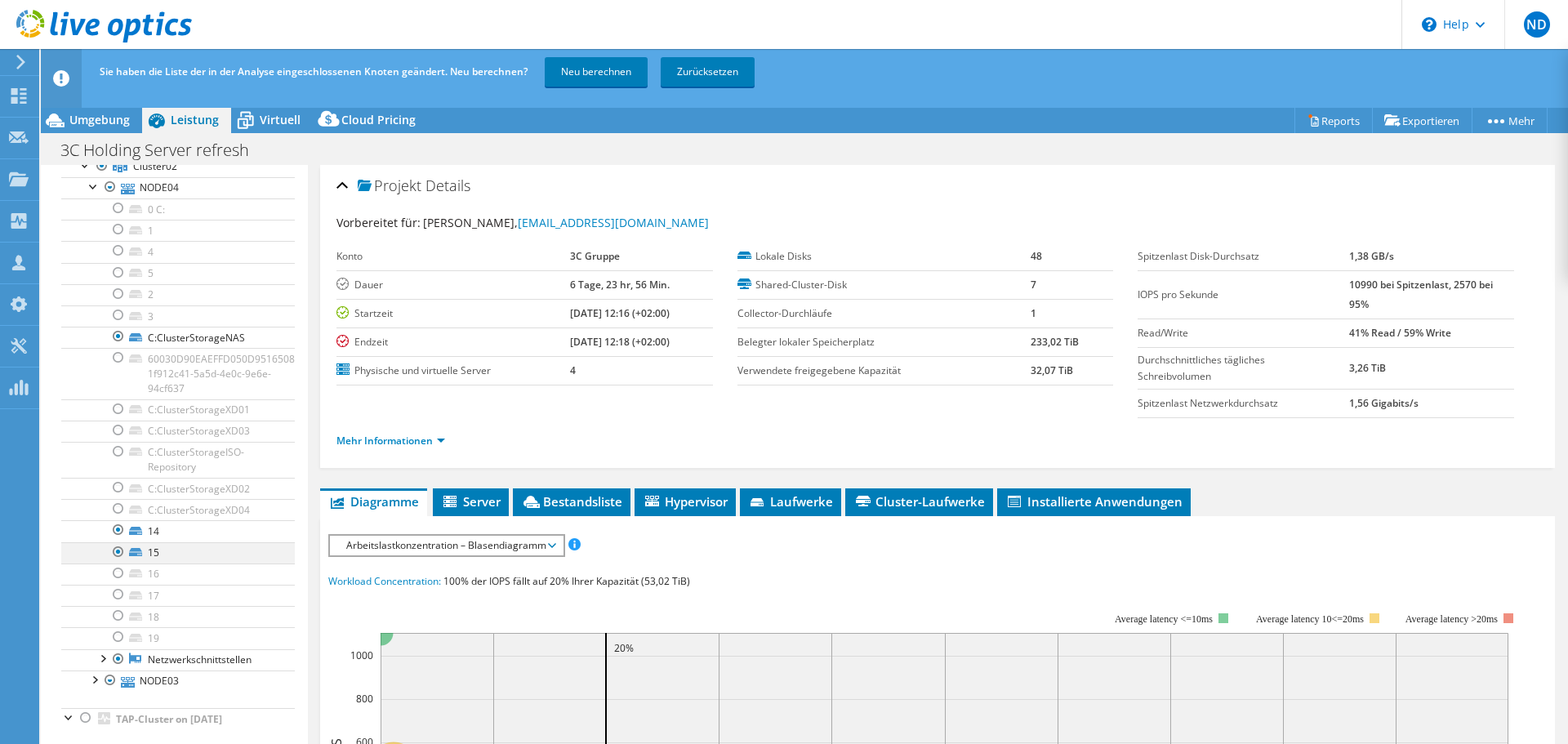
click at [118, 514] on div at bounding box center [118, 551] width 17 height 19
click at [120, 514] on div at bounding box center [118, 529] width 17 height 19
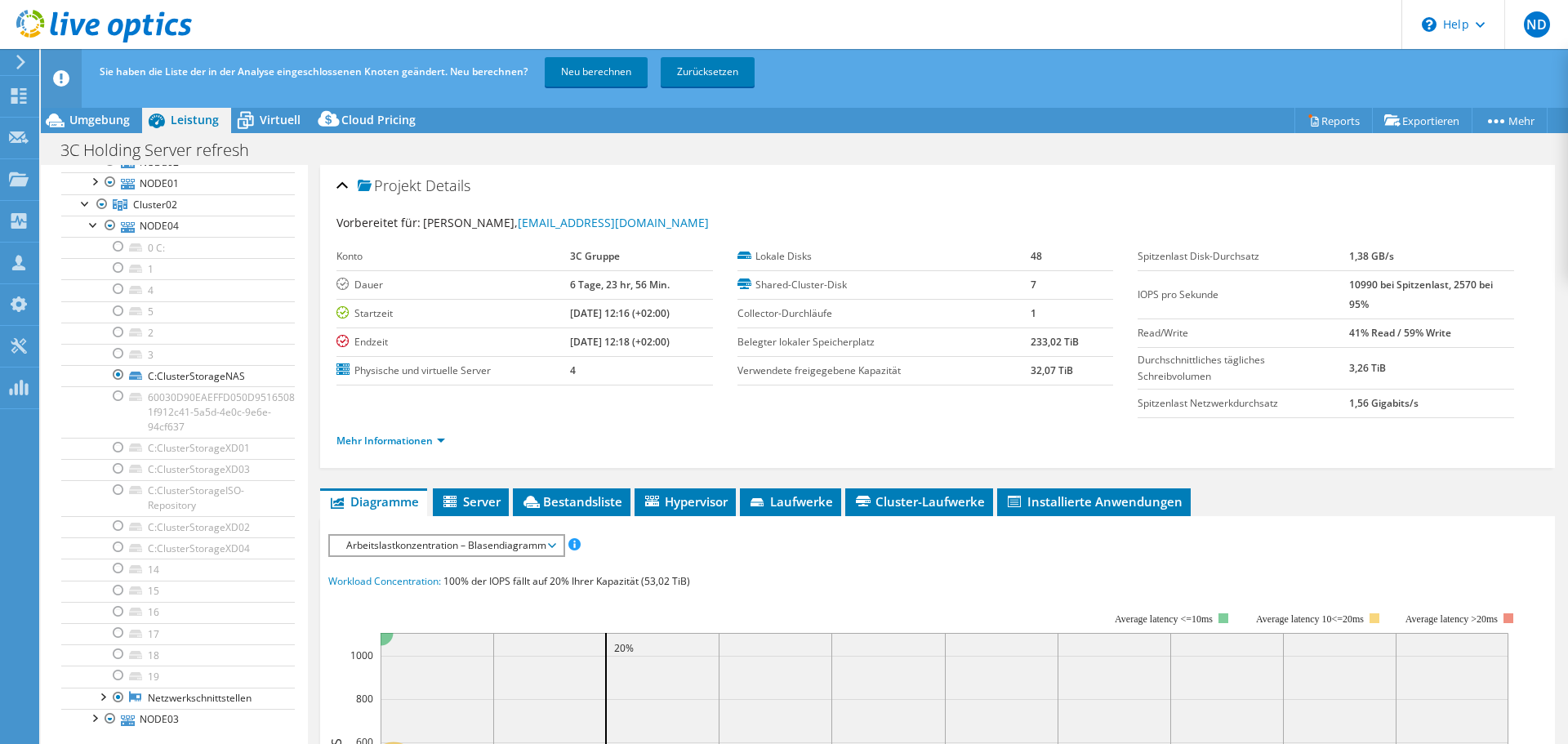
scroll to position [148, 0]
click at [92, 235] on div at bounding box center [94, 231] width 17 height 17
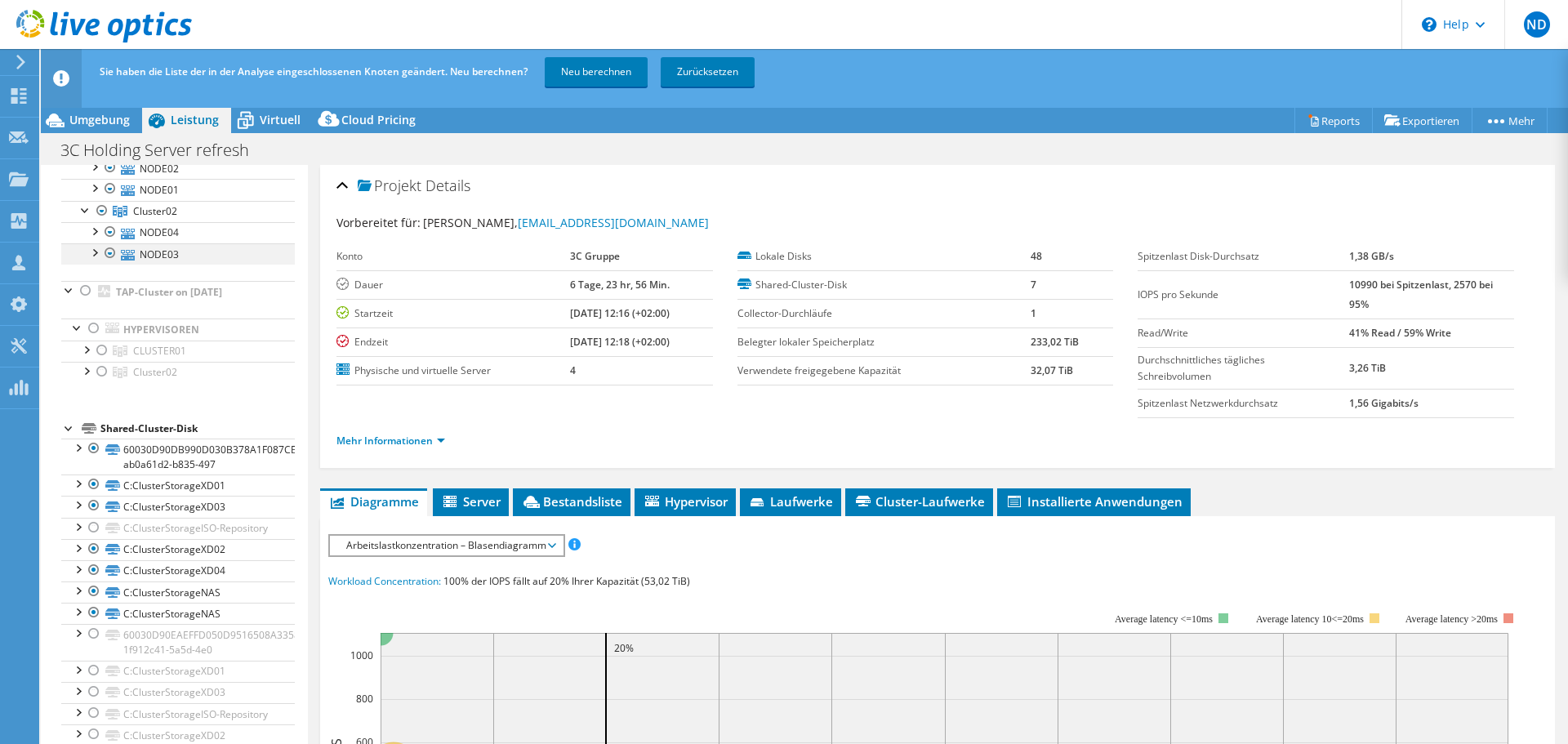
click at [92, 257] on div at bounding box center [94, 252] width 17 height 17
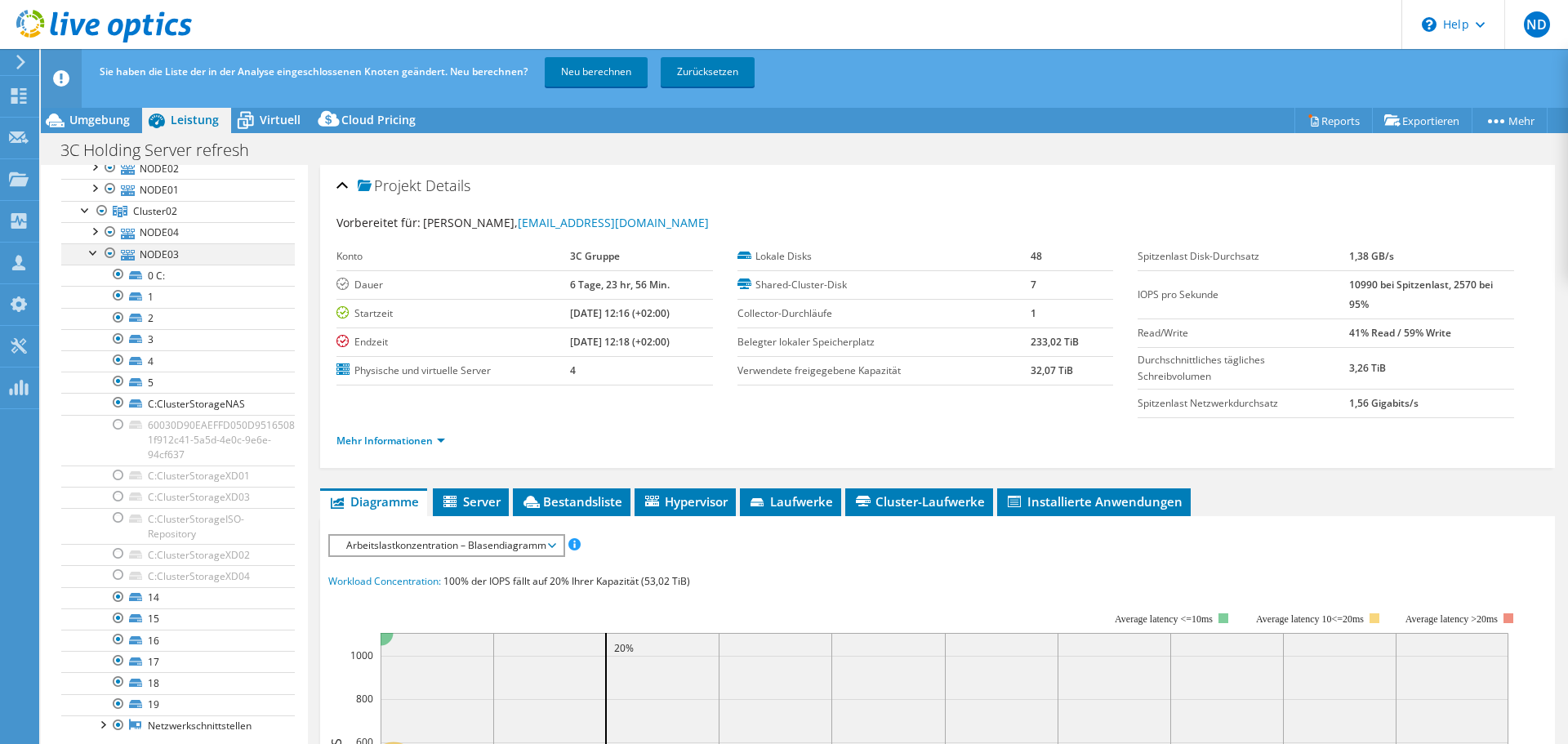
click at [92, 257] on div at bounding box center [94, 252] width 17 height 17
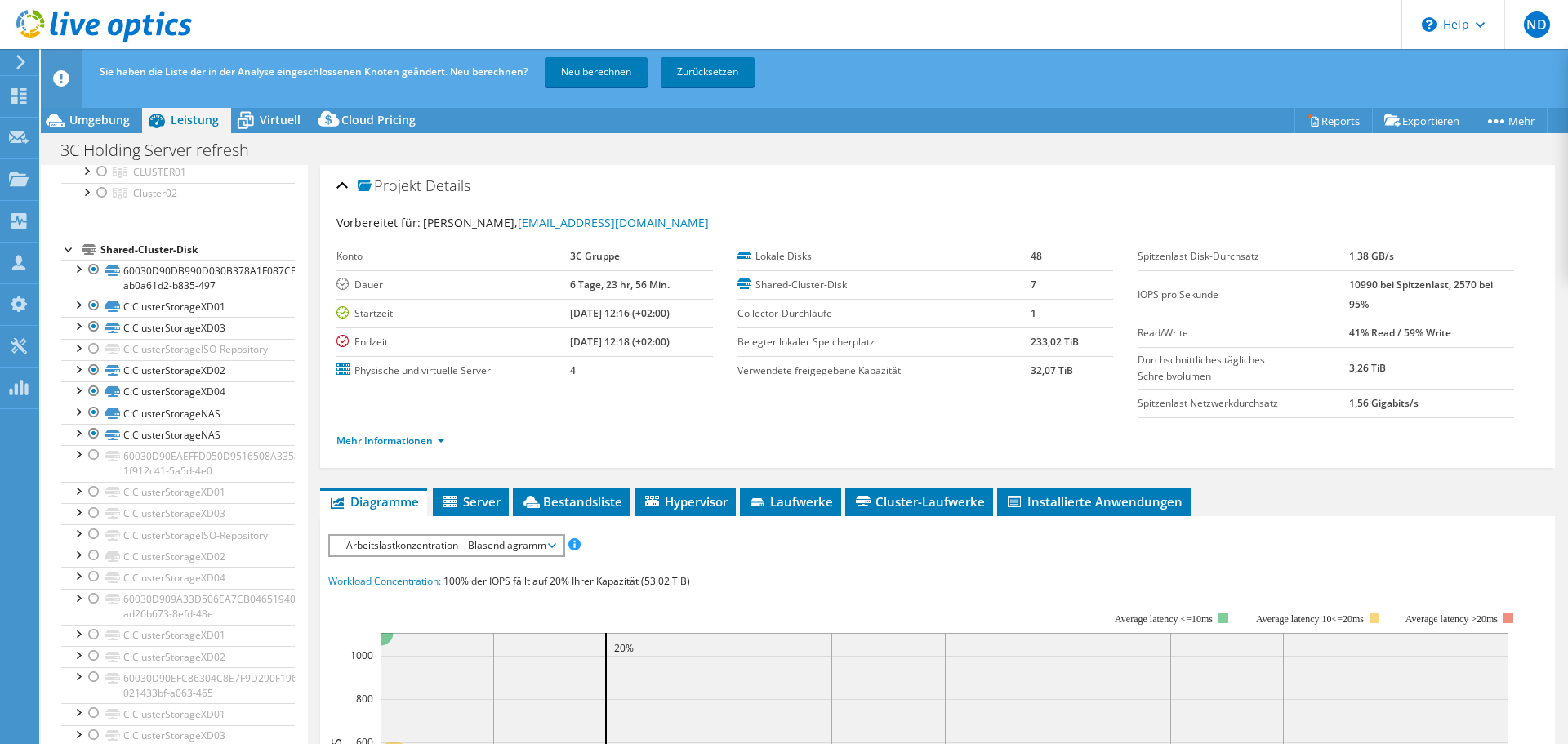
scroll to position [431, 0]
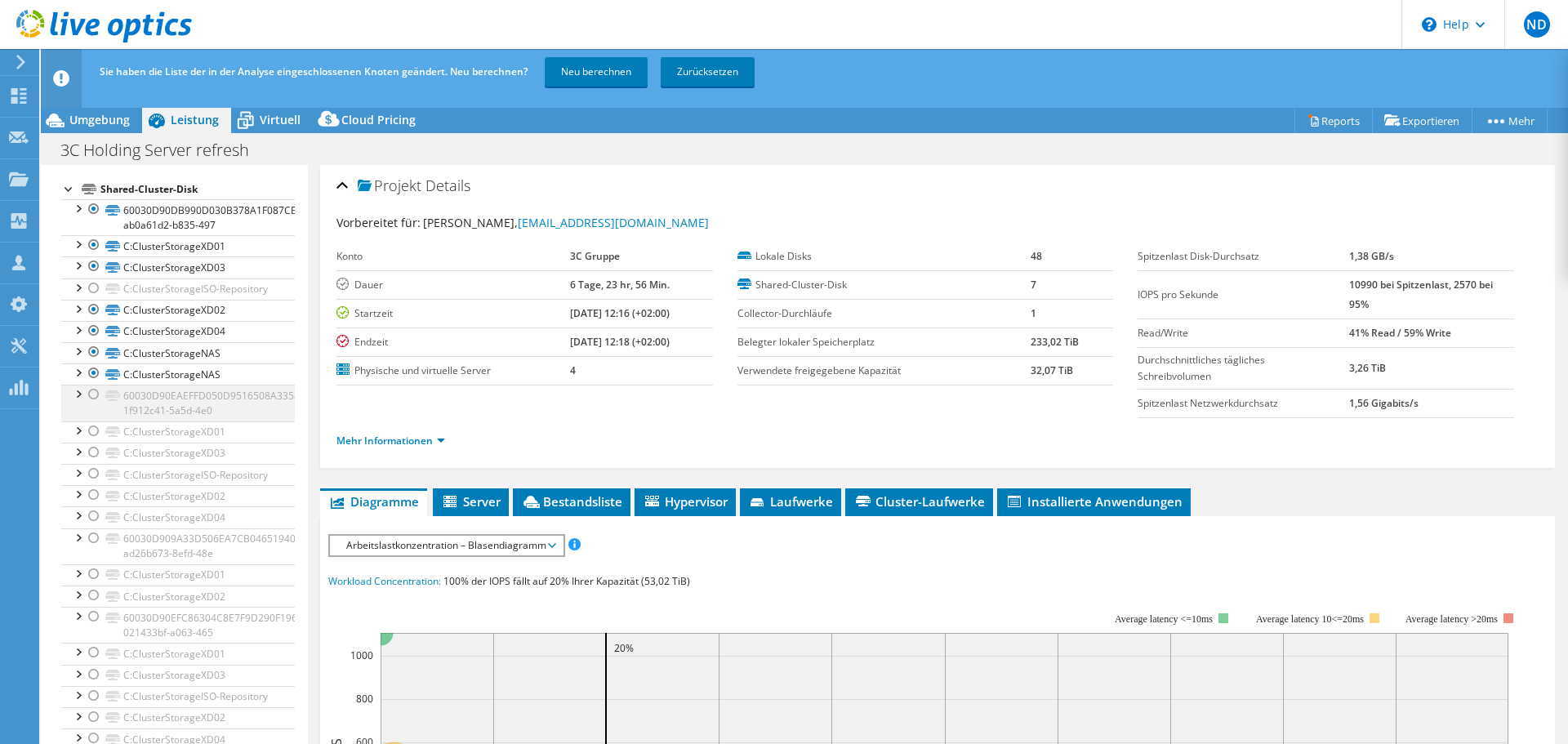
click at [92, 385] on div at bounding box center [94, 394] width 17 height 19
click at [94, 422] on div at bounding box center [94, 431] width 17 height 19
click at [95, 443] on div at bounding box center [94, 452] width 17 height 19
click at [89, 485] on div at bounding box center [94, 494] width 17 height 19
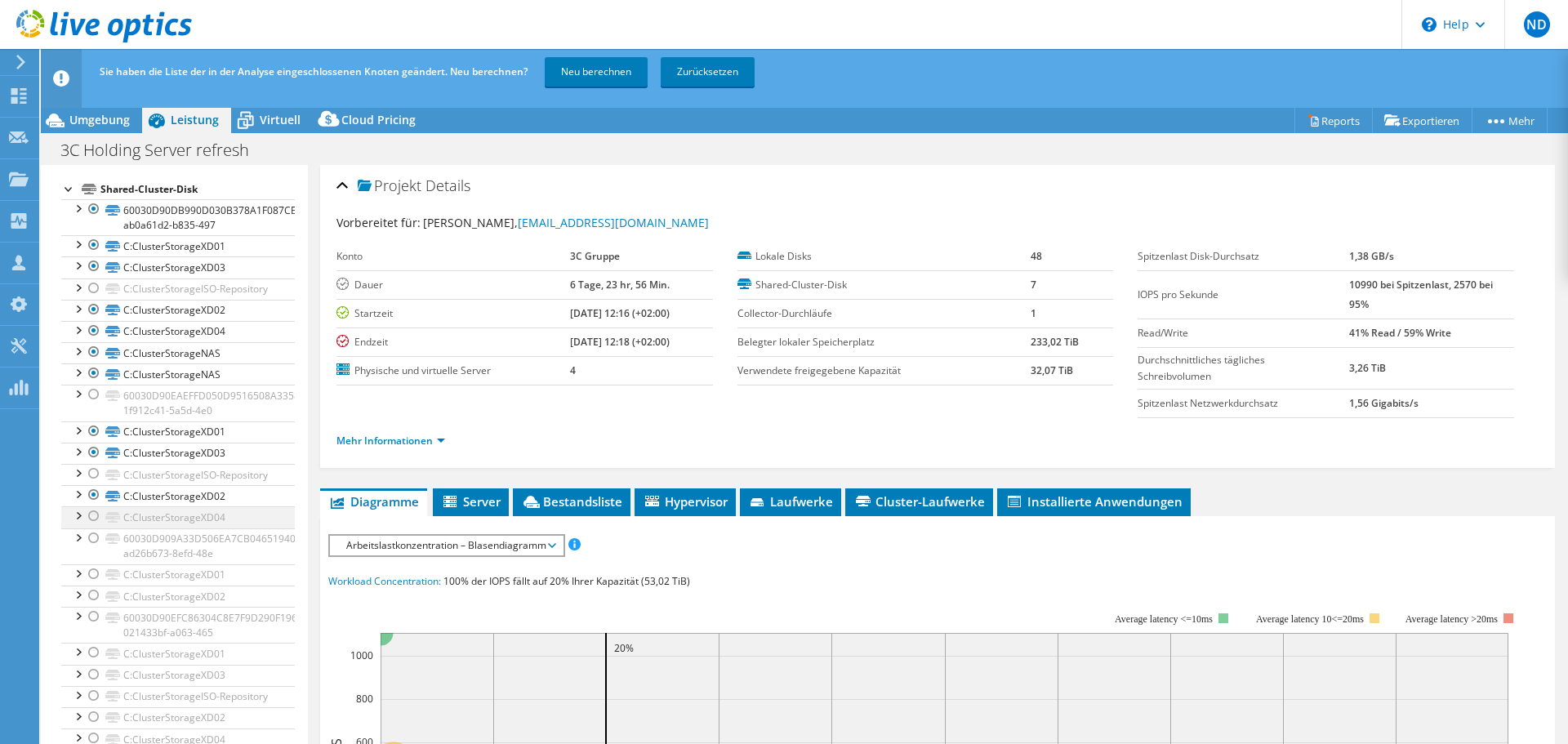
click at [92, 506] on div at bounding box center [94, 515] width 17 height 19
click at [96, 514] on div at bounding box center [94, 573] width 17 height 19
click at [91, 514] on div at bounding box center [94, 595] width 17 height 19
click at [96, 514] on div at bounding box center [94, 652] width 17 height 19
click at [94, 514] on div at bounding box center [94, 674] width 17 height 19
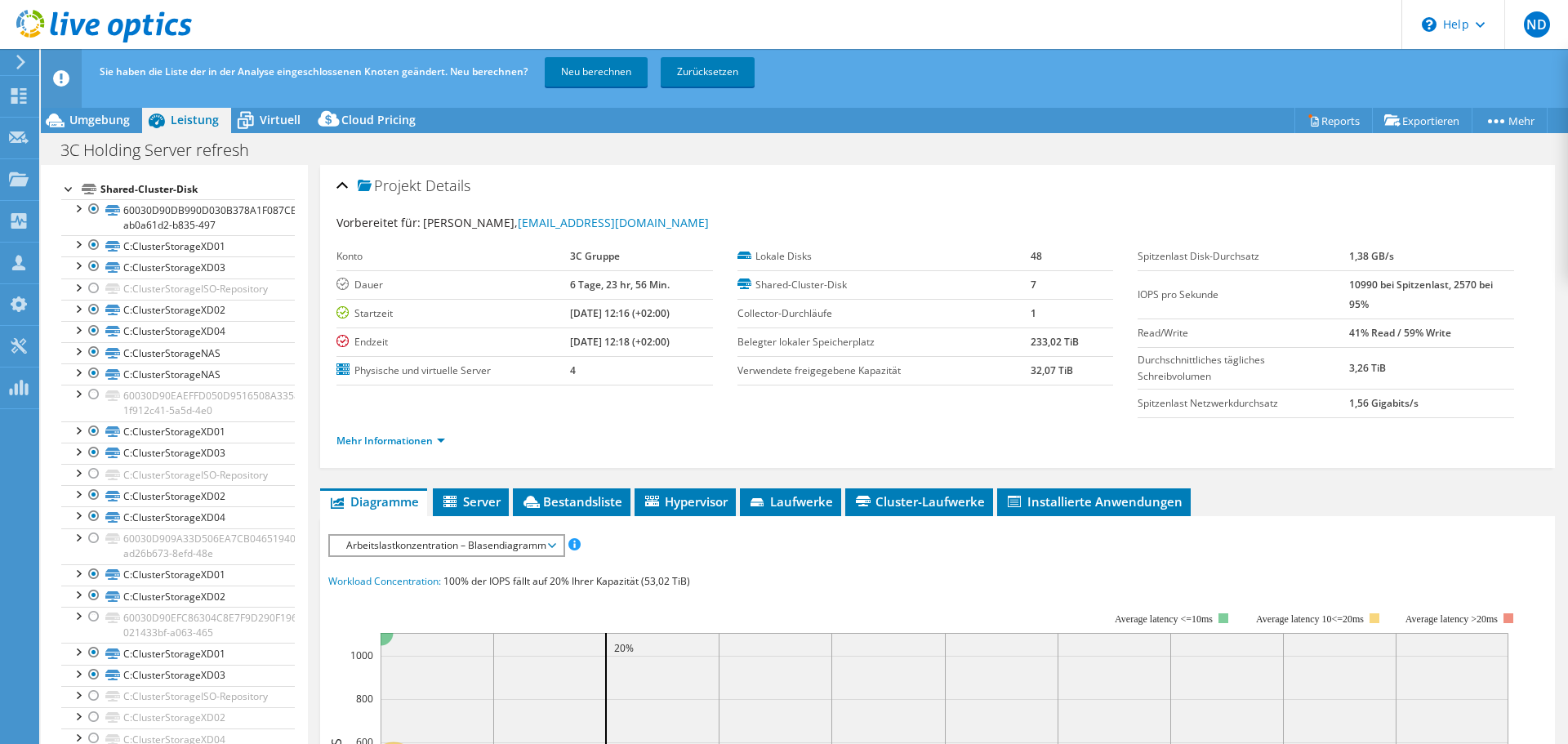
click at [294, 514] on div "Alle öffnen Alle schließen Ausgeschlossene Knoten verbergen Projektbaumfilter" at bounding box center [174, 274] width 266 height 992
click at [85, 514] on div at bounding box center [78, 716] width 17 height 17
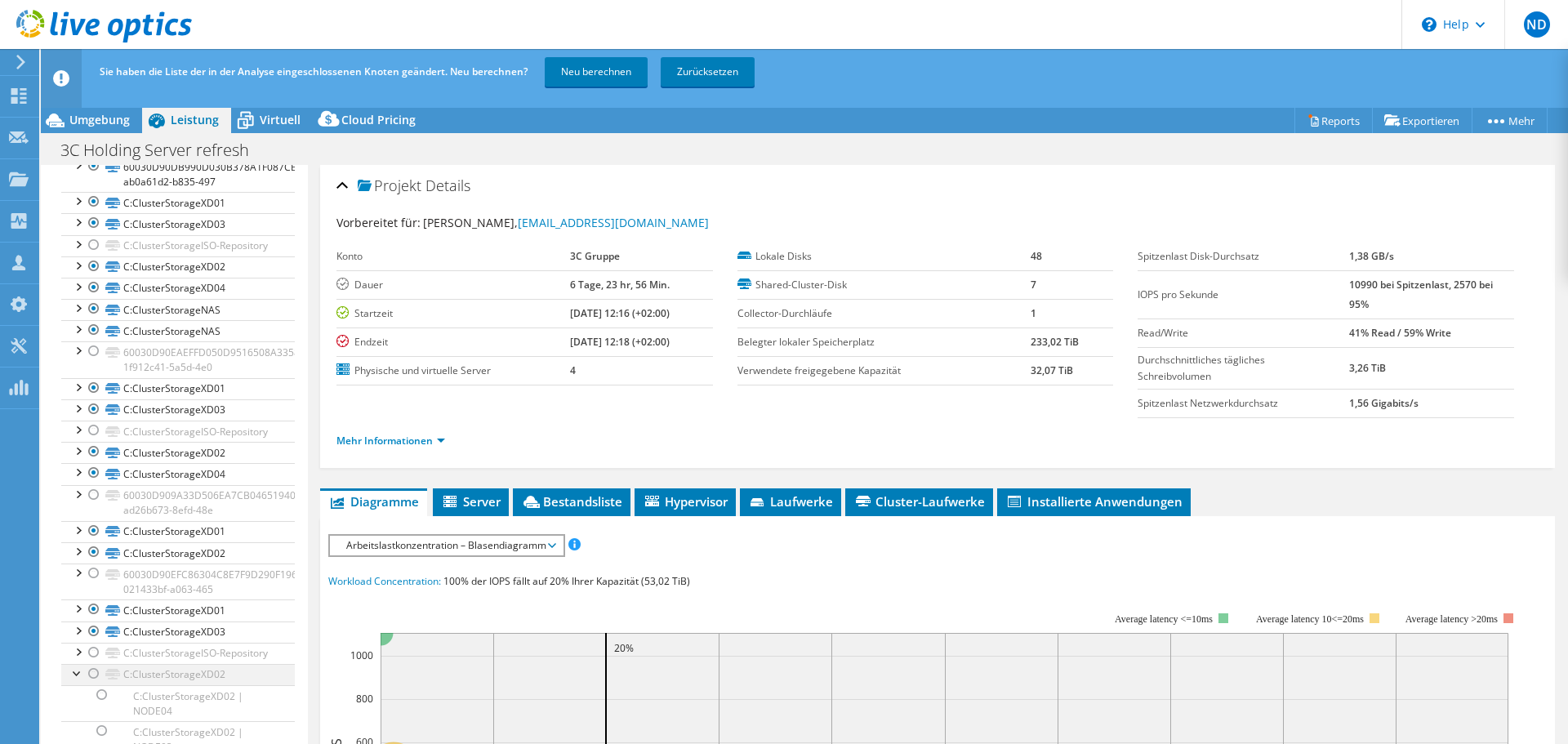
click at [91, 514] on div at bounding box center [94, 673] width 17 height 19
click at [75, 514] on div at bounding box center [78, 672] width 17 height 17
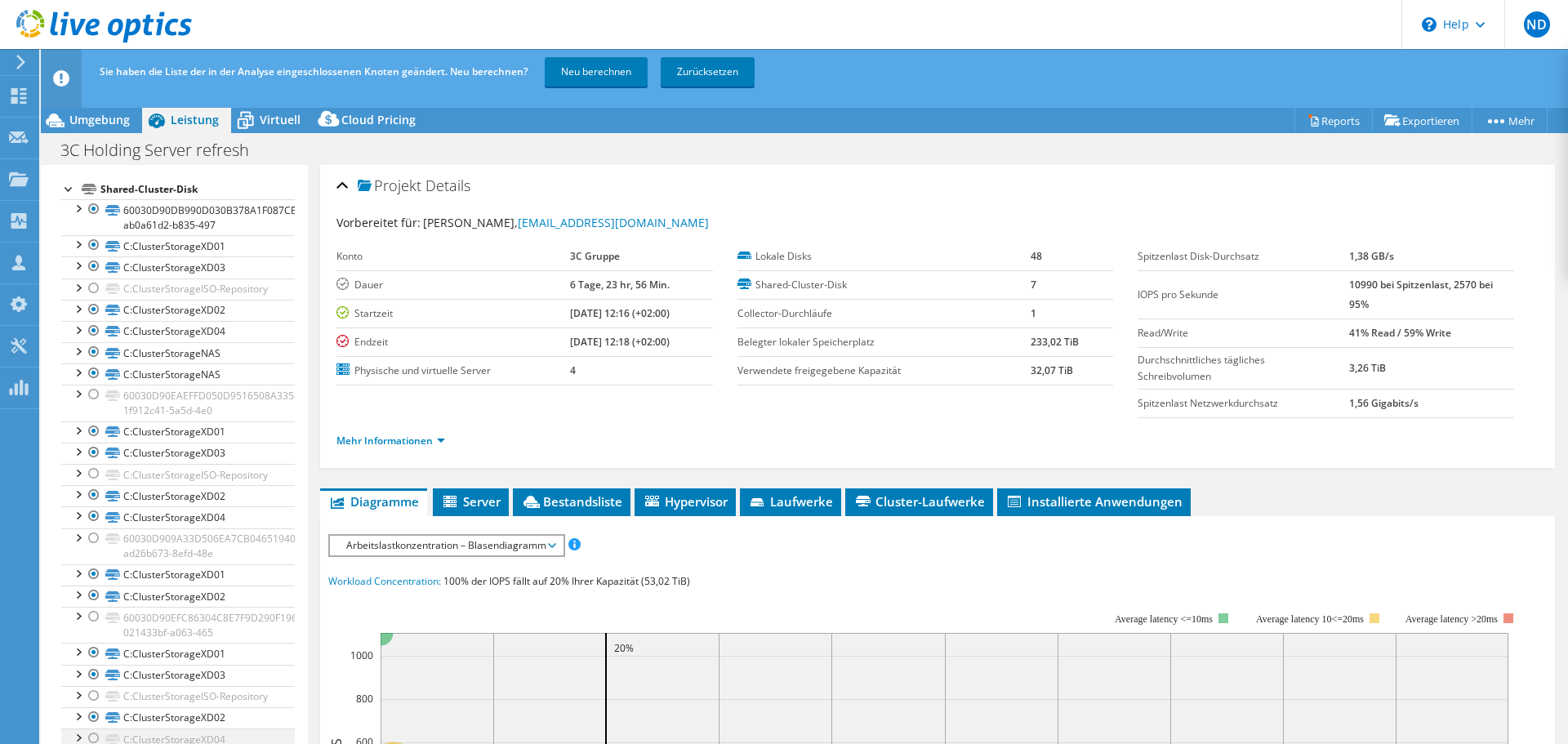
click at [91, 514] on div at bounding box center [94, 738] width 17 height 19
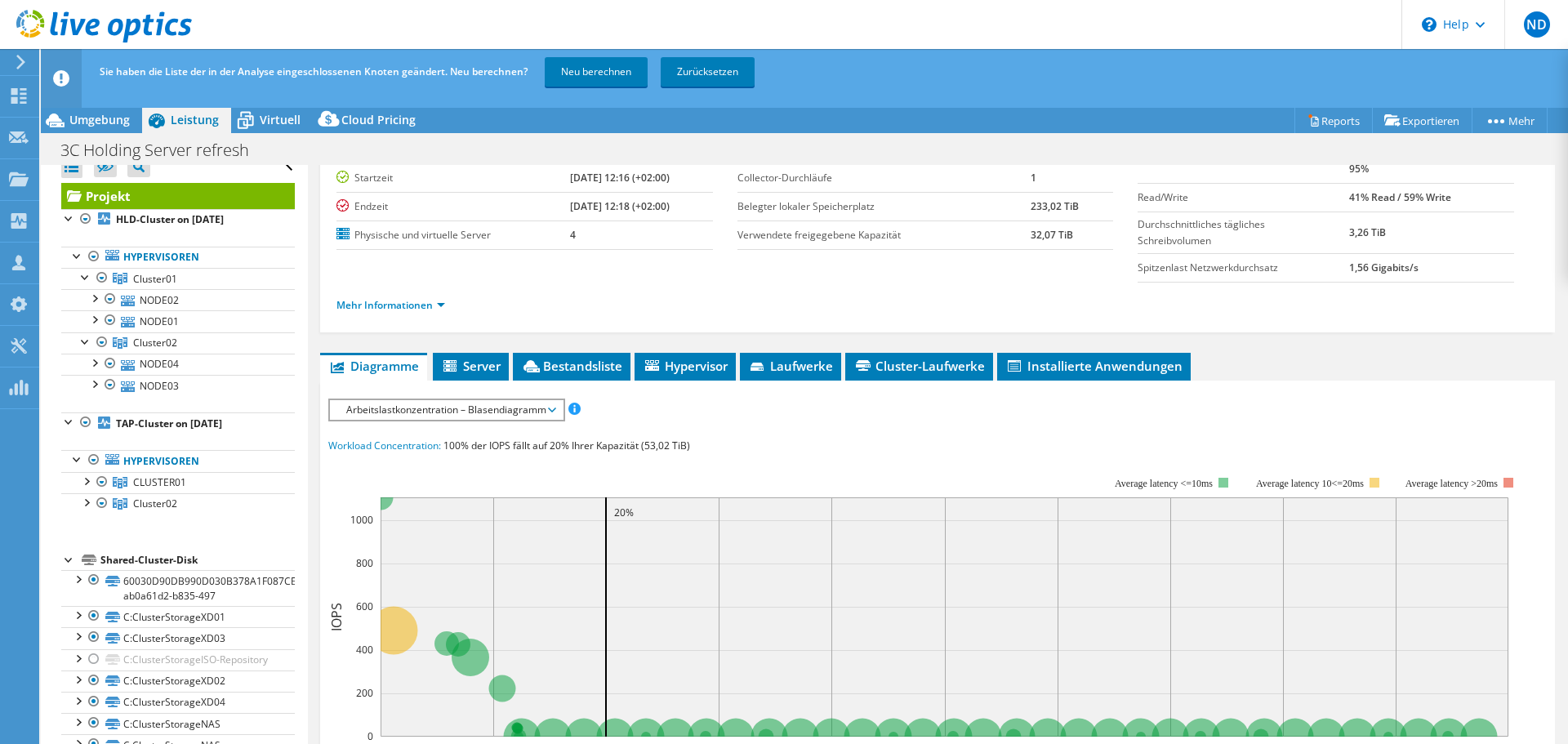
scroll to position [13, 0]
click at [100, 394] on div at bounding box center [94, 387] width 17 height 17
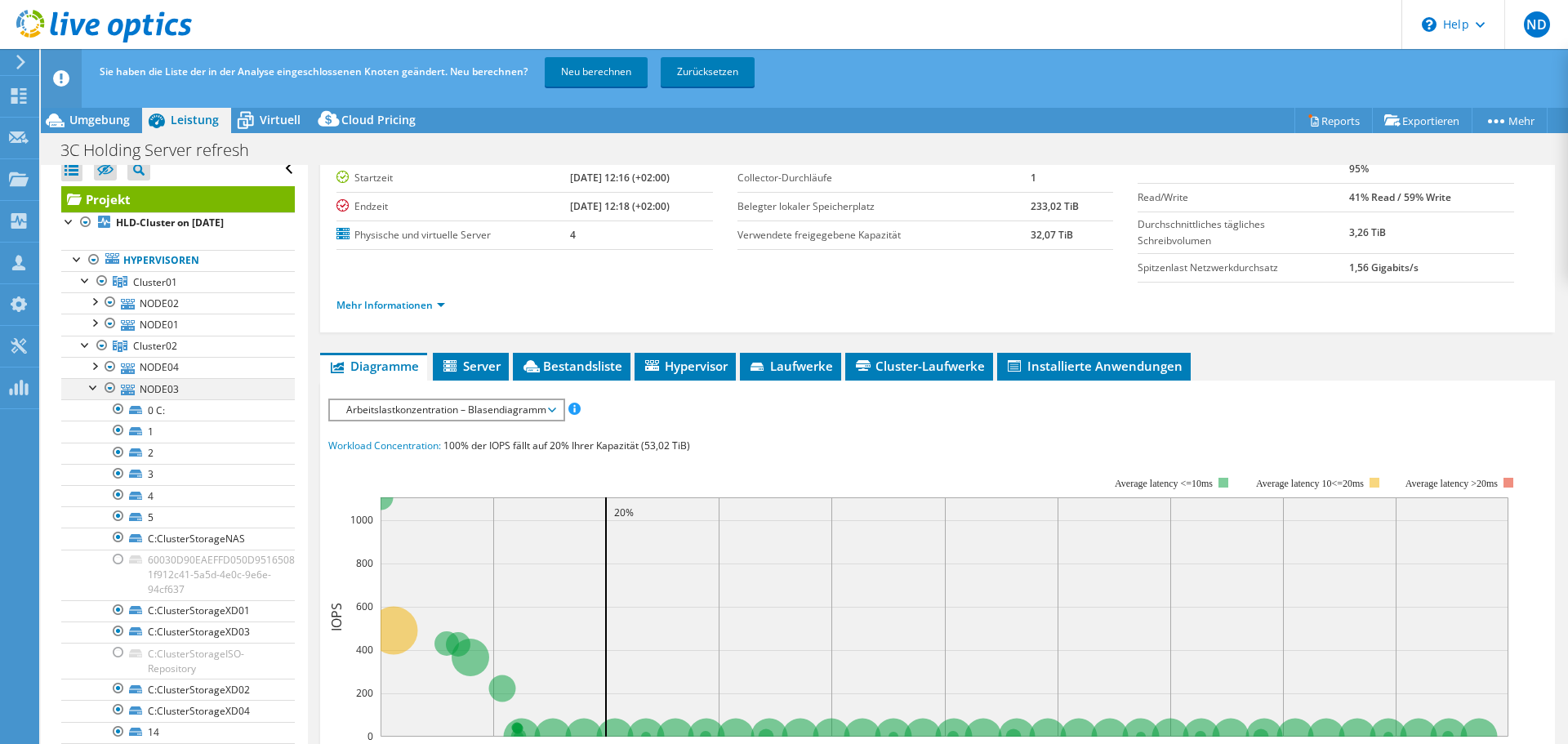
click at [93, 390] on div at bounding box center [94, 387] width 17 height 17
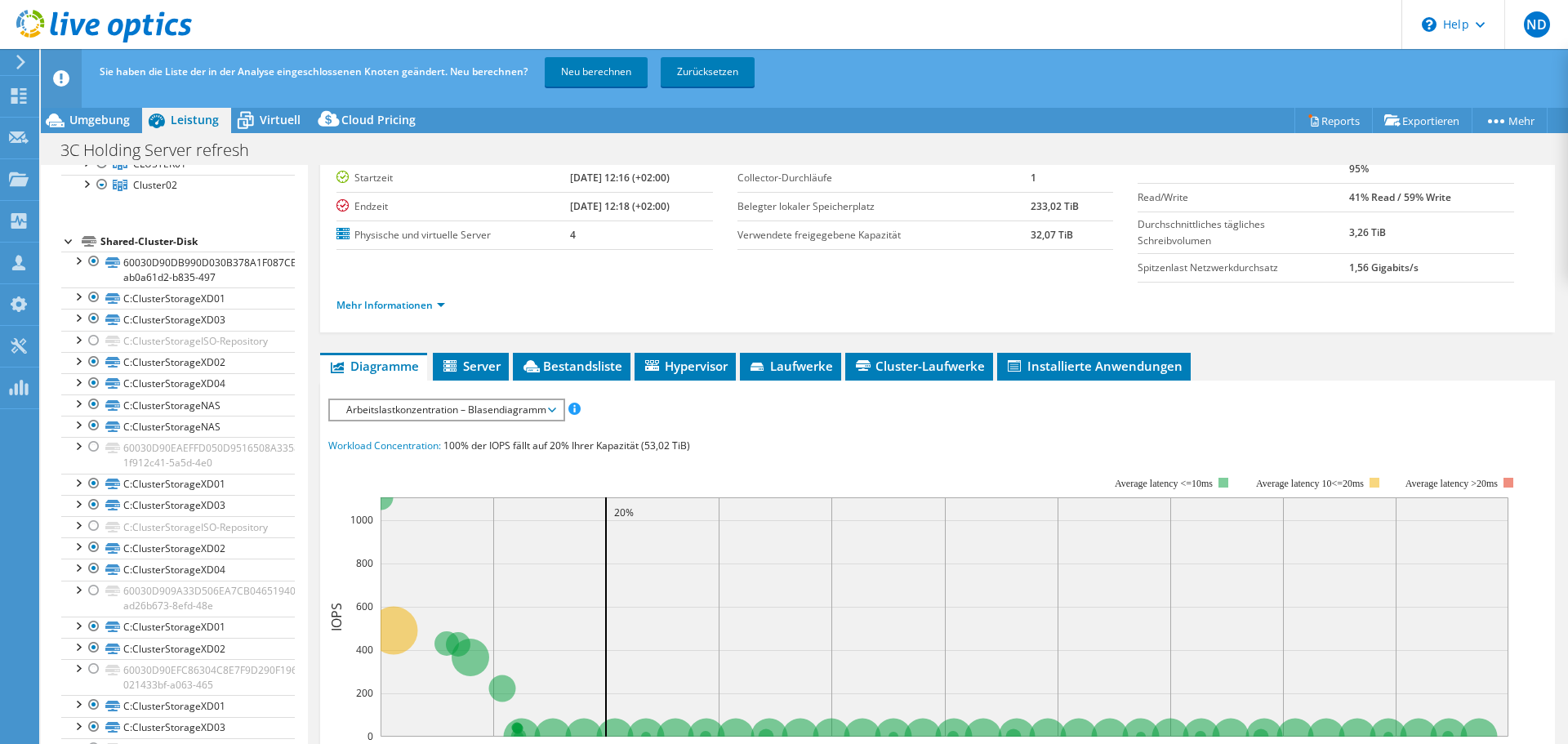
scroll to position [431, 0]
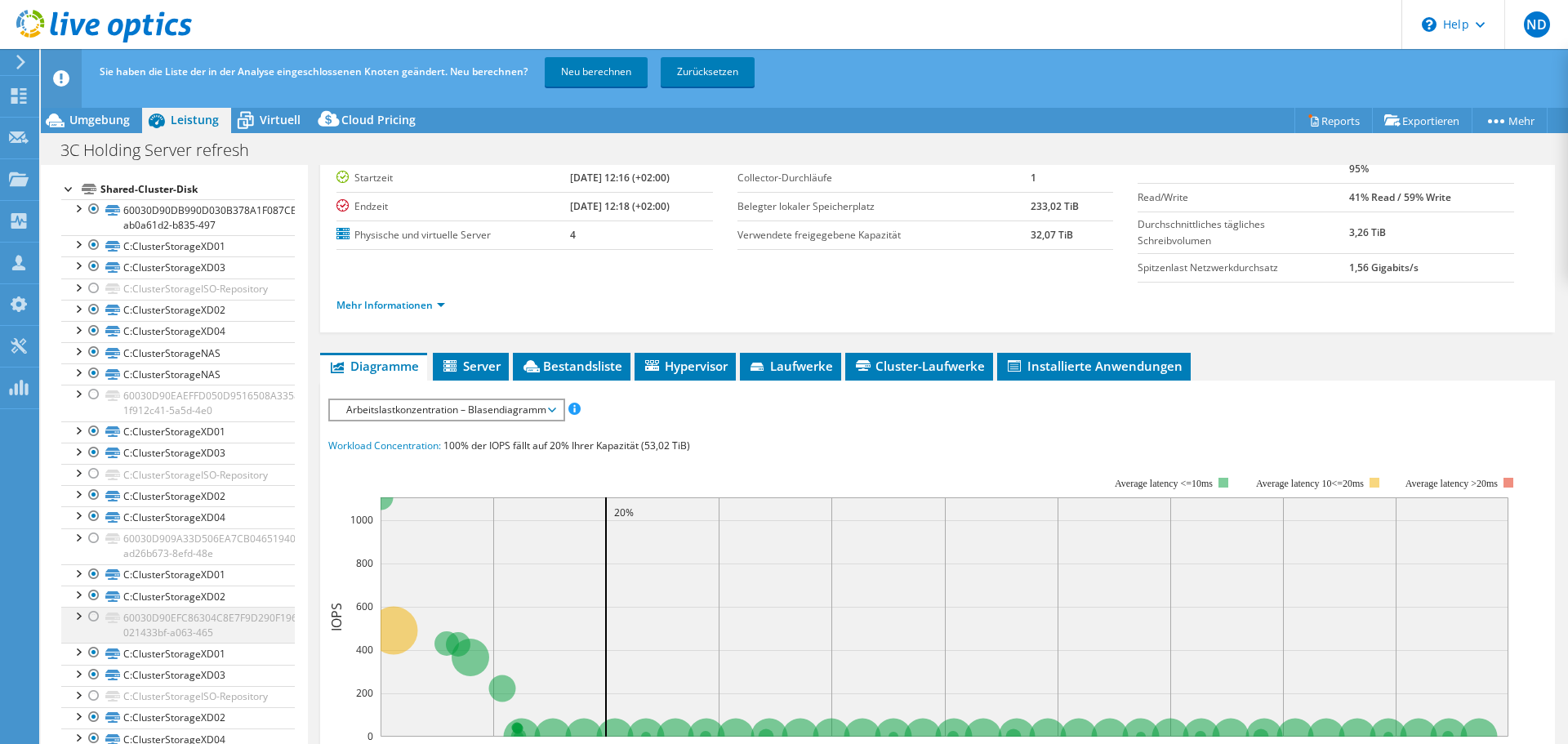
click at [90, 514] on div at bounding box center [94, 616] width 17 height 19
click at [92, 514] on div at bounding box center [94, 537] width 17 height 19
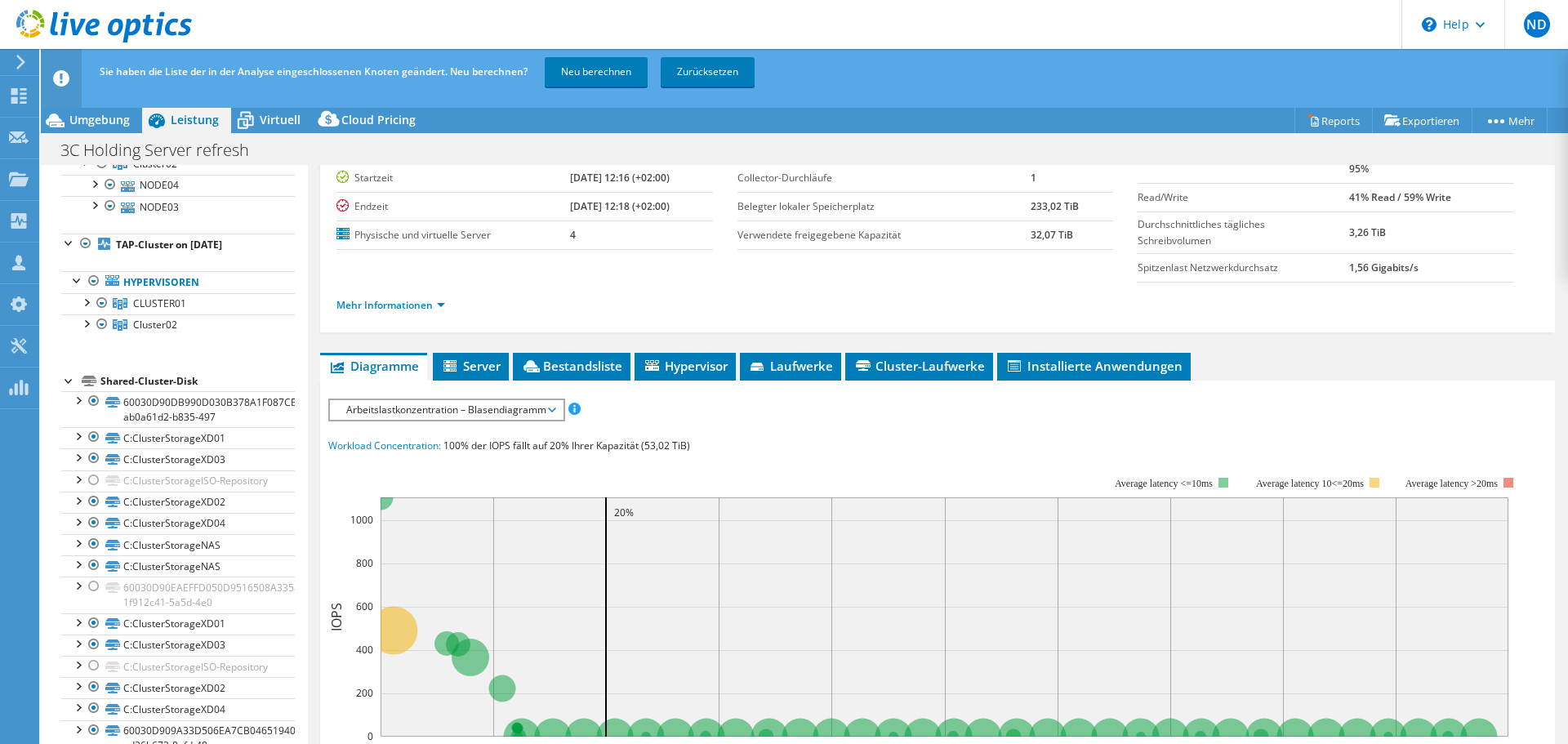
scroll to position [70, 0]
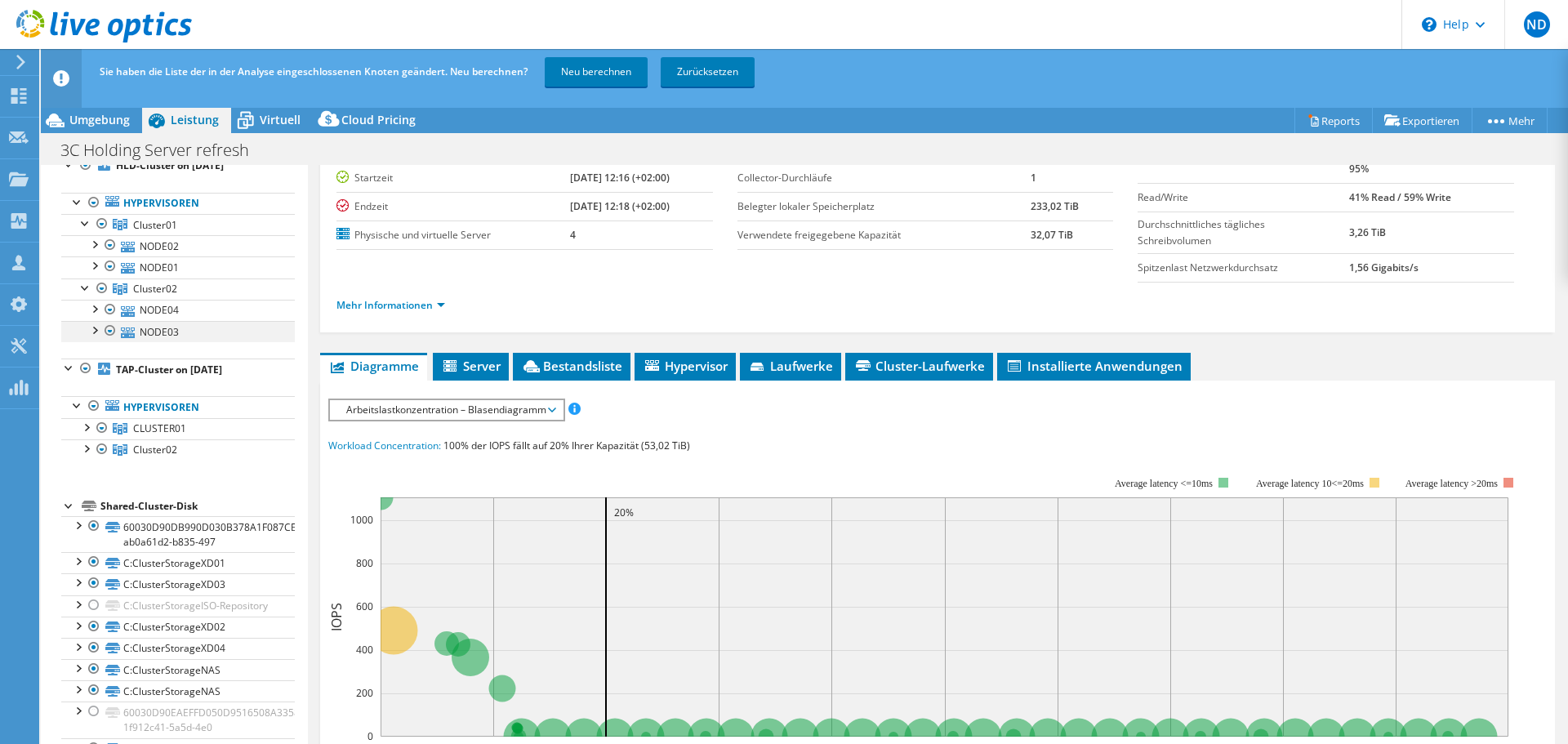
click at [89, 333] on div at bounding box center [94, 329] width 17 height 17
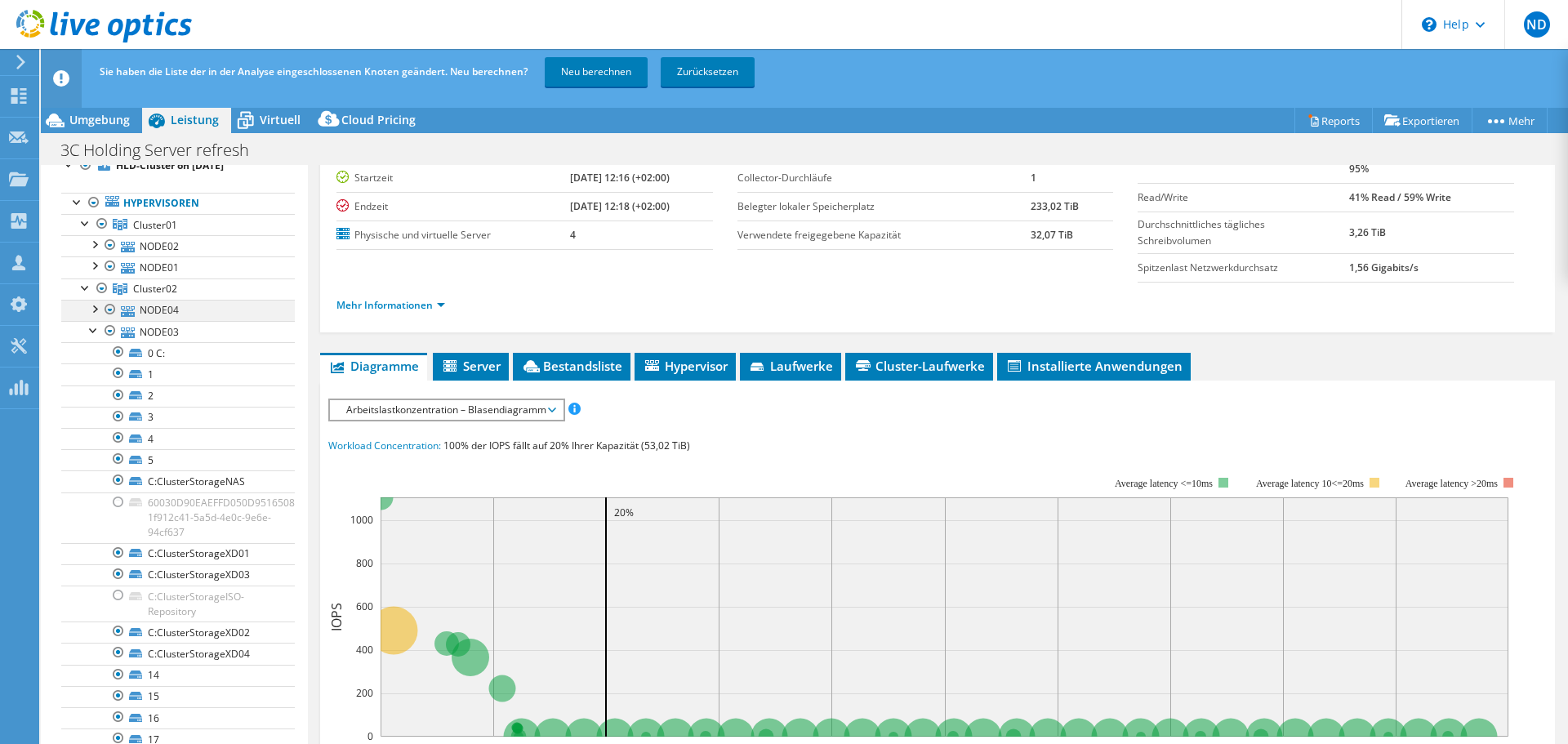
click at [92, 310] on div at bounding box center [94, 308] width 17 height 17
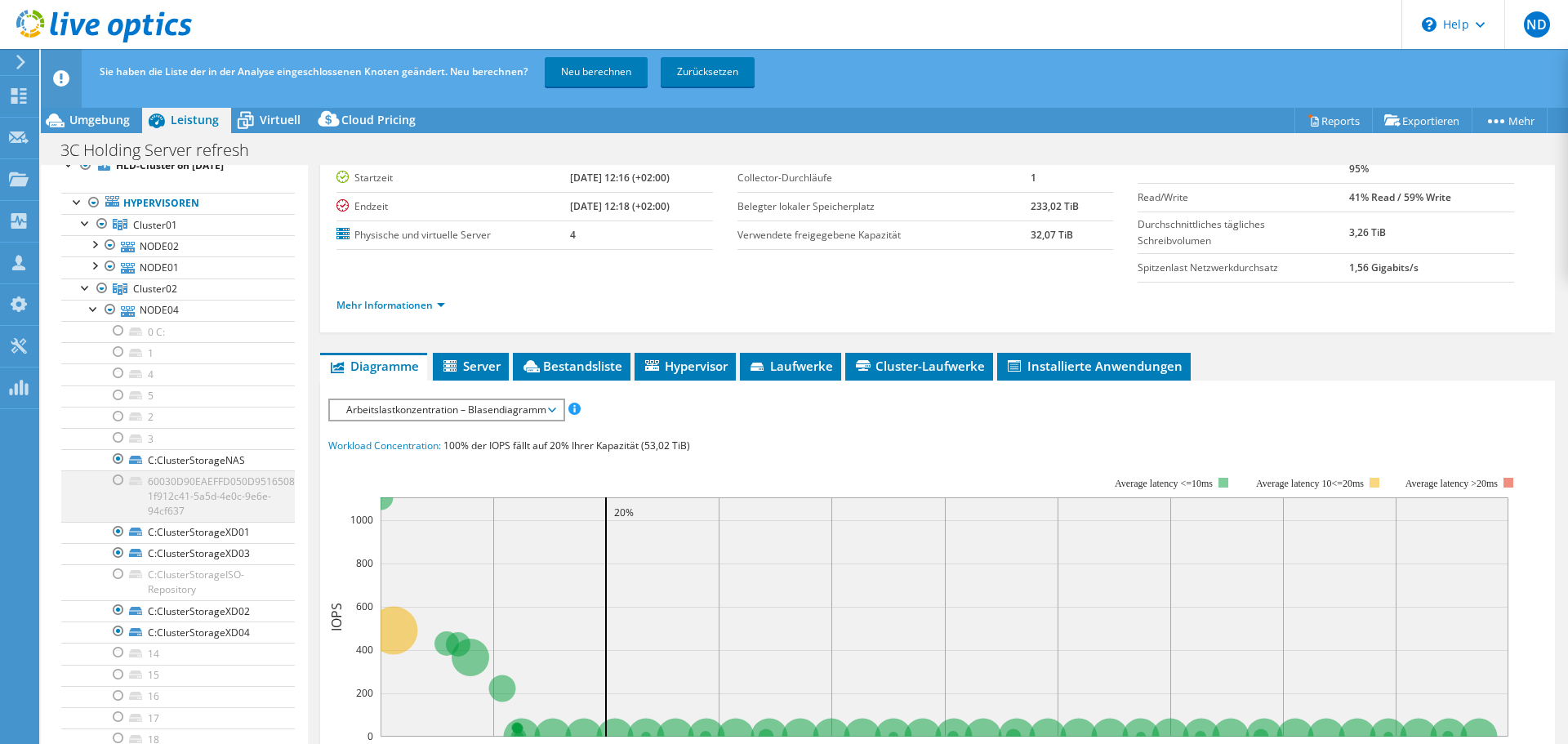
click at [118, 479] on div at bounding box center [118, 479] width 17 height 19
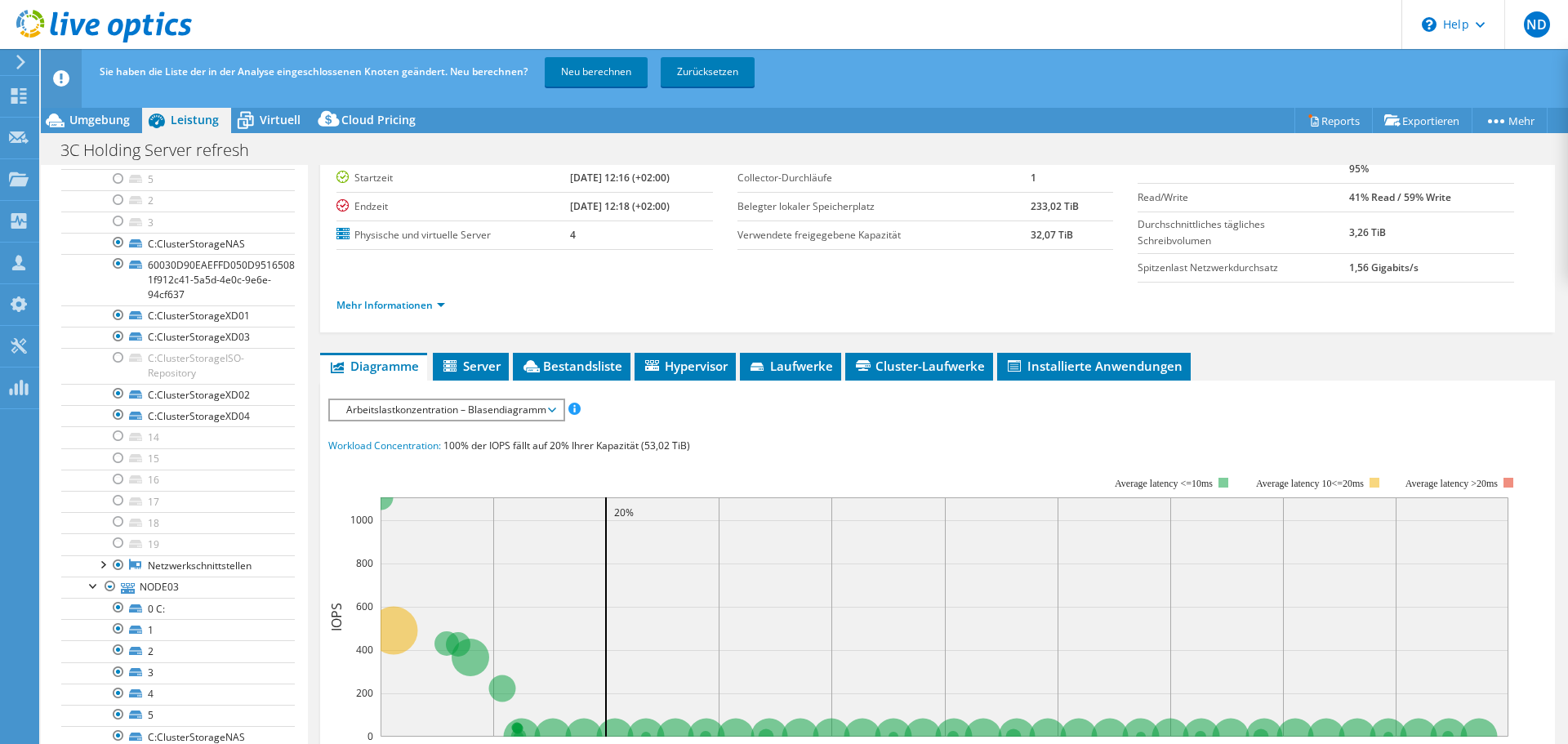
scroll to position [160, 0]
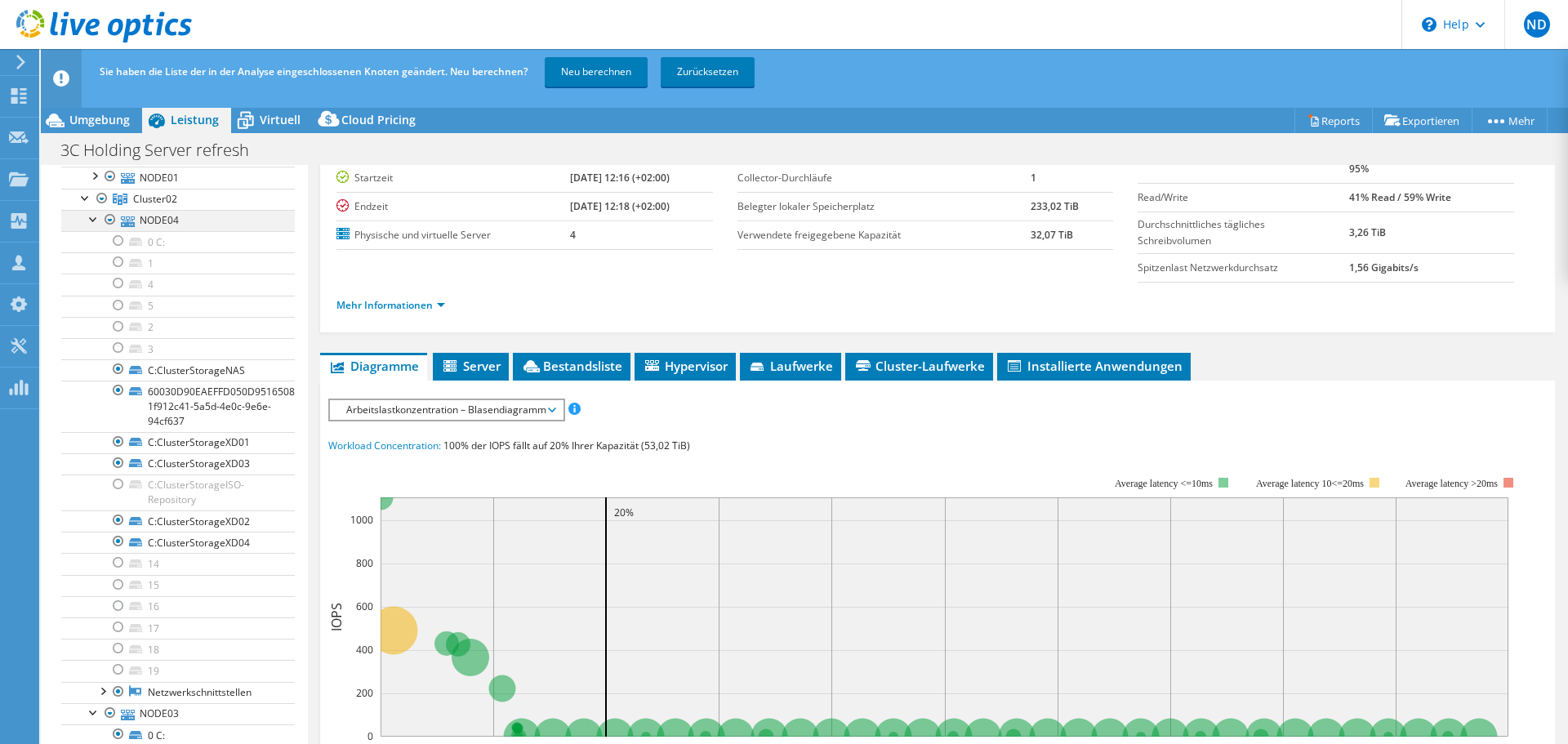
click at [98, 222] on div at bounding box center [94, 219] width 17 height 17
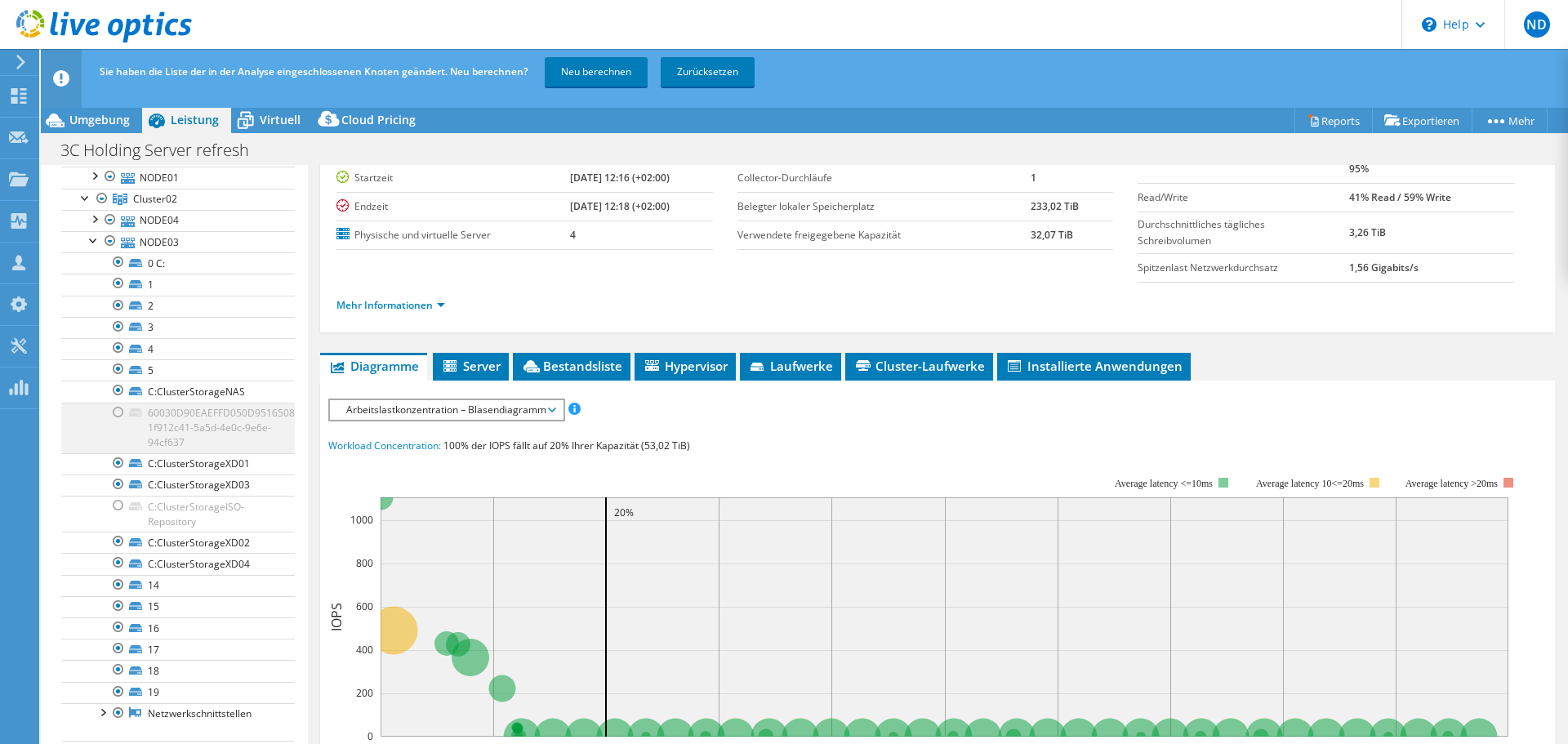
click at [123, 411] on div at bounding box center [118, 411] width 17 height 19
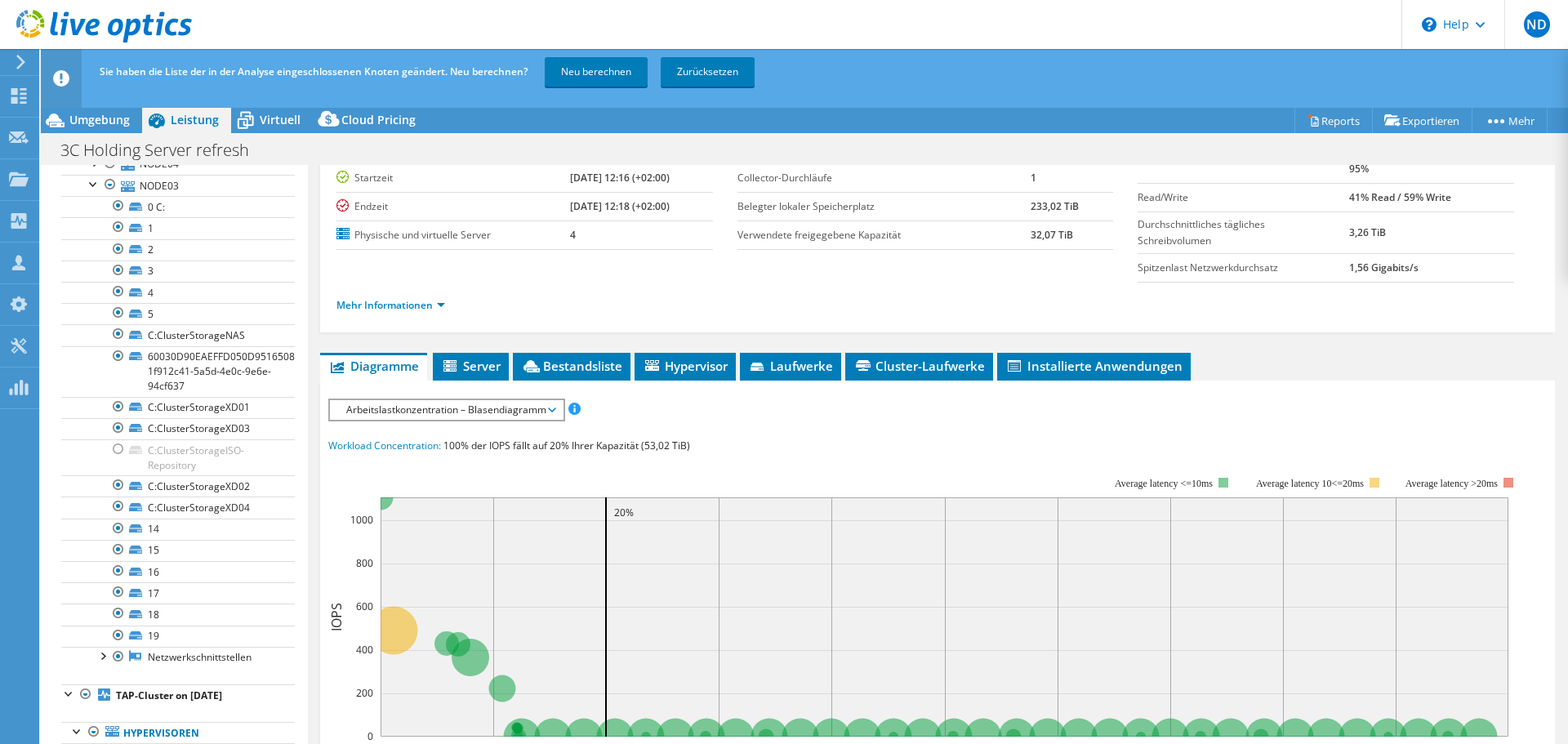
scroll to position [177, 0]
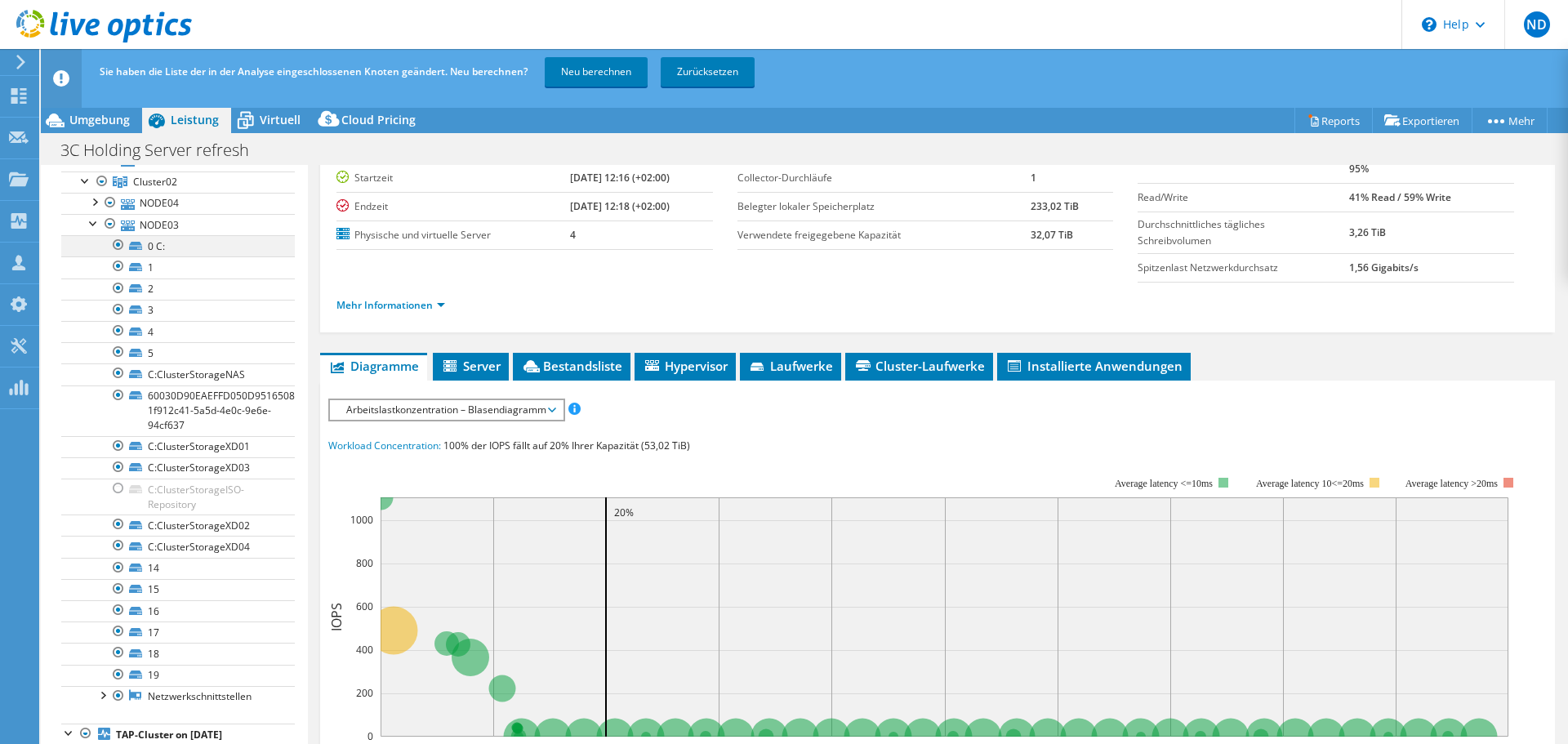
click at [120, 244] on div at bounding box center [118, 244] width 17 height 19
click at [114, 268] on div at bounding box center [118, 265] width 17 height 19
click at [110, 294] on div at bounding box center [118, 287] width 17 height 19
click at [112, 308] on div at bounding box center [118, 309] width 17 height 19
click at [116, 324] on div at bounding box center [118, 330] width 17 height 19
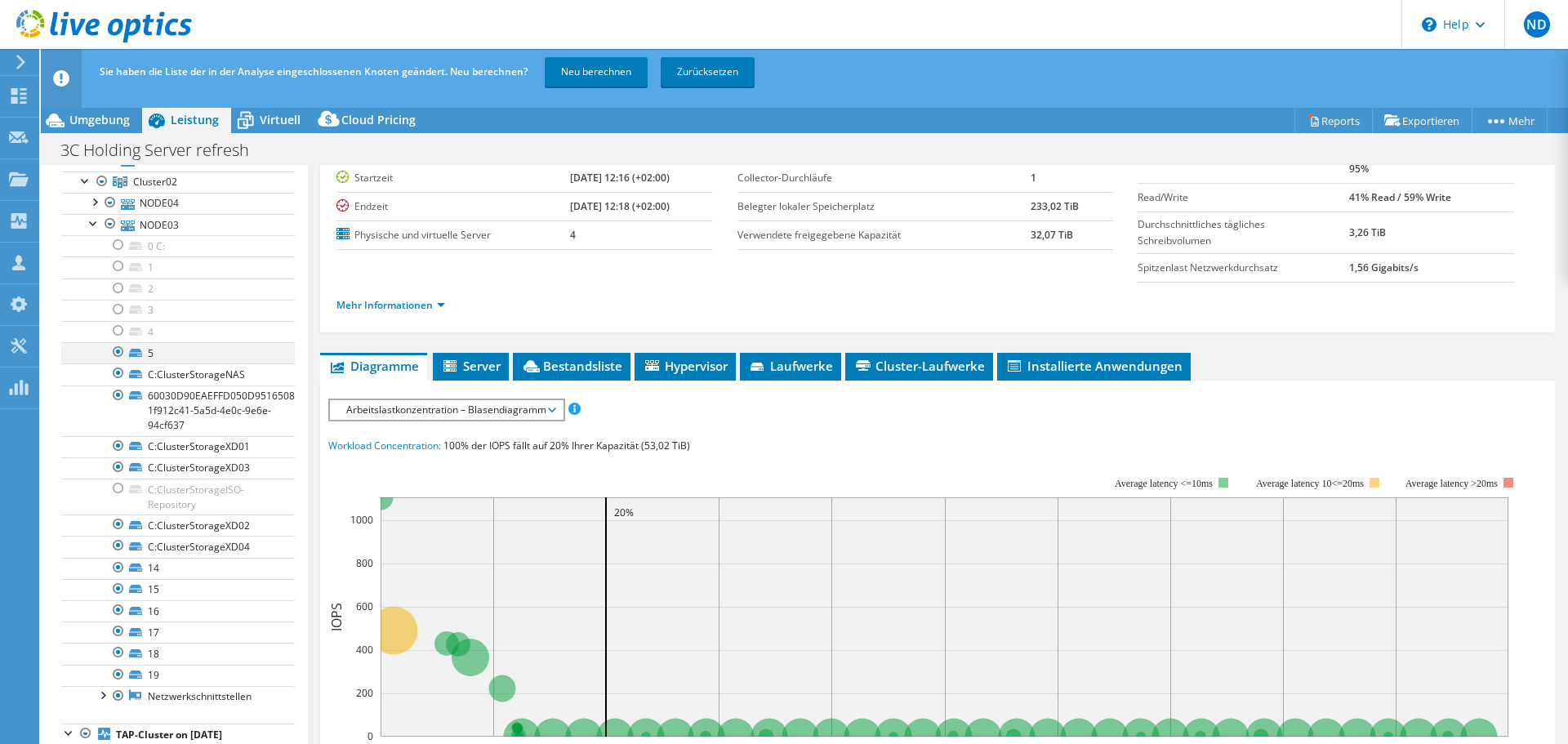
click at [118, 345] on div at bounding box center [118, 352] width 17 height 19
click at [115, 514] on div at bounding box center [118, 567] width 17 height 19
click at [114, 514] on div at bounding box center [118, 588] width 17 height 19
click at [117, 514] on div at bounding box center [118, 610] width 17 height 19
click at [118, 514] on div at bounding box center [118, 631] width 17 height 19
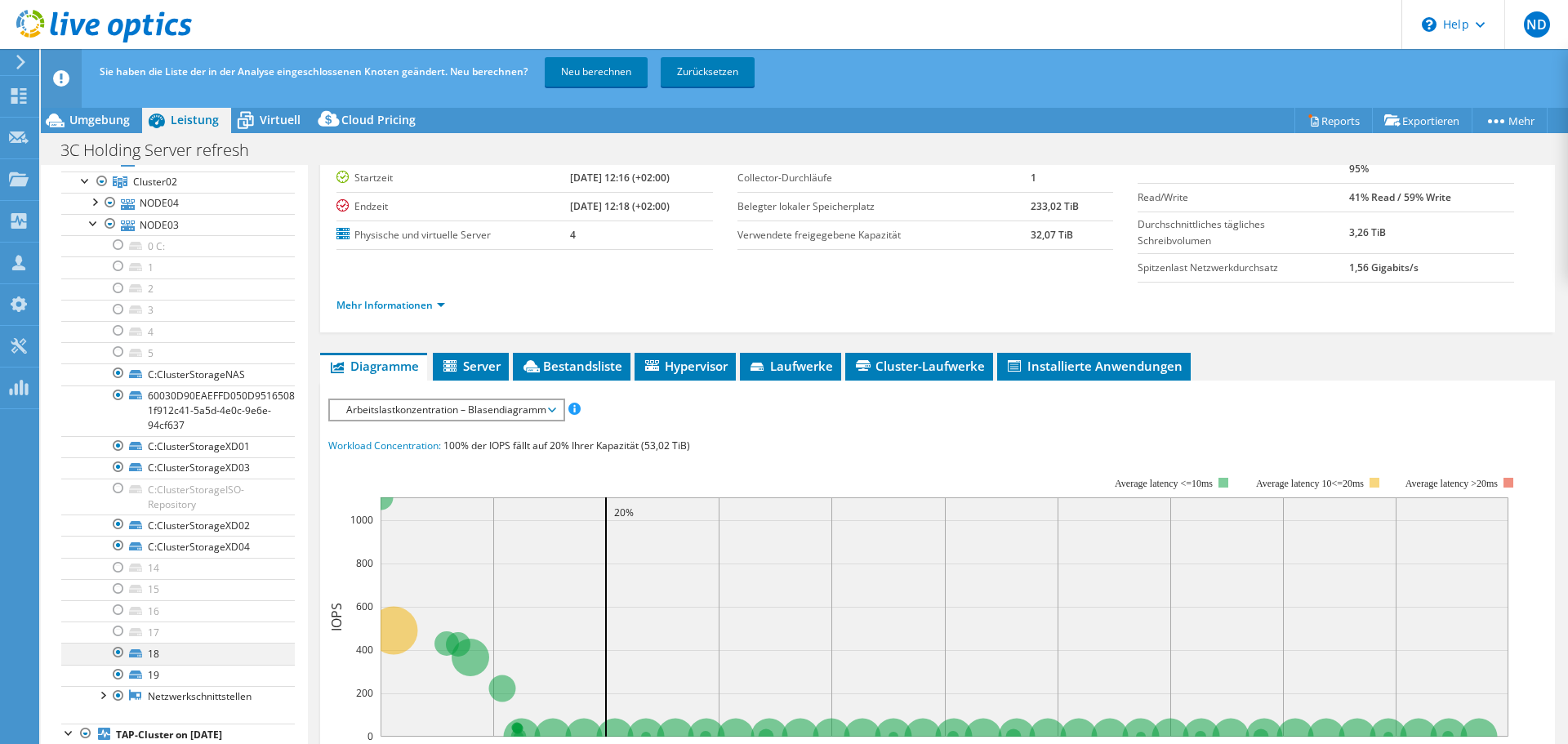
click at [119, 514] on div at bounding box center [118, 652] width 17 height 19
click at [119, 514] on div at bounding box center [118, 674] width 17 height 19
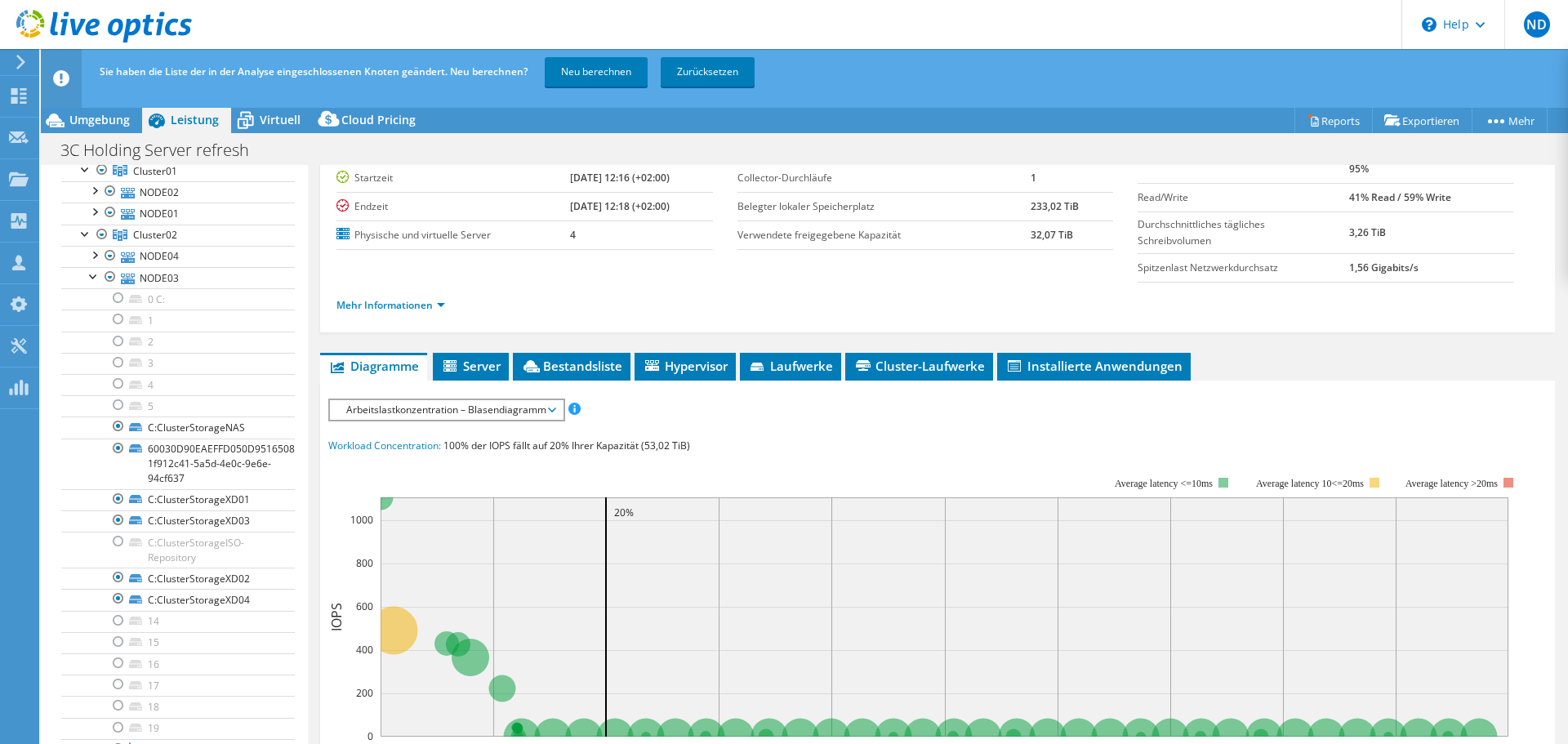
scroll to position [118, 0]
click at [96, 289] on div at bounding box center [94, 282] width 17 height 17
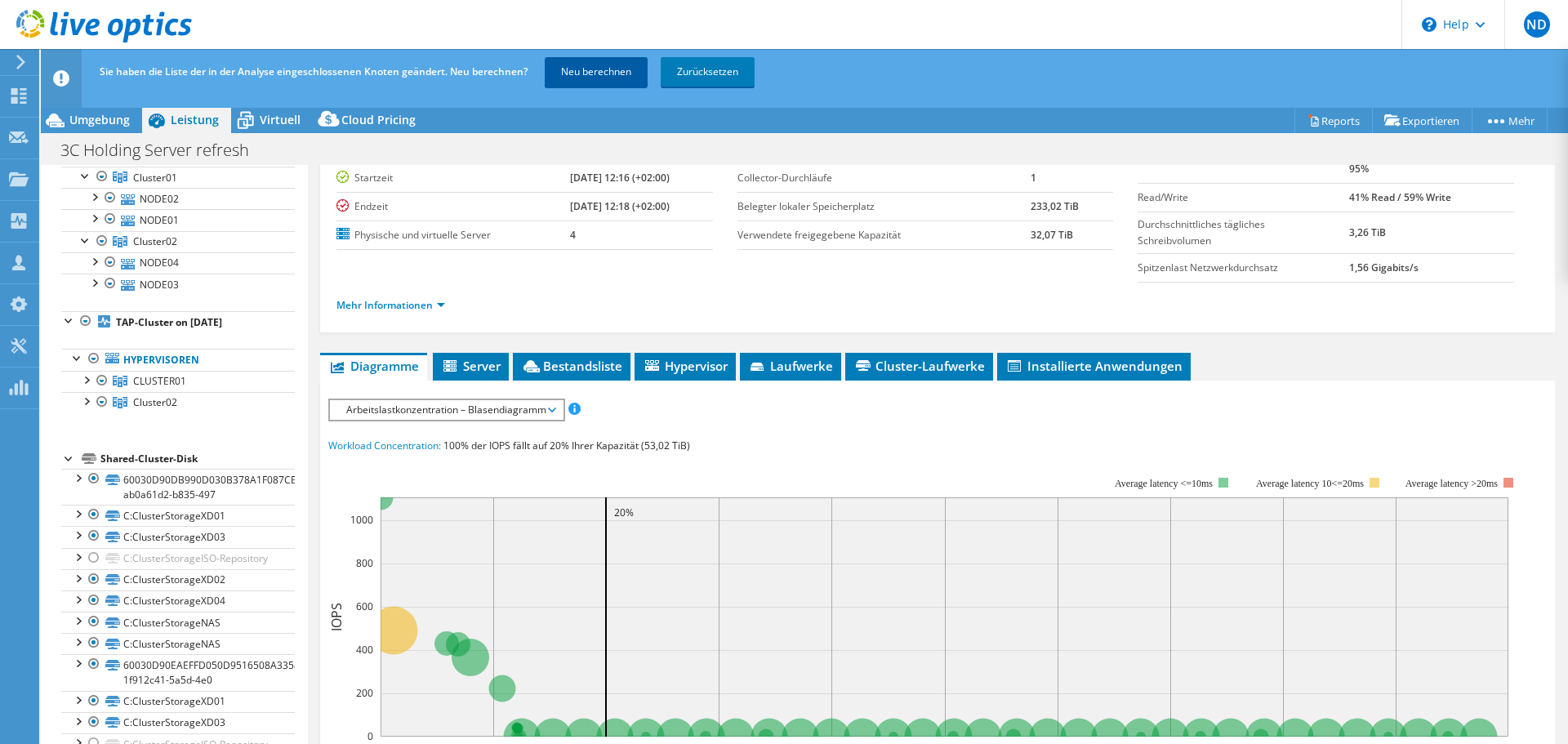
click at [581, 66] on link "Neu berechnen" at bounding box center [596, 72] width 103 height 29
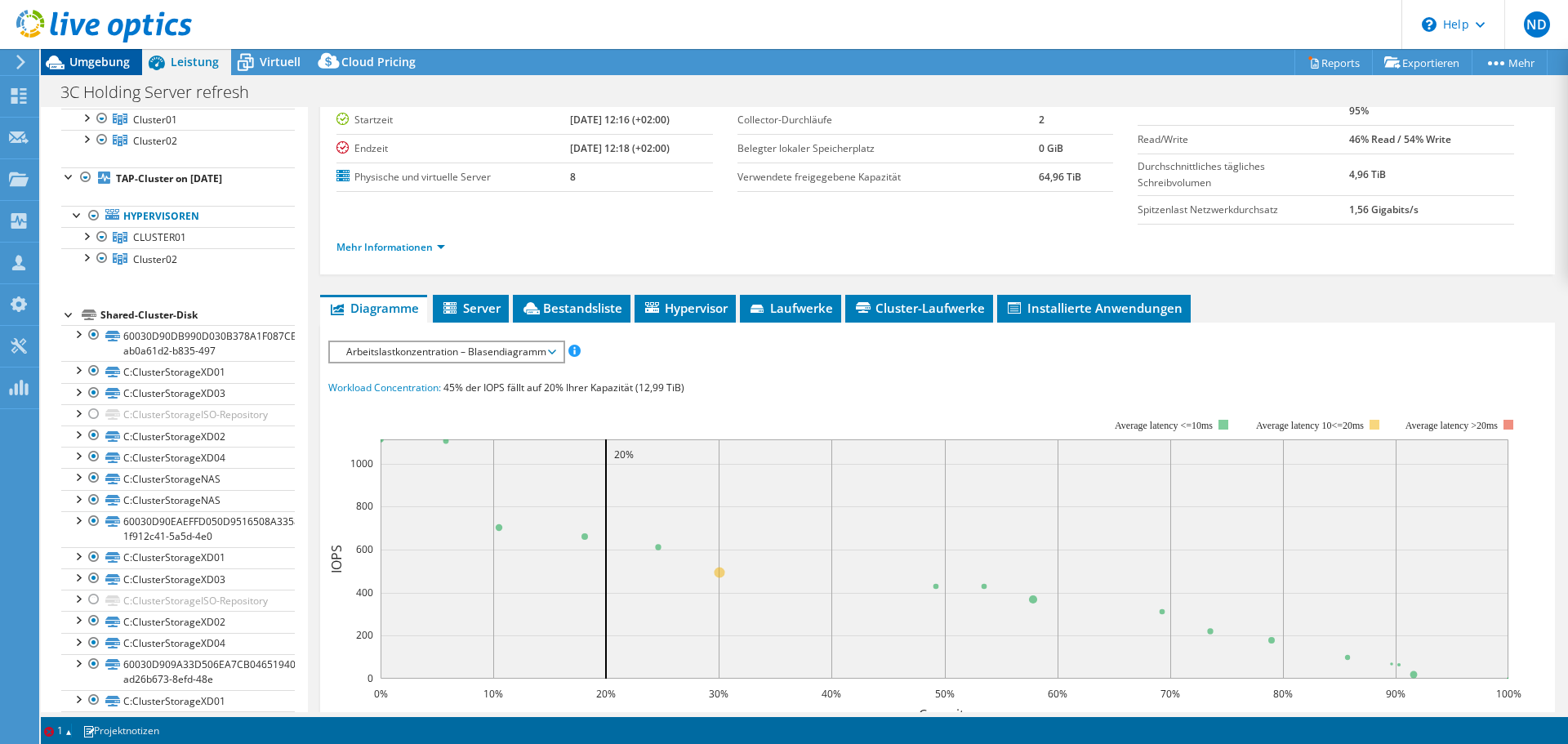
click at [107, 62] on span "Umgebung" at bounding box center [100, 62] width 61 height 16
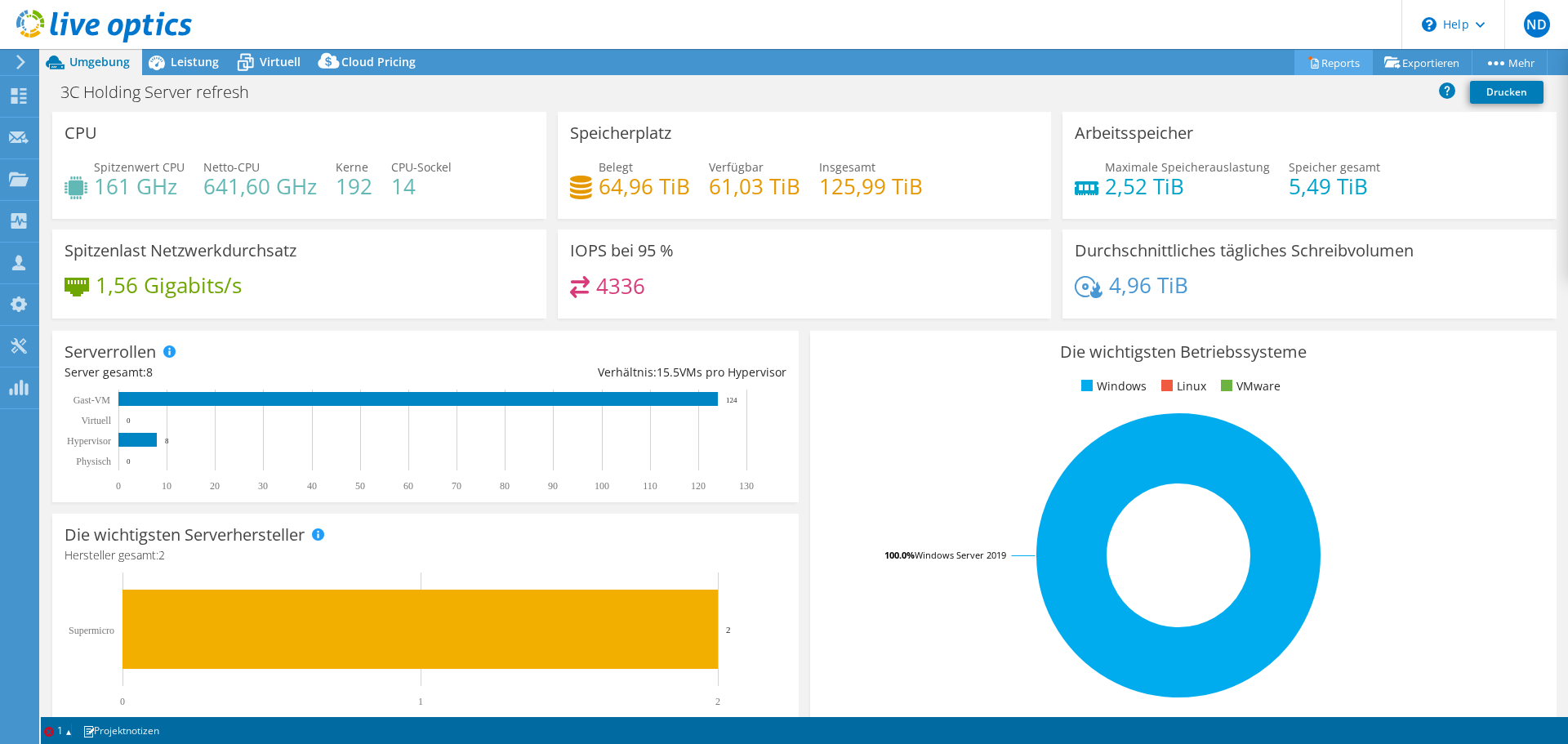
click at [1044, 62] on link "Reports" at bounding box center [1333, 62] width 78 height 26
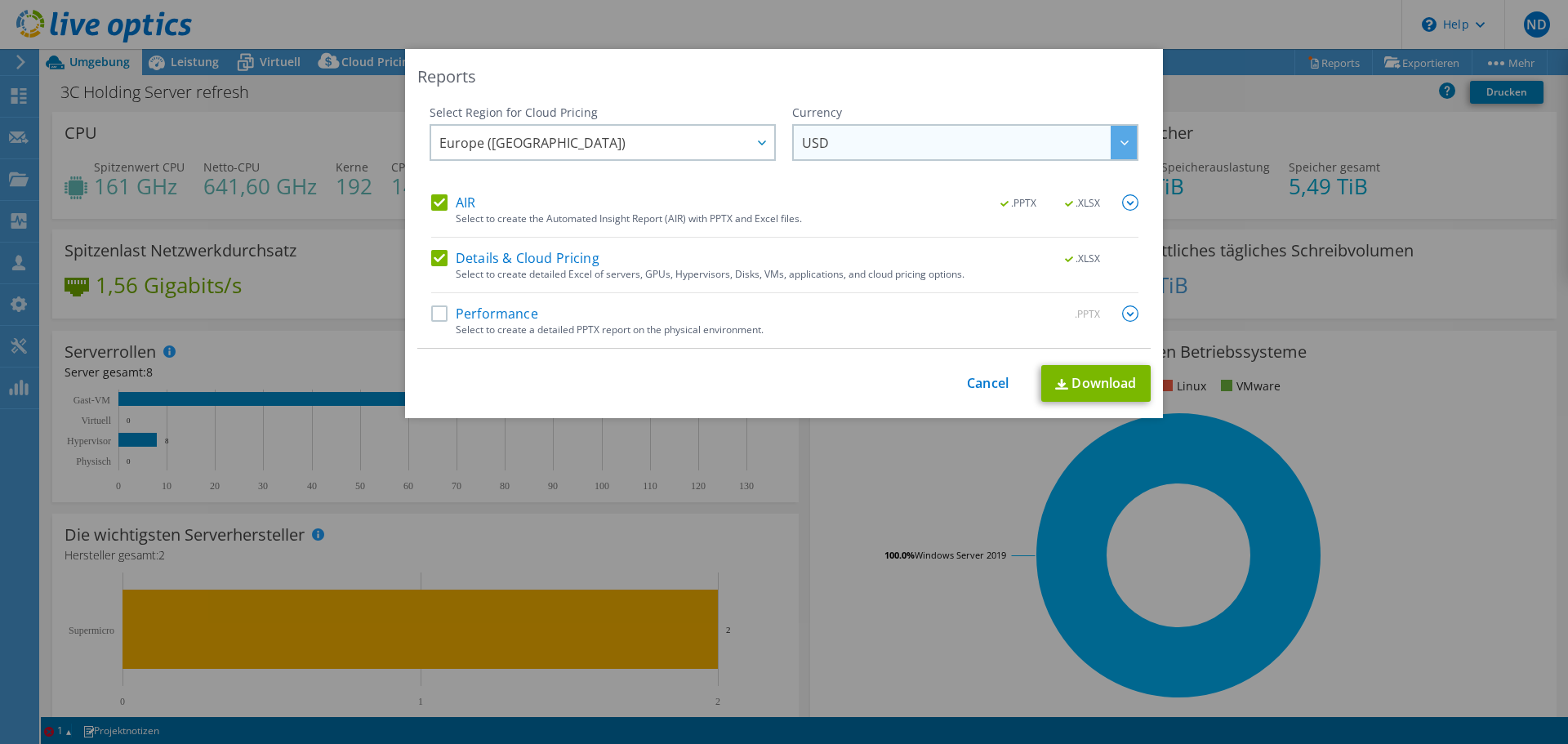
click at [873, 140] on span "USD" at bounding box center [969, 142] width 335 height 33
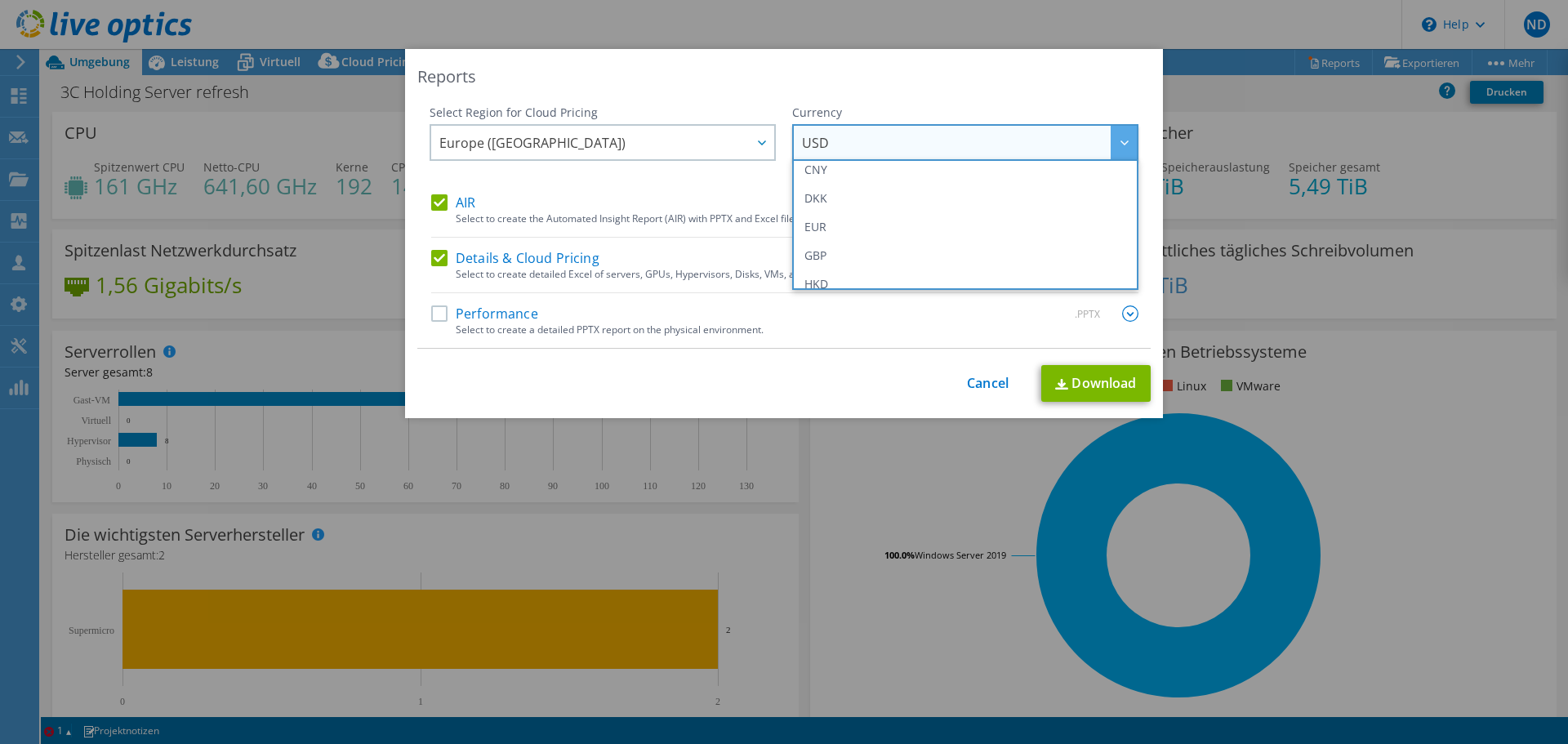
scroll to position [191, 0]
click at [849, 220] on li "EUR" at bounding box center [965, 215] width 338 height 28
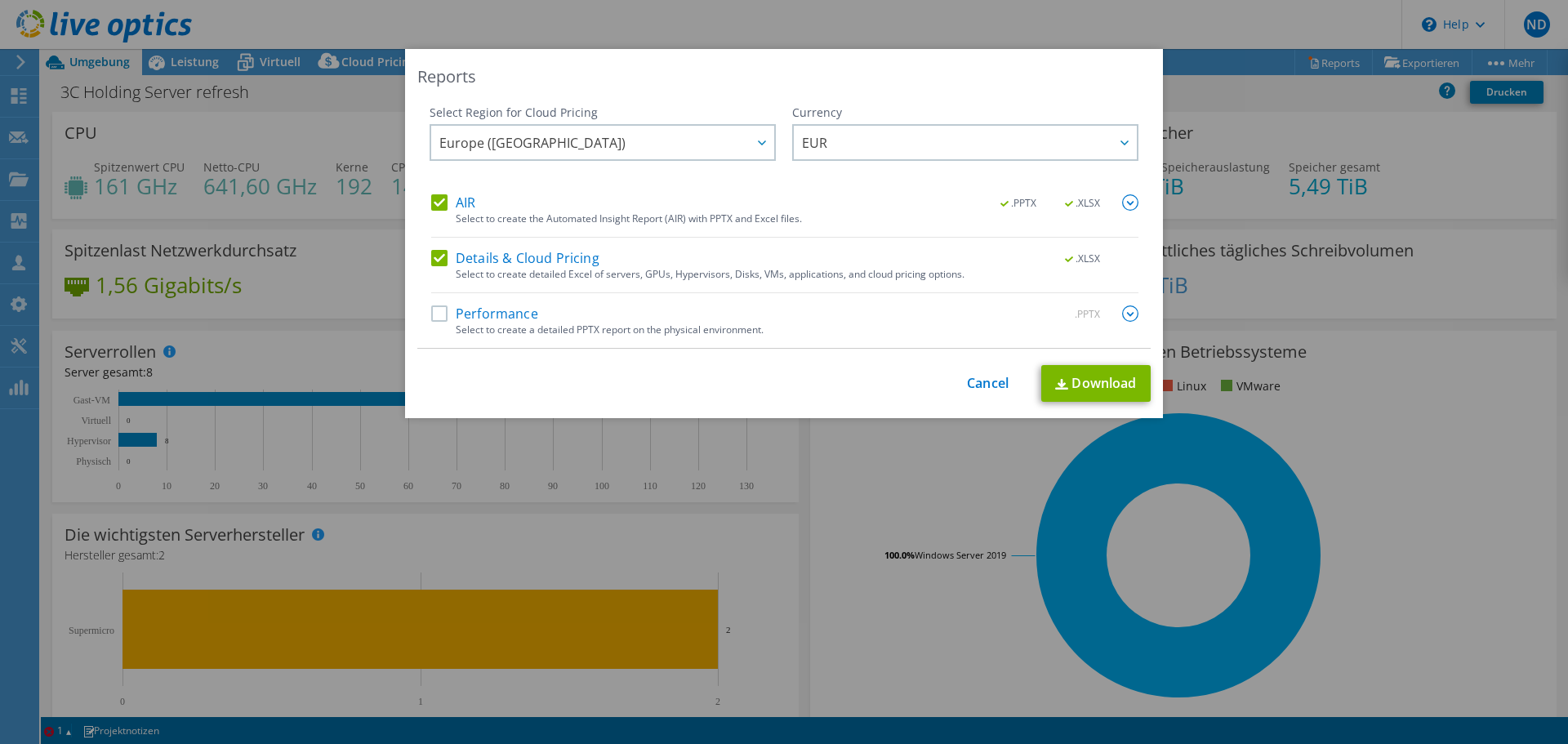
click at [439, 313] on label "Performance" at bounding box center [485, 314] width 107 height 17
click at [0, 0] on input "Performance" at bounding box center [0, 0] width 0 height 0
click at [1044, 383] on link "Download" at bounding box center [1096, 383] width 109 height 37
click at [977, 373] on div "This process may take a while, please wait... Cancel Download" at bounding box center [784, 383] width 734 height 37
click at [992, 387] on link "Cancel" at bounding box center [987, 383] width 41 height 16
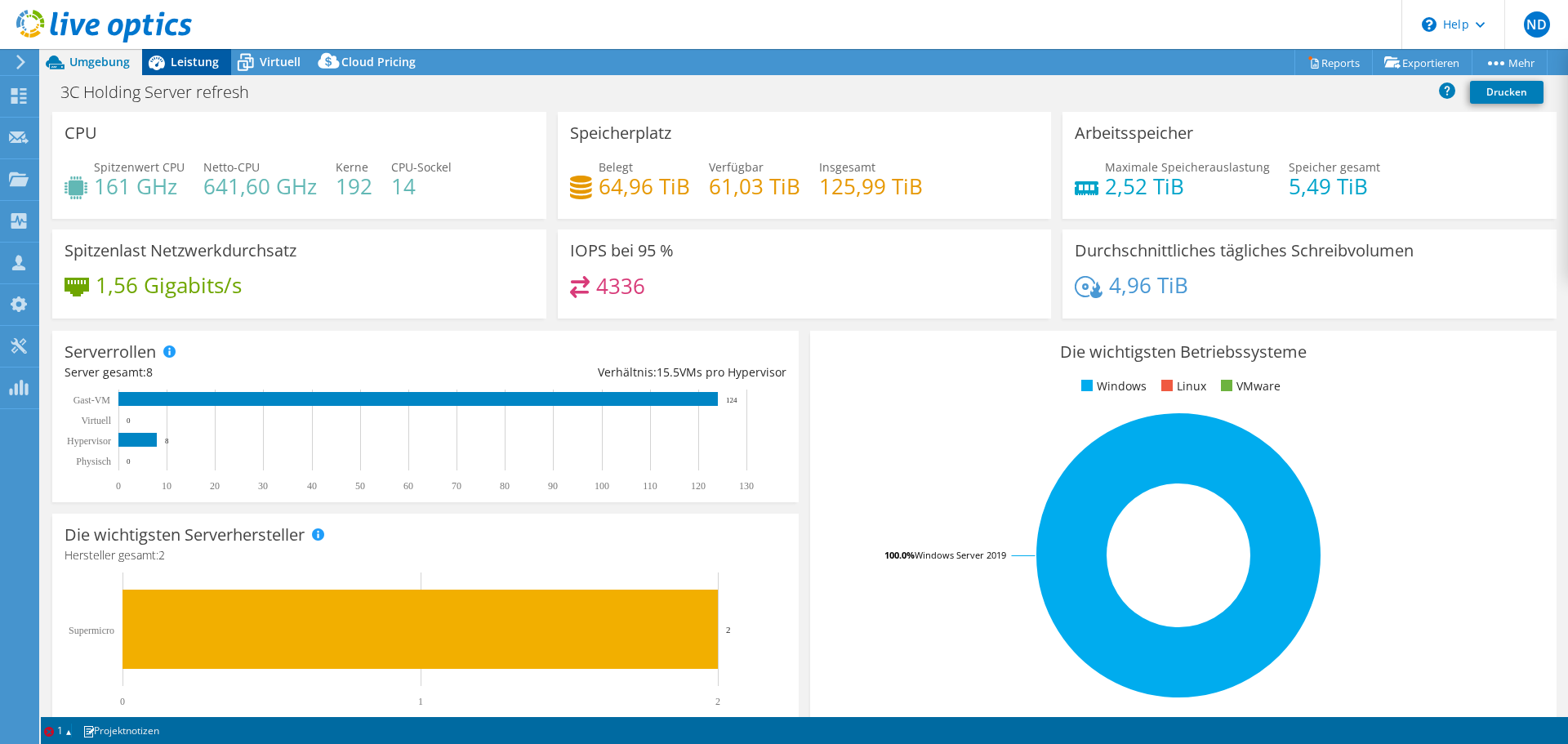
click at [179, 58] on span "Leistung" at bounding box center [195, 62] width 48 height 16
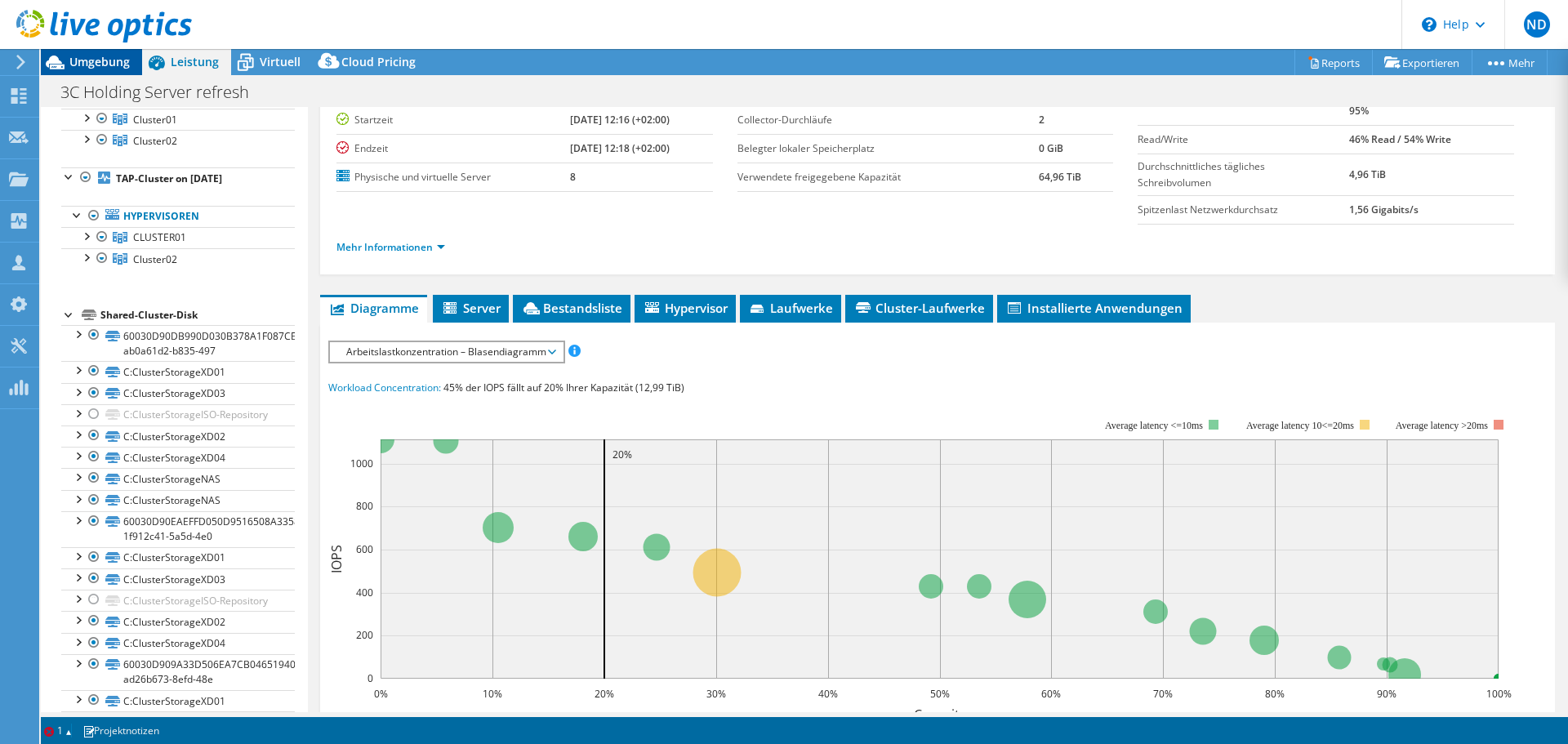
click at [121, 58] on span "Umgebung" at bounding box center [100, 62] width 61 height 16
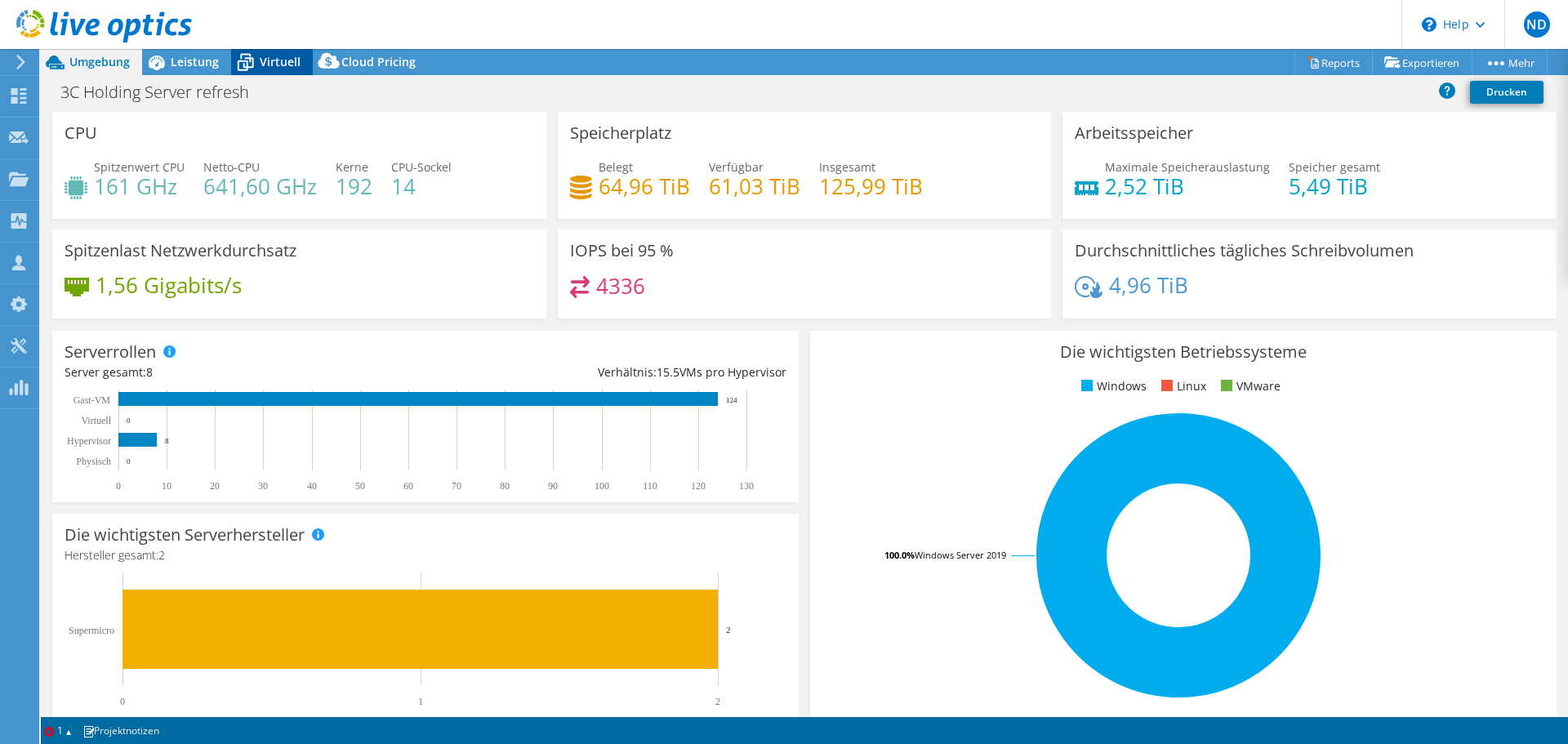
click at [262, 66] on span "Virtuell" at bounding box center [280, 62] width 40 height 16
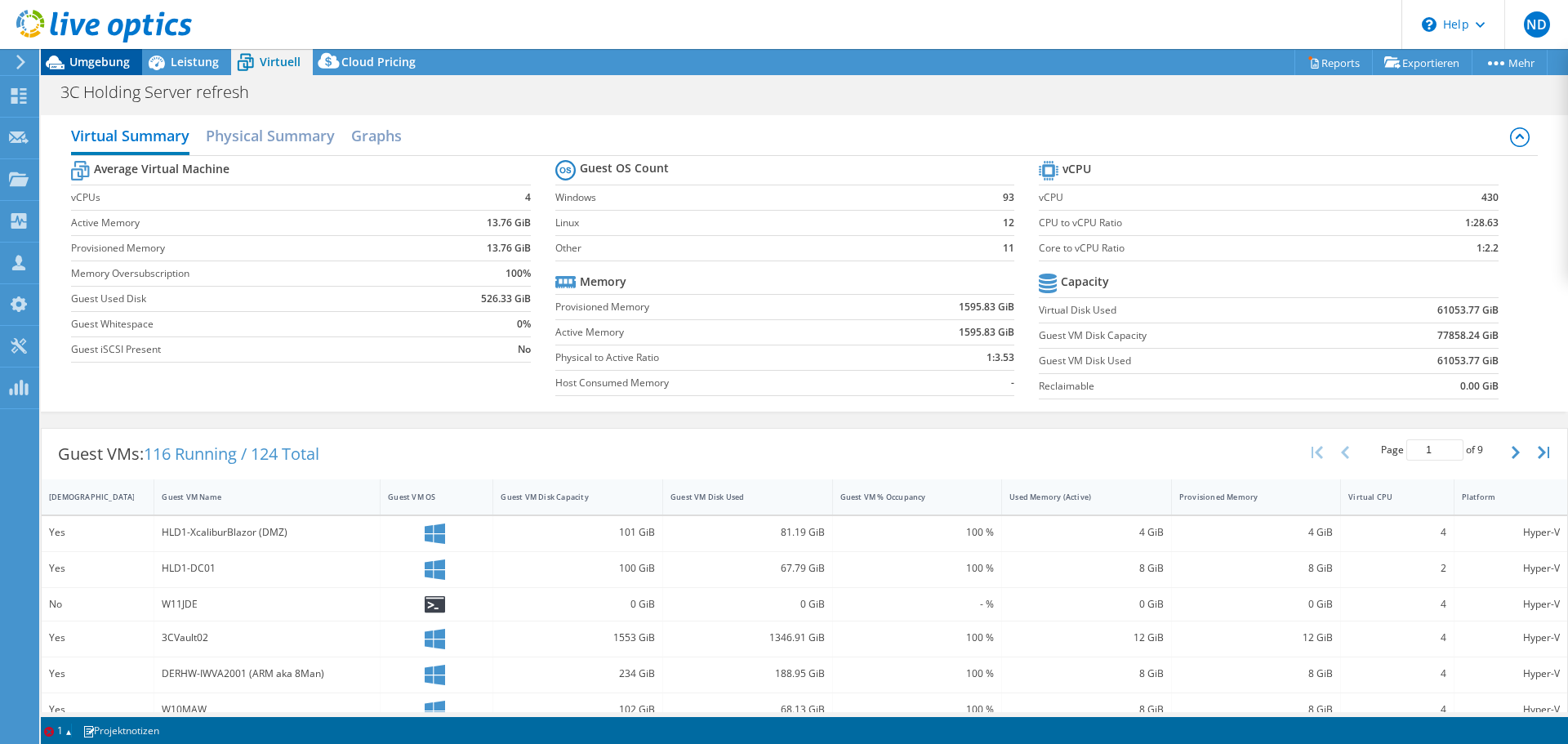
click at [111, 68] on span "Umgebung" at bounding box center [100, 62] width 61 height 16
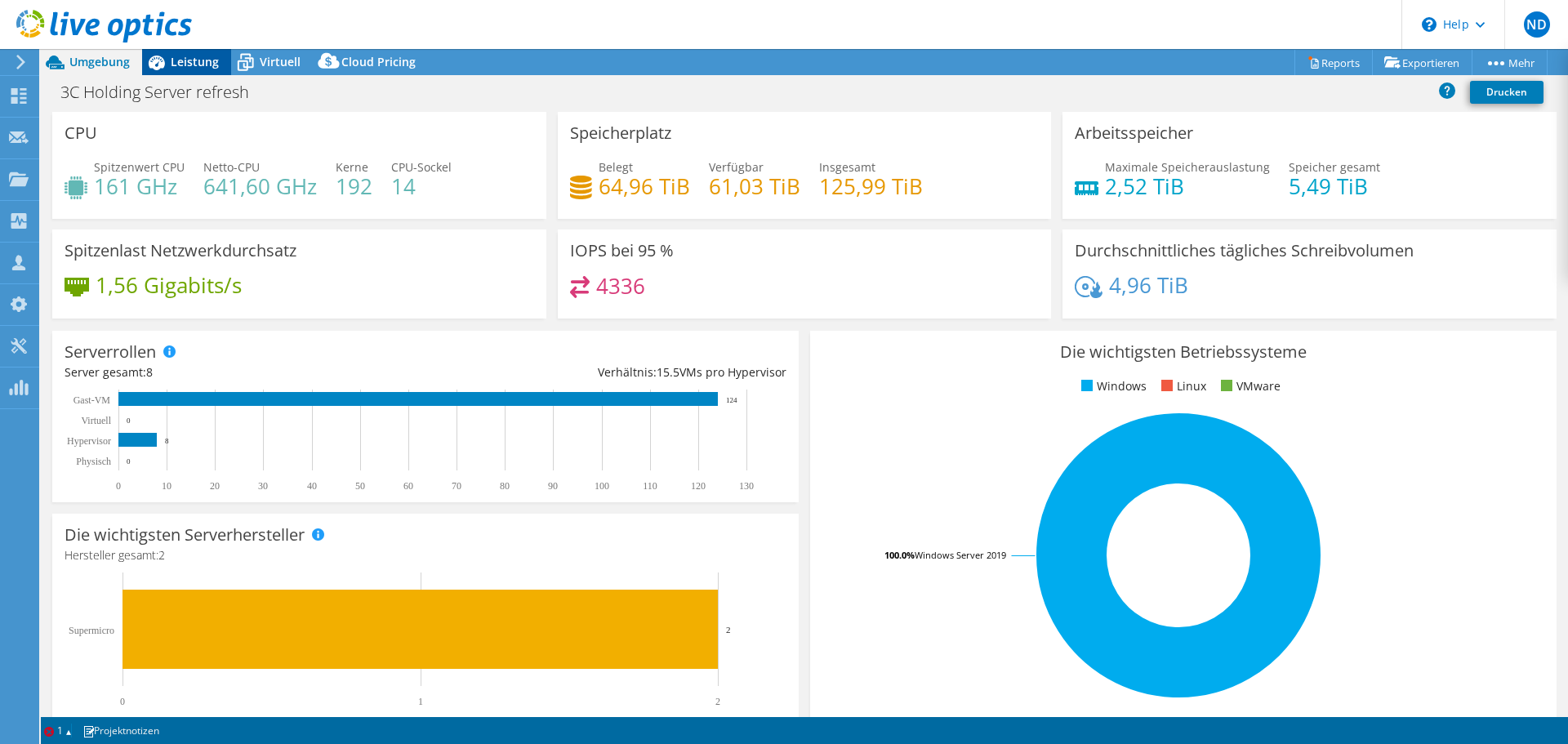
click at [183, 69] on span "Leistung" at bounding box center [195, 62] width 48 height 16
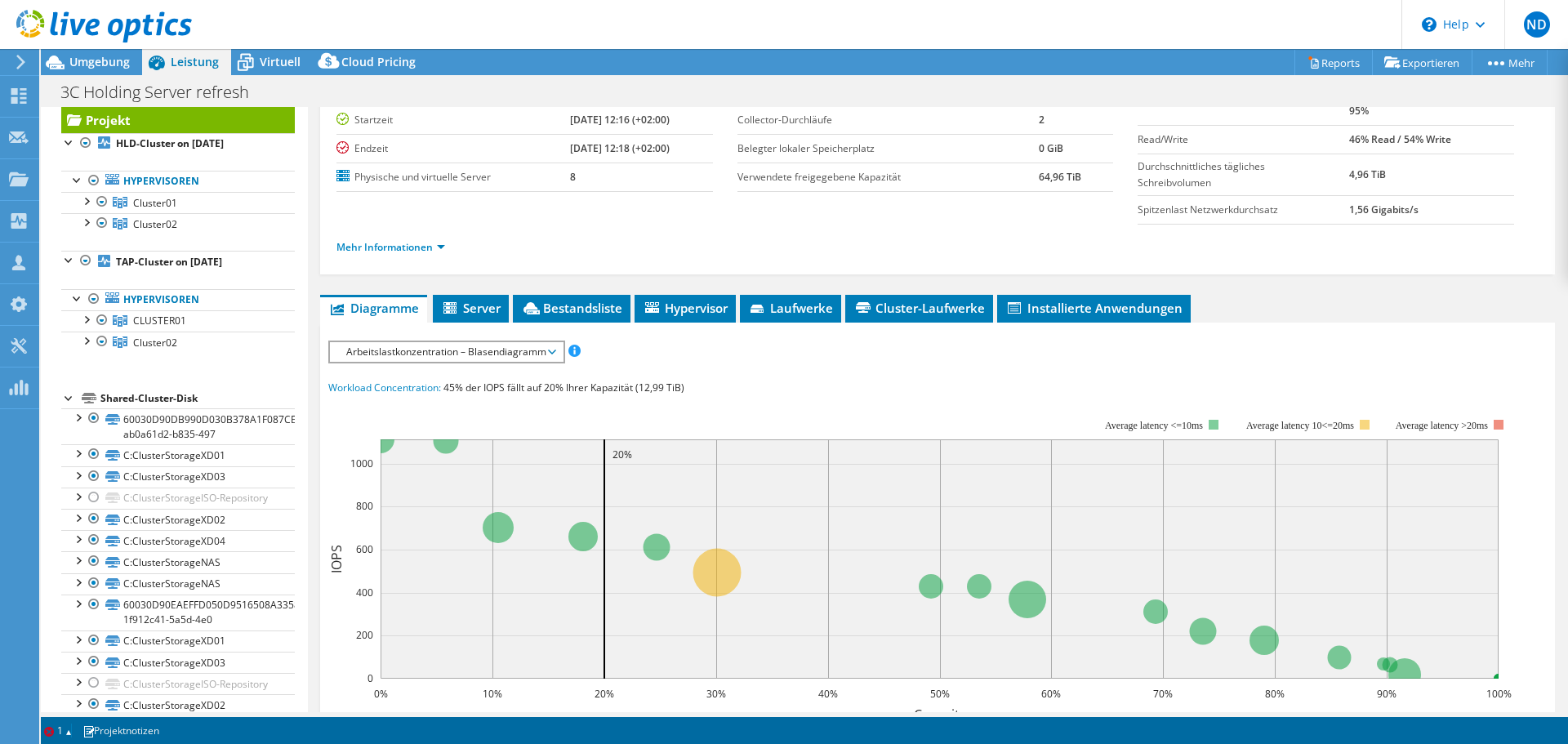
scroll to position [0, 0]
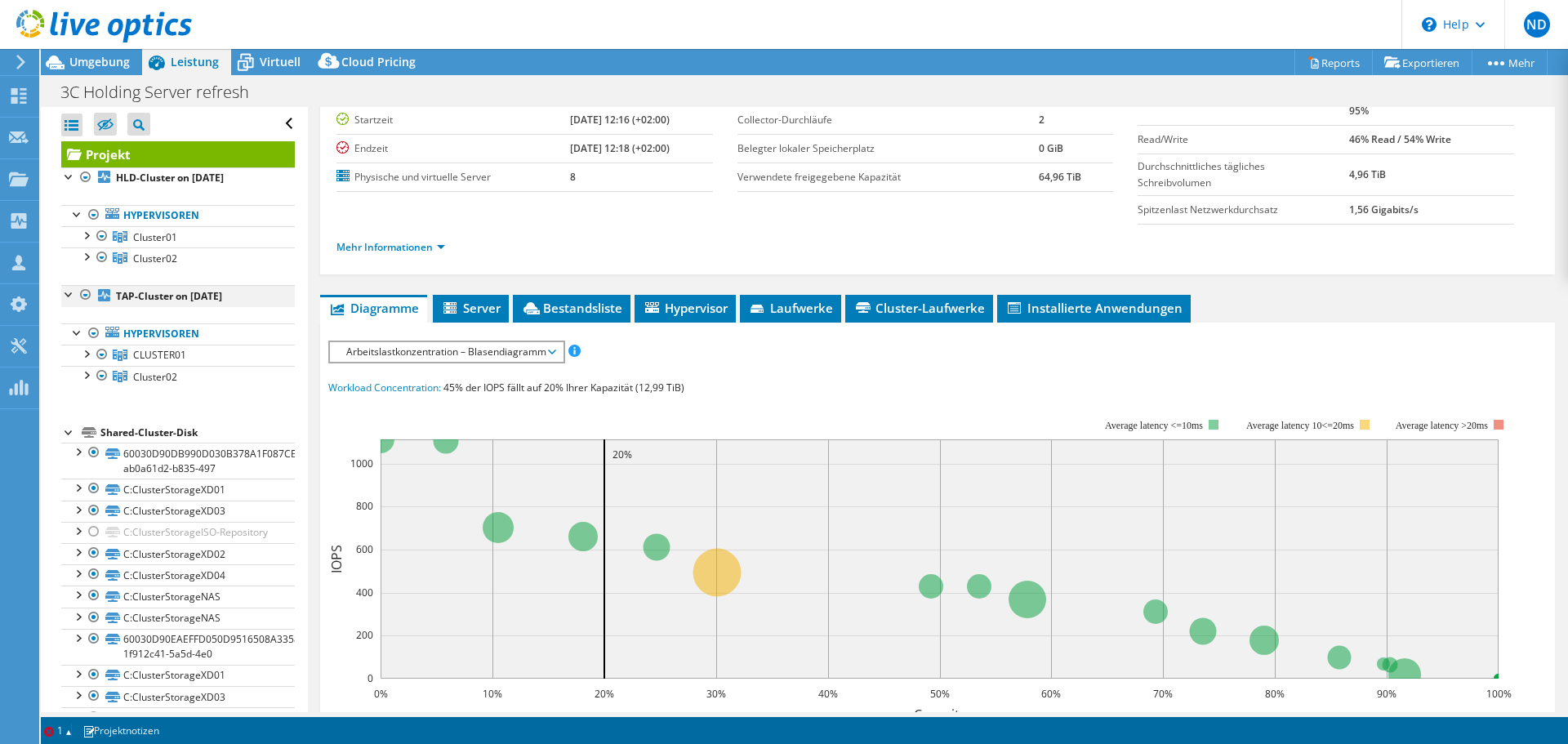
click at [83, 295] on div at bounding box center [85, 294] width 17 height 19
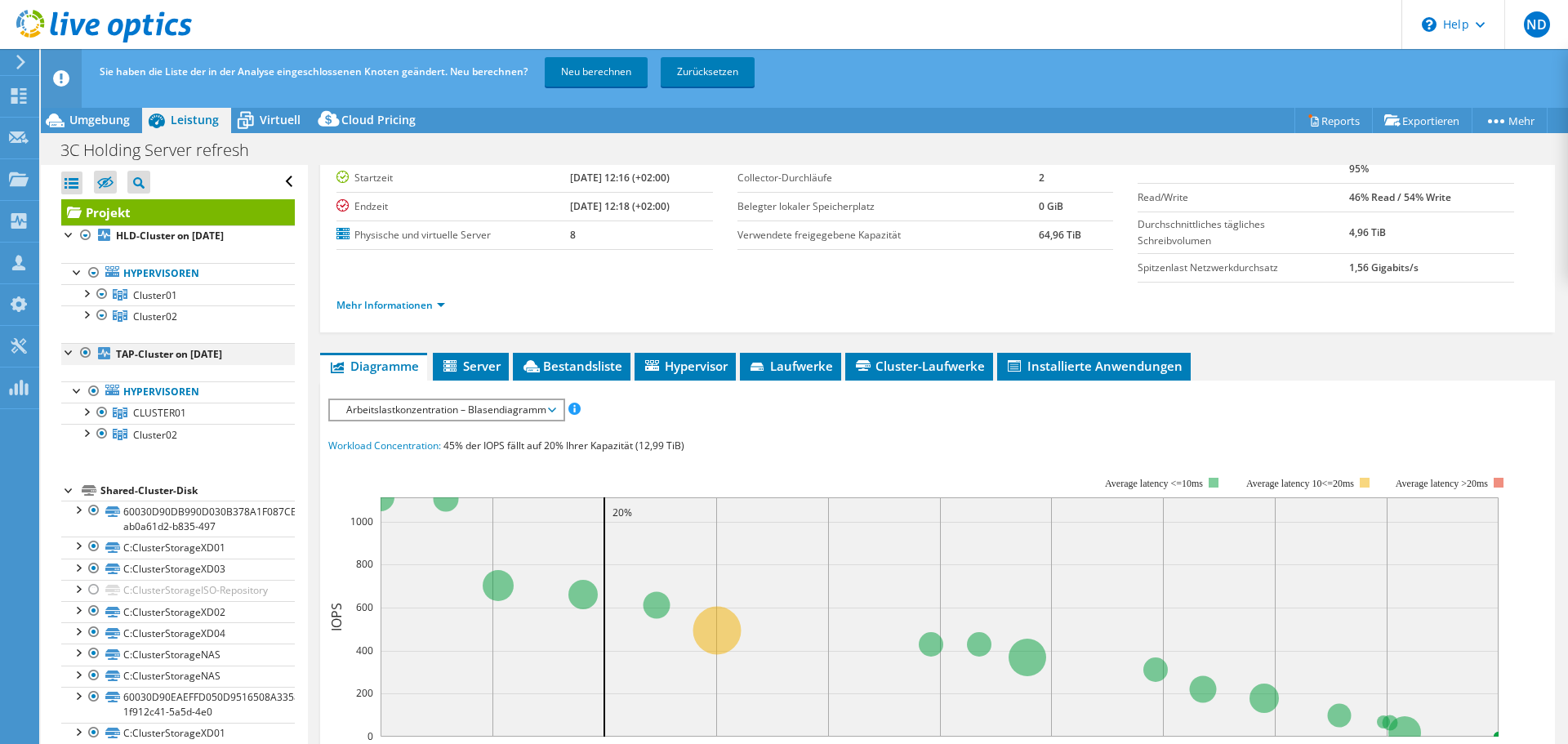
click at [80, 347] on div at bounding box center [85, 352] width 17 height 19
click at [608, 59] on link "Neu berechnen" at bounding box center [596, 72] width 103 height 29
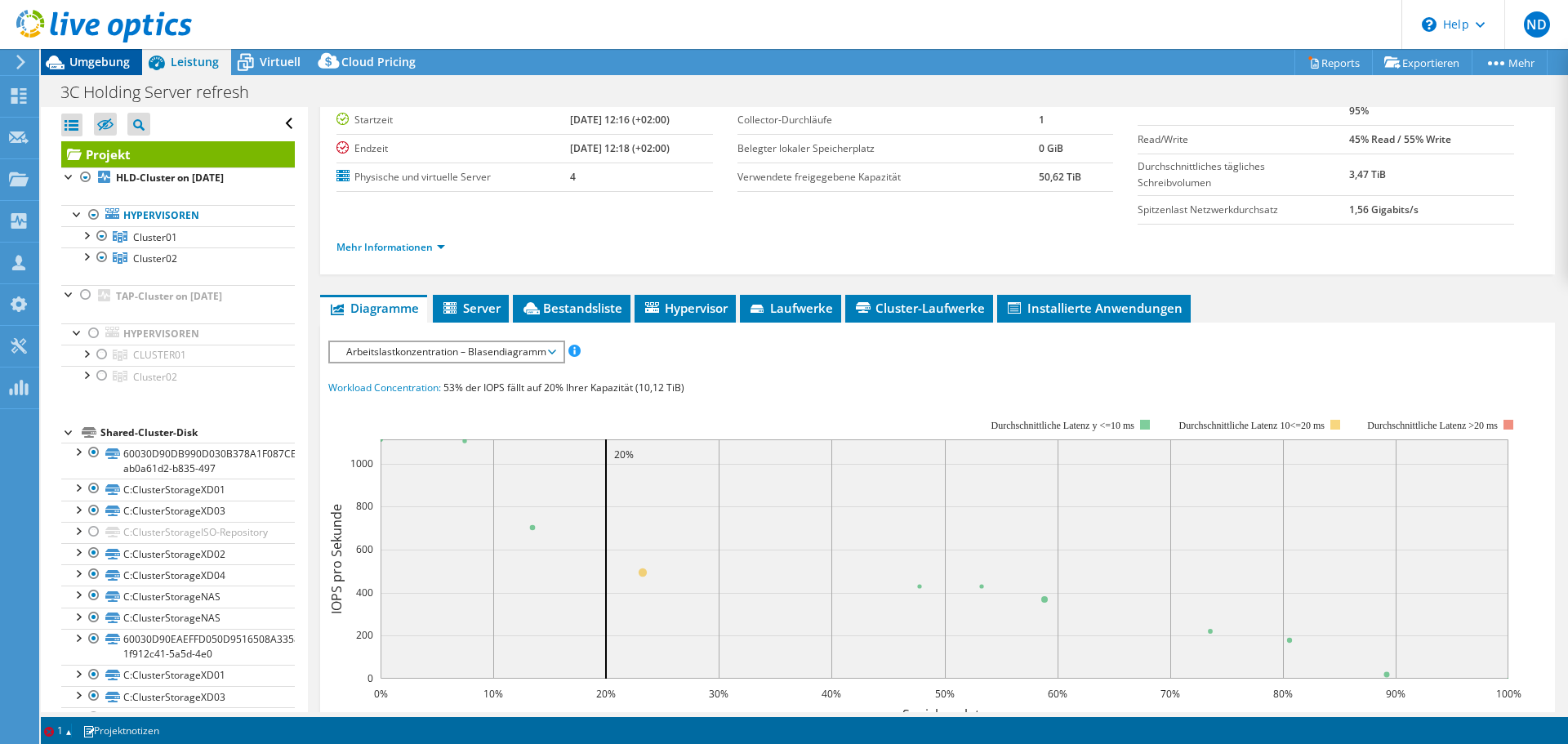
click at [102, 70] on div "Umgebung" at bounding box center [91, 62] width 101 height 26
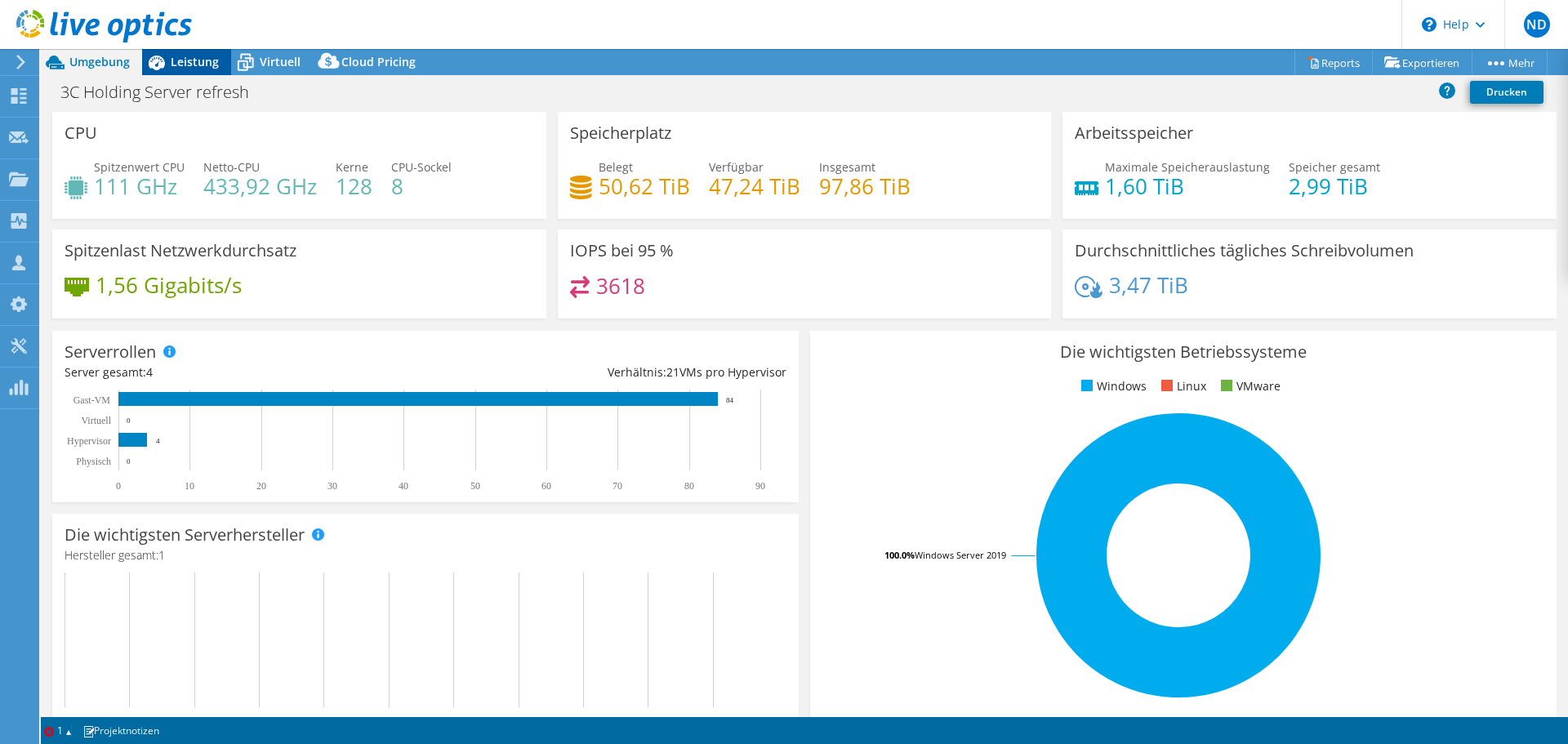
click at [198, 61] on span "Leistung" at bounding box center [195, 62] width 48 height 16
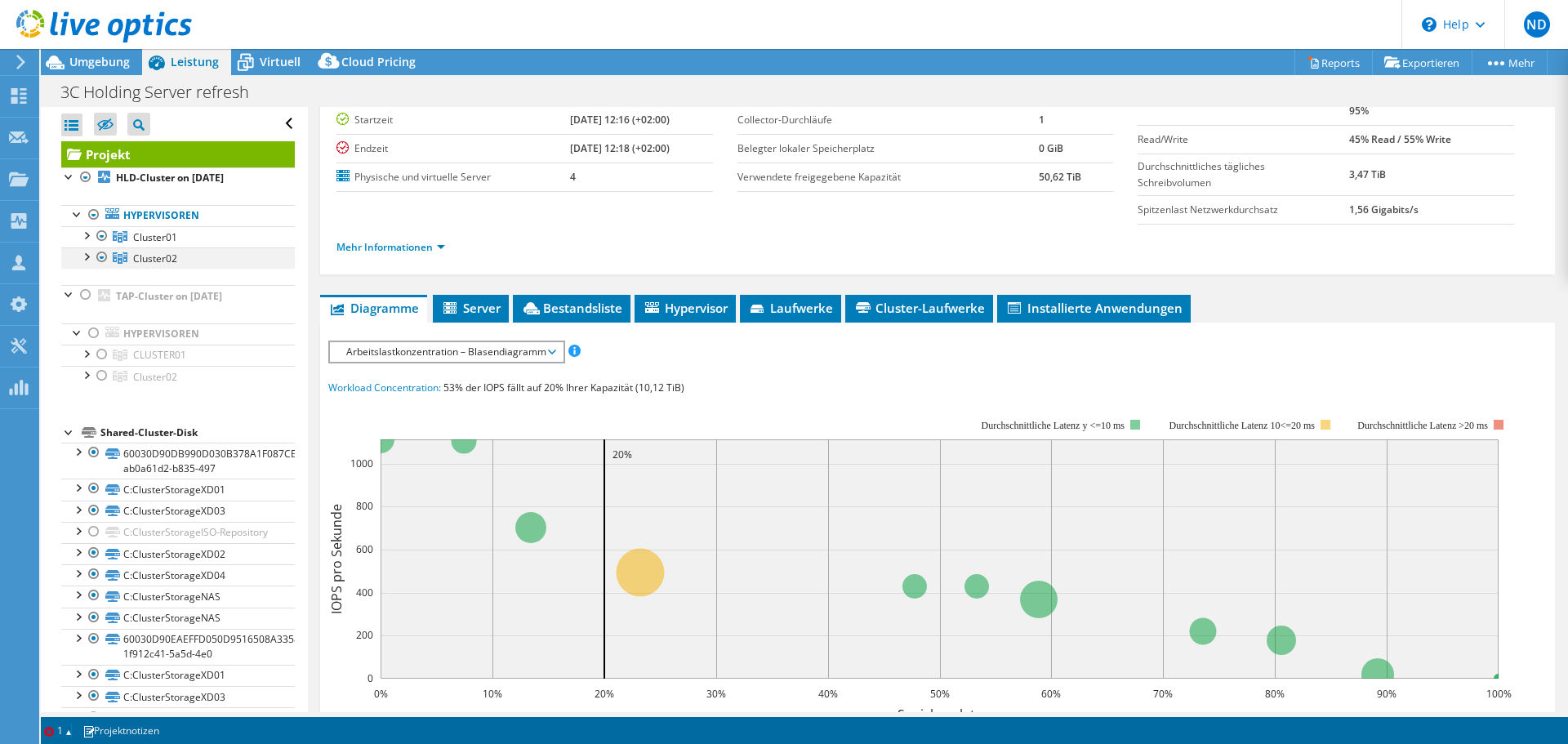
click at [85, 256] on div at bounding box center [85, 255] width 17 height 17
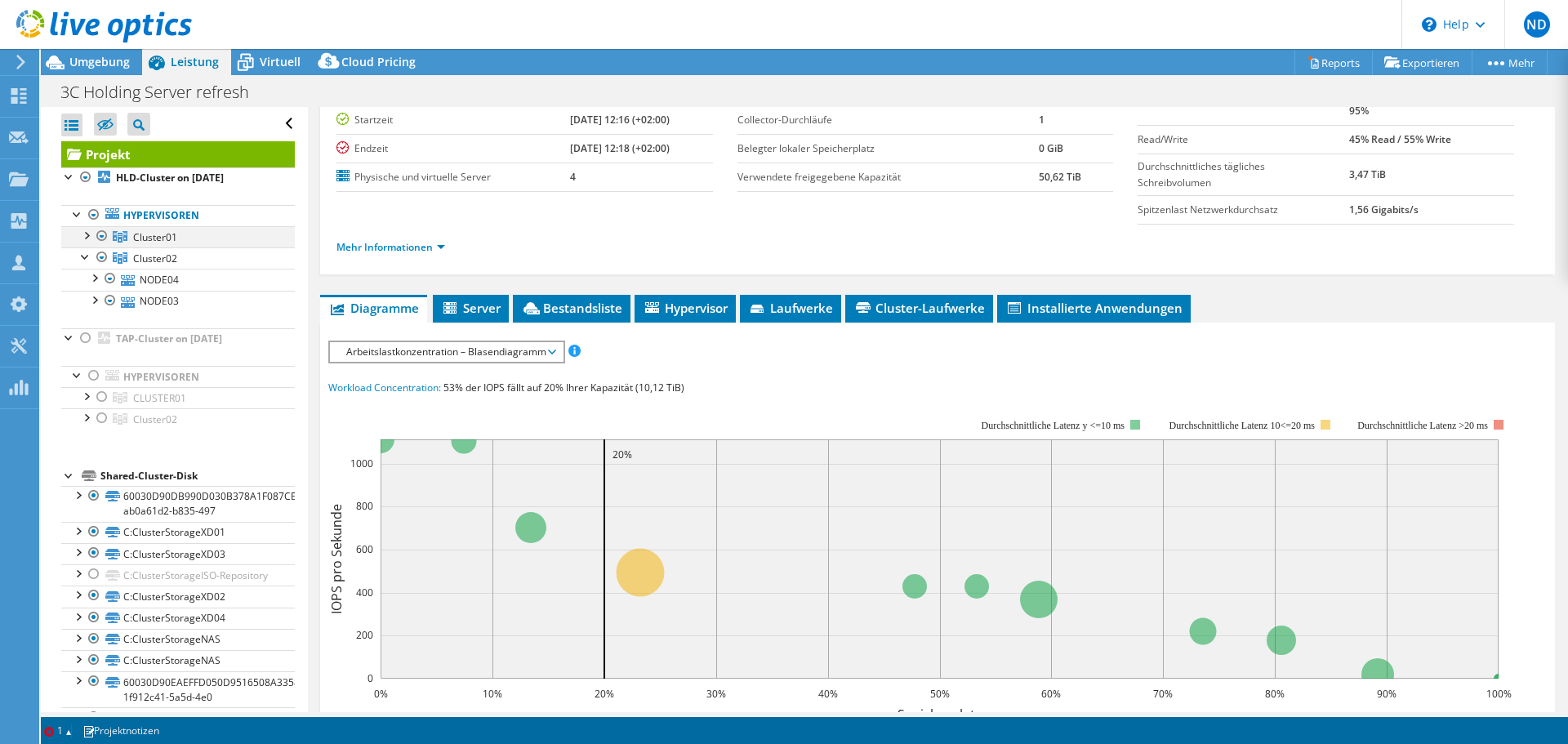
click at [86, 233] on div at bounding box center [85, 234] width 17 height 17
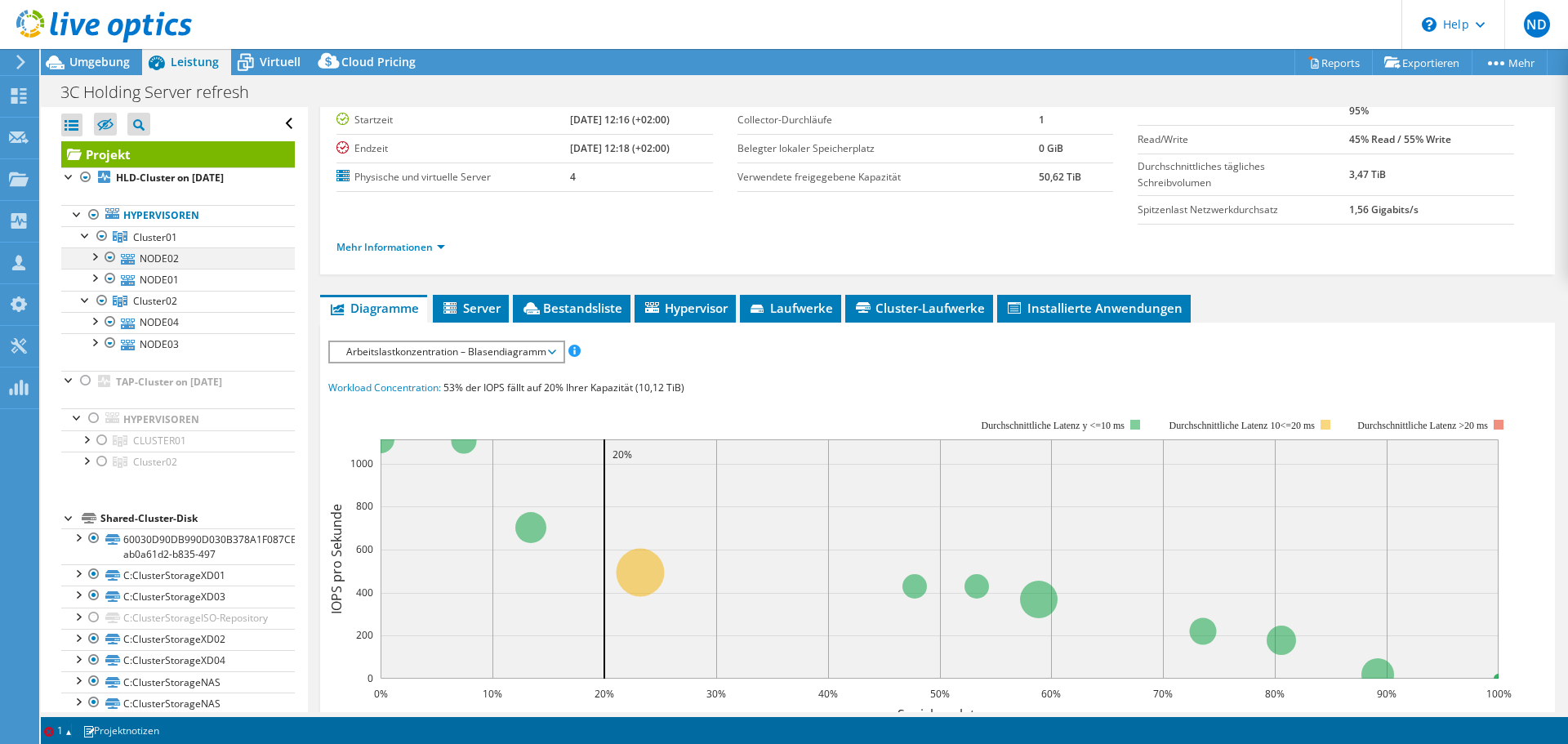
click at [96, 262] on div at bounding box center [94, 255] width 17 height 17
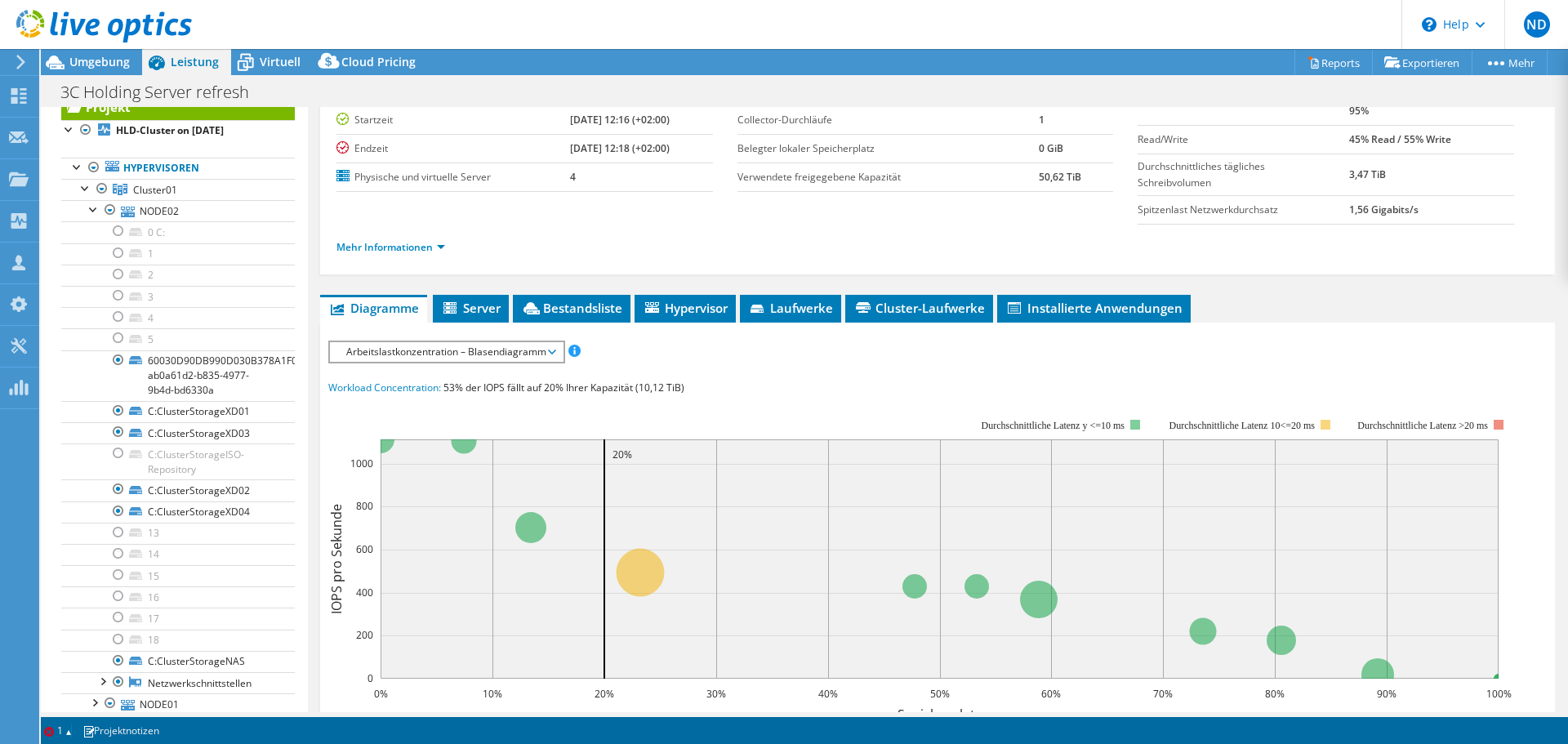
scroll to position [37, 0]
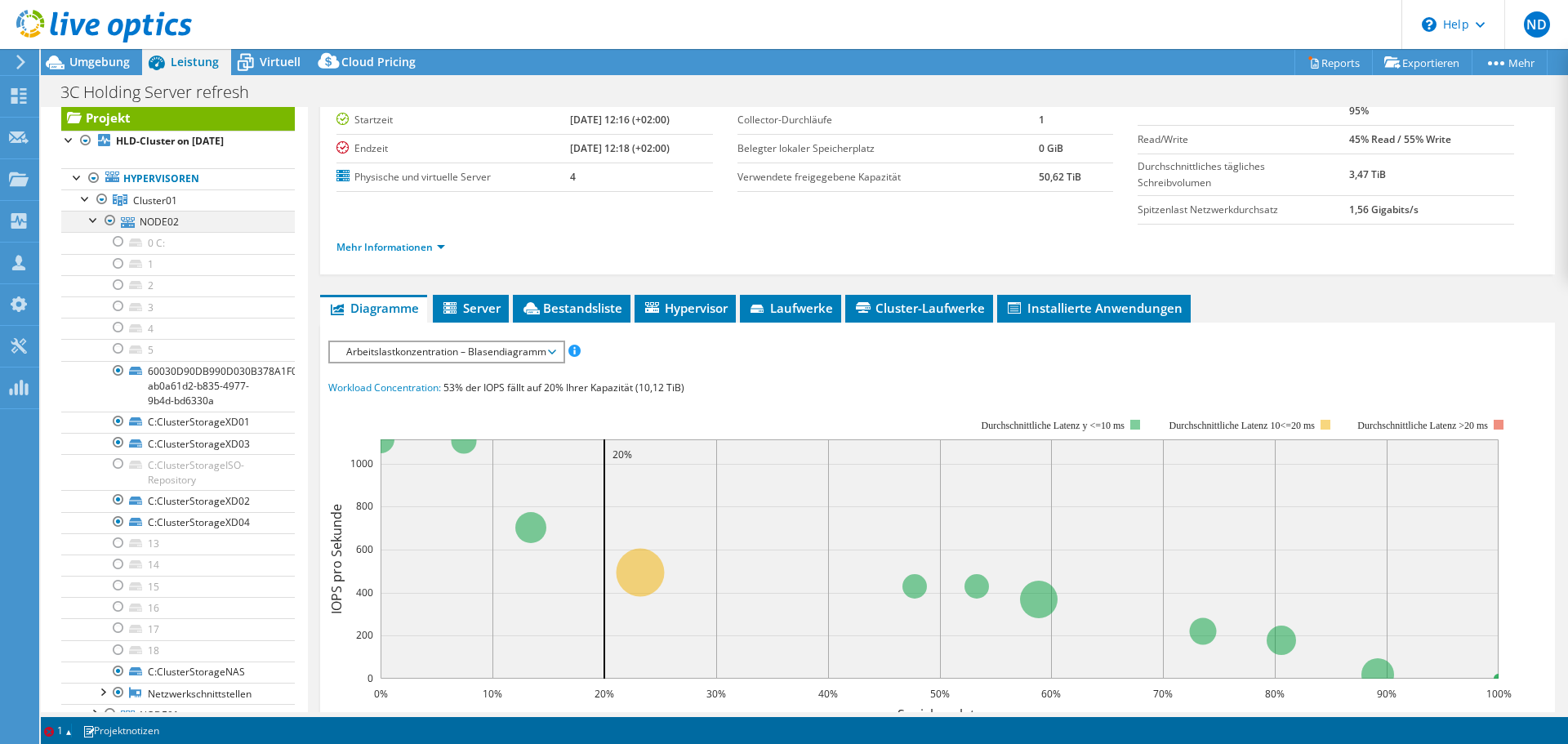
click at [95, 220] on div at bounding box center [94, 219] width 17 height 17
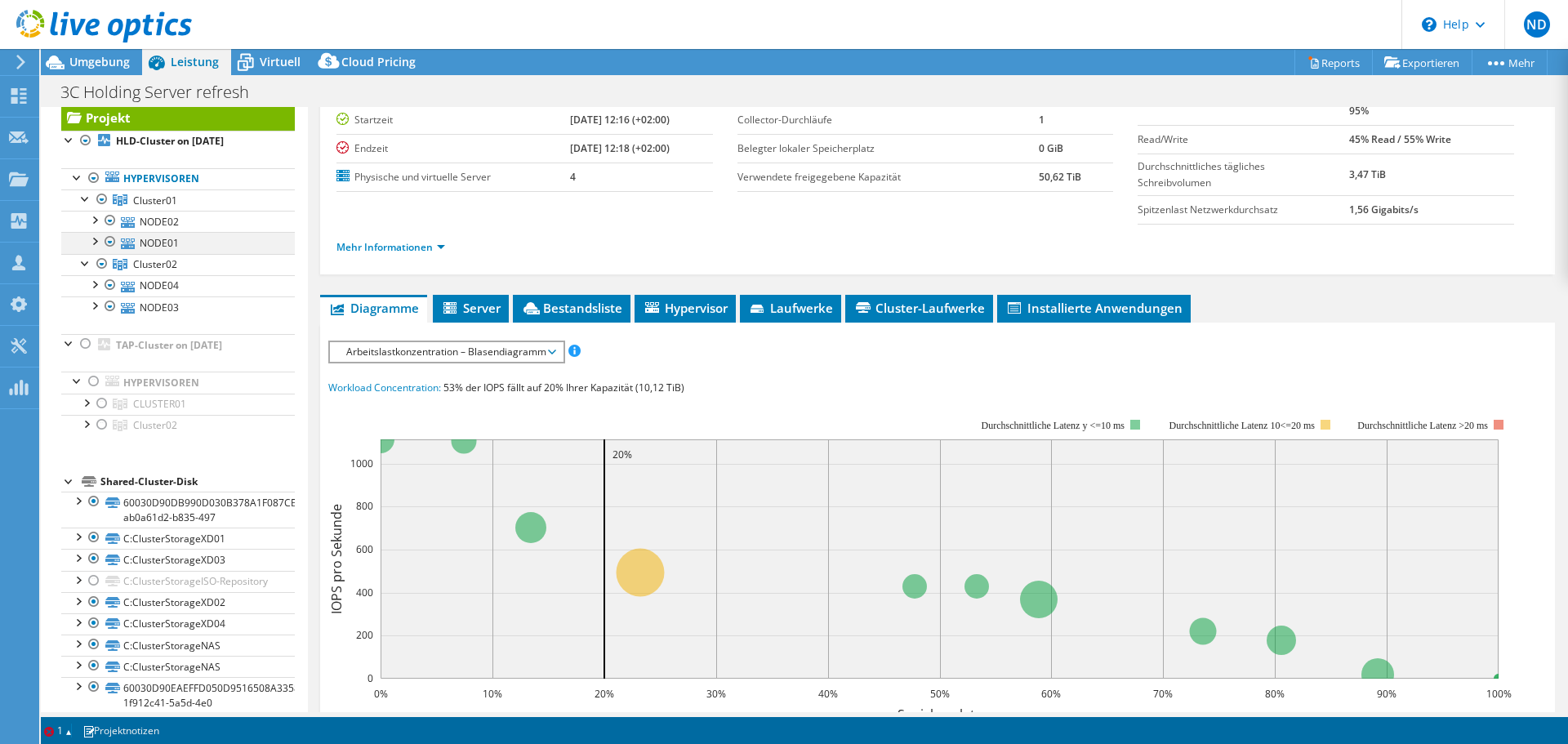
click at [95, 240] on div at bounding box center [94, 241] width 17 height 17
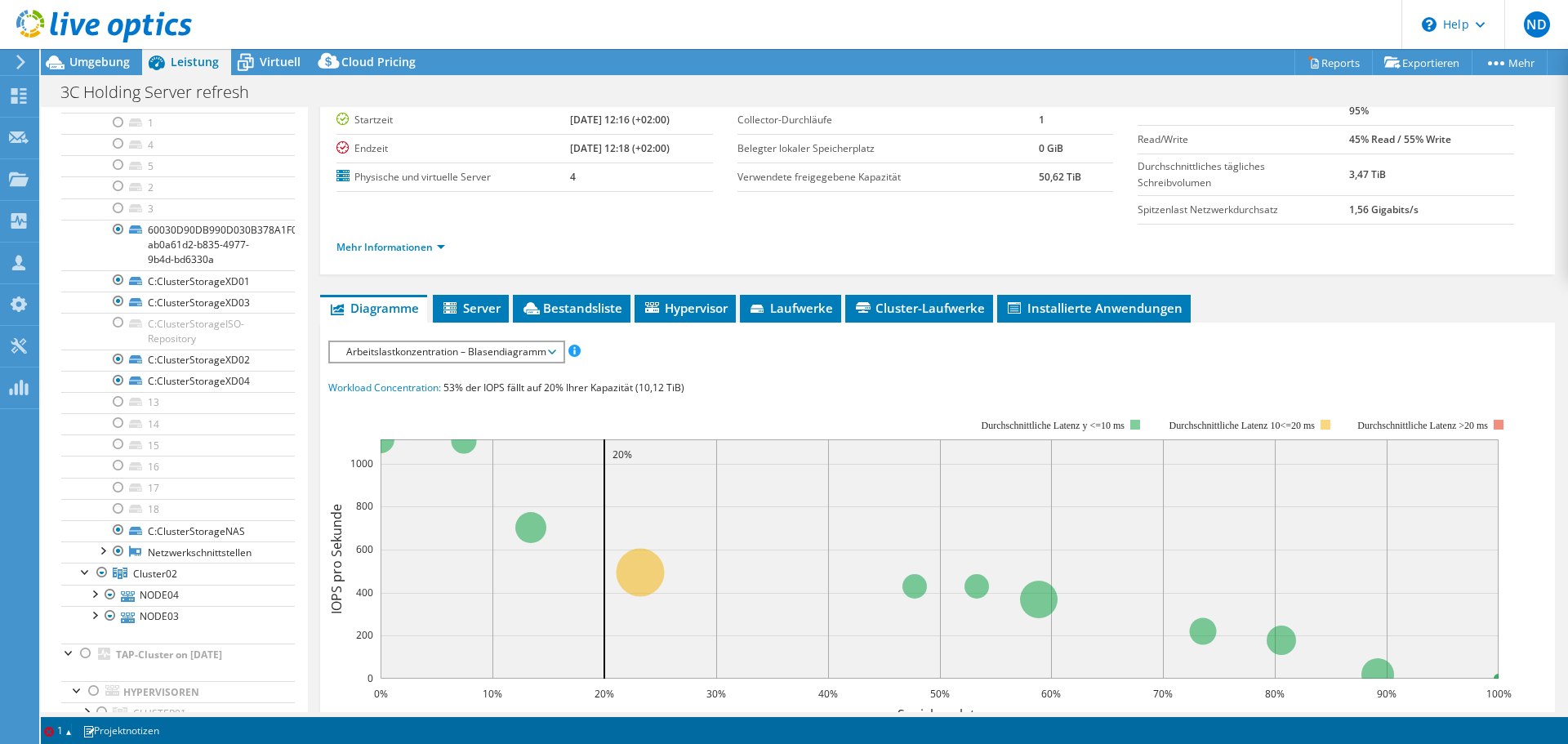
scroll to position [0, 0]
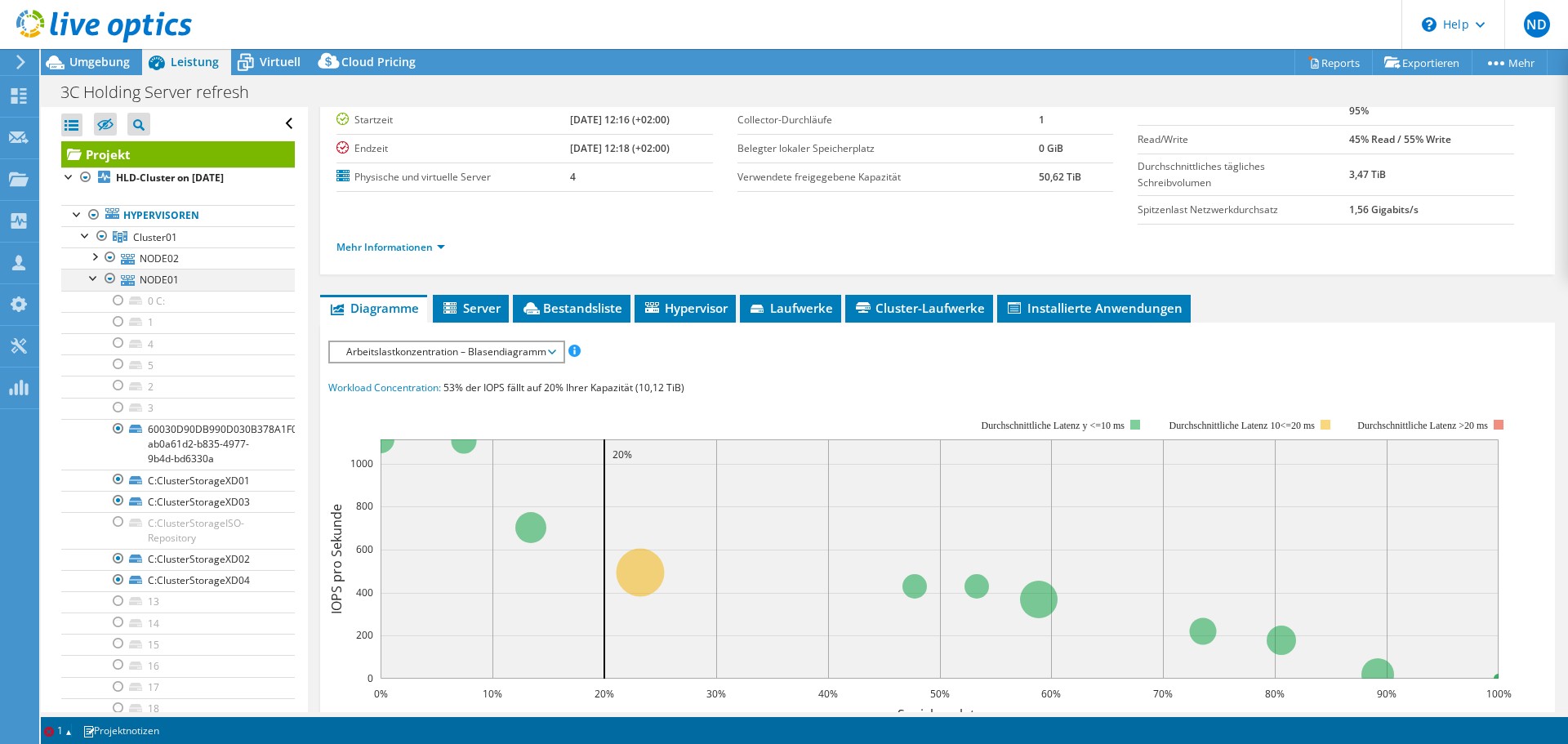
click at [96, 280] on div at bounding box center [94, 277] width 17 height 17
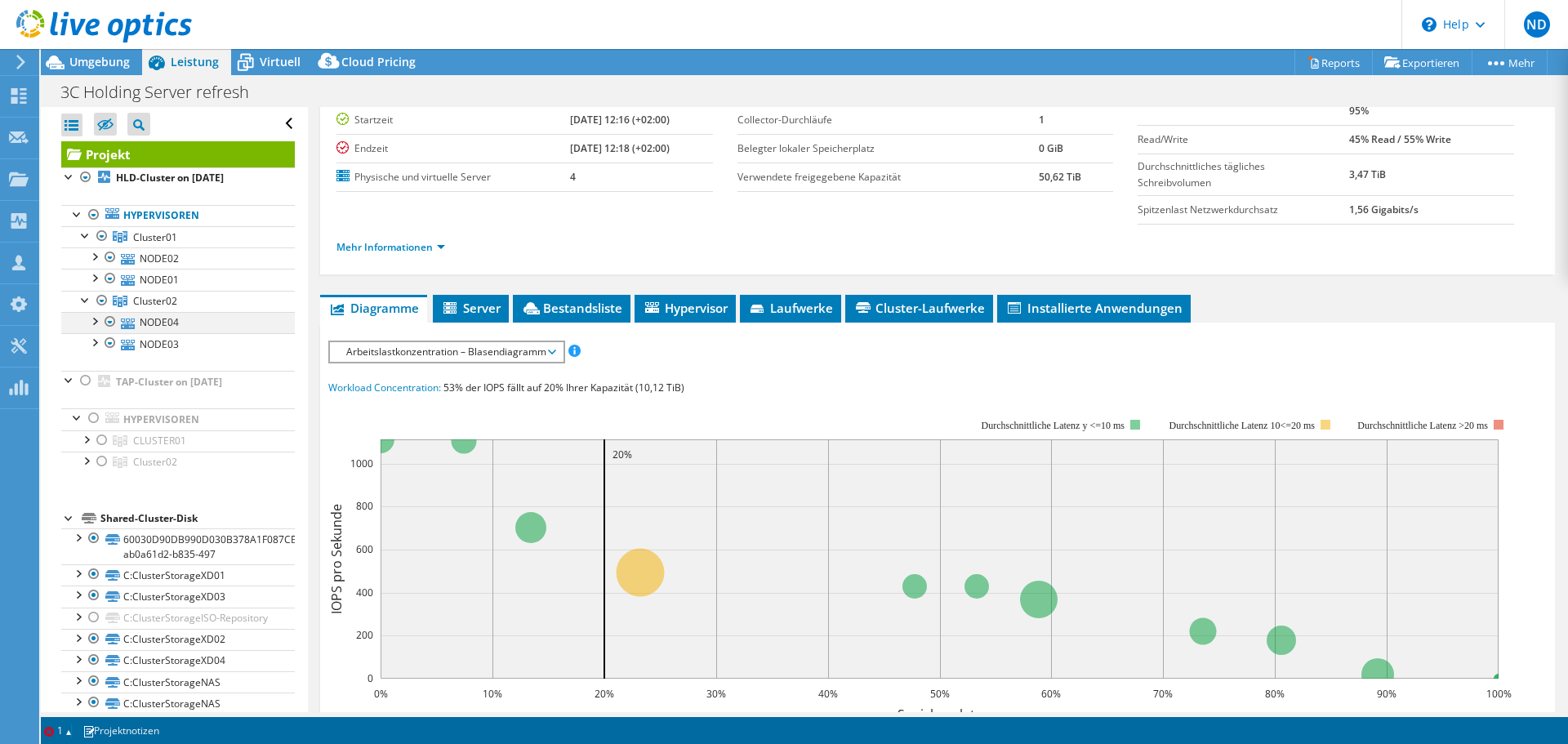
click at [92, 319] on div at bounding box center [94, 321] width 17 height 17
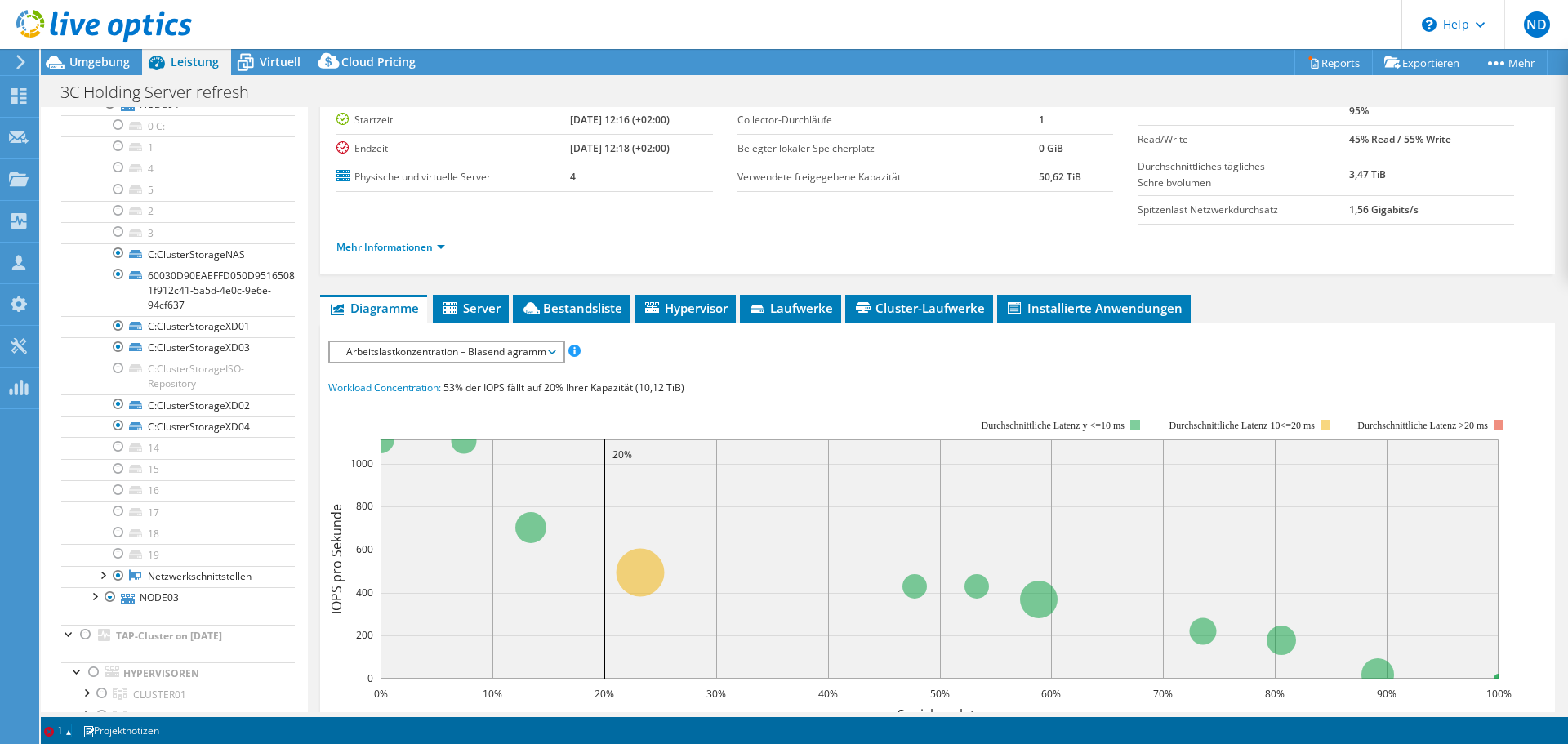
scroll to position [40, 0]
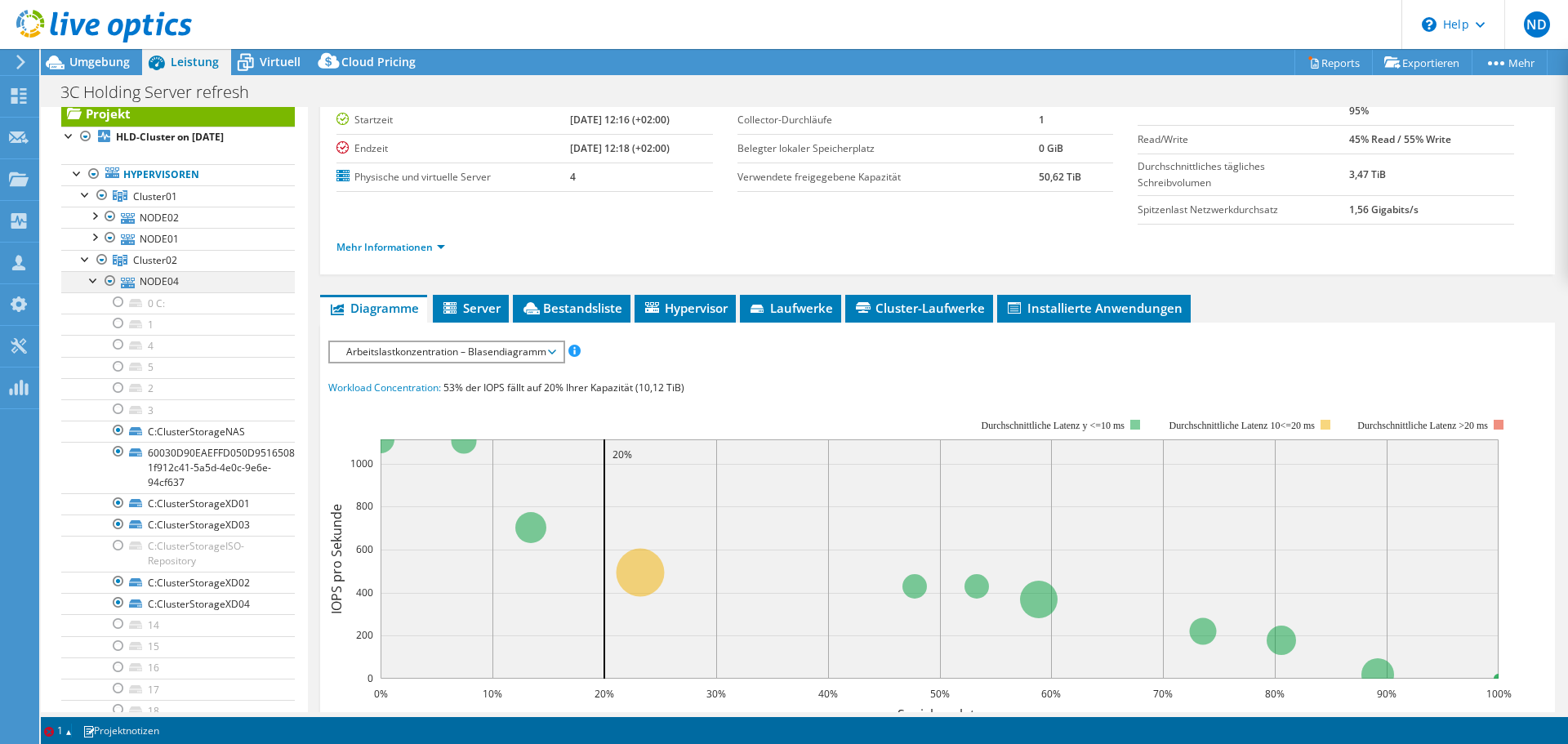
click at [87, 286] on div at bounding box center [94, 279] width 17 height 17
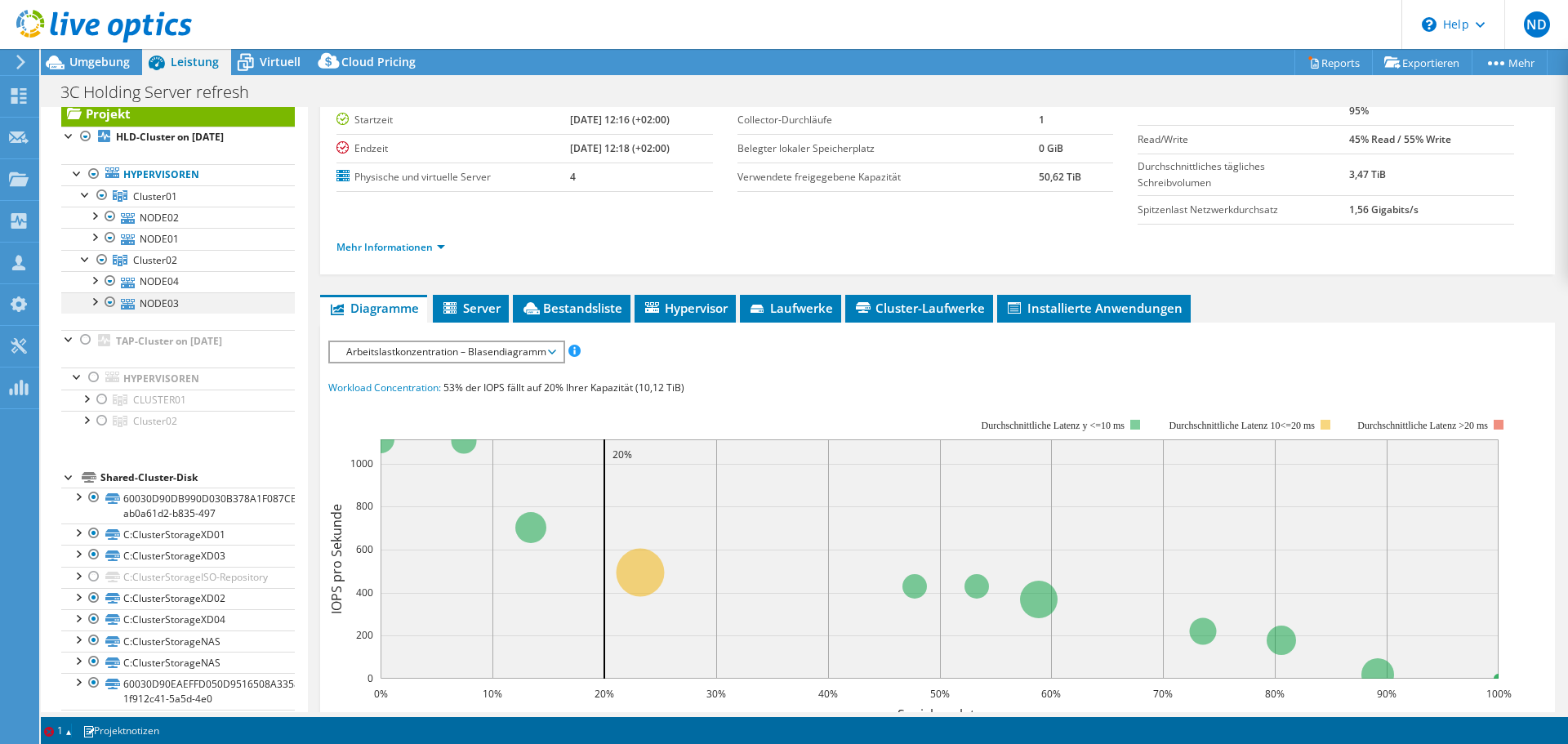
click at [92, 305] on div at bounding box center [94, 300] width 17 height 17
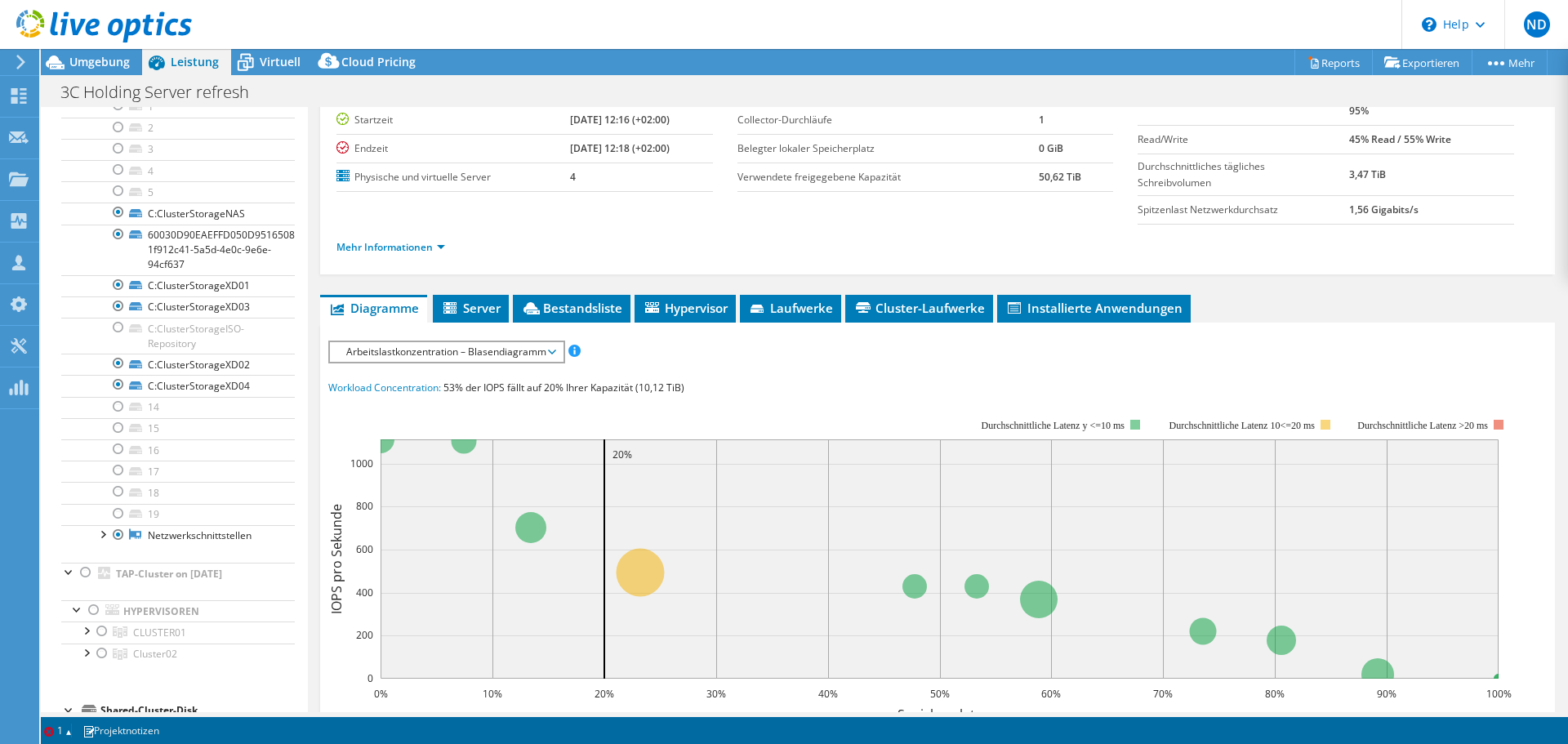
scroll to position [0, 0]
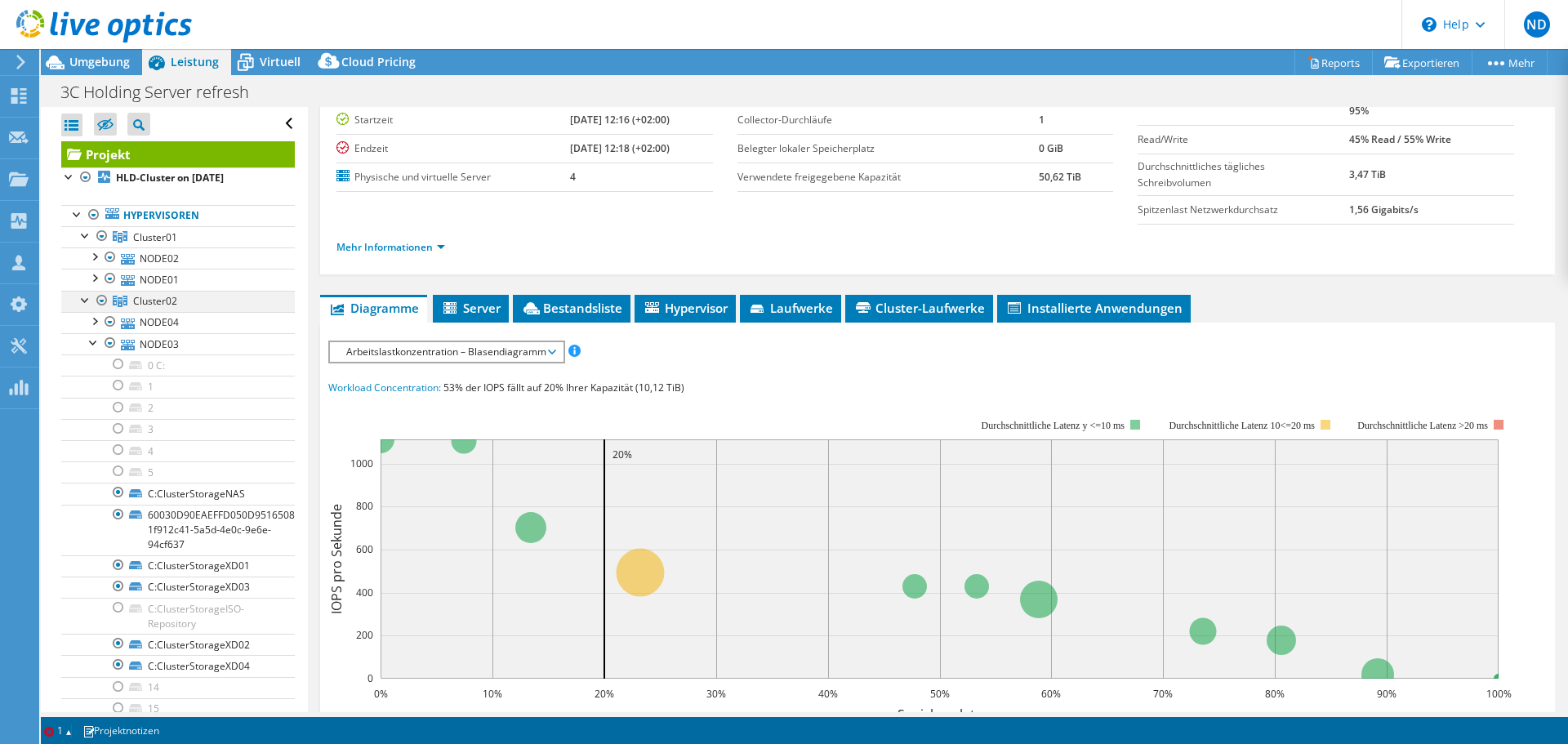
click at [82, 303] on div at bounding box center [85, 299] width 17 height 17
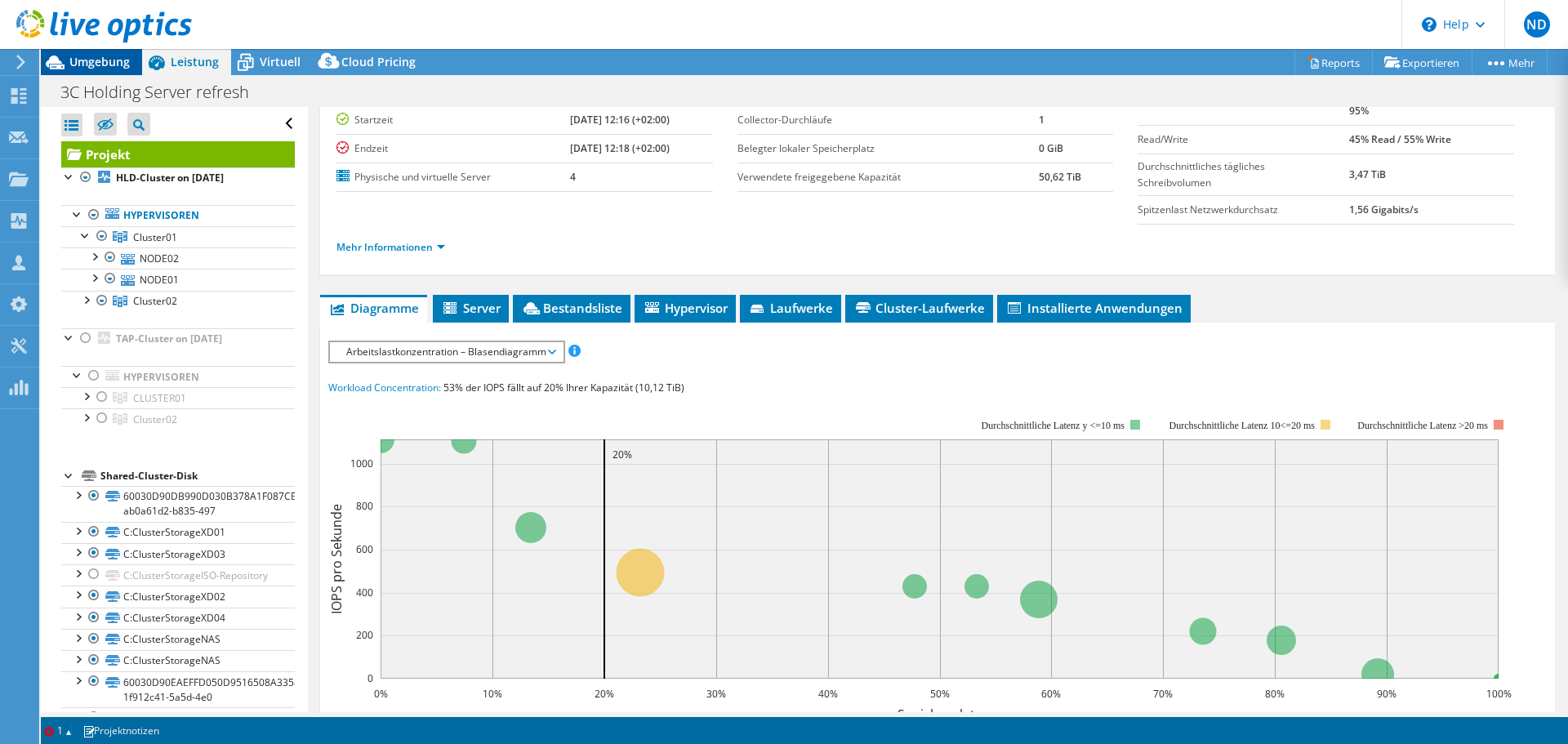
click at [89, 56] on span "Umgebung" at bounding box center [100, 62] width 61 height 16
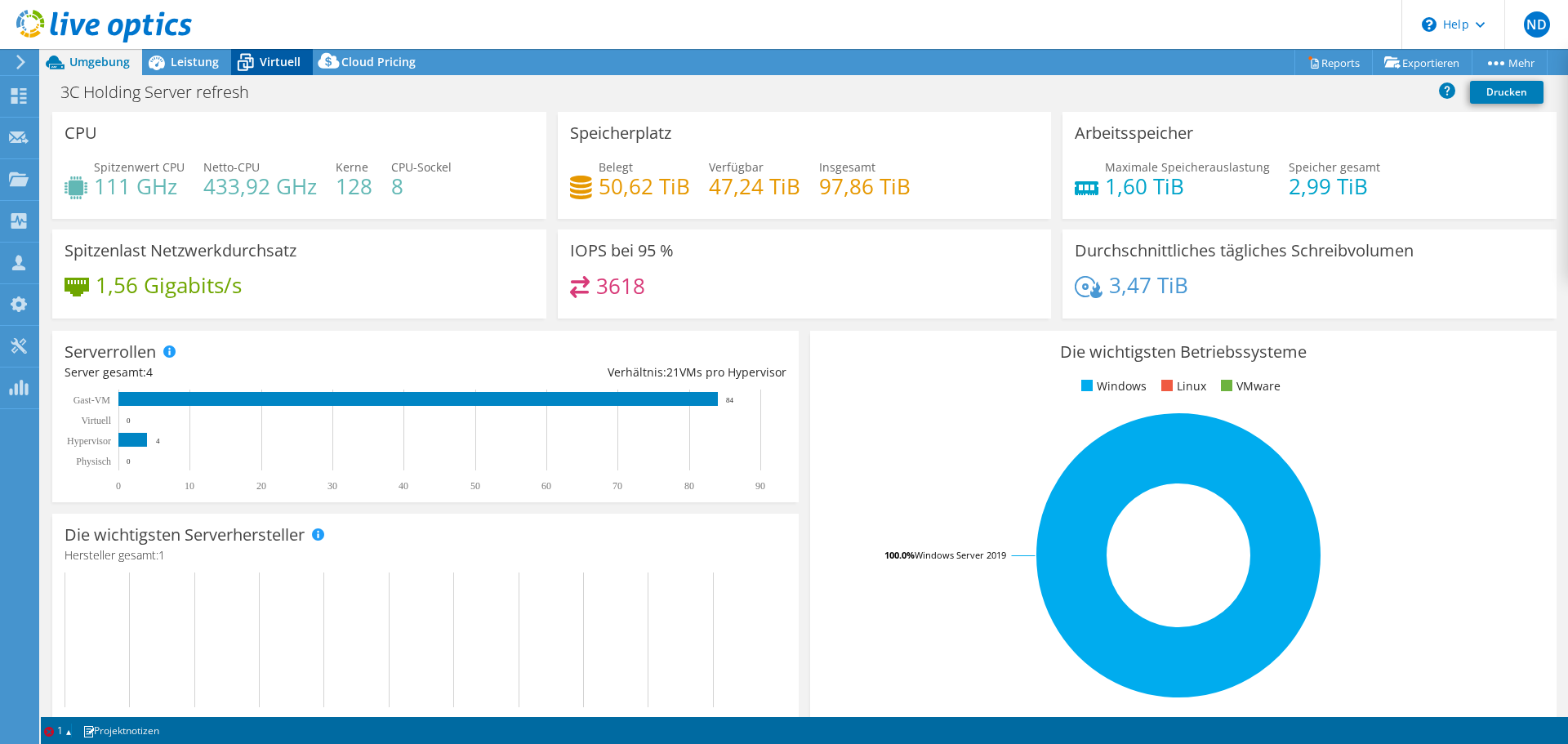
click at [267, 61] on span "Virtuell" at bounding box center [280, 62] width 40 height 16
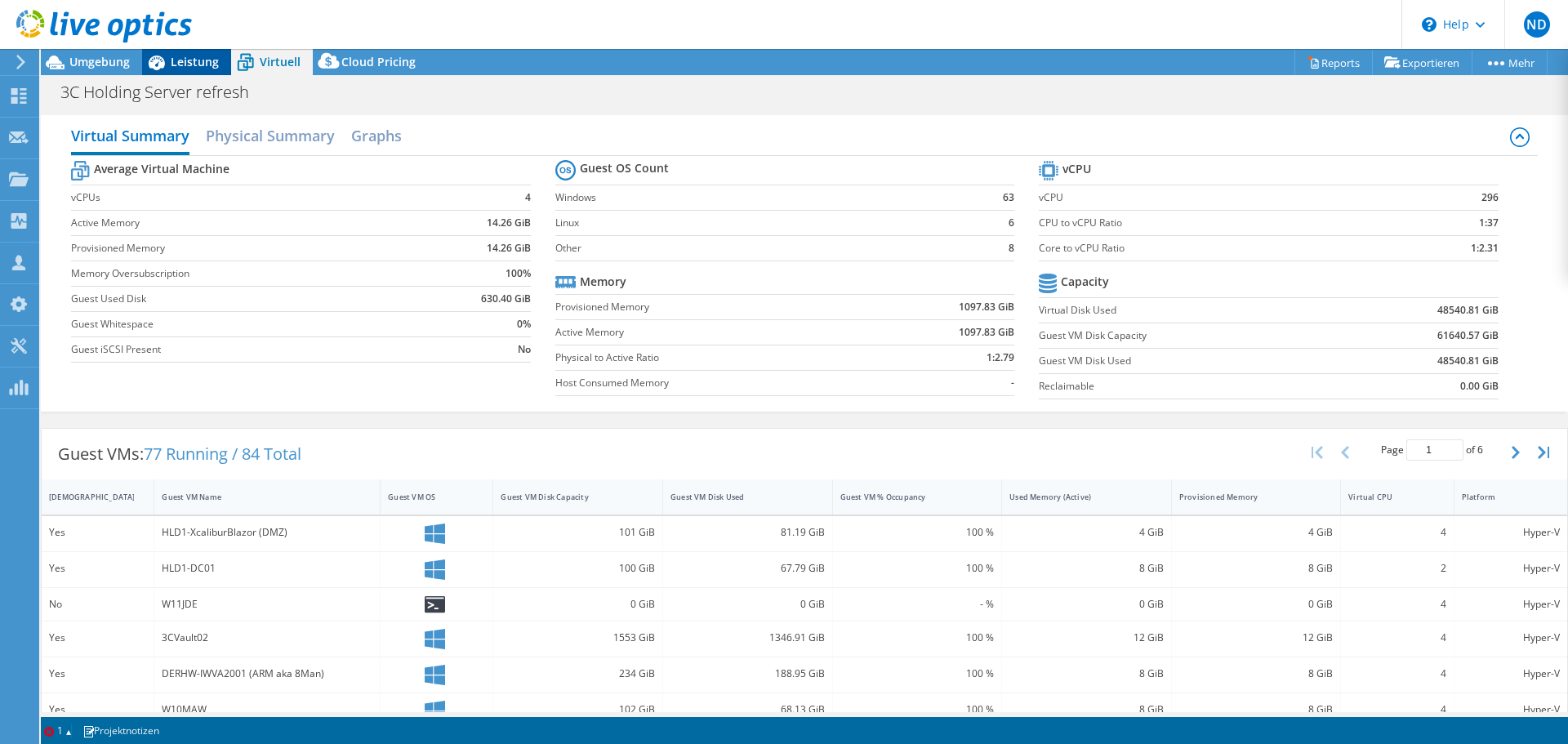
click at [193, 66] on span "Leistung" at bounding box center [195, 62] width 48 height 16
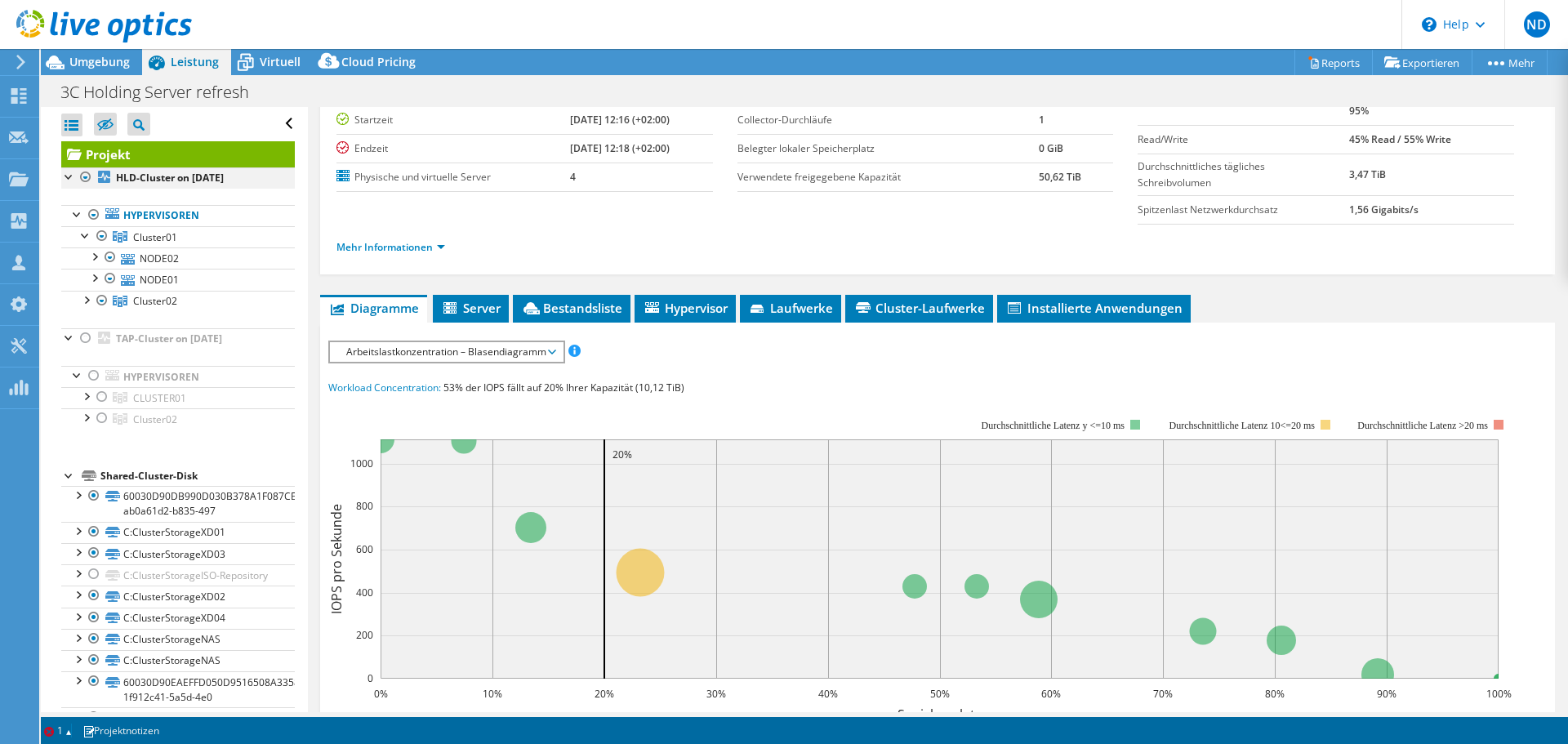
click at [85, 175] on div at bounding box center [85, 176] width 17 height 19
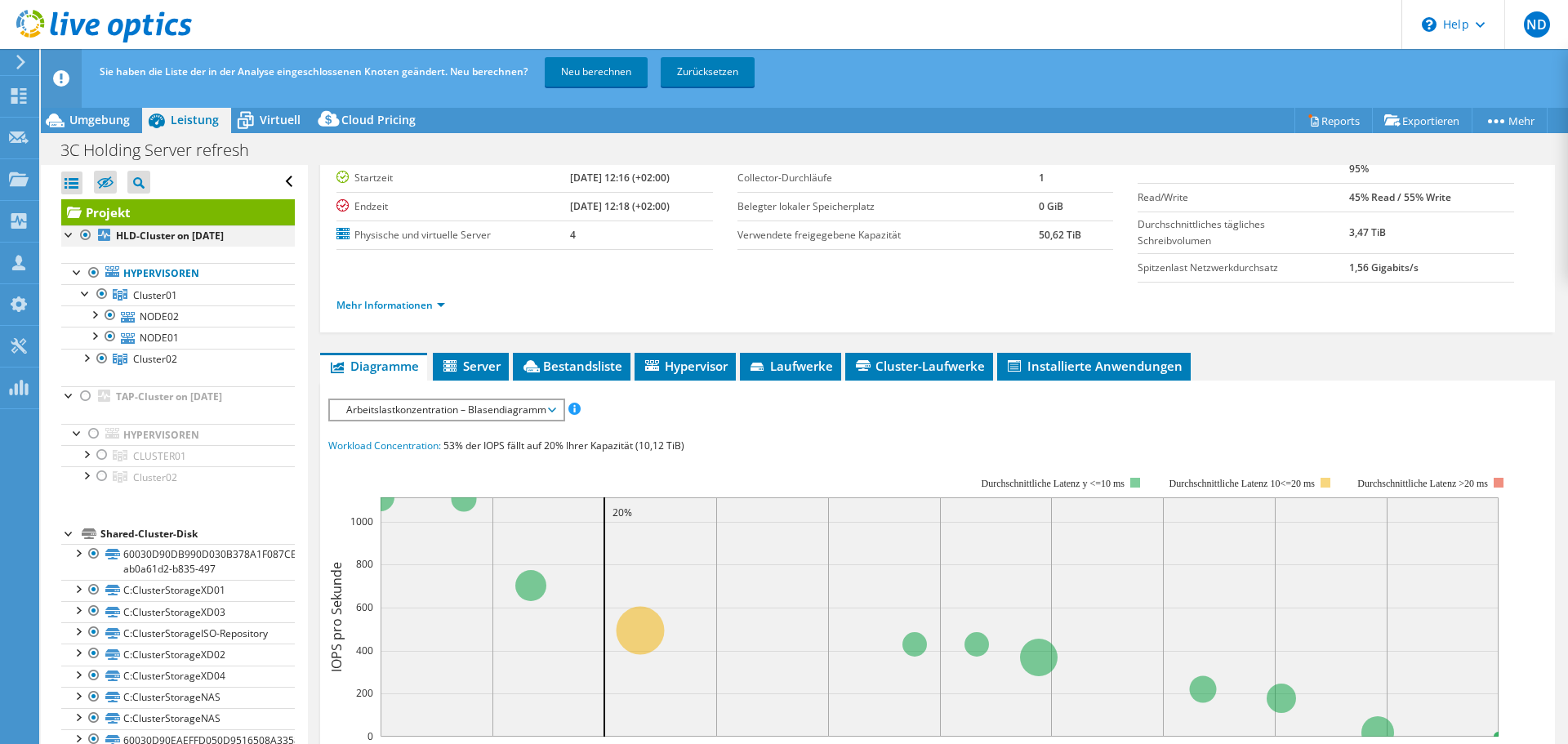
click at [85, 232] on div at bounding box center [85, 234] width 17 height 19
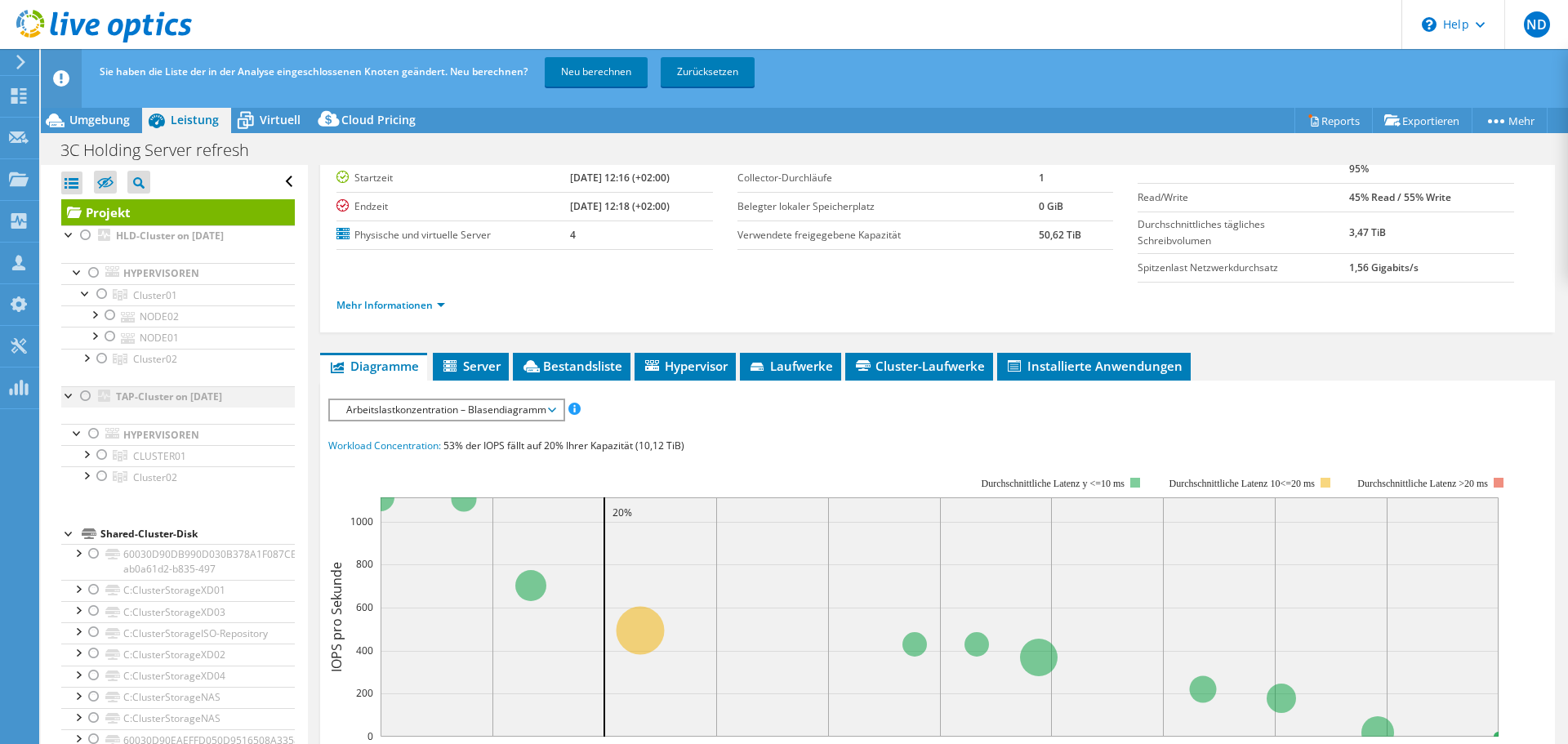
click at [80, 395] on div at bounding box center [85, 396] width 17 height 19
click at [85, 456] on div at bounding box center [85, 454] width 17 height 17
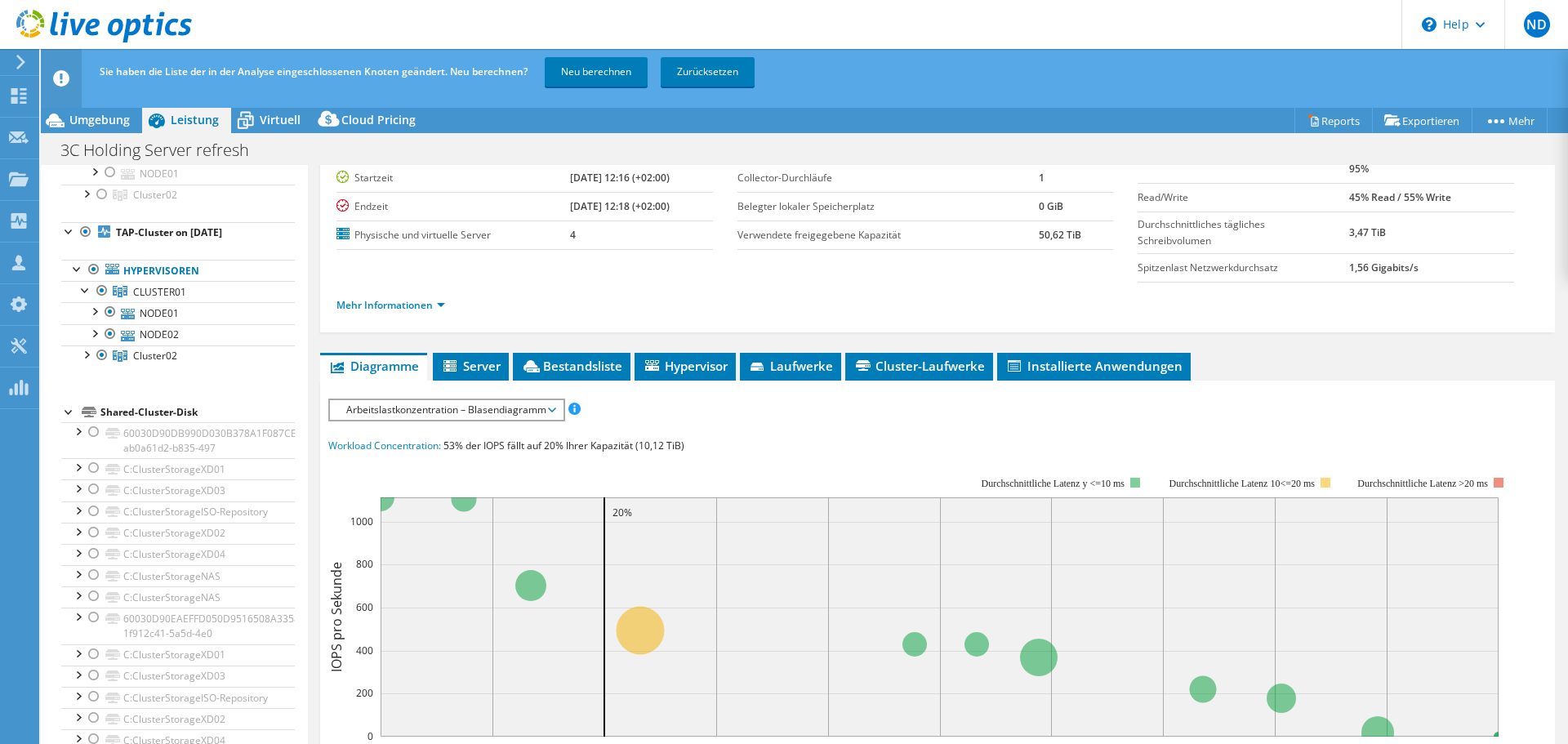
scroll to position [193, 0]
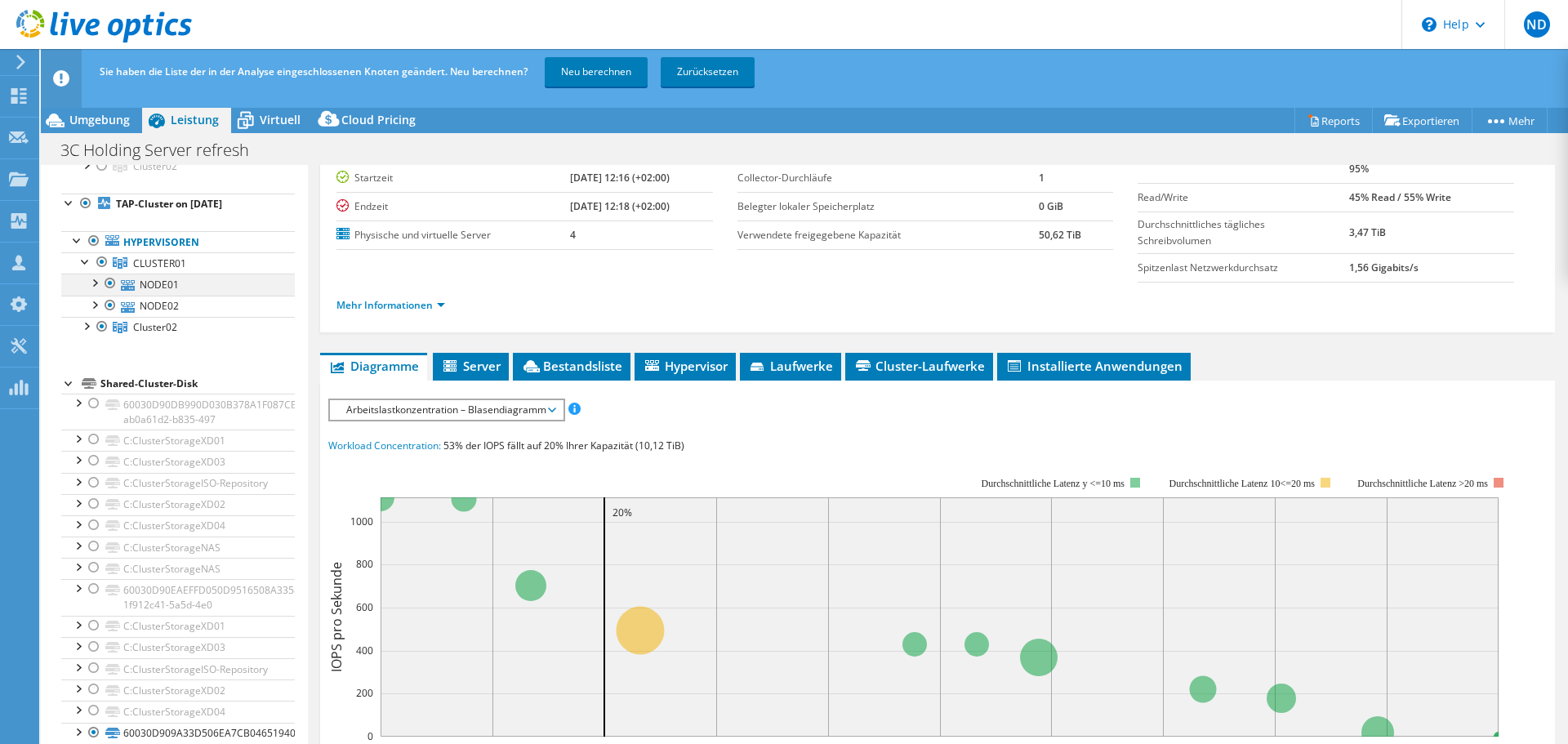
click at [93, 276] on div at bounding box center [94, 282] width 17 height 17
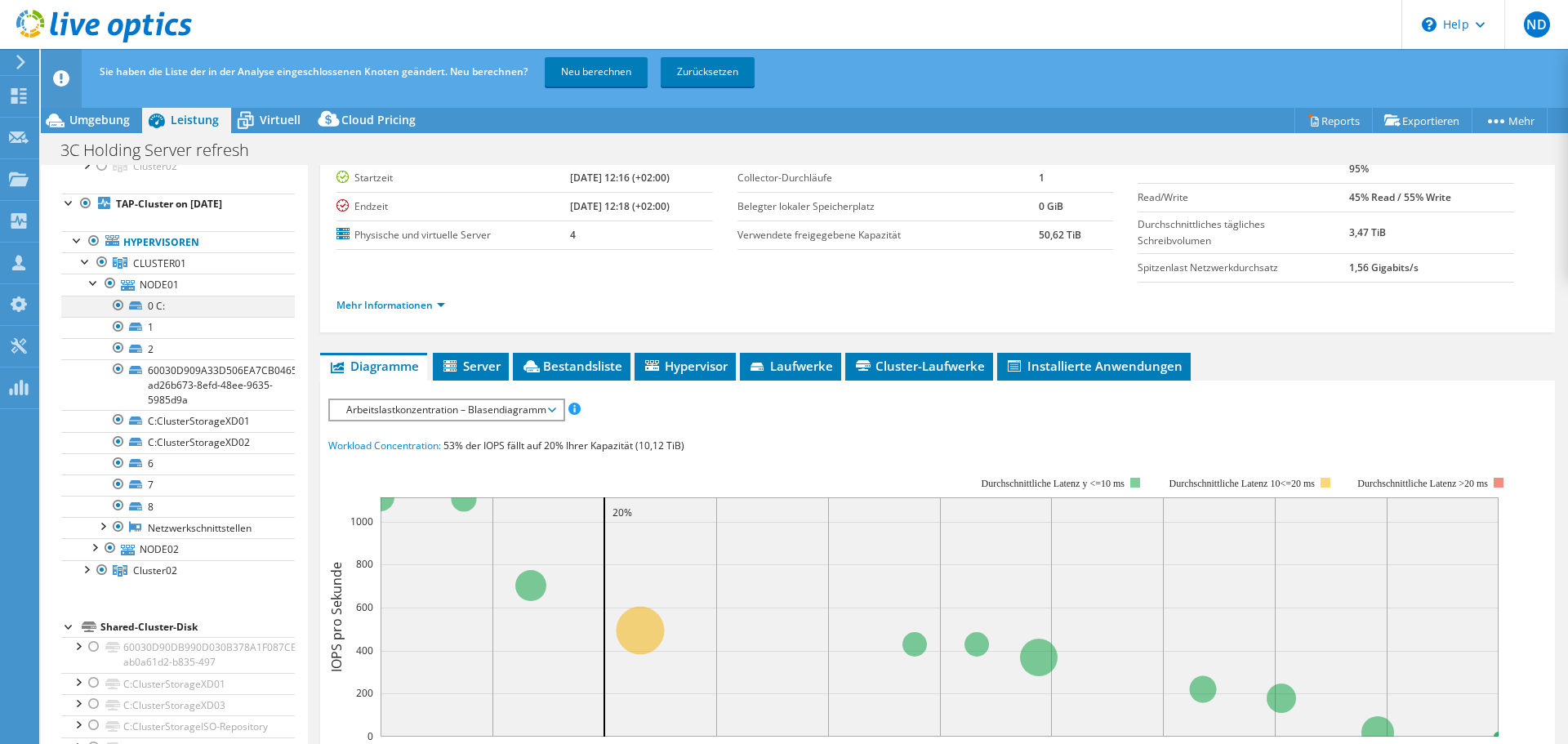
click at [121, 305] on div at bounding box center [118, 305] width 17 height 19
click at [116, 324] on div at bounding box center [118, 326] width 17 height 19
click at [120, 354] on div at bounding box center [118, 347] width 17 height 19
click at [115, 466] on div at bounding box center [118, 463] width 17 height 19
click at [117, 485] on div at bounding box center [118, 484] width 17 height 19
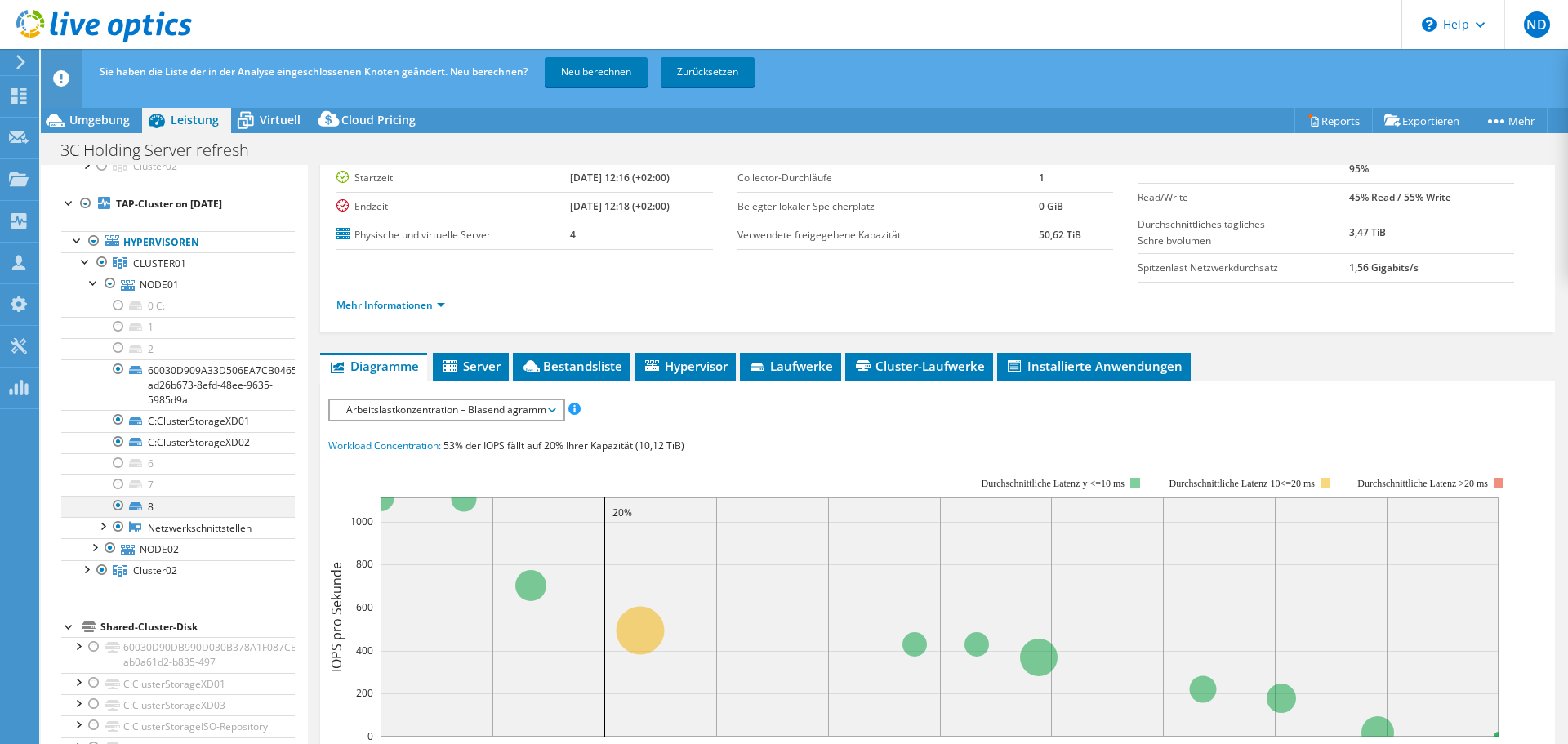
click at [118, 505] on div at bounding box center [118, 505] width 17 height 19
click at [94, 282] on div at bounding box center [94, 282] width 17 height 17
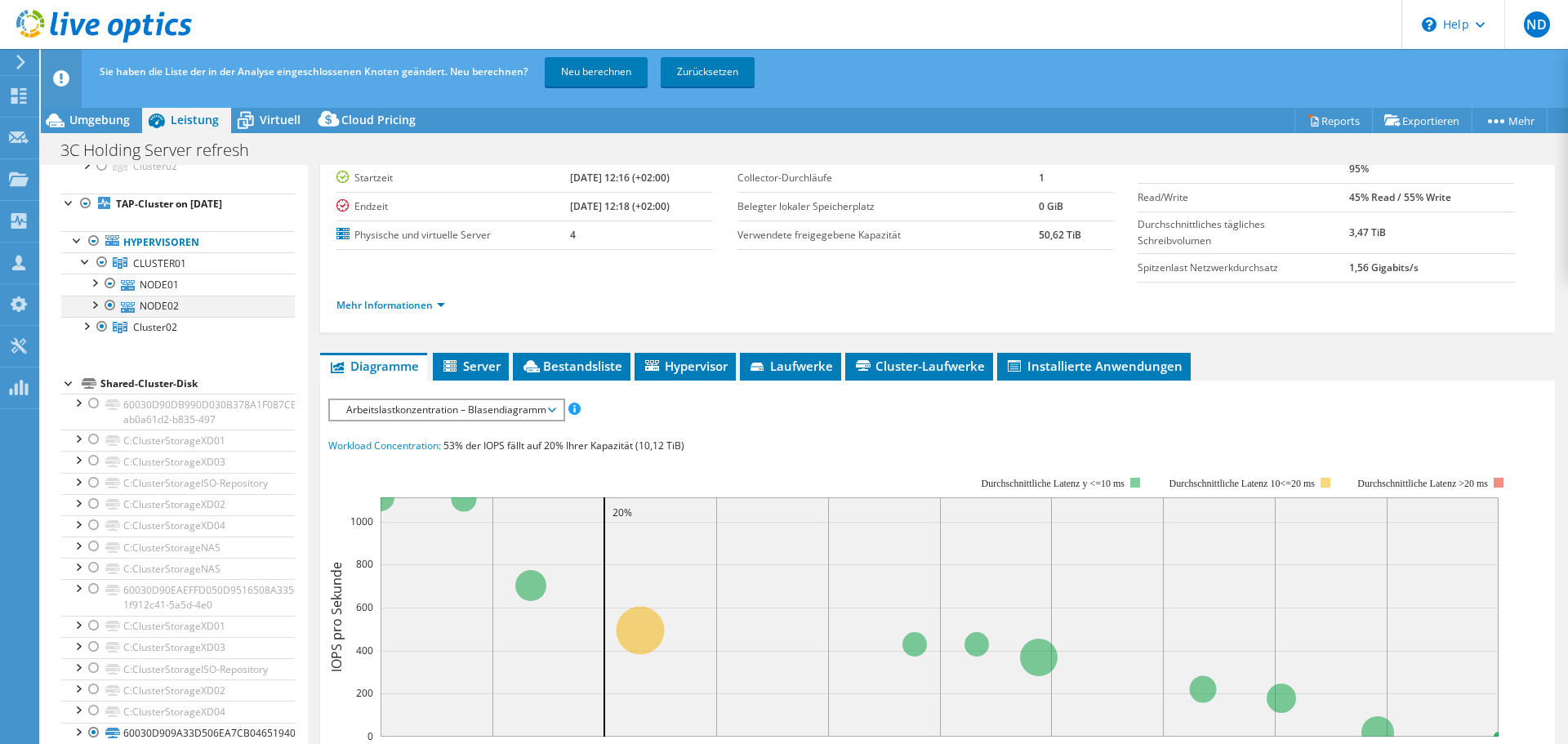
click at [94, 306] on div at bounding box center [94, 304] width 17 height 17
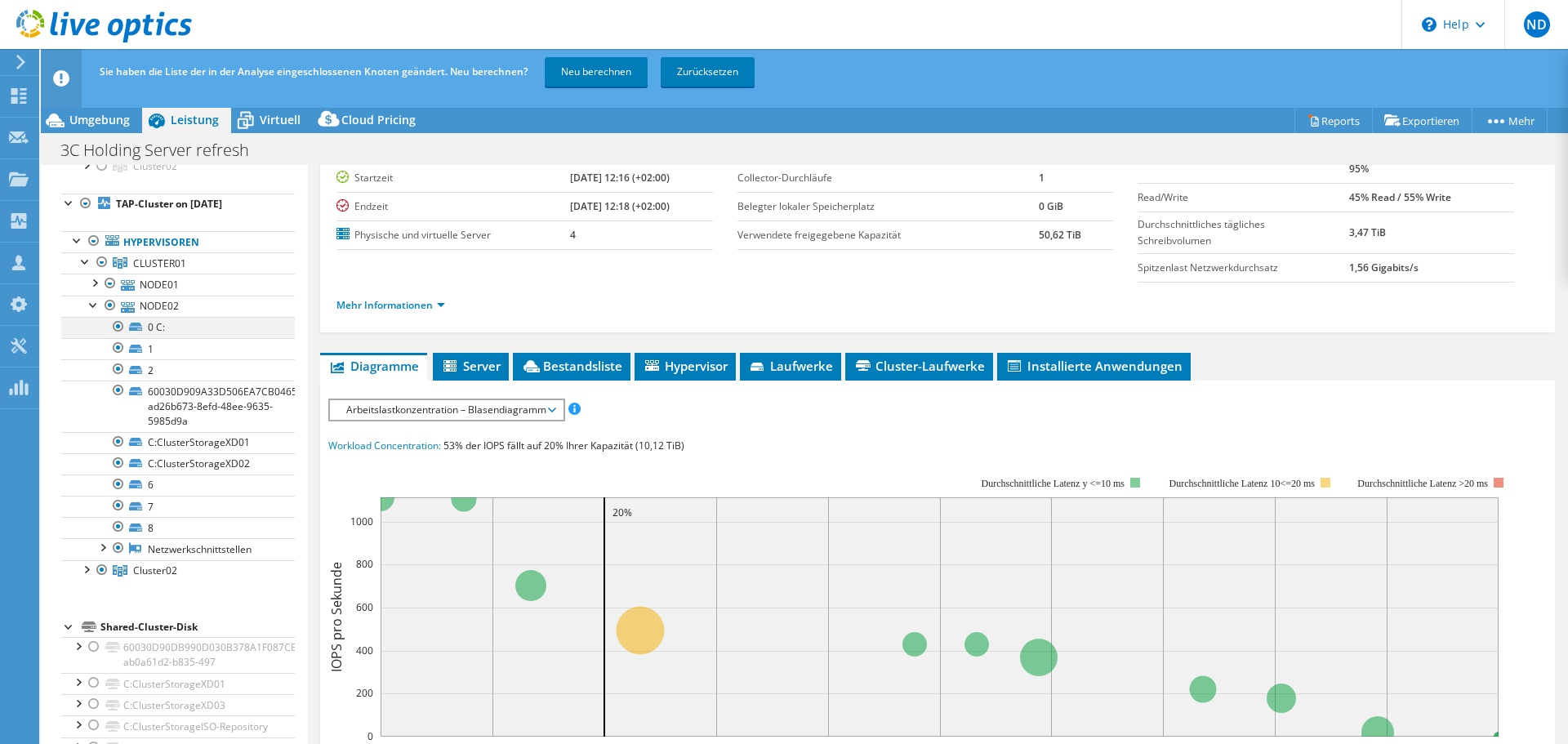
click at [120, 332] on div at bounding box center [118, 326] width 17 height 19
click at [120, 346] on div at bounding box center [118, 347] width 17 height 19
click at [120, 369] on div at bounding box center [118, 368] width 17 height 19
click at [114, 486] on div at bounding box center [118, 484] width 17 height 19
click at [114, 505] on div at bounding box center [118, 505] width 17 height 19
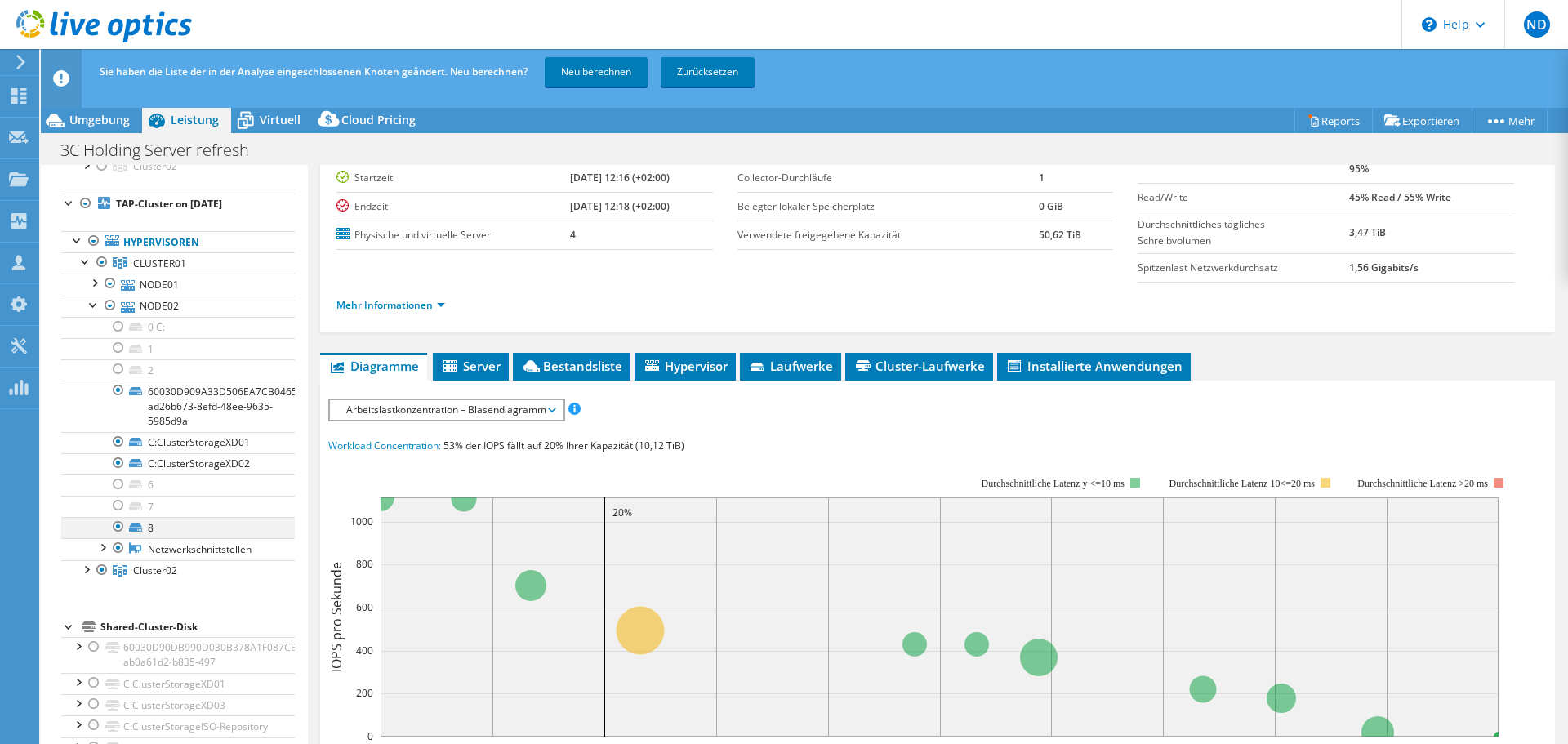
click at [119, 514] on div at bounding box center [118, 526] width 17 height 19
click at [91, 309] on div at bounding box center [94, 304] width 17 height 17
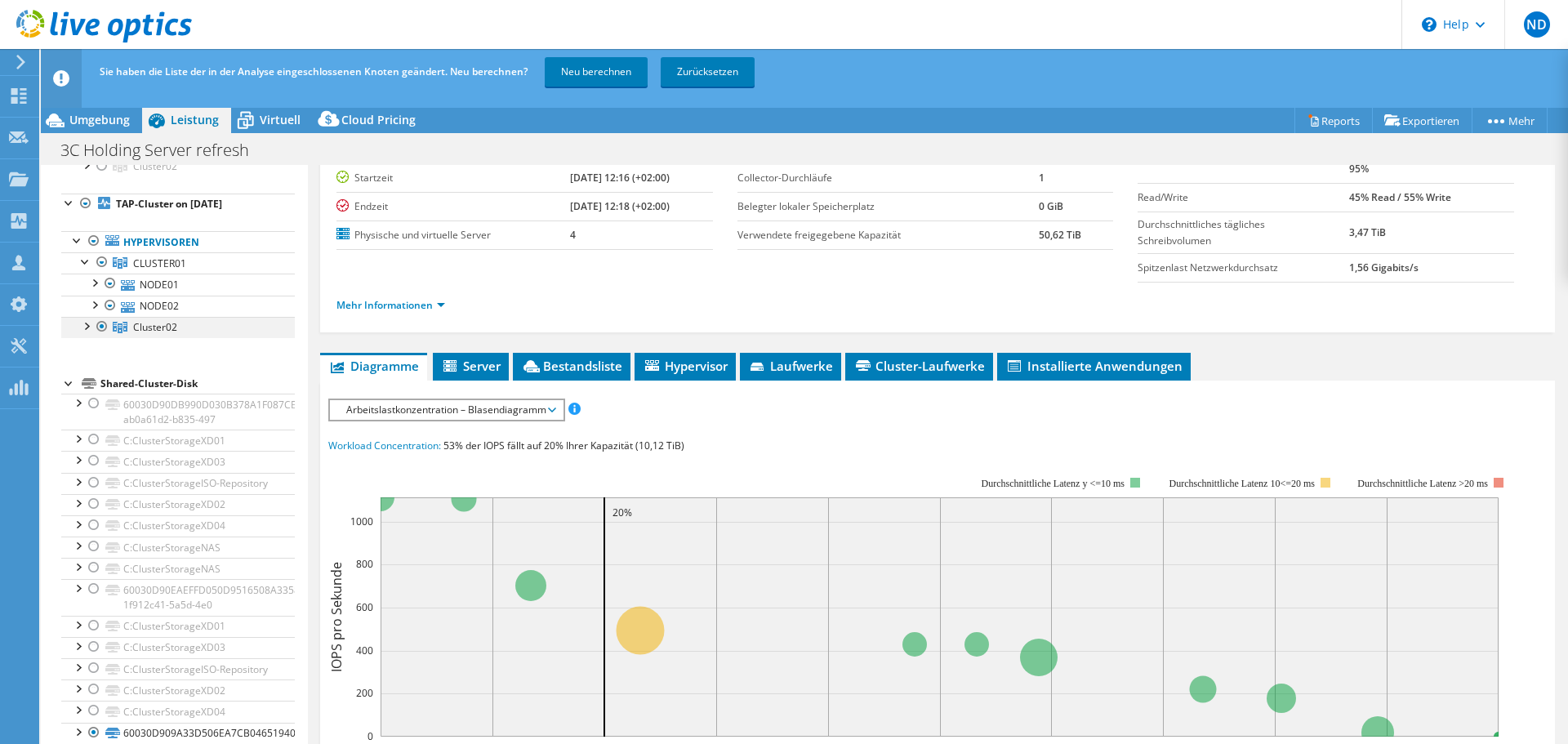
click at [87, 329] on div at bounding box center [85, 325] width 17 height 17
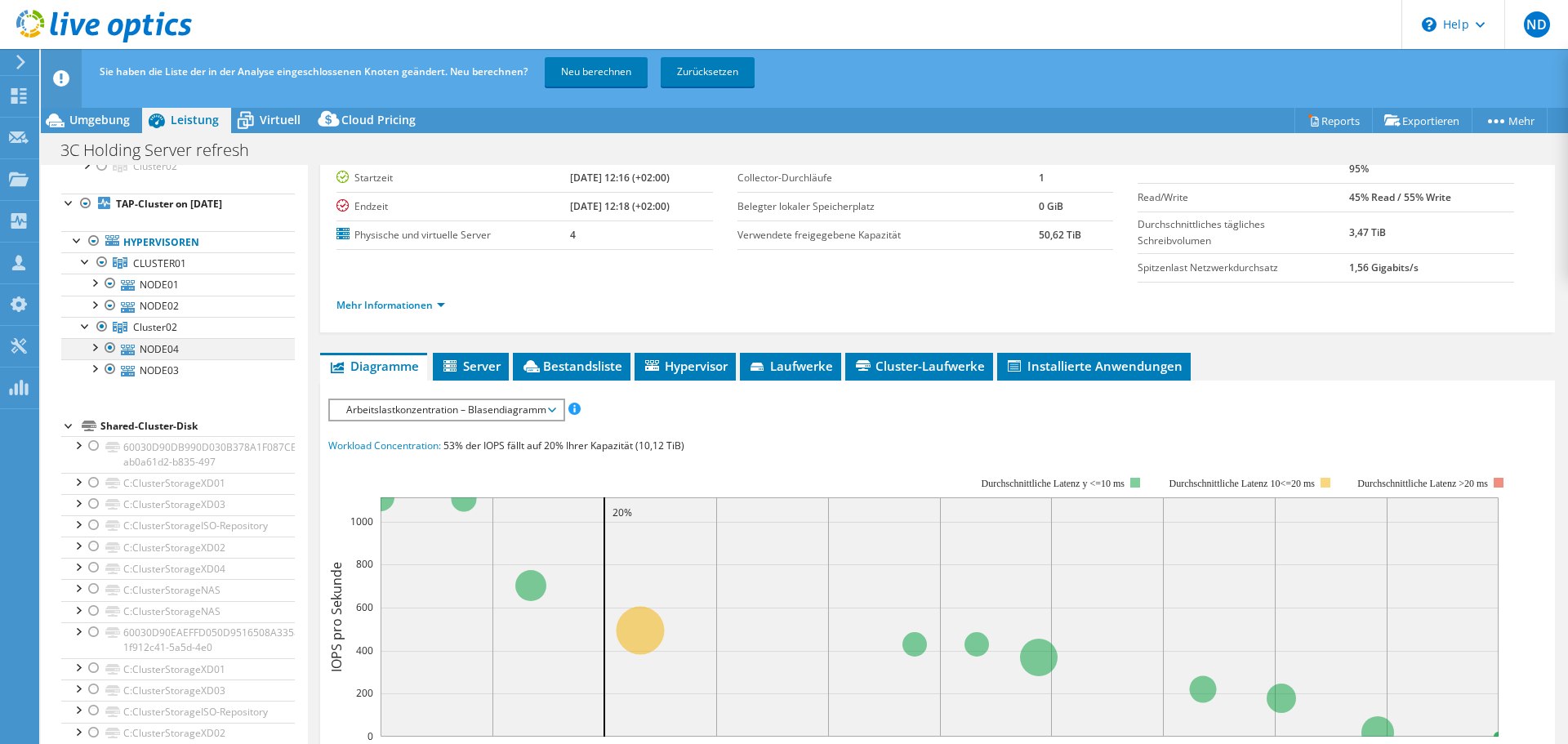
click at [93, 352] on div at bounding box center [94, 346] width 17 height 17
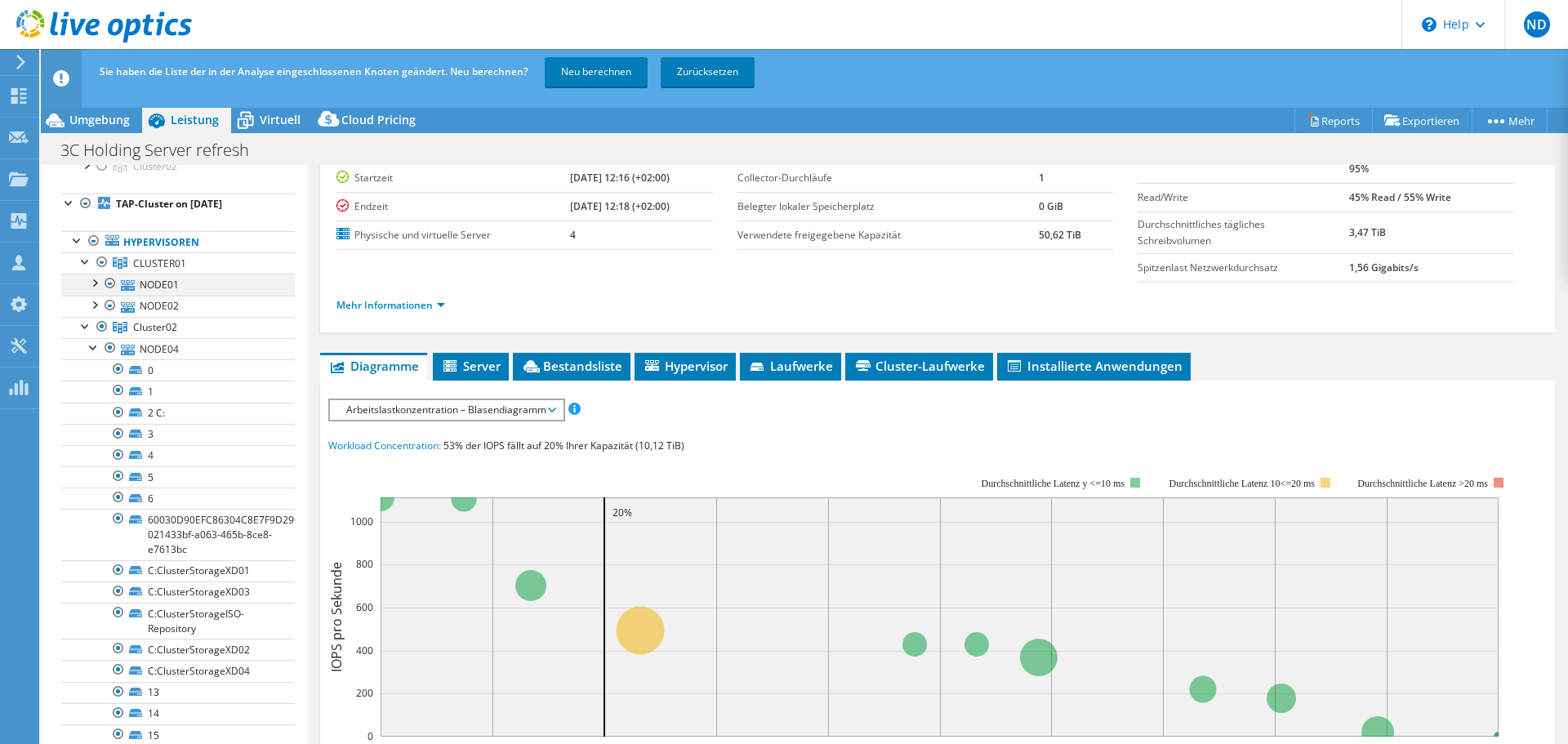
click at [92, 286] on div at bounding box center [94, 282] width 17 height 17
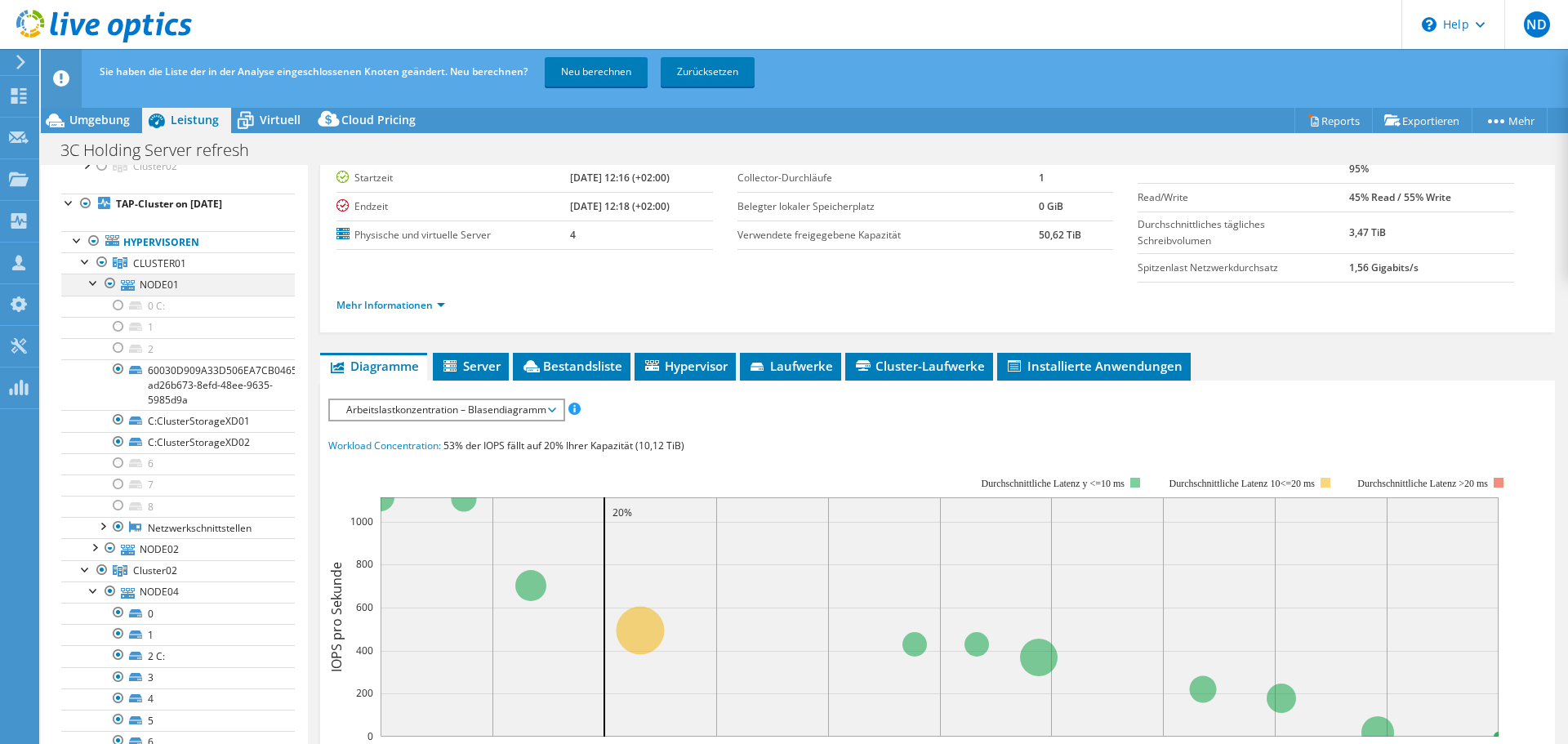
click at [86, 284] on div at bounding box center [94, 282] width 17 height 17
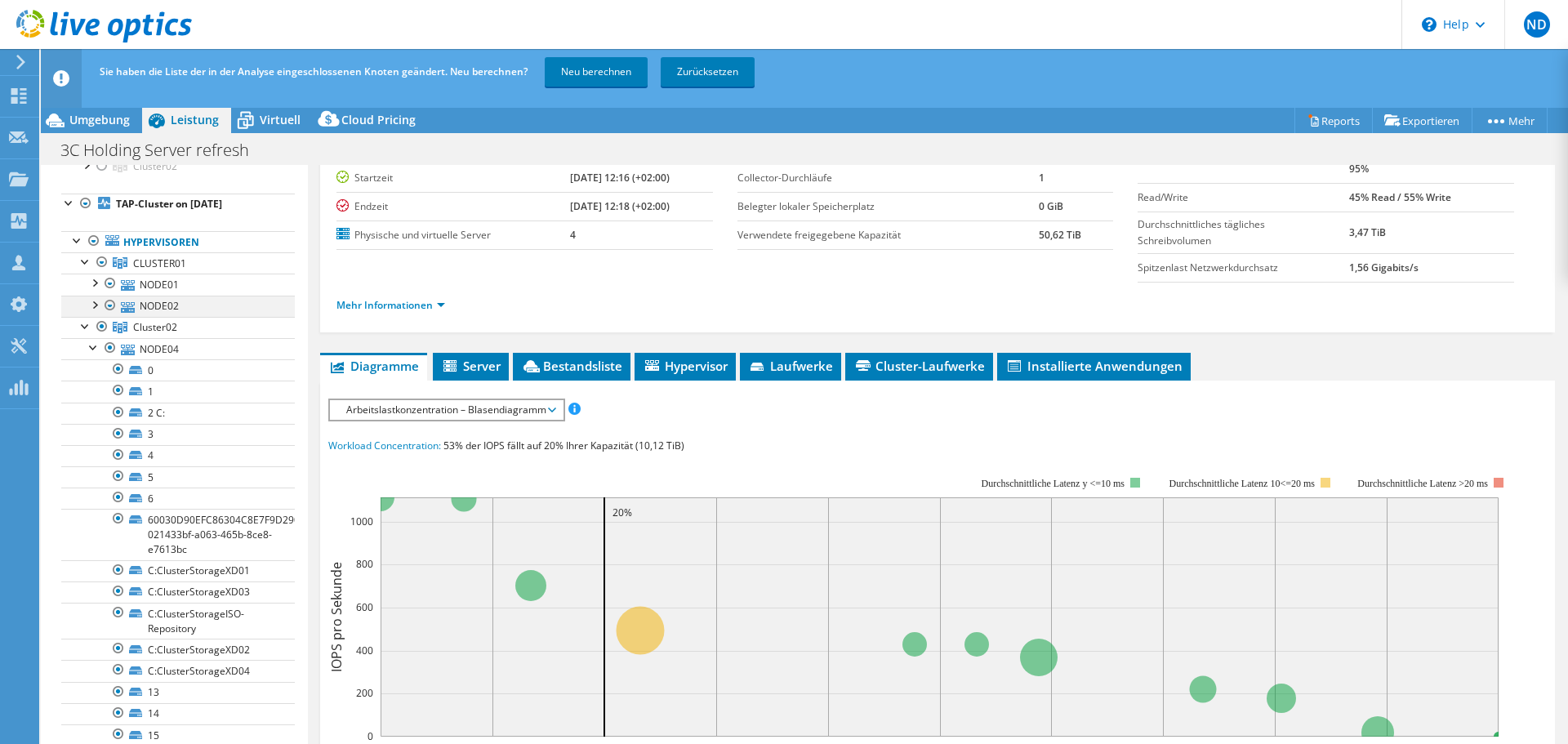
click at [94, 305] on div at bounding box center [94, 304] width 17 height 17
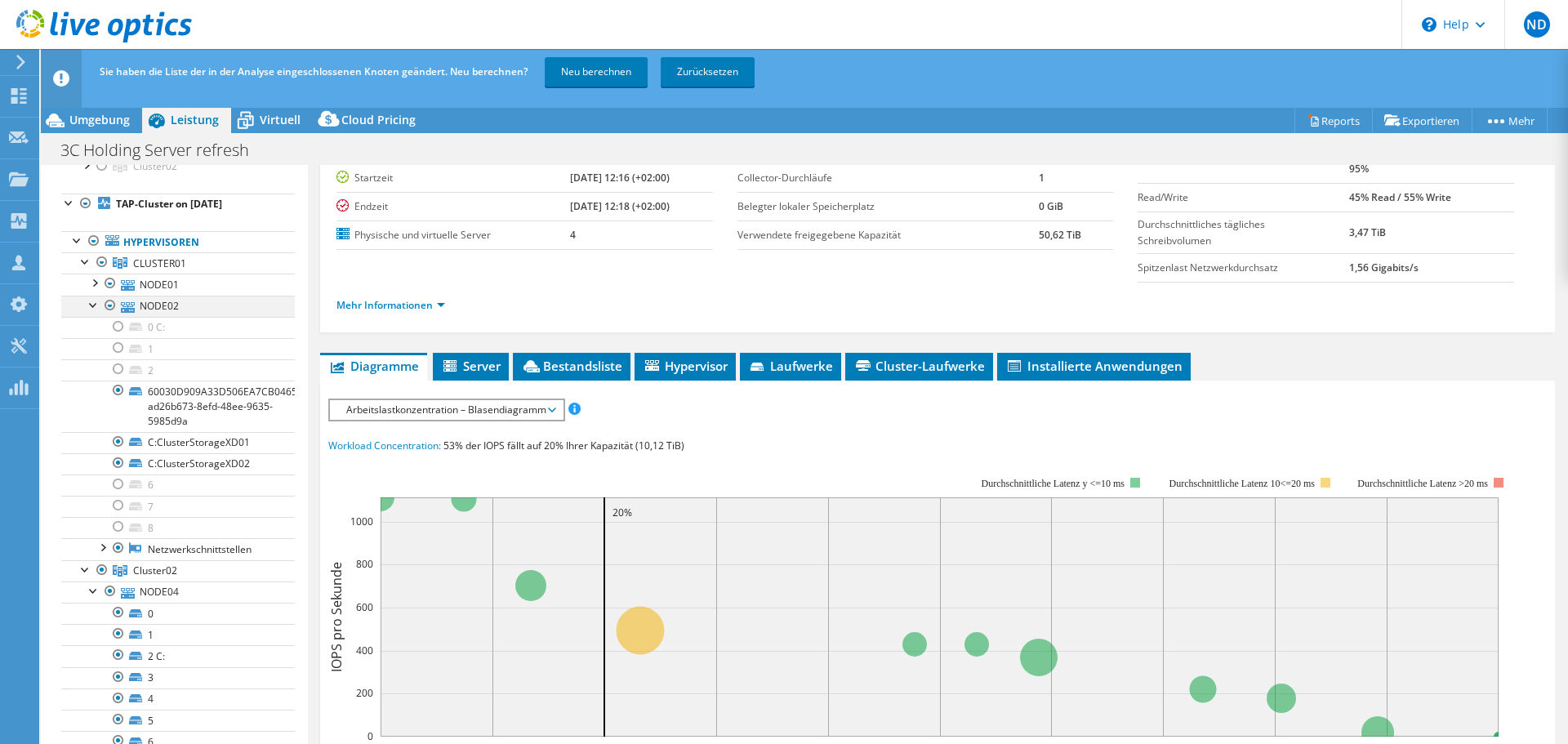
click at [94, 305] on div at bounding box center [94, 304] width 17 height 17
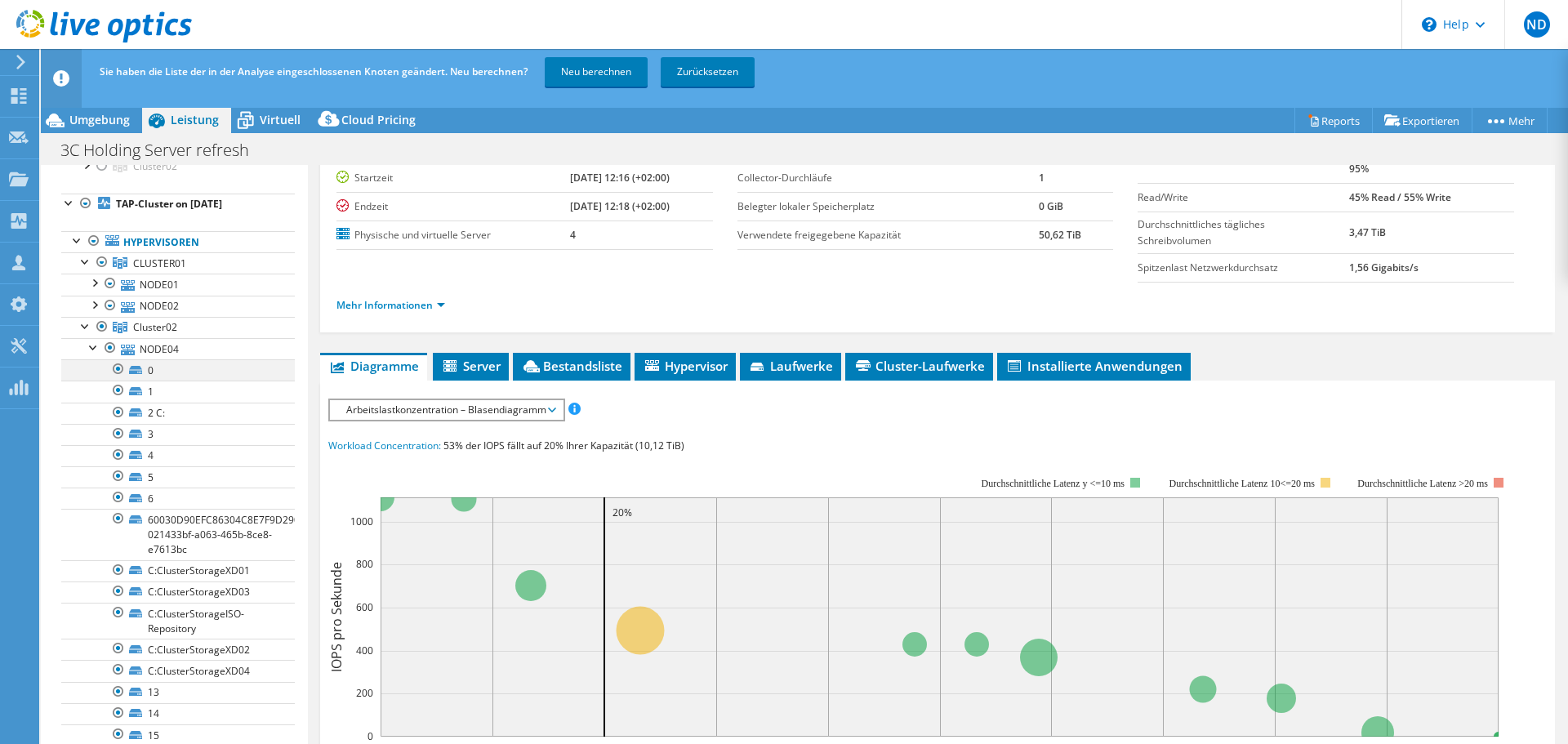
click at [118, 370] on div at bounding box center [118, 368] width 17 height 19
click at [117, 389] on div at bounding box center [118, 389] width 17 height 19
click at [117, 411] on div at bounding box center [118, 411] width 17 height 19
click at [118, 435] on div at bounding box center [118, 434] width 17 height 19
click at [118, 457] on div at bounding box center [118, 455] width 17 height 19
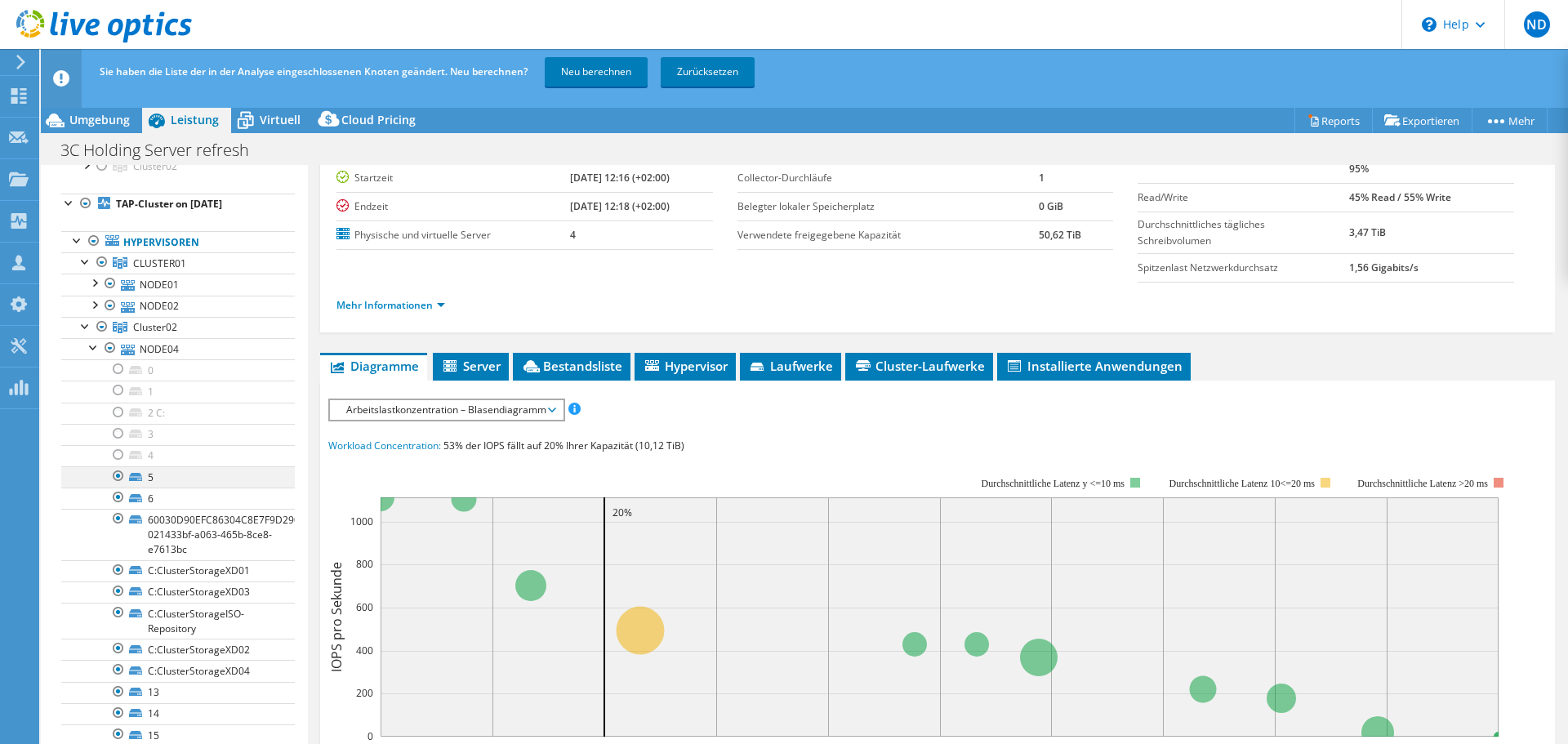
click at [121, 476] on div at bounding box center [118, 476] width 17 height 19
click at [118, 498] on div at bounding box center [118, 497] width 17 height 19
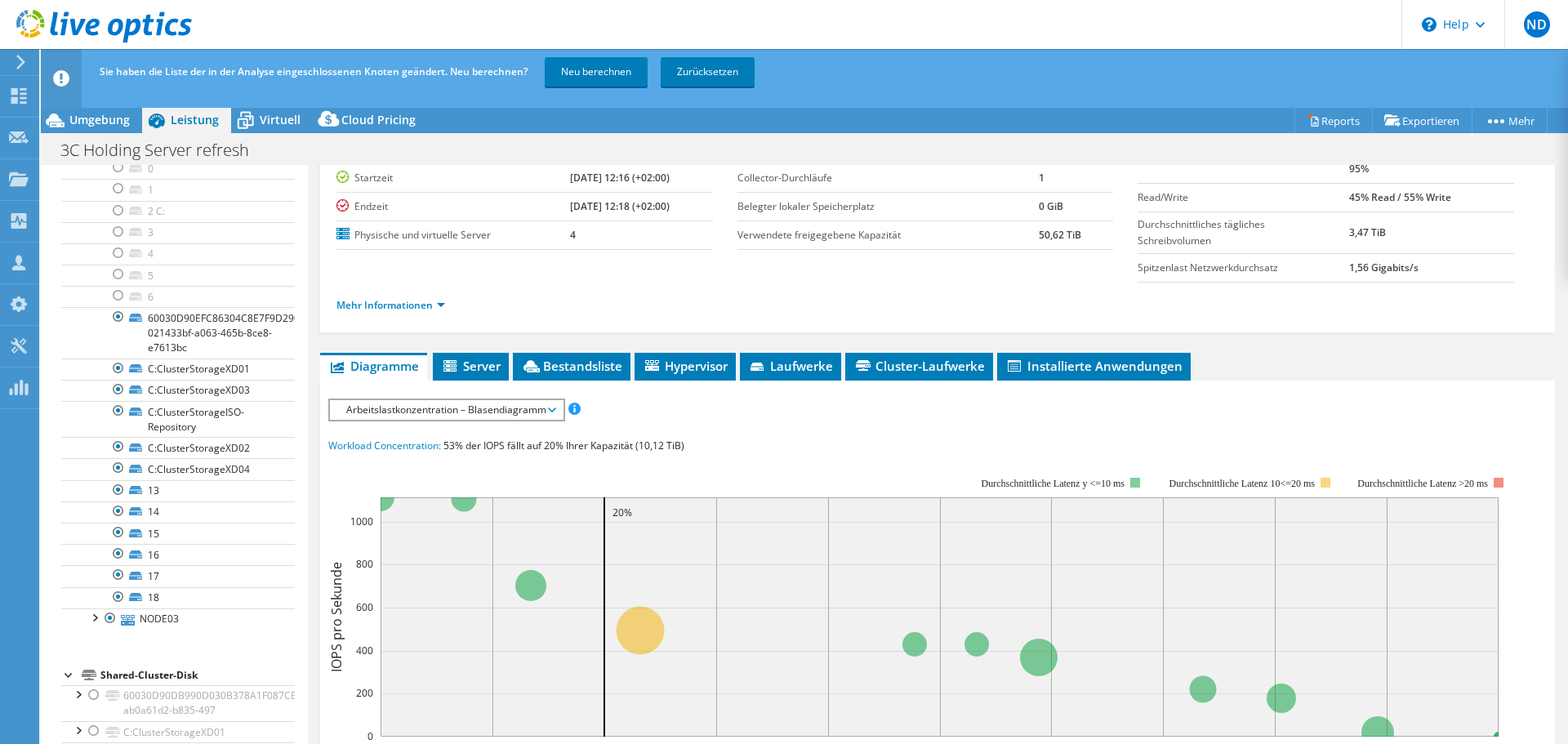
scroll to position [466, 0]
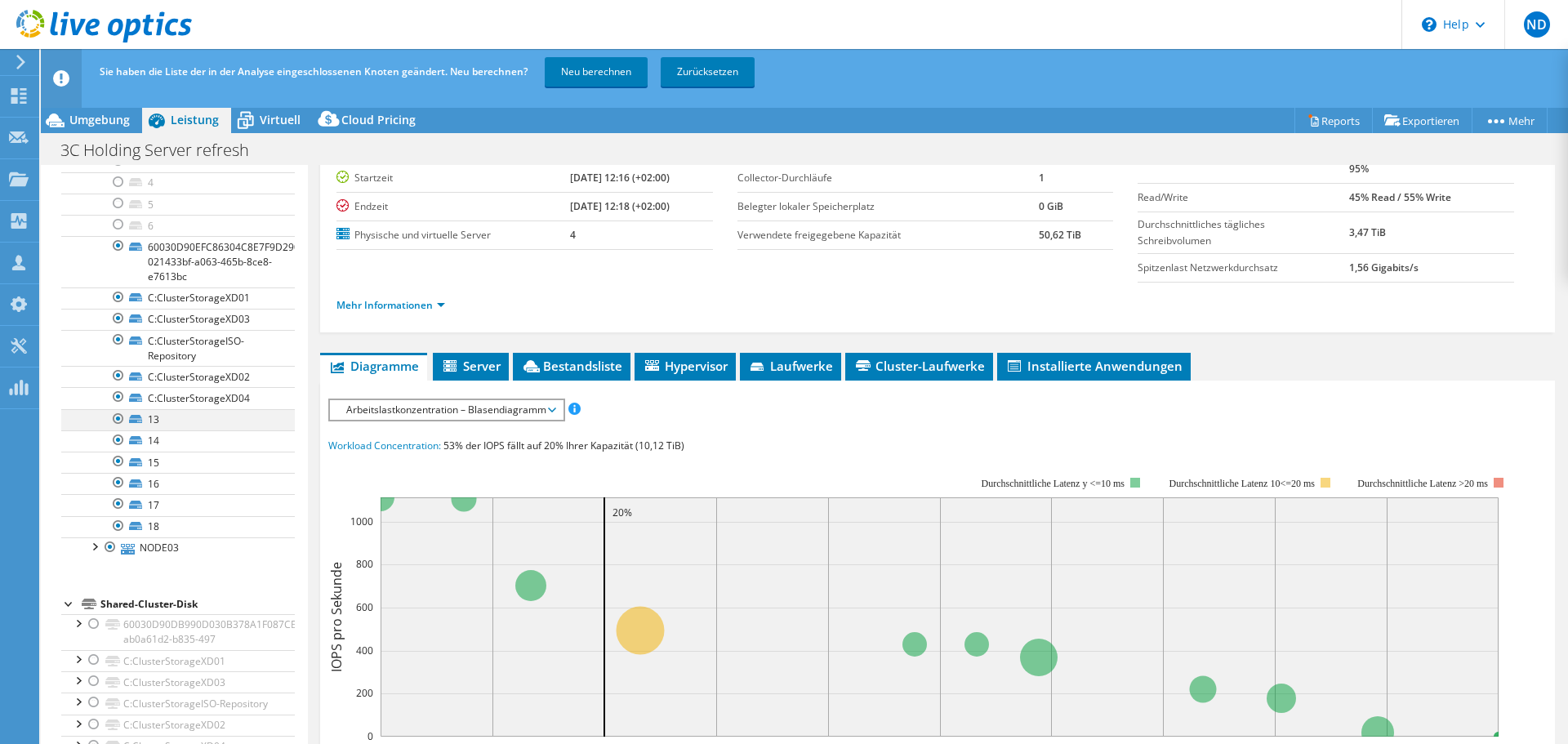
click at [114, 418] on div at bounding box center [118, 419] width 17 height 19
click at [116, 435] on div at bounding box center [118, 440] width 17 height 19
click at [118, 462] on div at bounding box center [118, 461] width 17 height 19
click at [117, 485] on div at bounding box center [118, 482] width 17 height 19
click at [117, 499] on div at bounding box center [118, 503] width 17 height 19
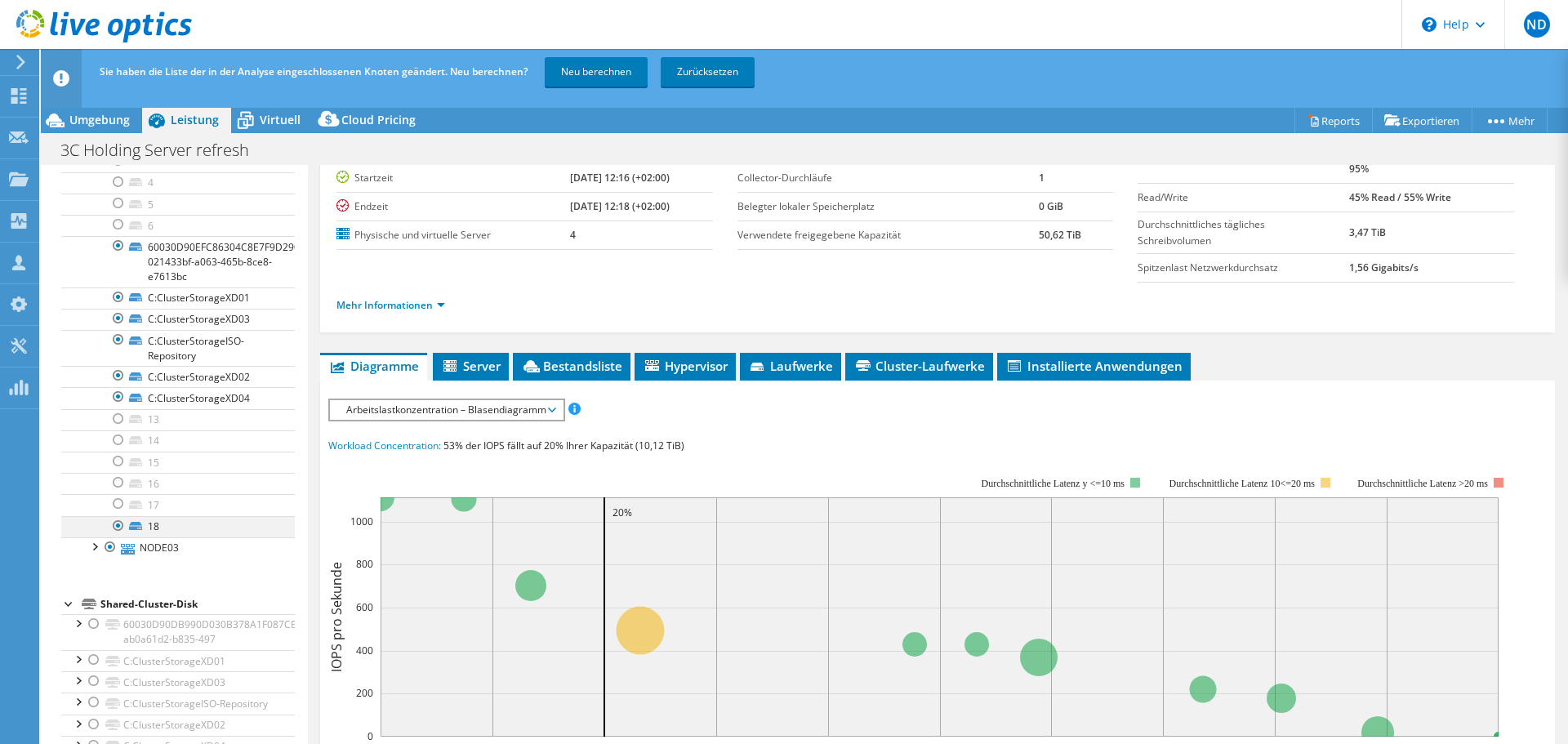
click at [119, 514] on div at bounding box center [118, 525] width 17 height 19
click at [96, 514] on div at bounding box center [94, 546] width 17 height 17
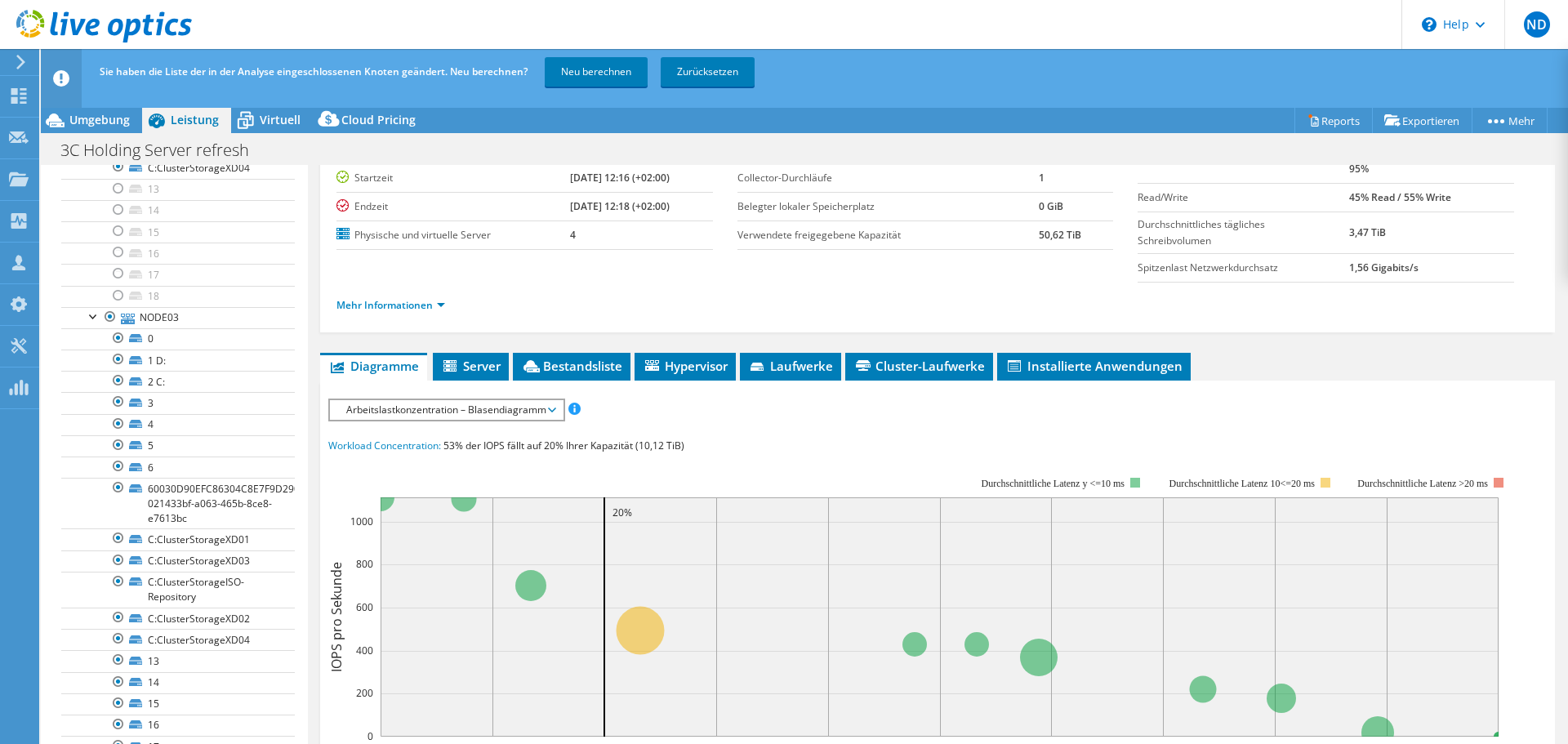
scroll to position [702, 0]
click at [117, 334] on div at bounding box center [118, 332] width 17 height 19
click at [120, 344] on div at bounding box center [118, 353] width 17 height 19
click at [120, 382] on div at bounding box center [118, 374] width 17 height 19
click at [118, 395] on div at bounding box center [118, 396] width 17 height 19
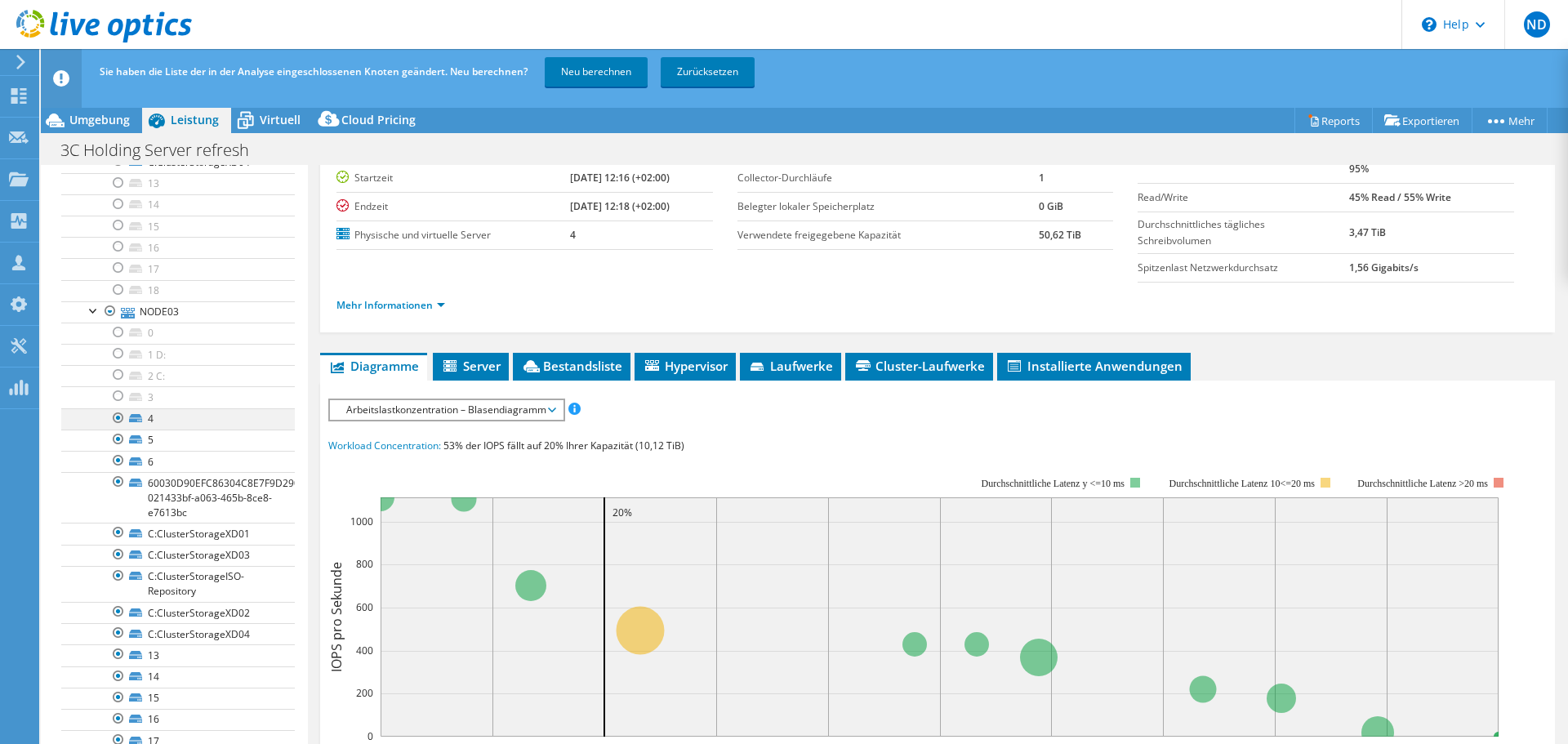
click at [118, 413] on div at bounding box center [118, 418] width 17 height 19
click at [117, 437] on div at bounding box center [118, 439] width 17 height 19
click at [114, 470] on link "6" at bounding box center [178, 461] width 233 height 21
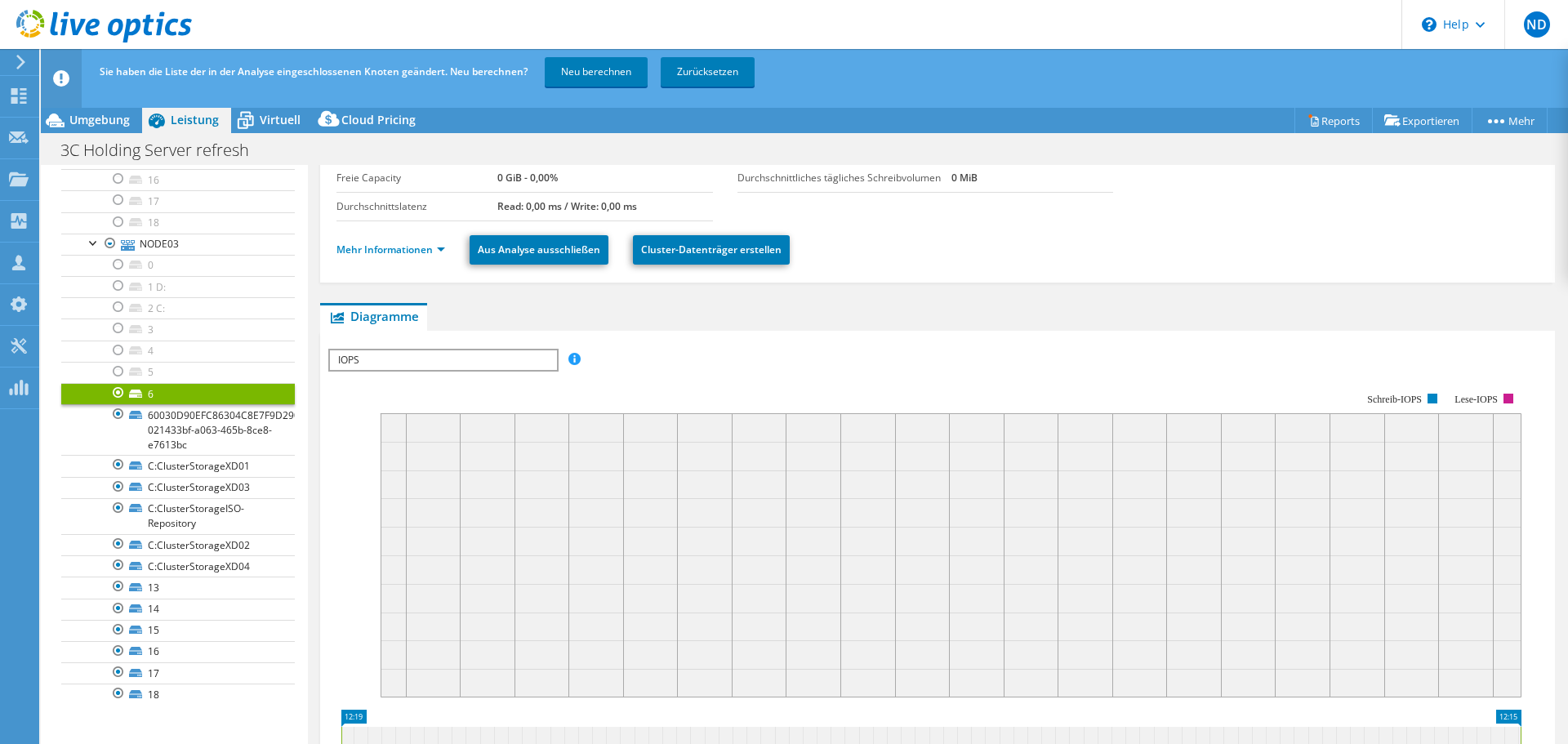
scroll to position [775, 0]
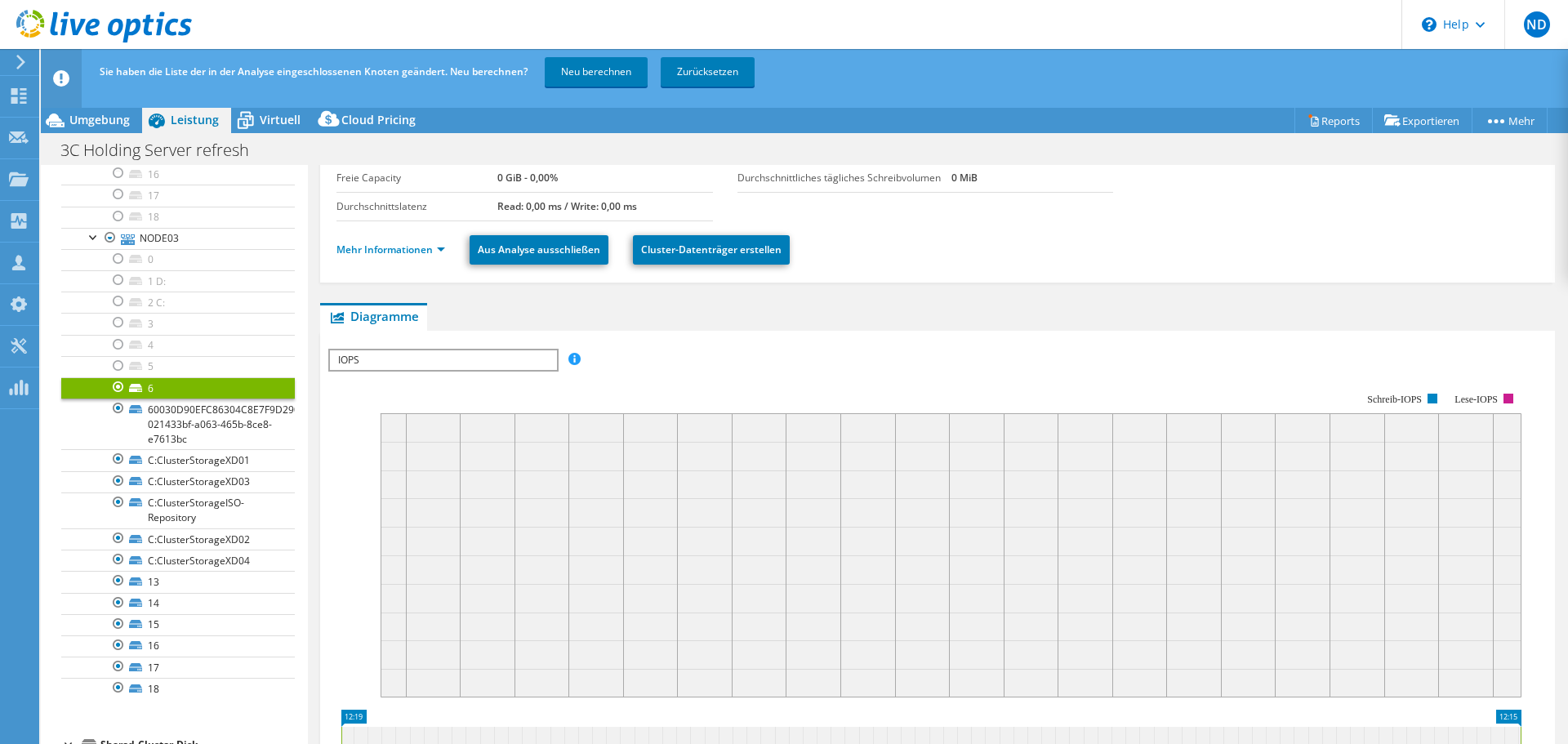
click at [113, 388] on div at bounding box center [118, 387] width 17 height 19
click at [121, 514] on div at bounding box center [118, 581] width 17 height 19
click at [119, 514] on div at bounding box center [118, 603] width 17 height 19
click at [117, 514] on div at bounding box center [118, 624] width 17 height 19
click at [115, 514] on div at bounding box center [118, 645] width 17 height 19
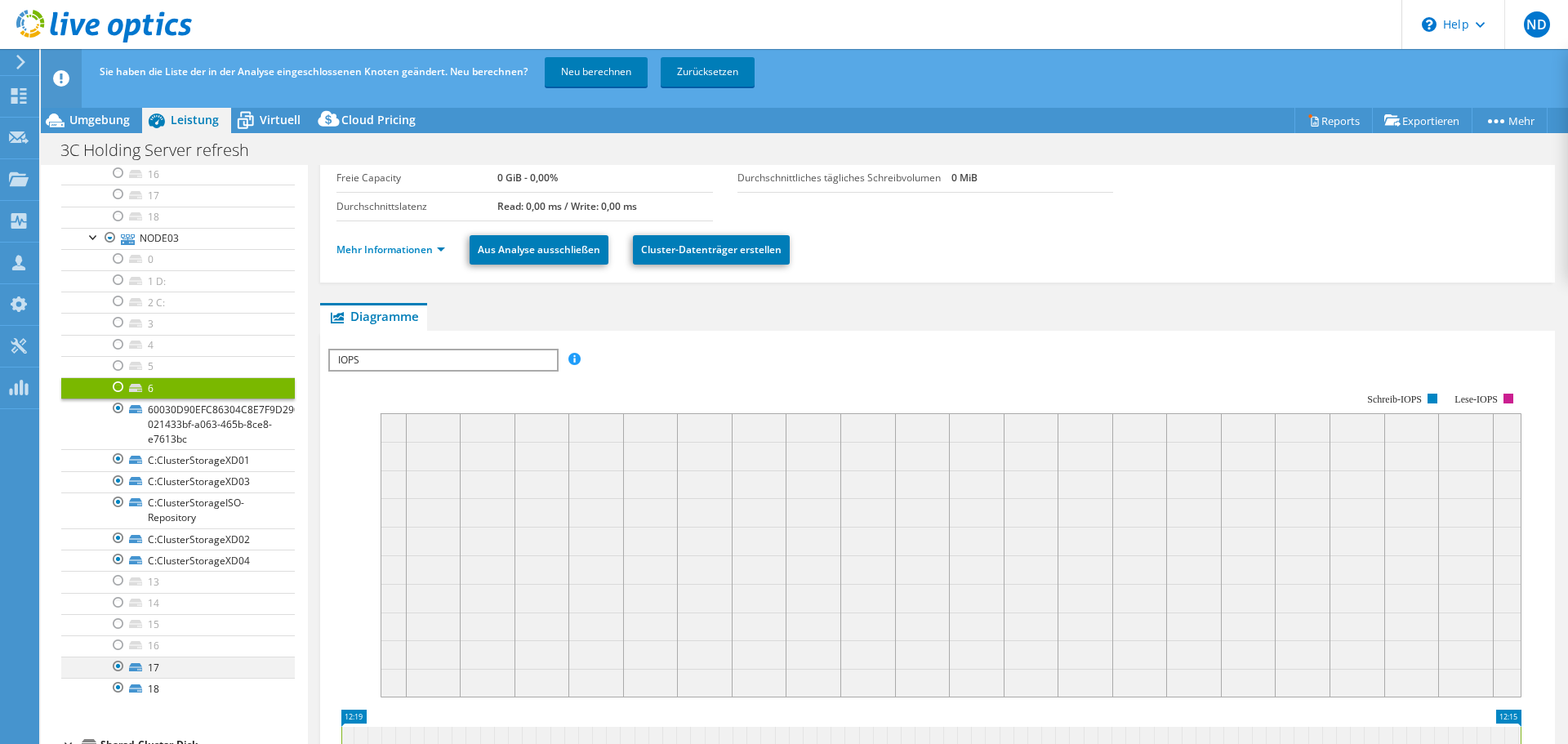
click at [118, 514] on div at bounding box center [118, 666] width 17 height 19
click at [118, 514] on div at bounding box center [118, 687] width 17 height 19
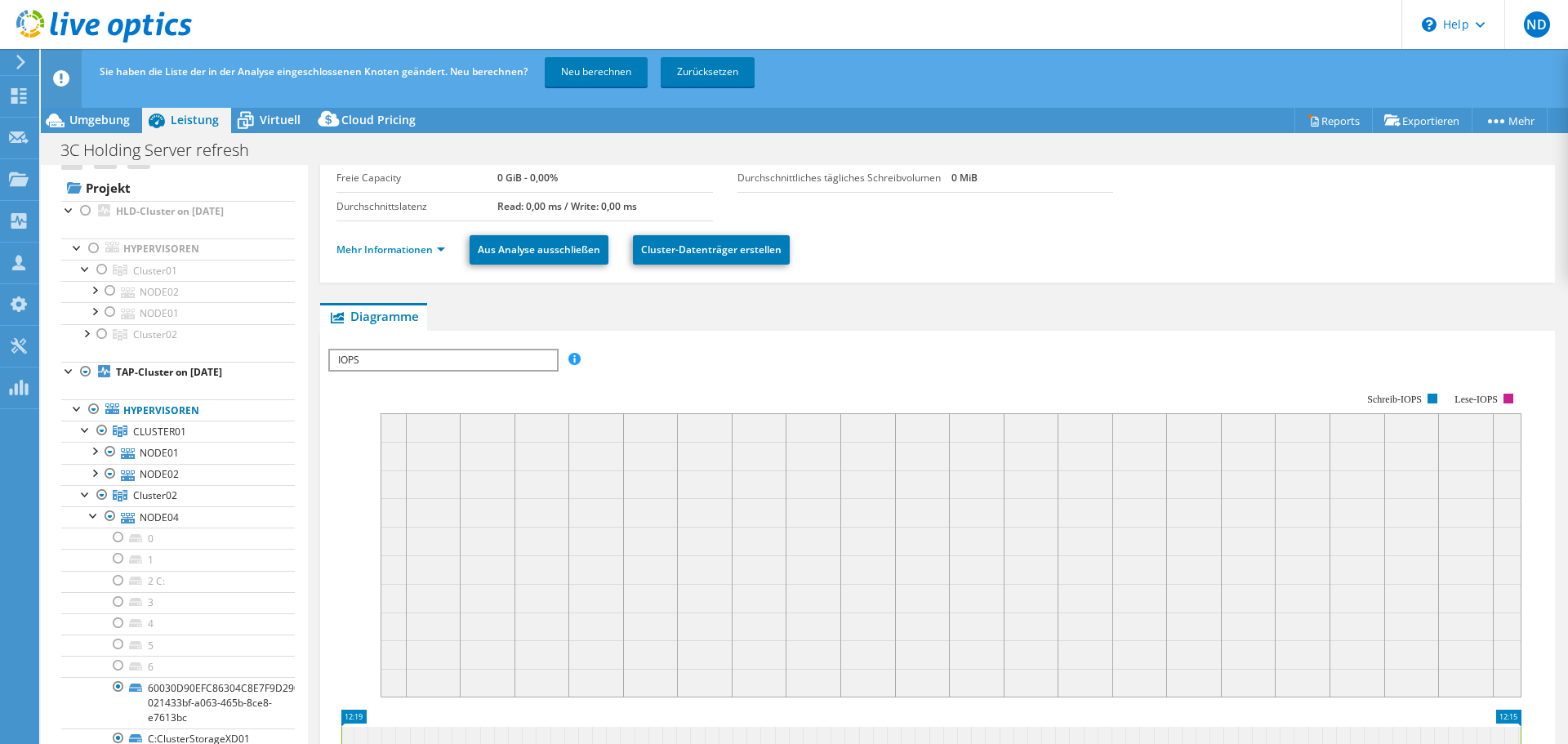
scroll to position [18, 0]
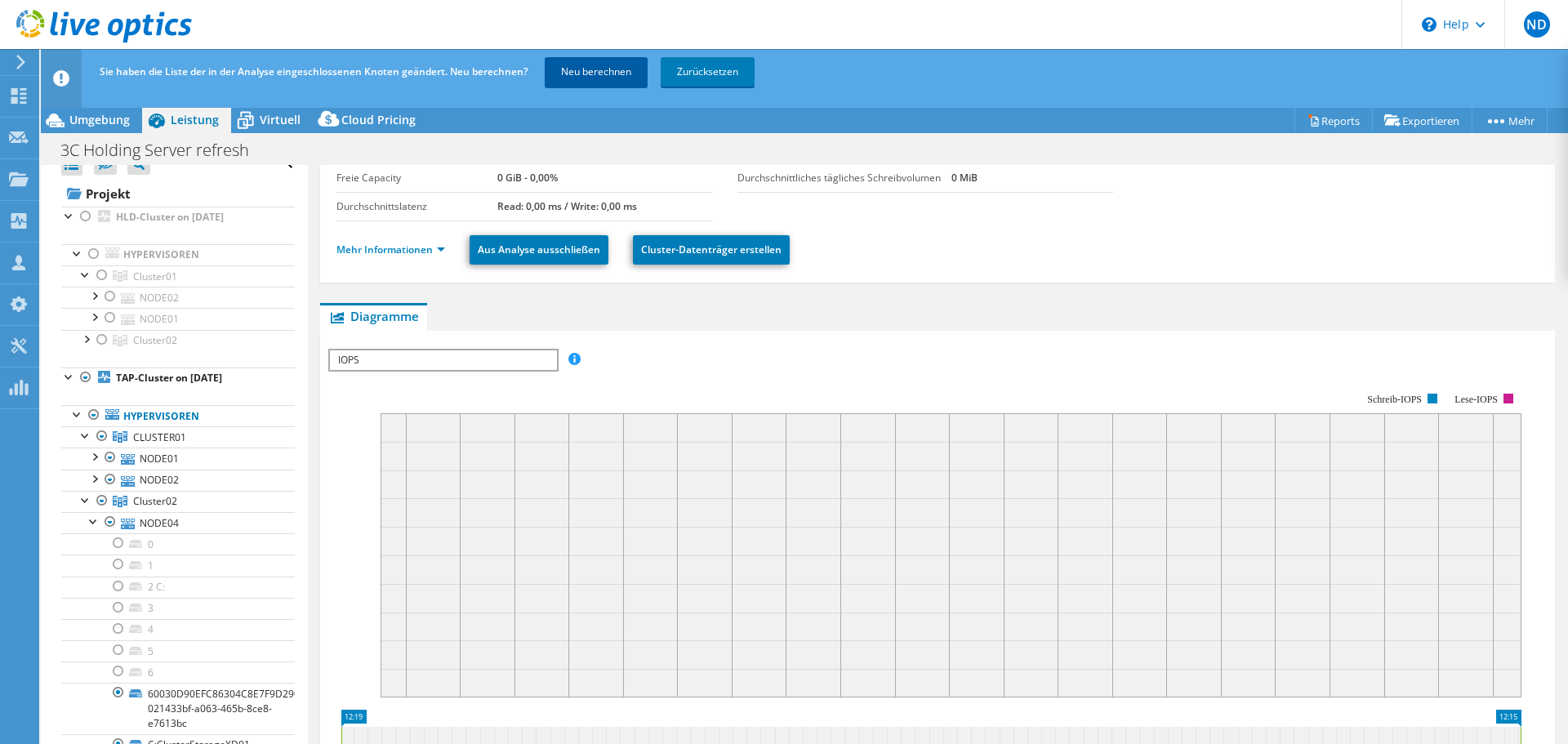
click at [595, 71] on link "Neu berechnen" at bounding box center [596, 72] width 103 height 29
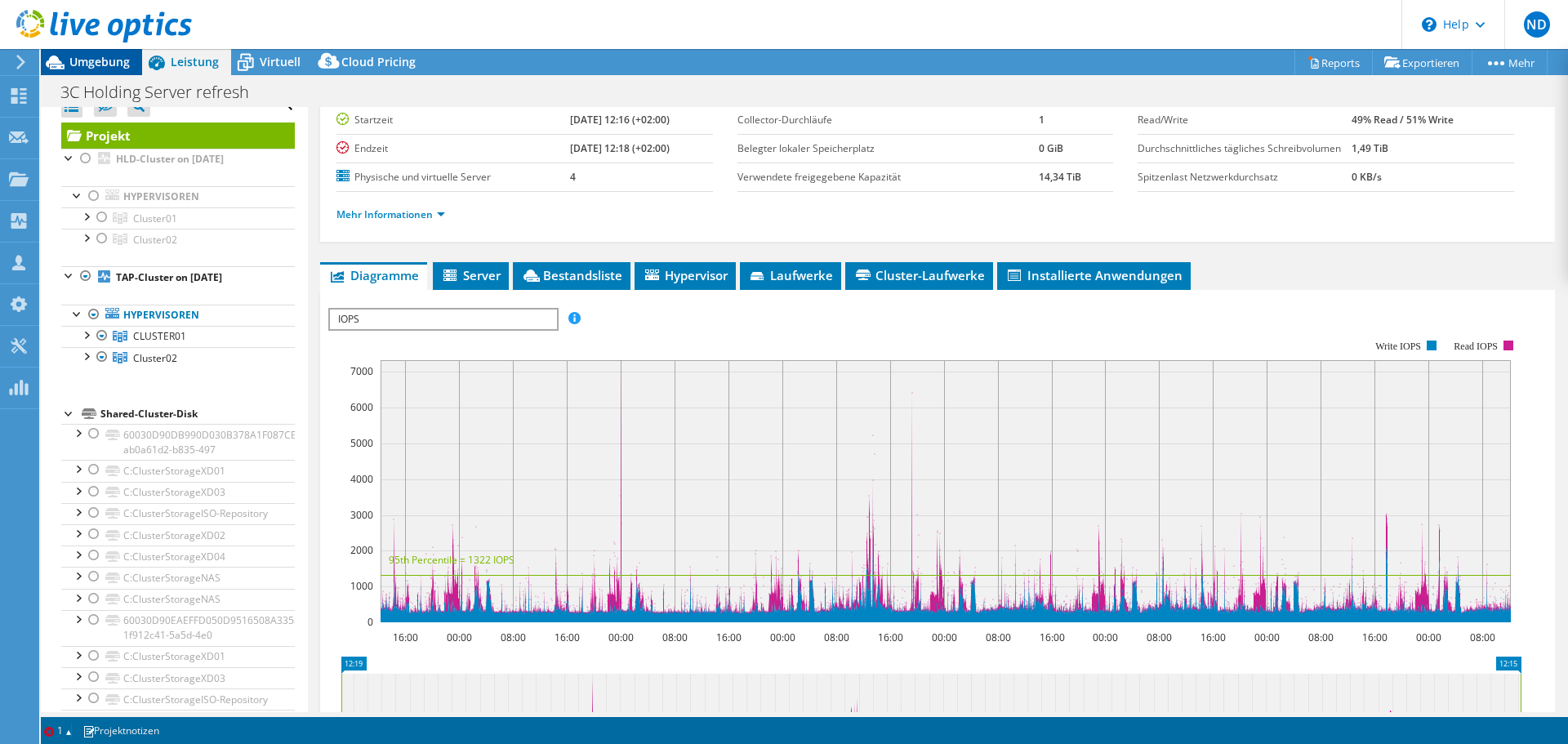
click at [110, 58] on span "Umgebung" at bounding box center [100, 62] width 61 height 16
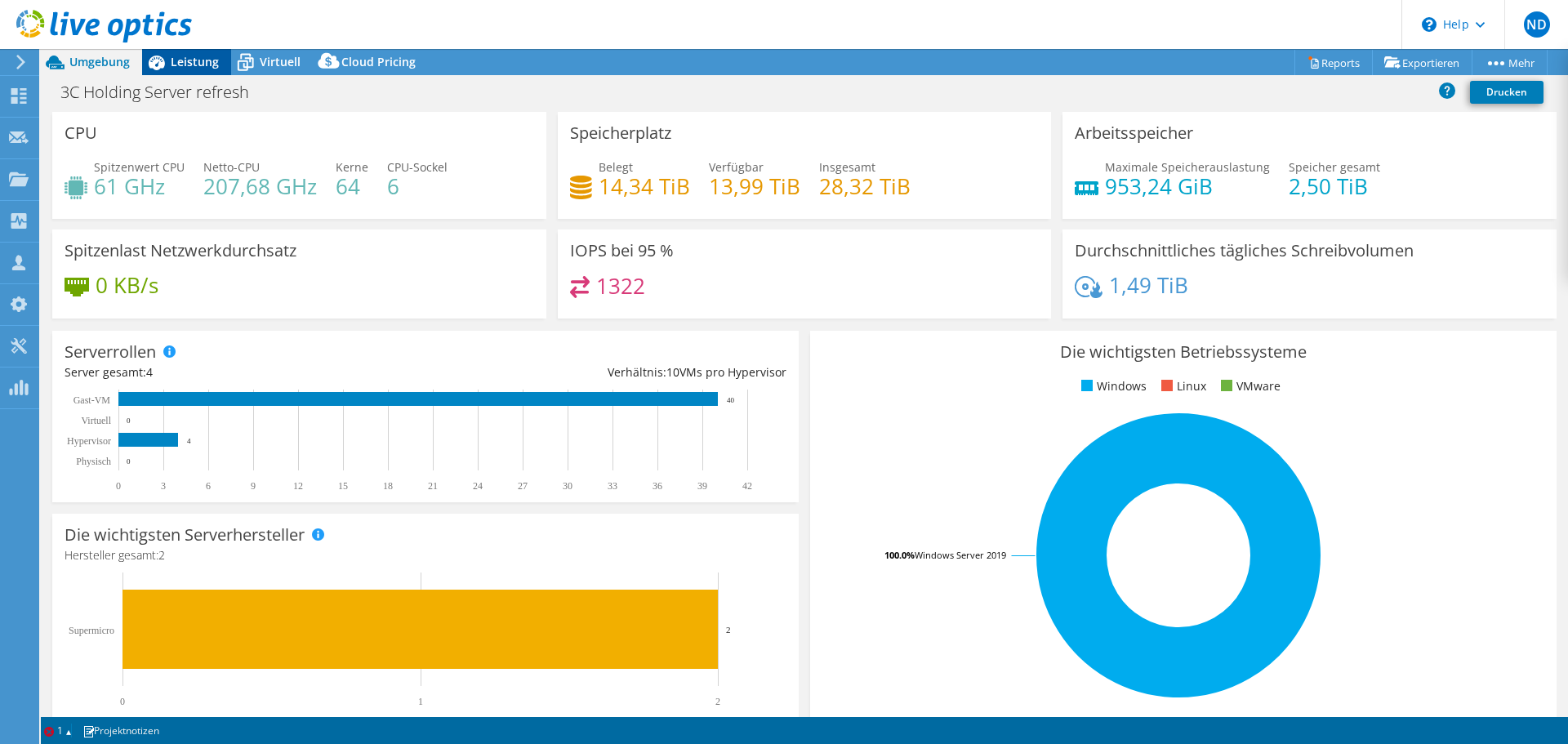
click at [185, 62] on span "Leistung" at bounding box center [195, 62] width 48 height 16
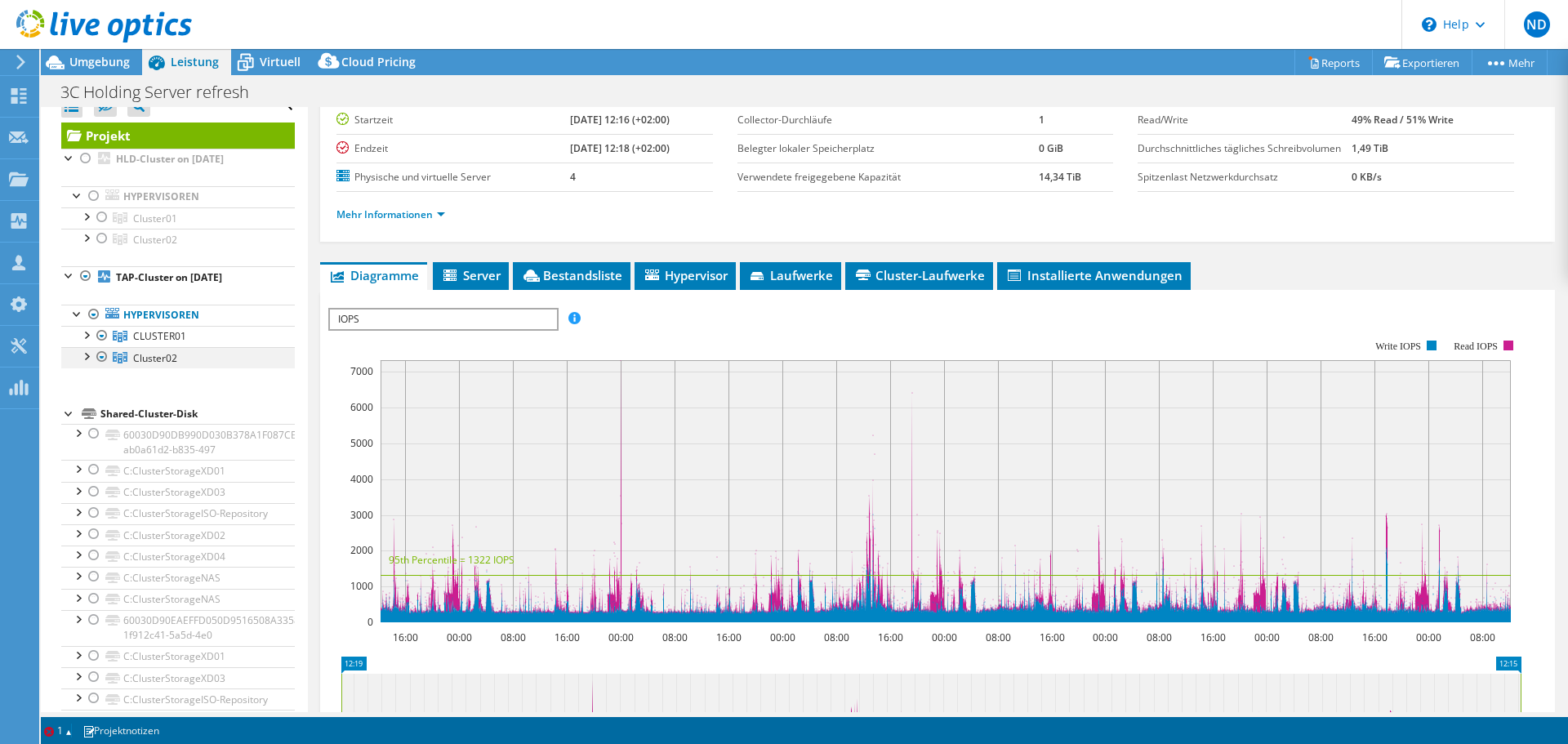
click at [82, 355] on div at bounding box center [85, 355] width 17 height 17
click at [88, 334] on div at bounding box center [85, 334] width 17 height 17
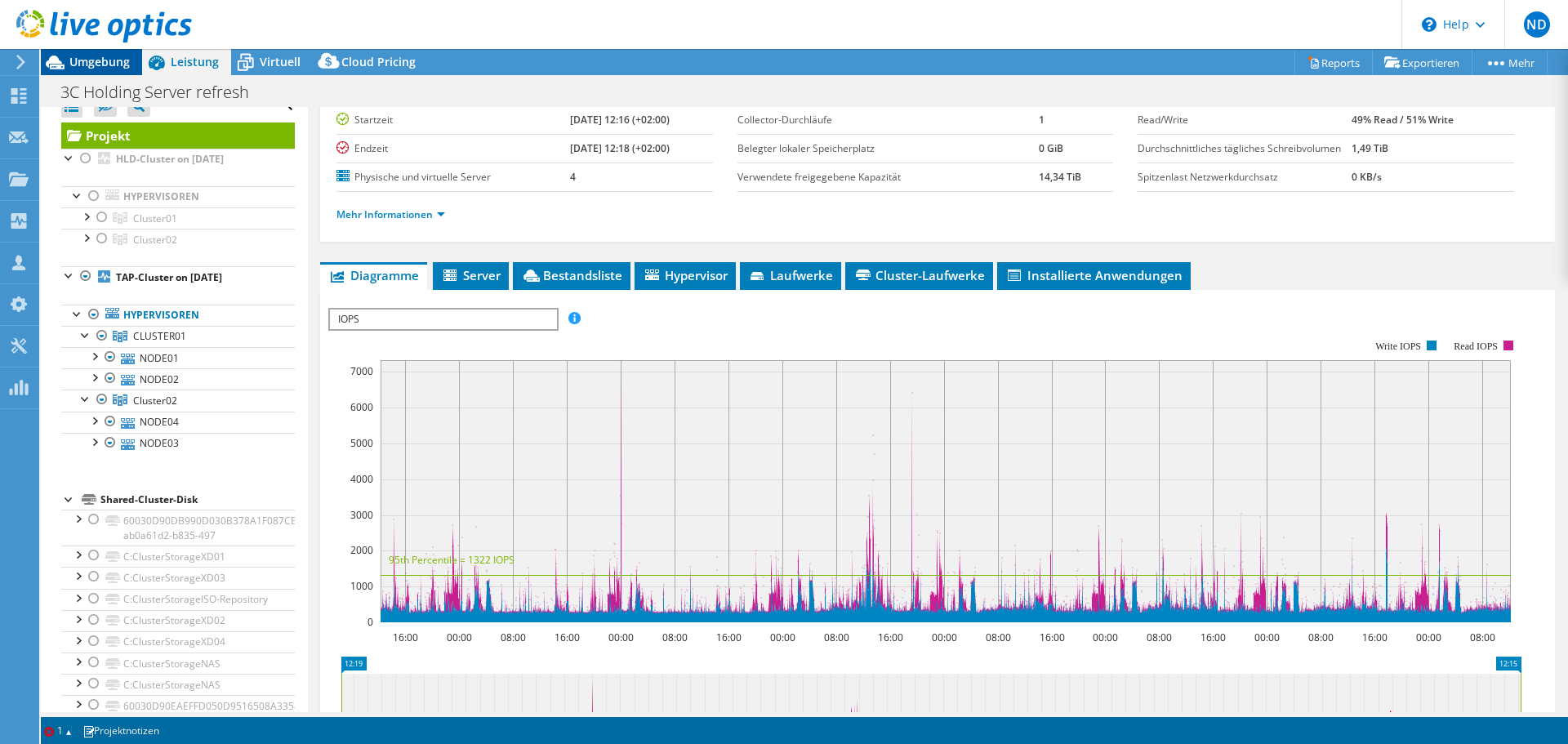
click at [116, 65] on span "Umgebung" at bounding box center [100, 62] width 61 height 16
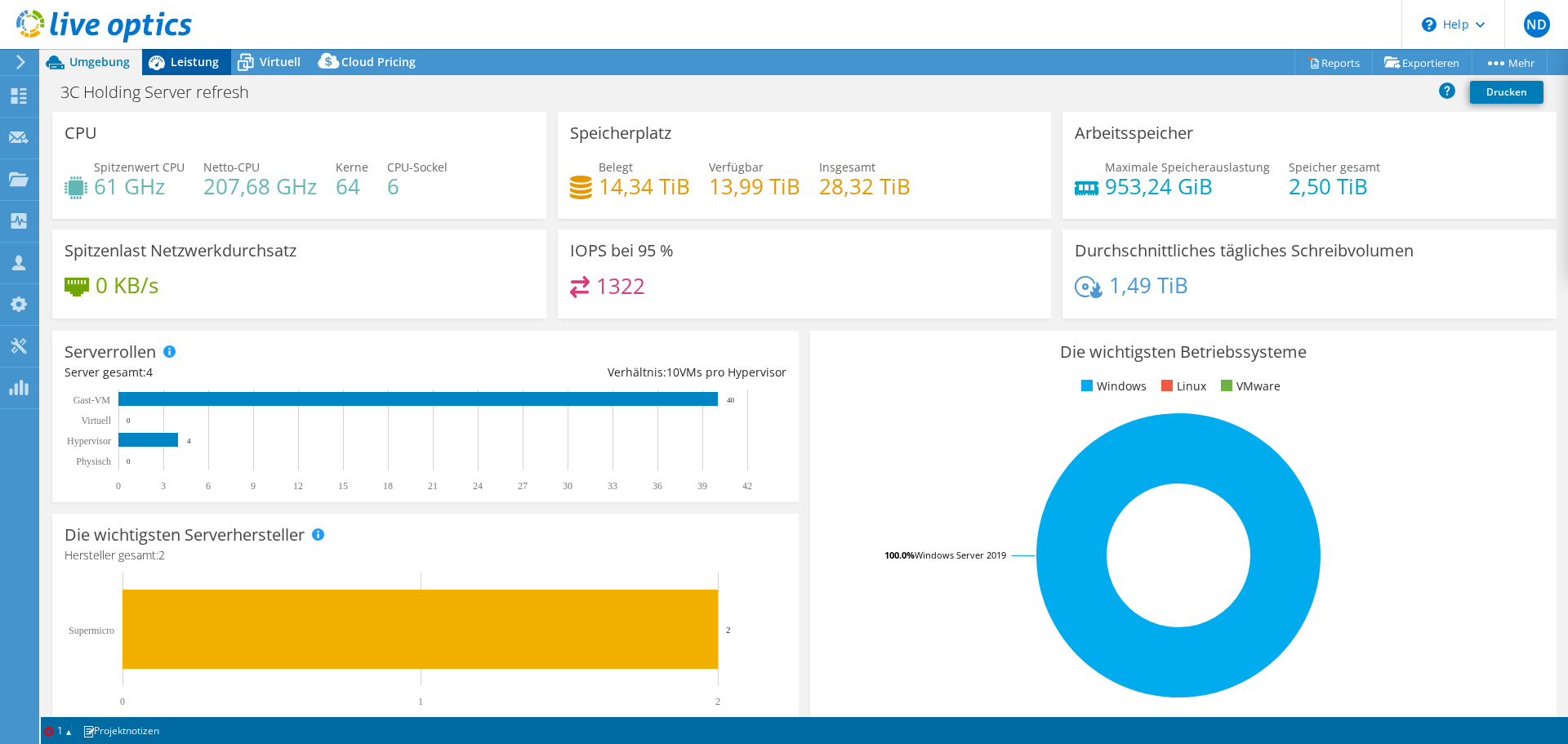
click at [176, 63] on span "Leistung" at bounding box center [195, 62] width 48 height 16
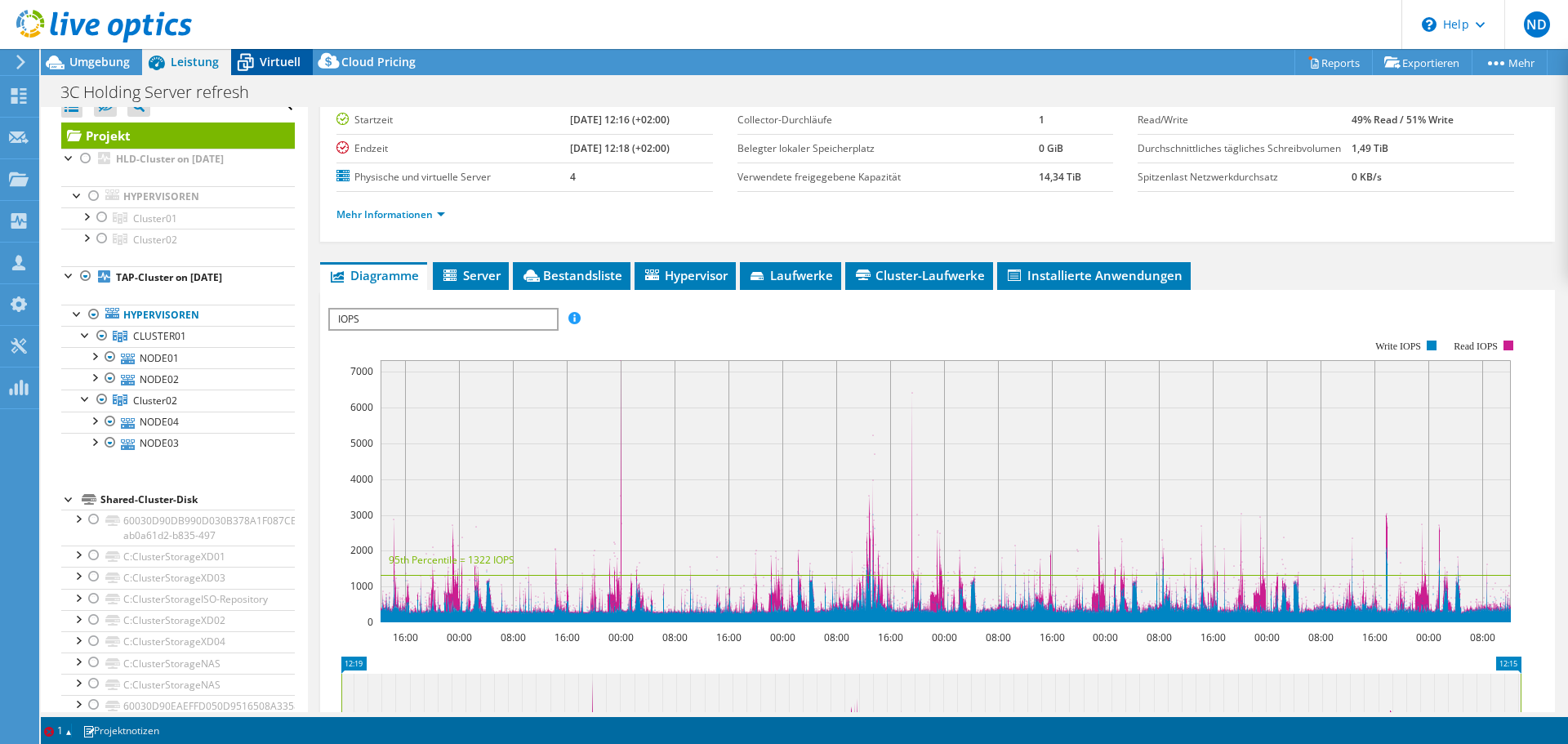
click at [266, 66] on span "Virtuell" at bounding box center [280, 62] width 40 height 16
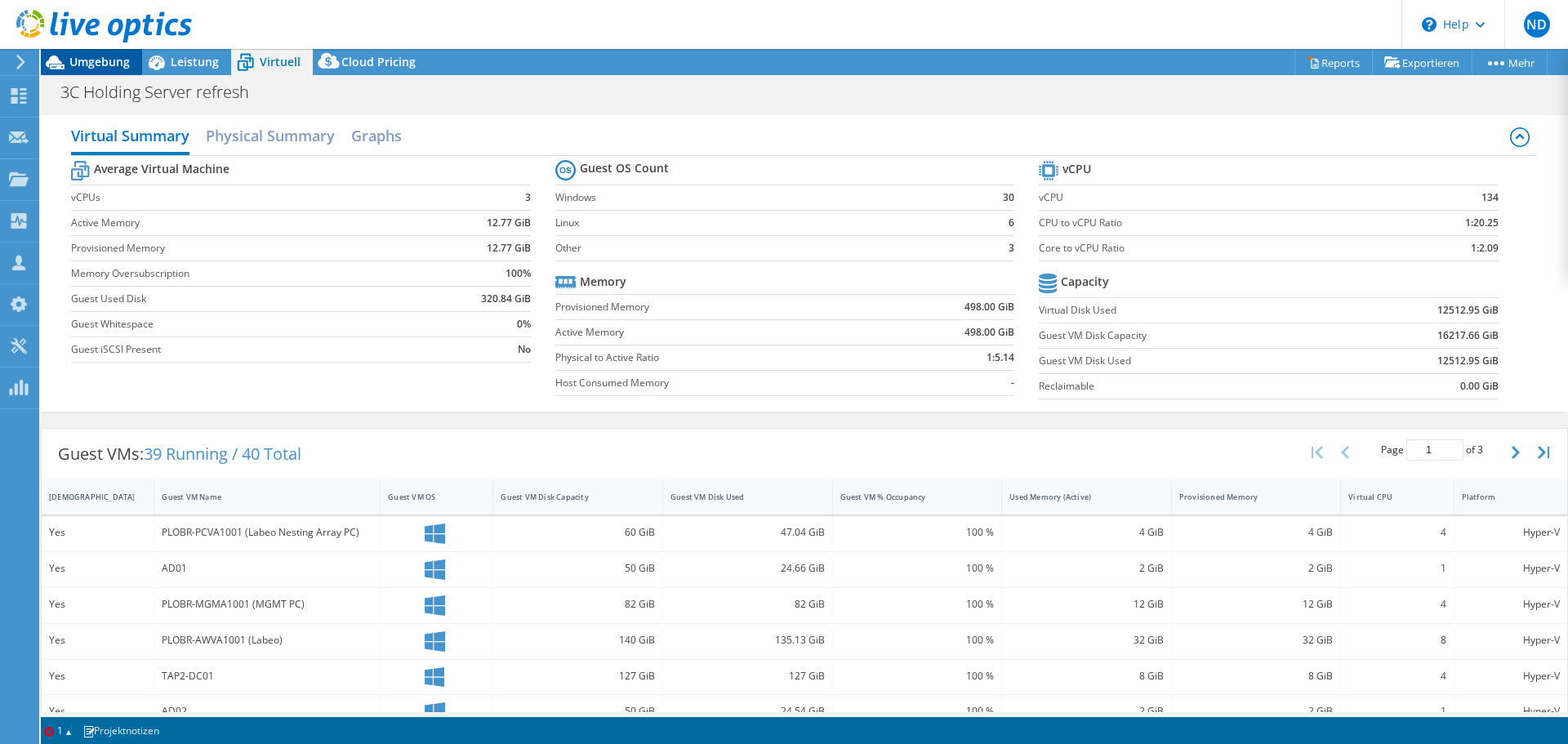
click at [88, 64] on span "Umgebung" at bounding box center [100, 62] width 61 height 16
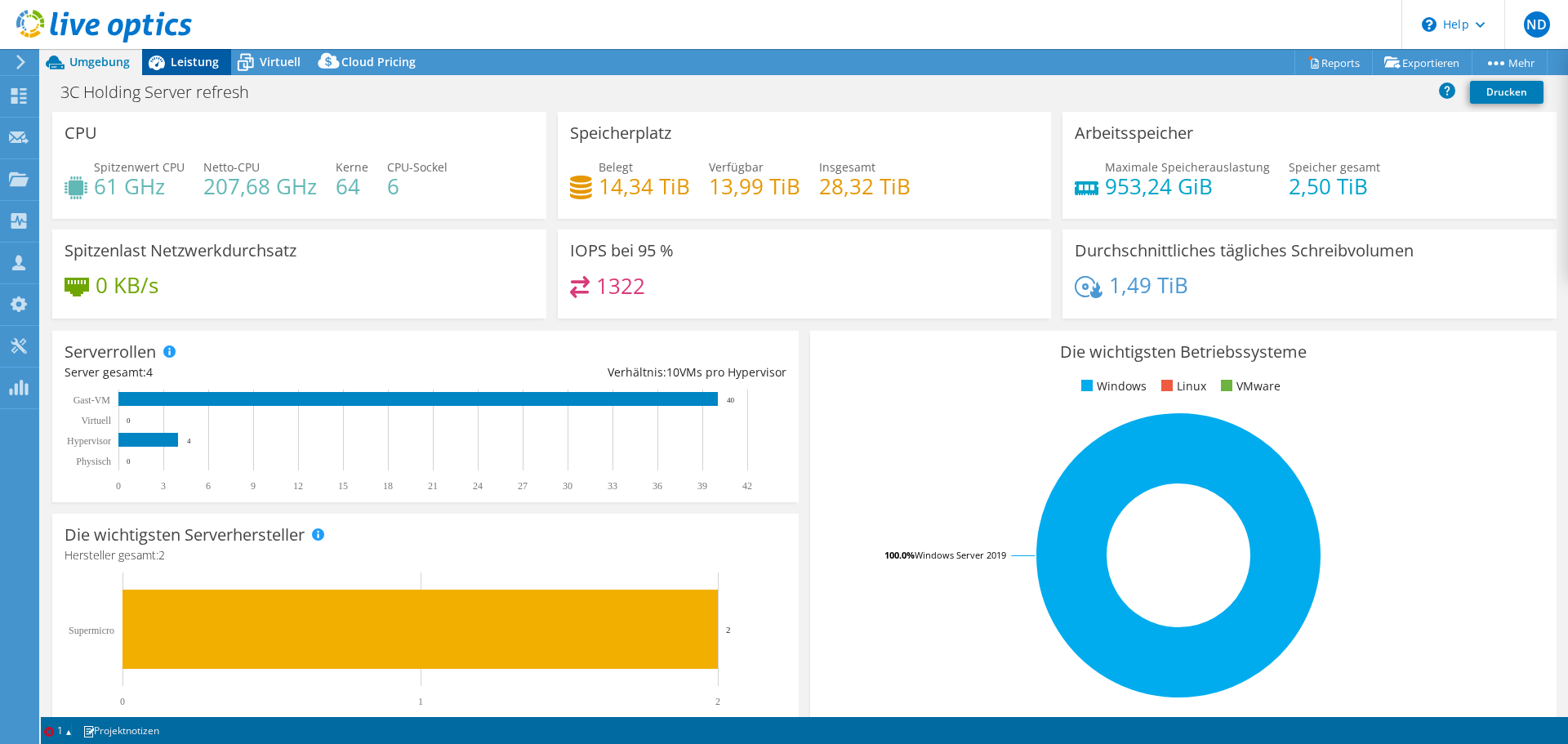
click at [204, 62] on span "Leistung" at bounding box center [195, 62] width 48 height 16
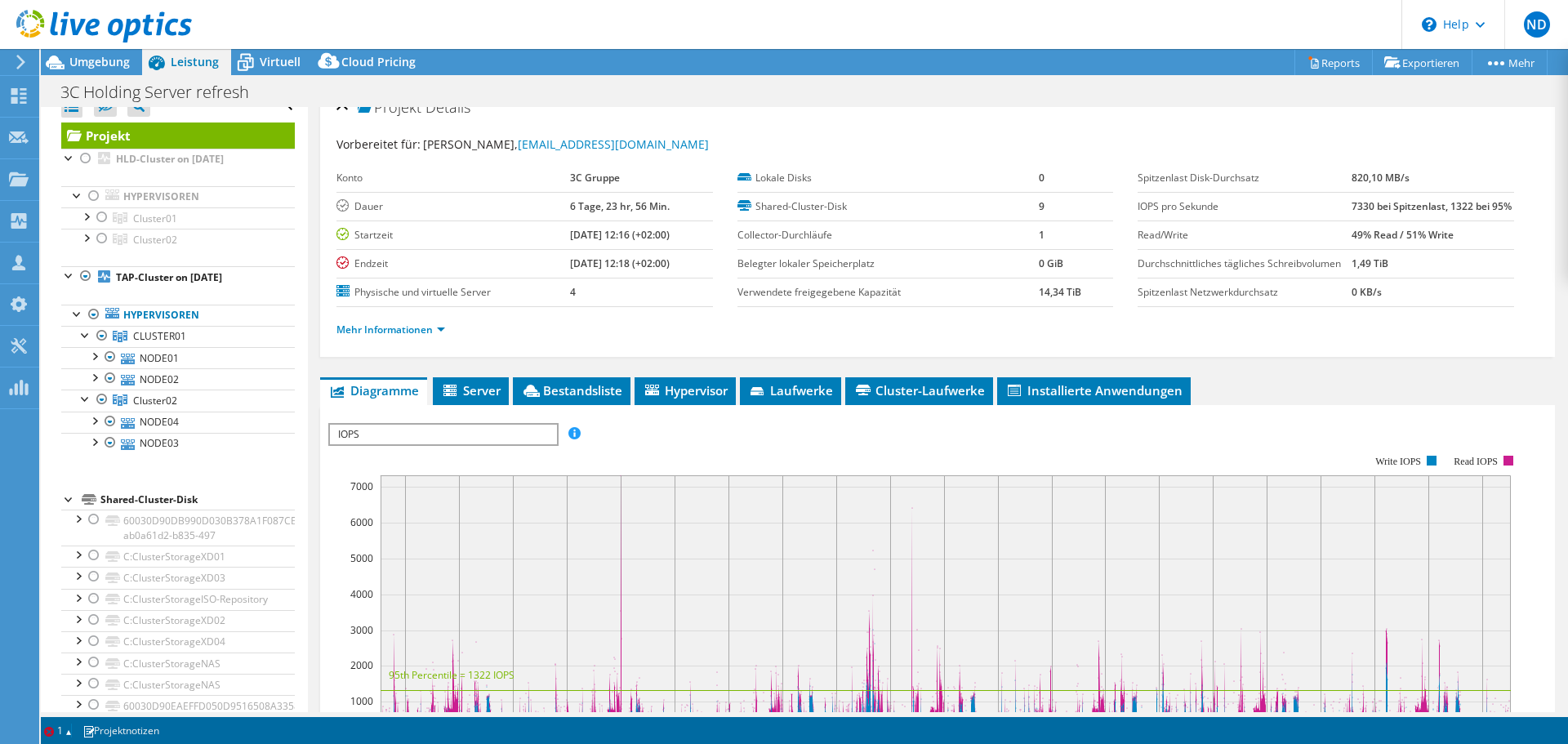
scroll to position [0, 0]
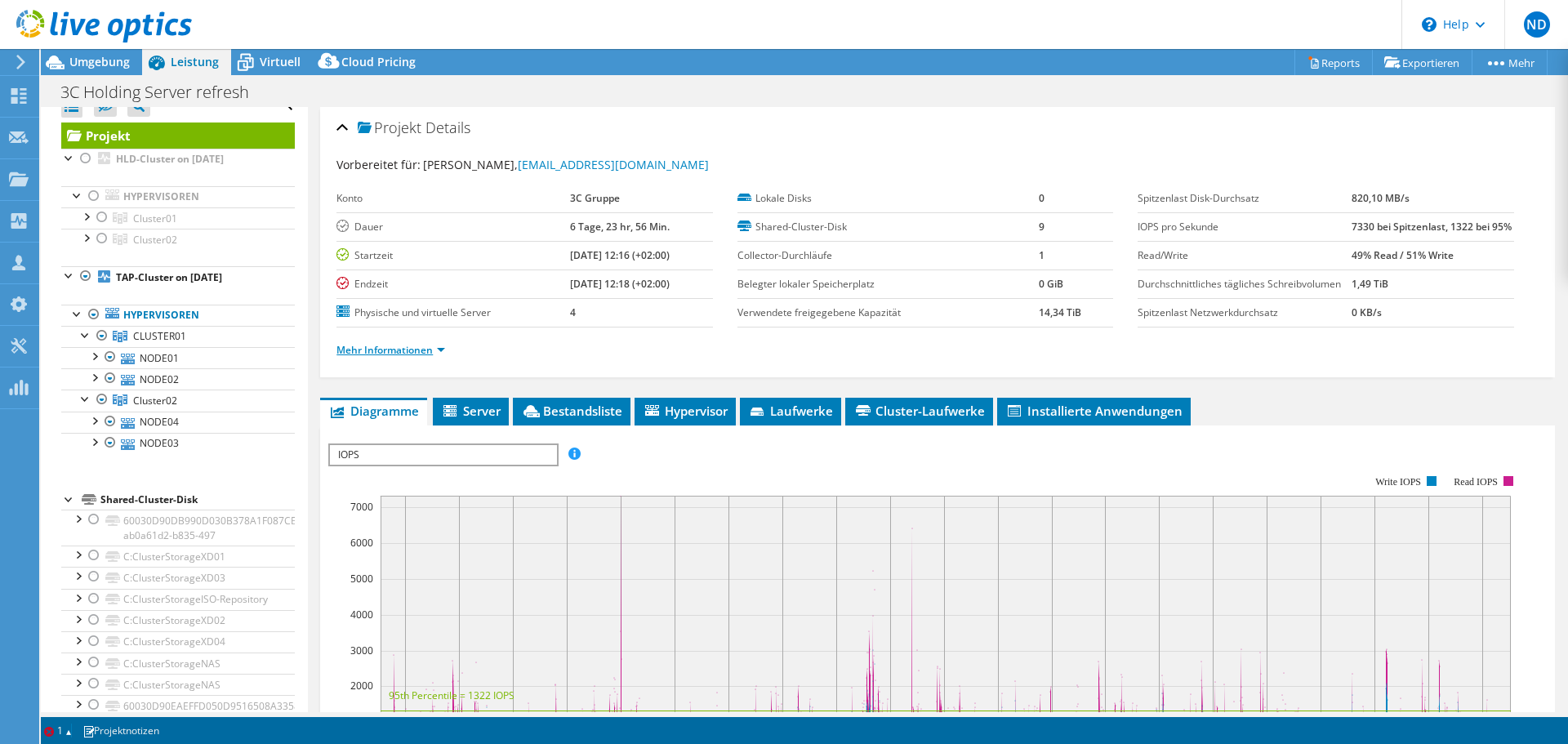
click at [425, 357] on link "Mehr Informationen" at bounding box center [390, 349] width 108 height 14
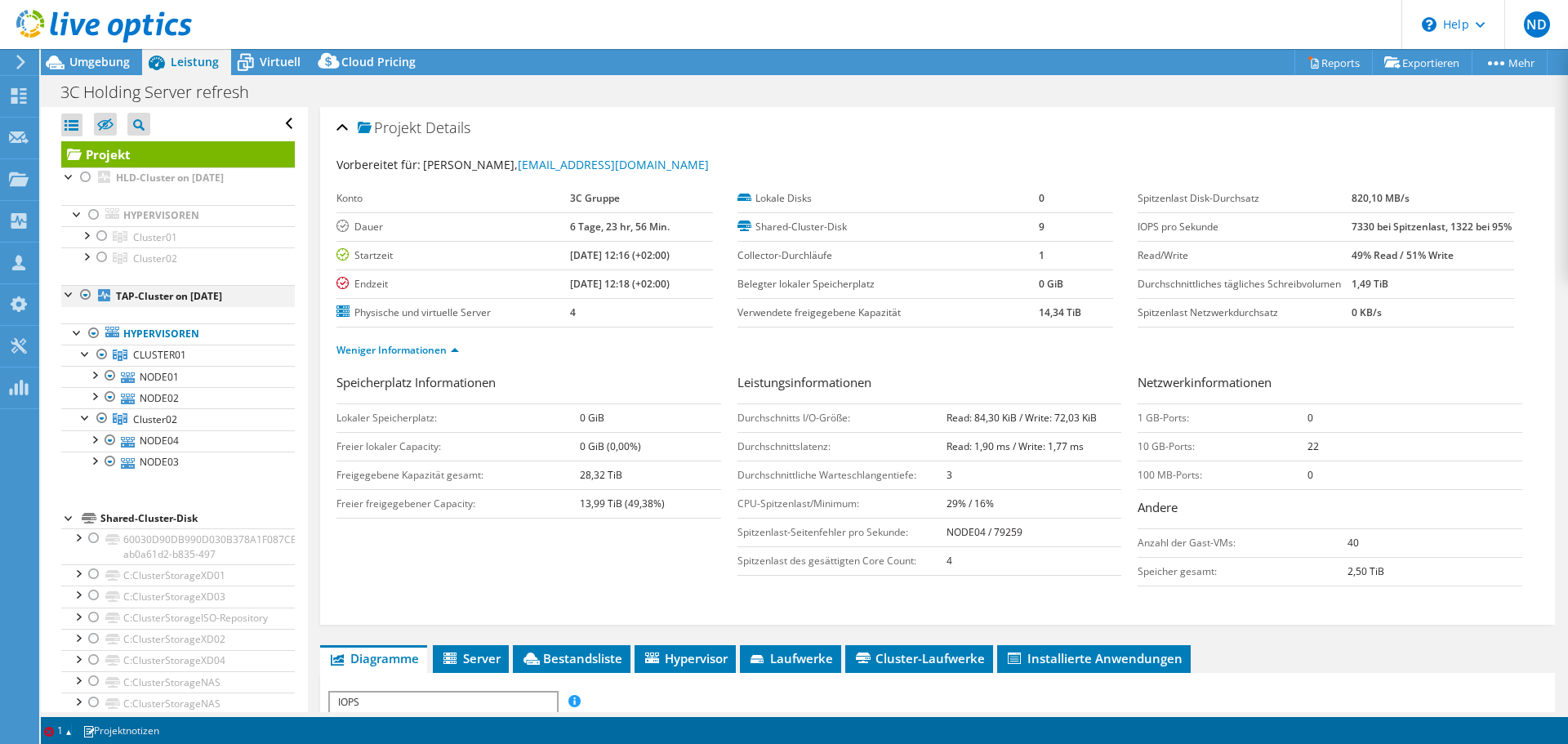
click at [88, 291] on div at bounding box center [85, 294] width 17 height 19
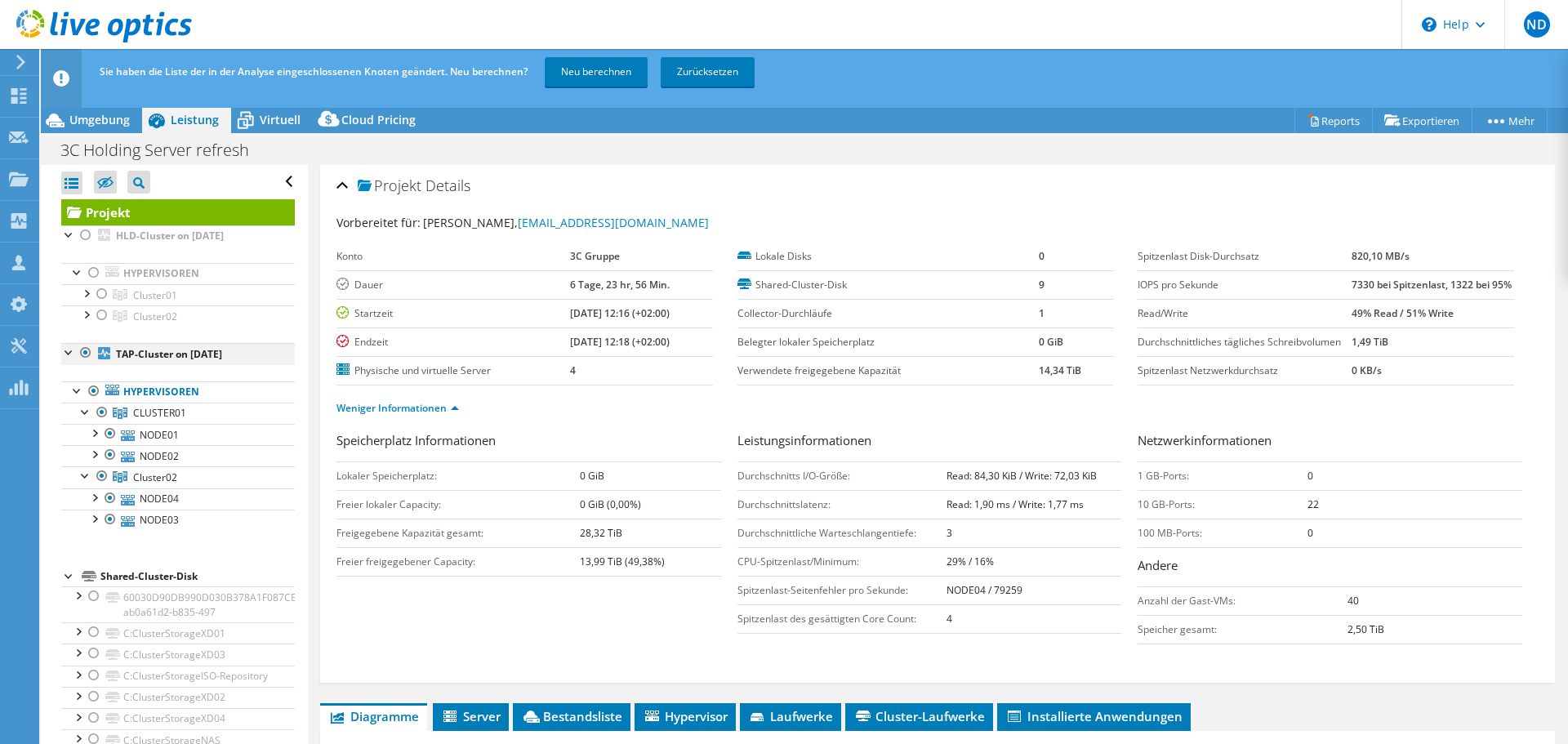
click at [85, 355] on div at bounding box center [85, 352] width 17 height 19
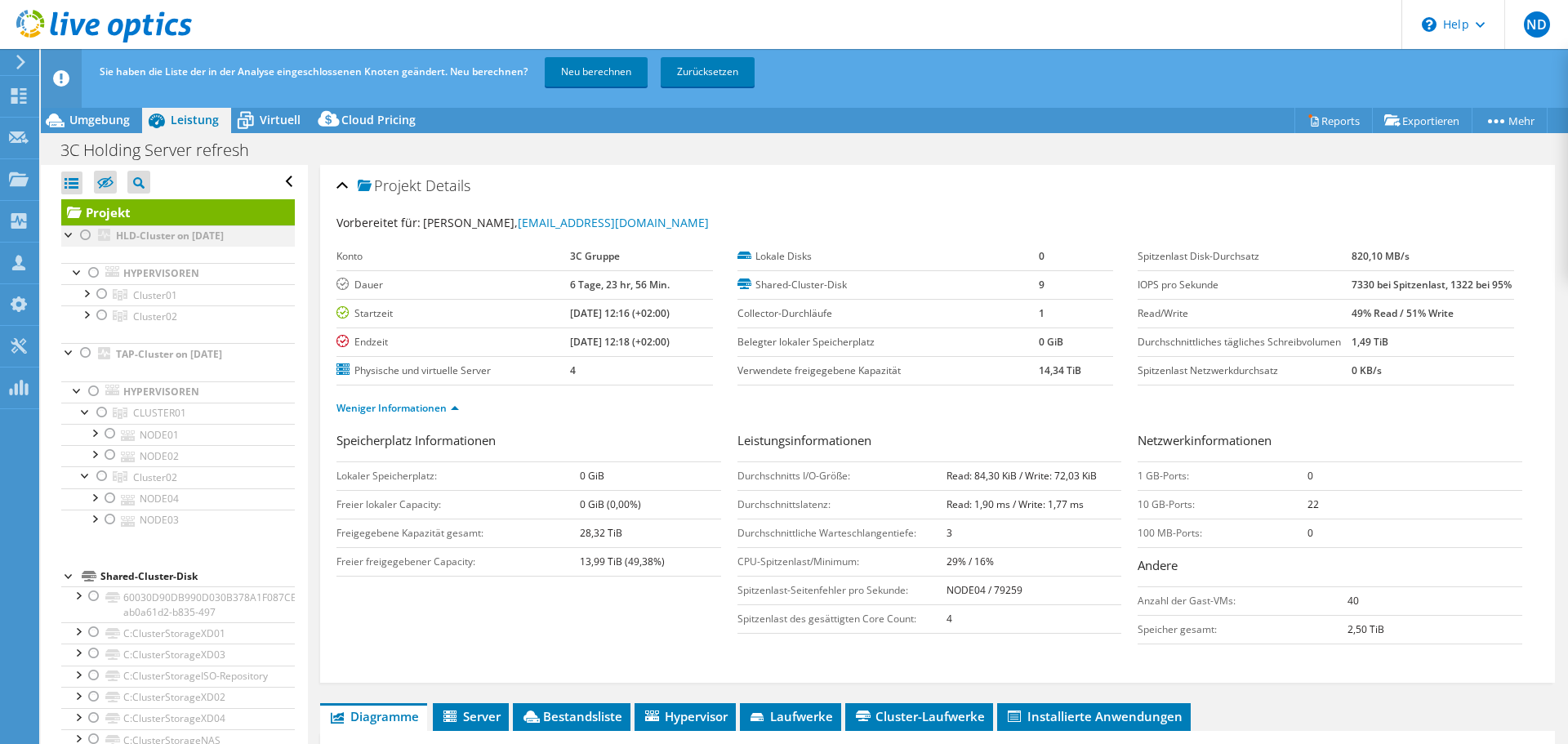
click at [87, 242] on div at bounding box center [85, 234] width 17 height 19
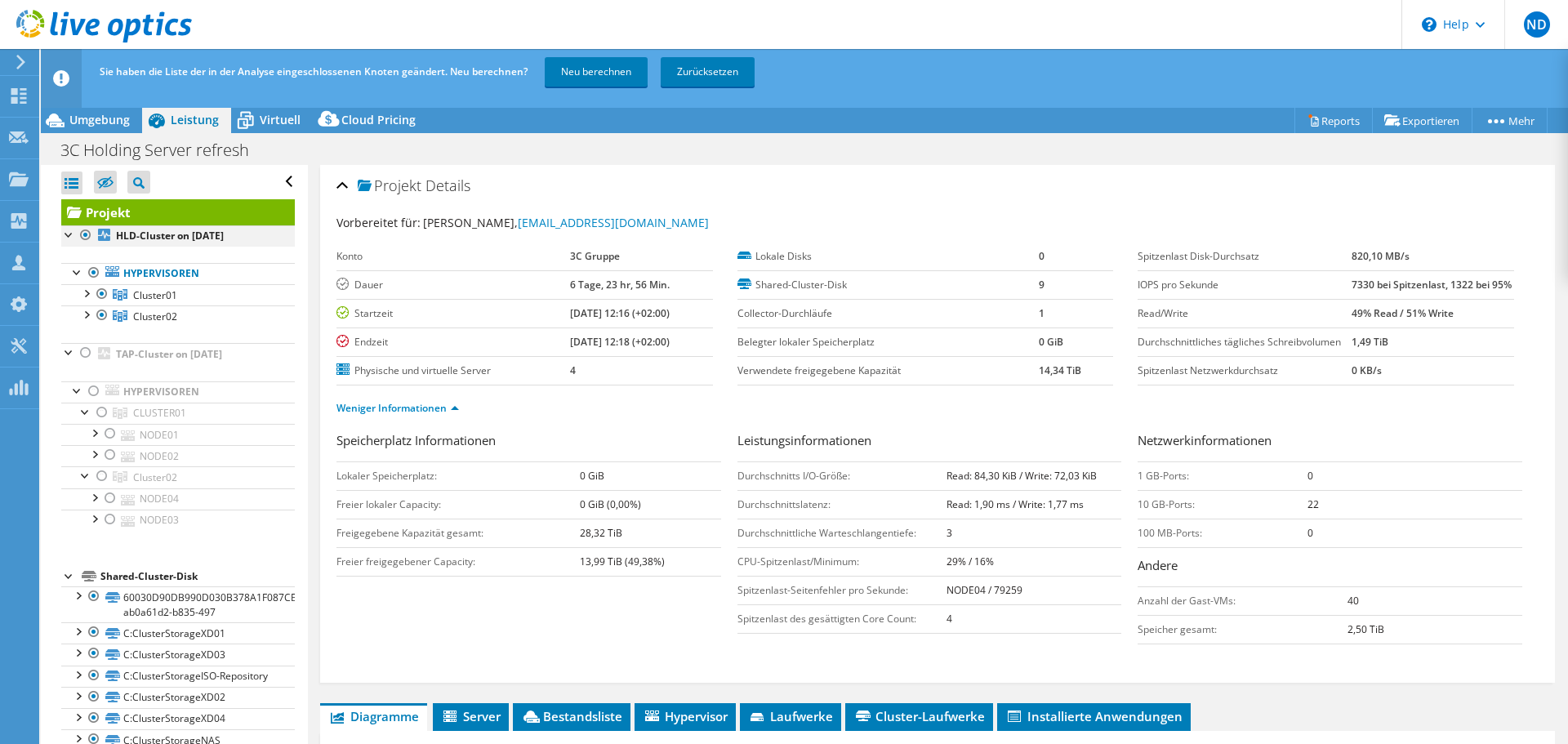
click at [86, 238] on div at bounding box center [85, 234] width 17 height 19
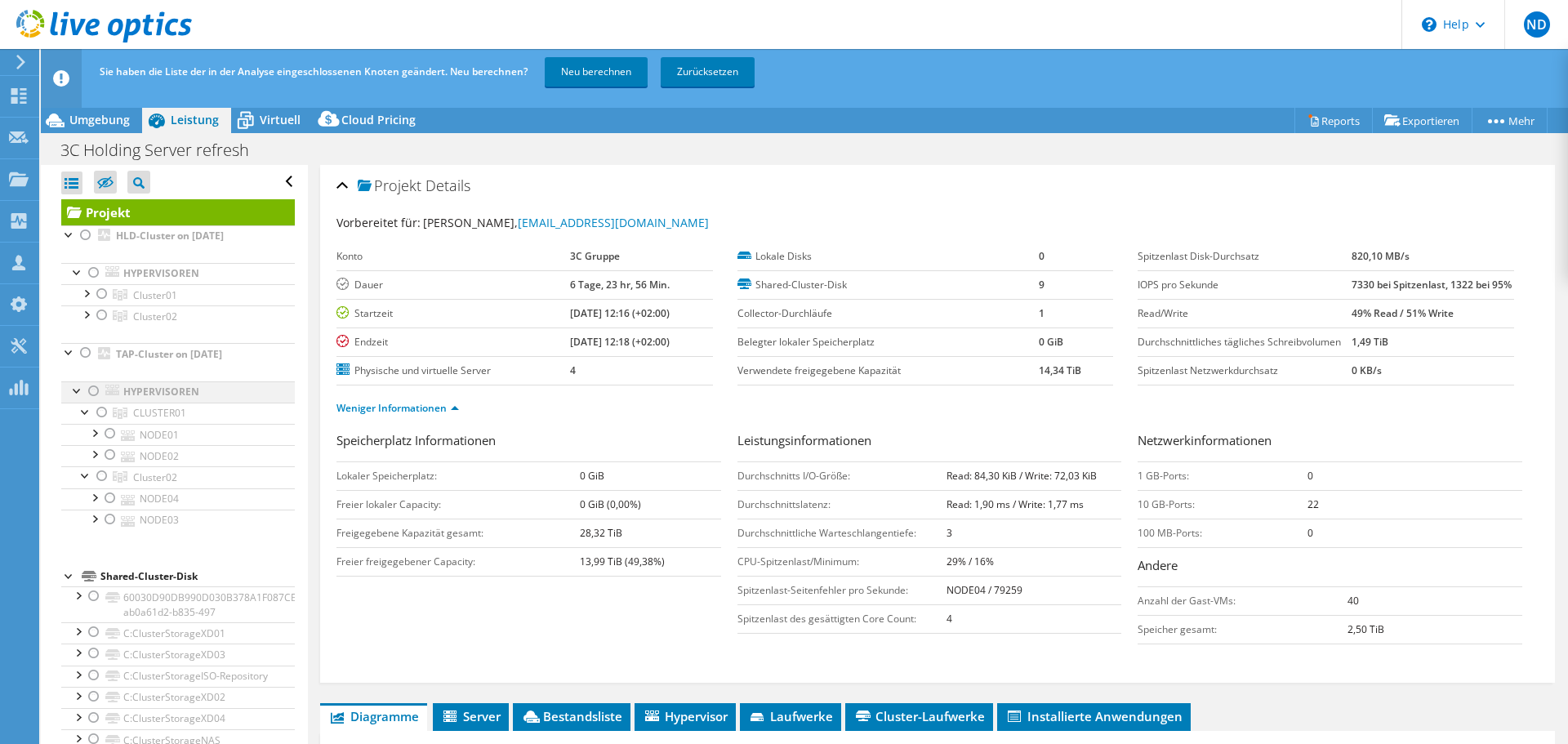
click at [94, 391] on div at bounding box center [94, 390] width 17 height 19
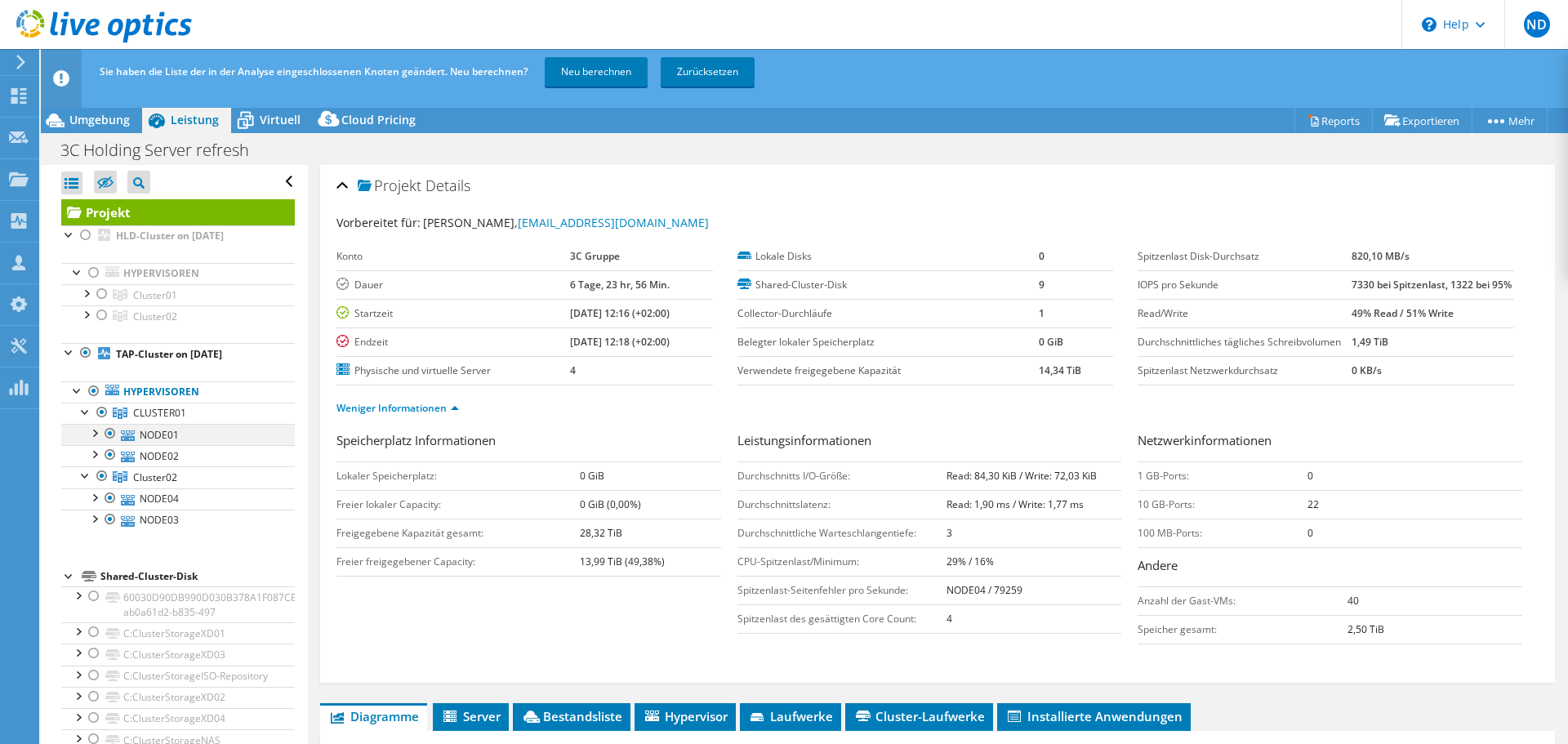
click at [93, 434] on div at bounding box center [94, 433] width 17 height 17
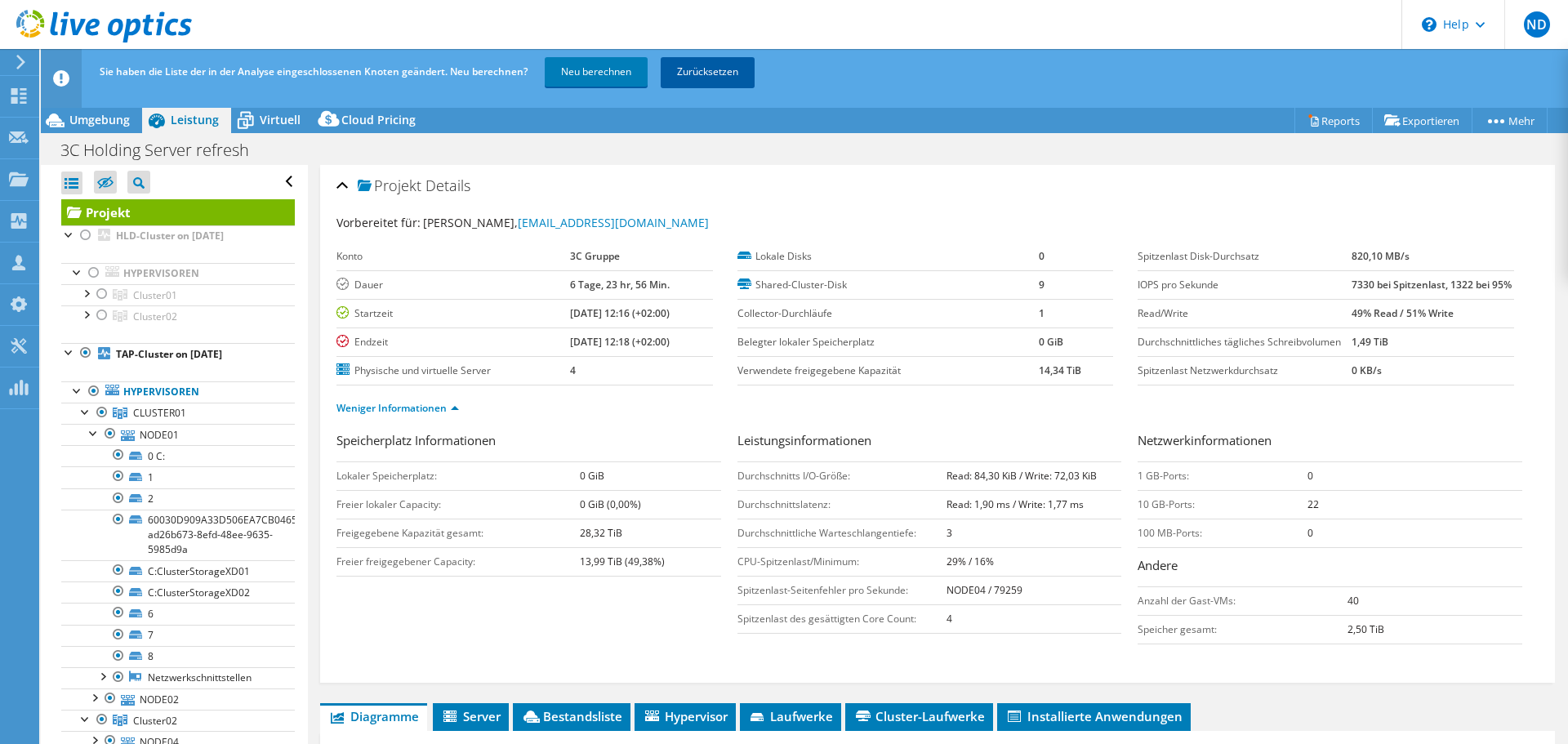
click at [720, 79] on link "Zurücksetzen" at bounding box center [707, 72] width 94 height 29
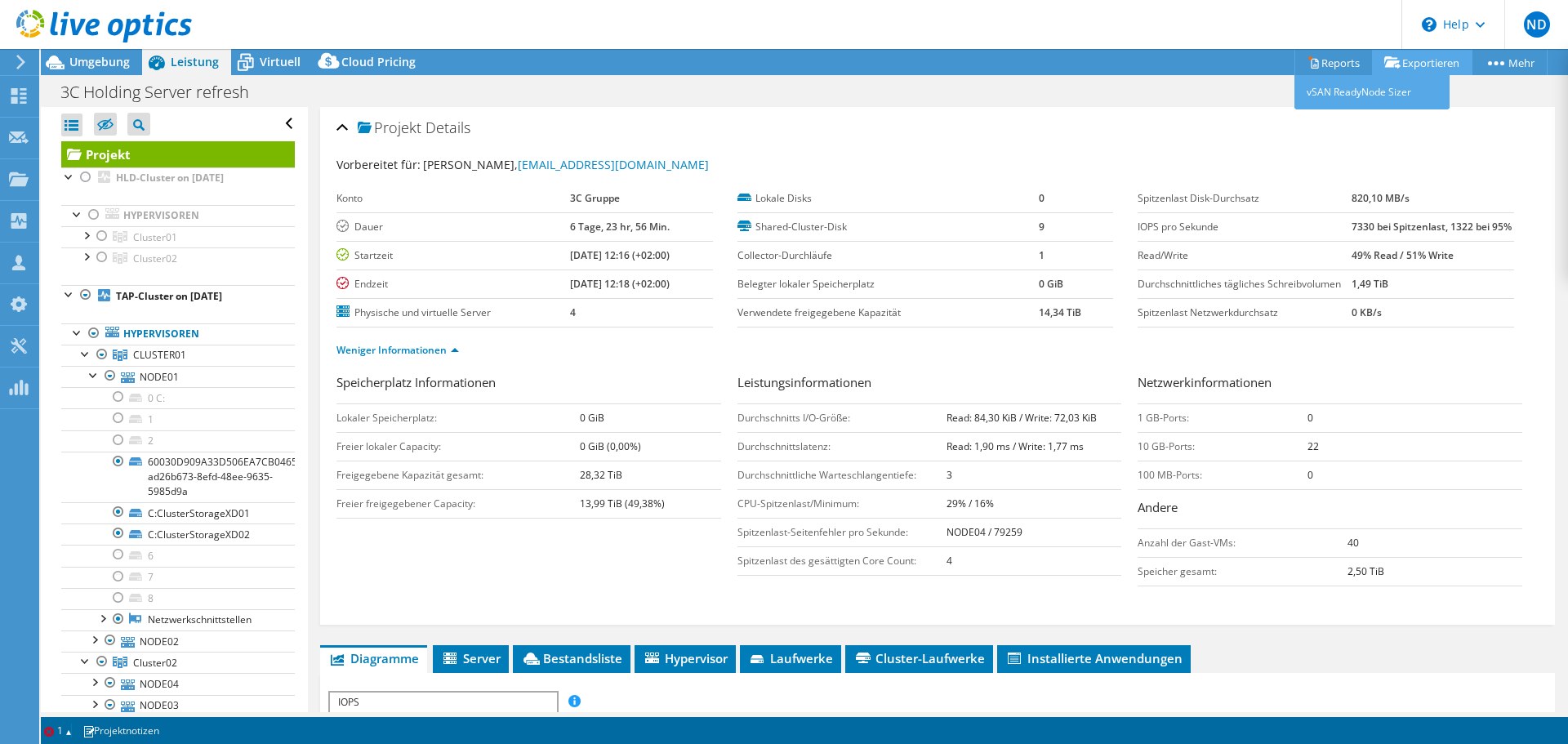
click at [1044, 52] on link "Exportieren" at bounding box center [1422, 62] width 100 height 26
click at [1044, 153] on div "Vorbereitet für: Alexander Horsthemke, IT@3c-gruppe.de Konto 3C Gruppe Dauer 6 …" at bounding box center [937, 383] width 1202 height 475
click at [1044, 57] on link "Exportieren" at bounding box center [1422, 62] width 100 height 26
click at [1044, 63] on link "Reports" at bounding box center [1333, 62] width 78 height 26
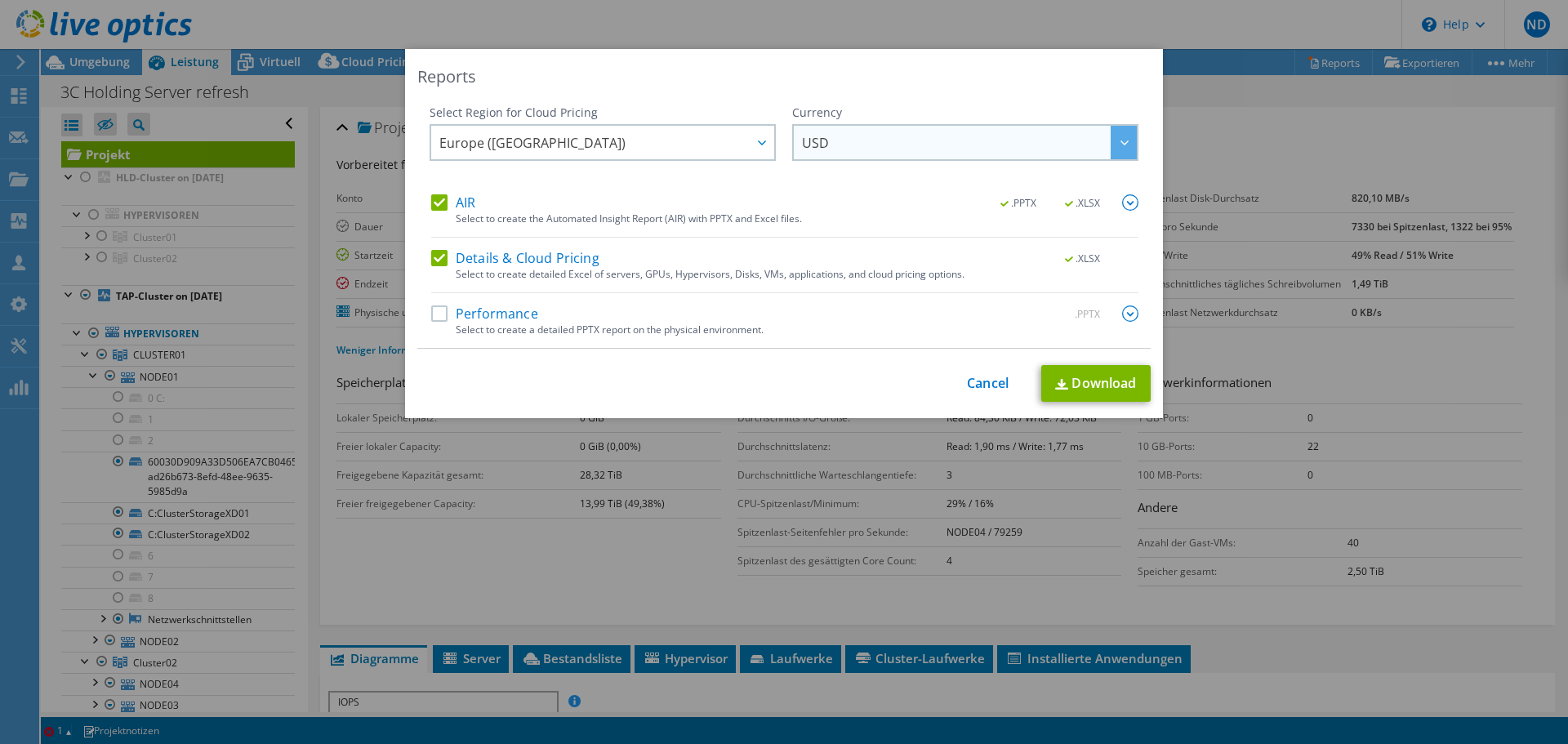
click at [952, 138] on span "USD" at bounding box center [969, 142] width 335 height 33
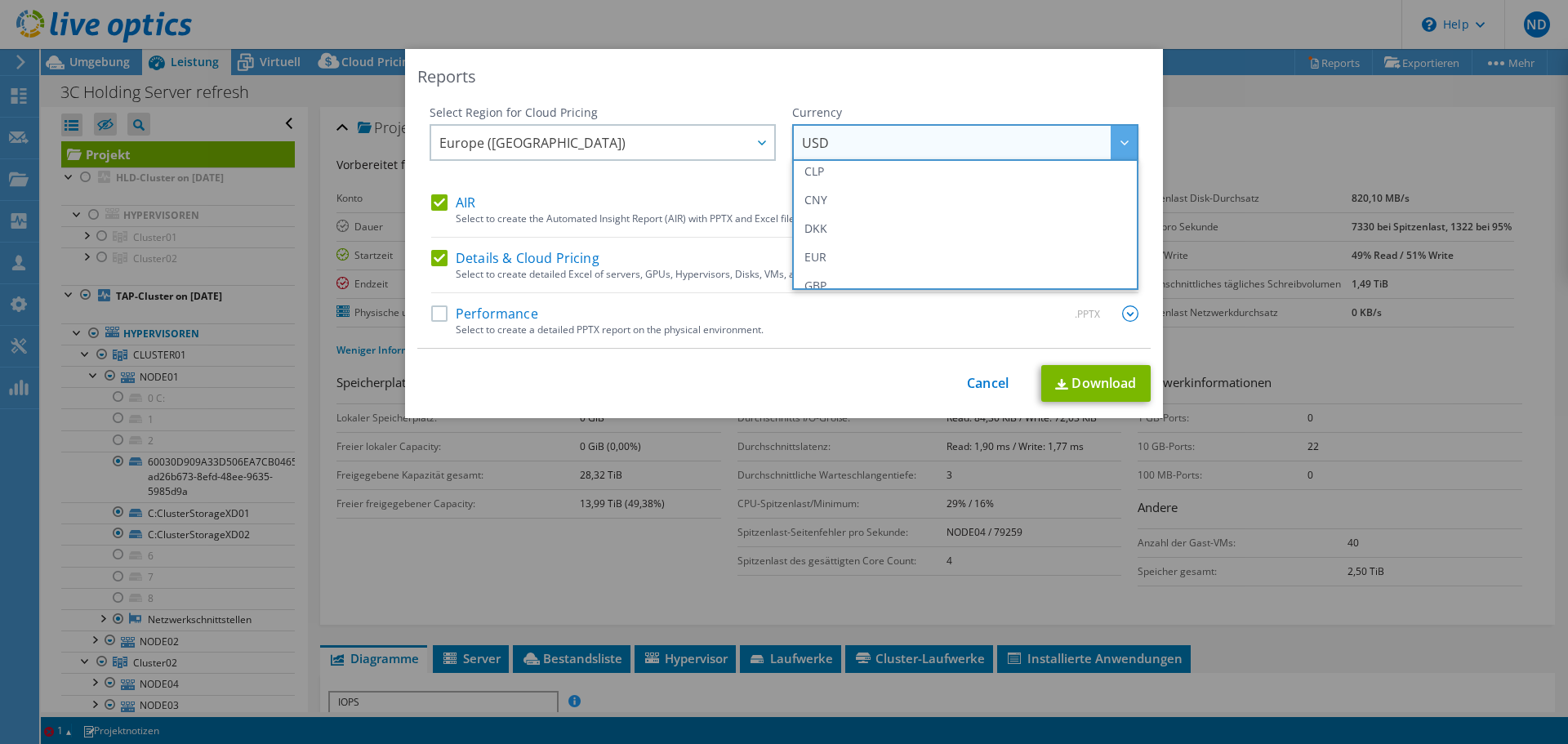
scroll to position [155, 0]
click at [853, 253] on li "EUR" at bounding box center [965, 251] width 338 height 28
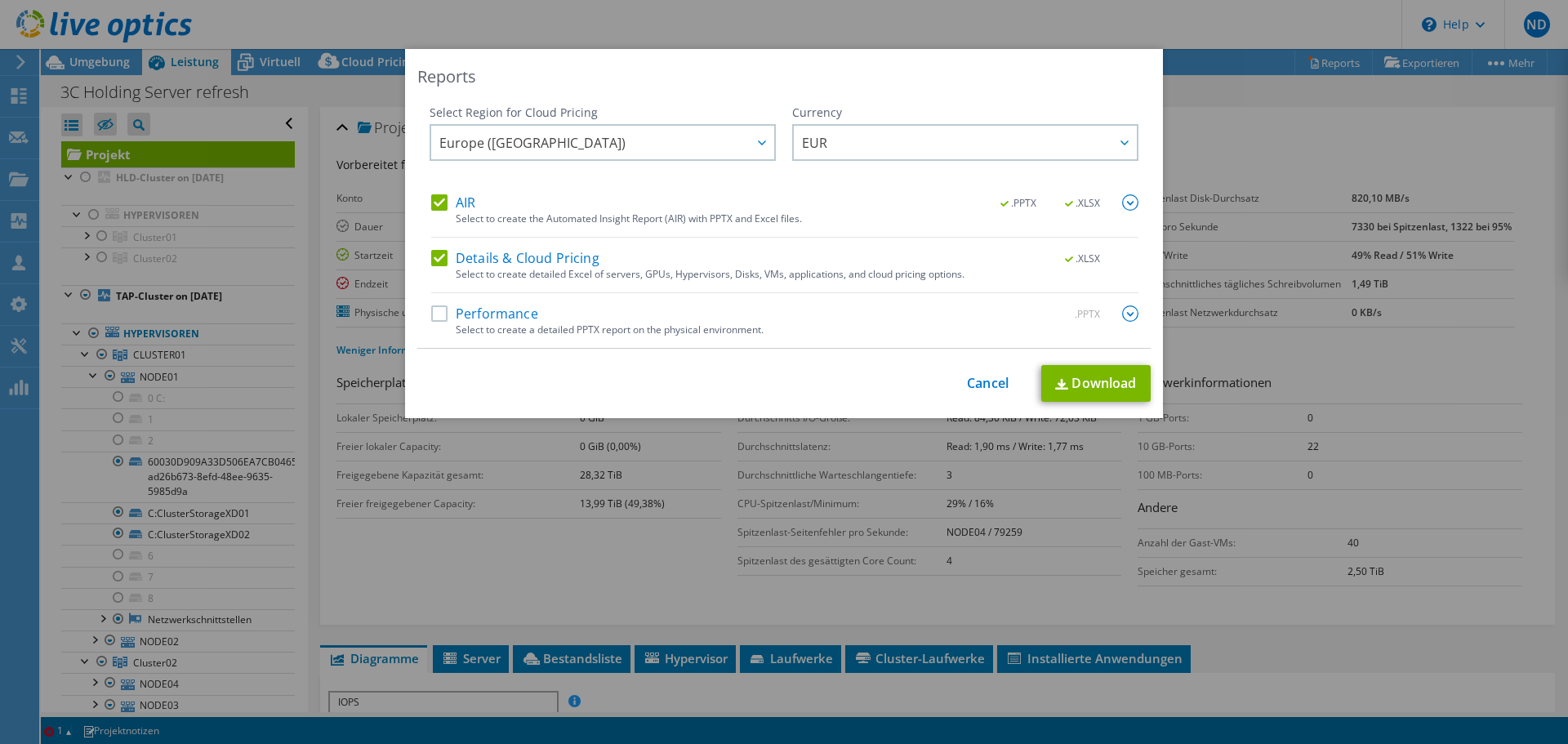
click at [439, 307] on label "Performance" at bounding box center [485, 314] width 107 height 17
click at [0, 0] on input "Performance" at bounding box center [0, 0] width 0 height 0
click at [1044, 386] on link "Download" at bounding box center [1096, 383] width 109 height 37
click at [987, 376] on link "Cancel" at bounding box center [987, 383] width 41 height 16
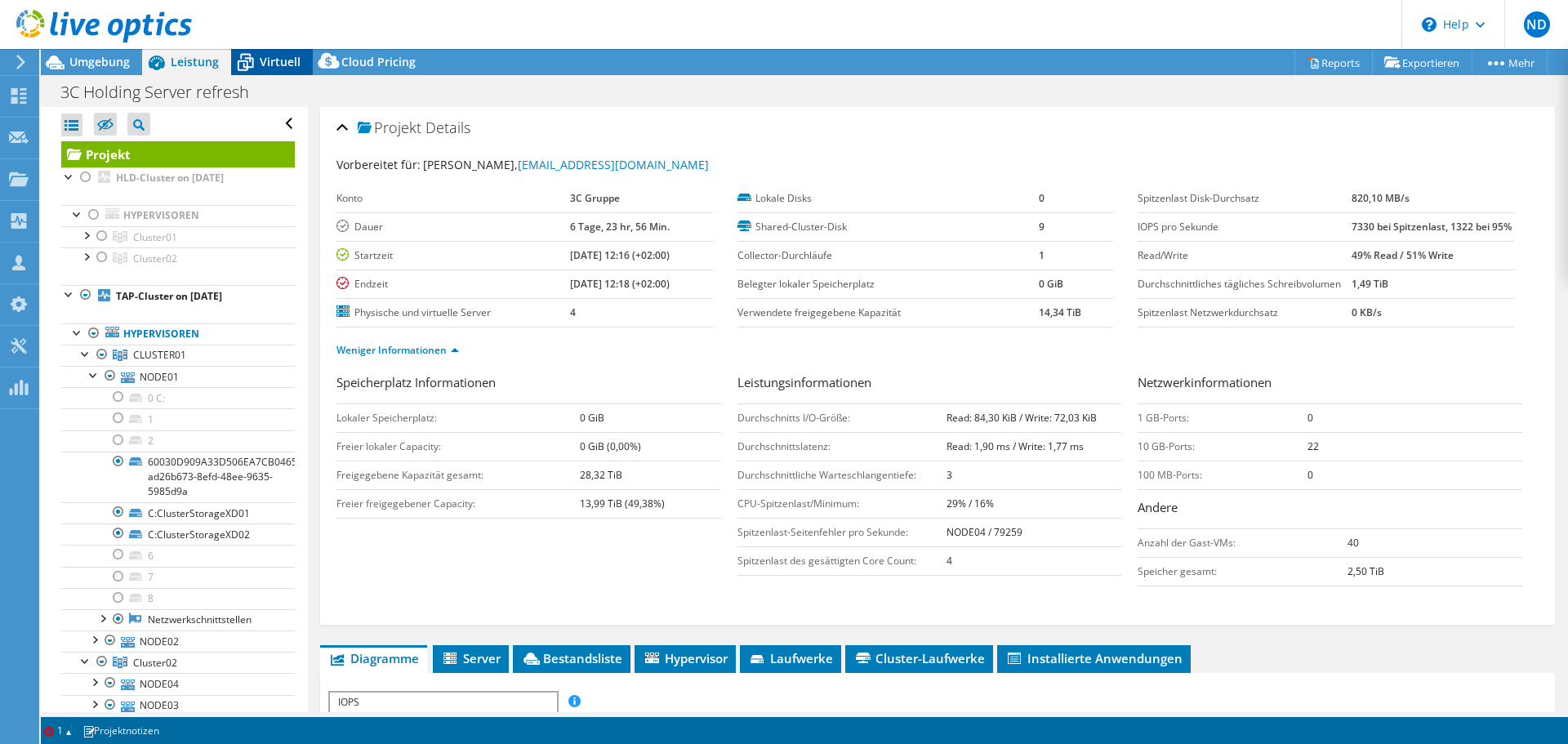
click at [272, 68] on span "Virtuell" at bounding box center [280, 62] width 40 height 16
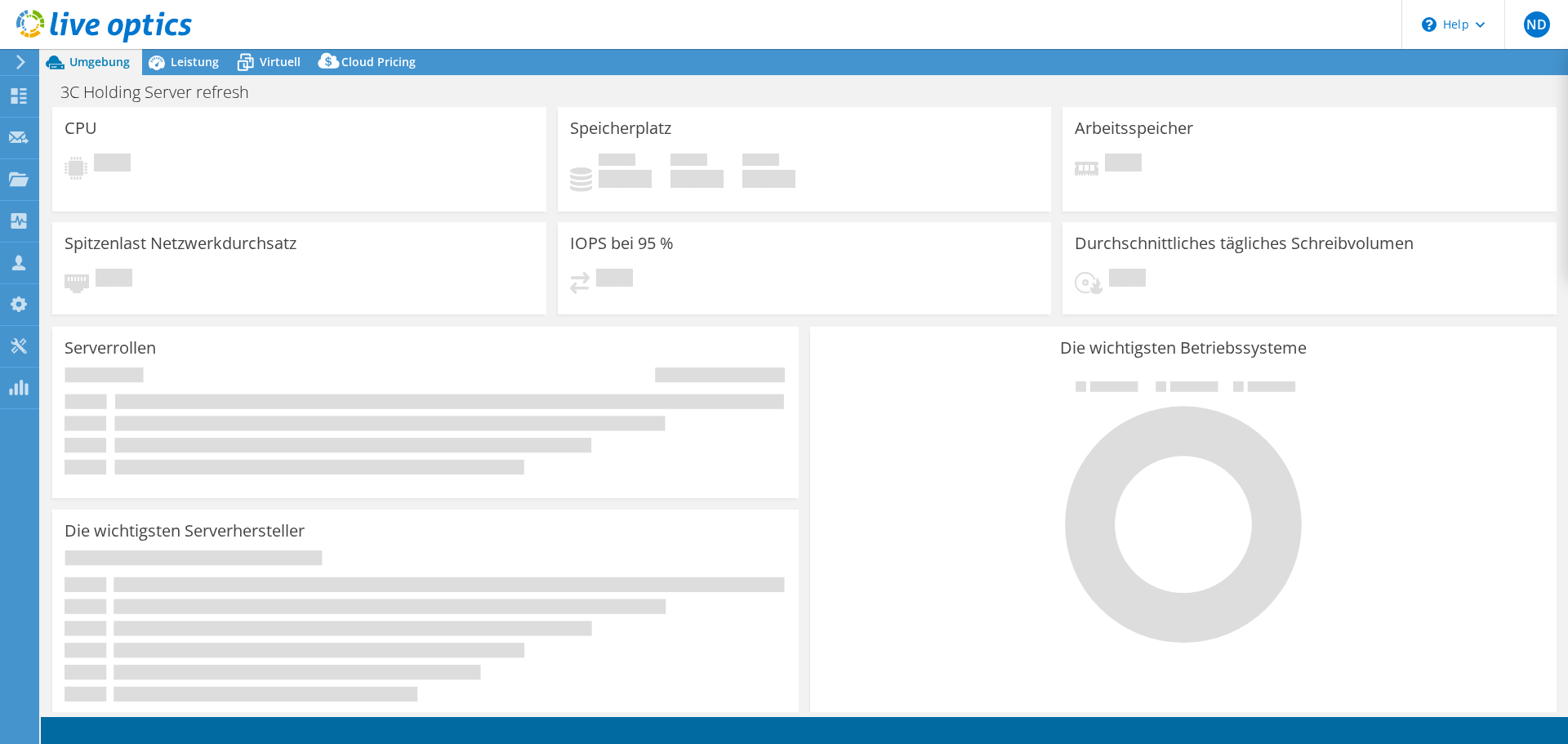
select select "EUFrankfurt"
select select "EUR"
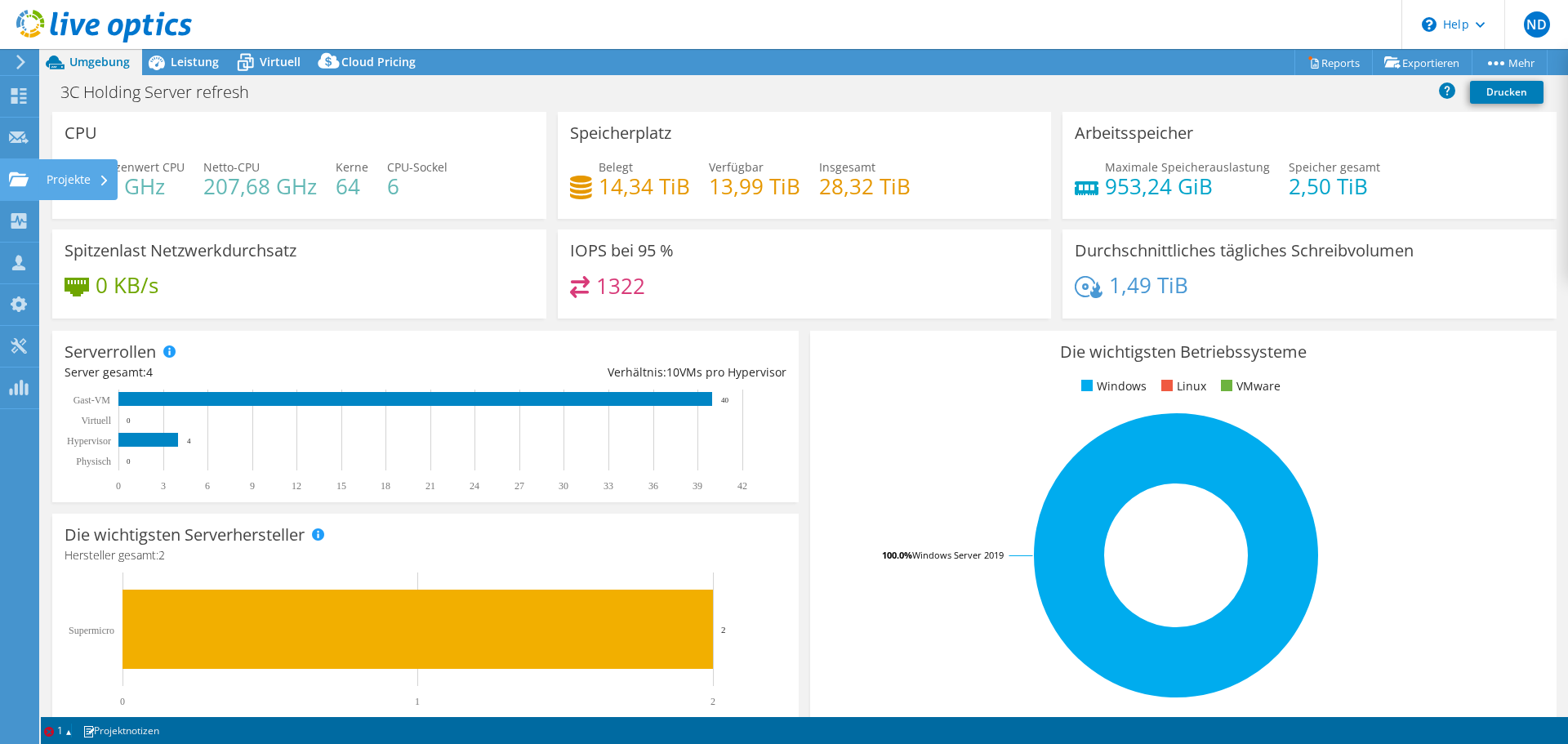
click at [18, 176] on icon at bounding box center [18, 179] width 19 height 16
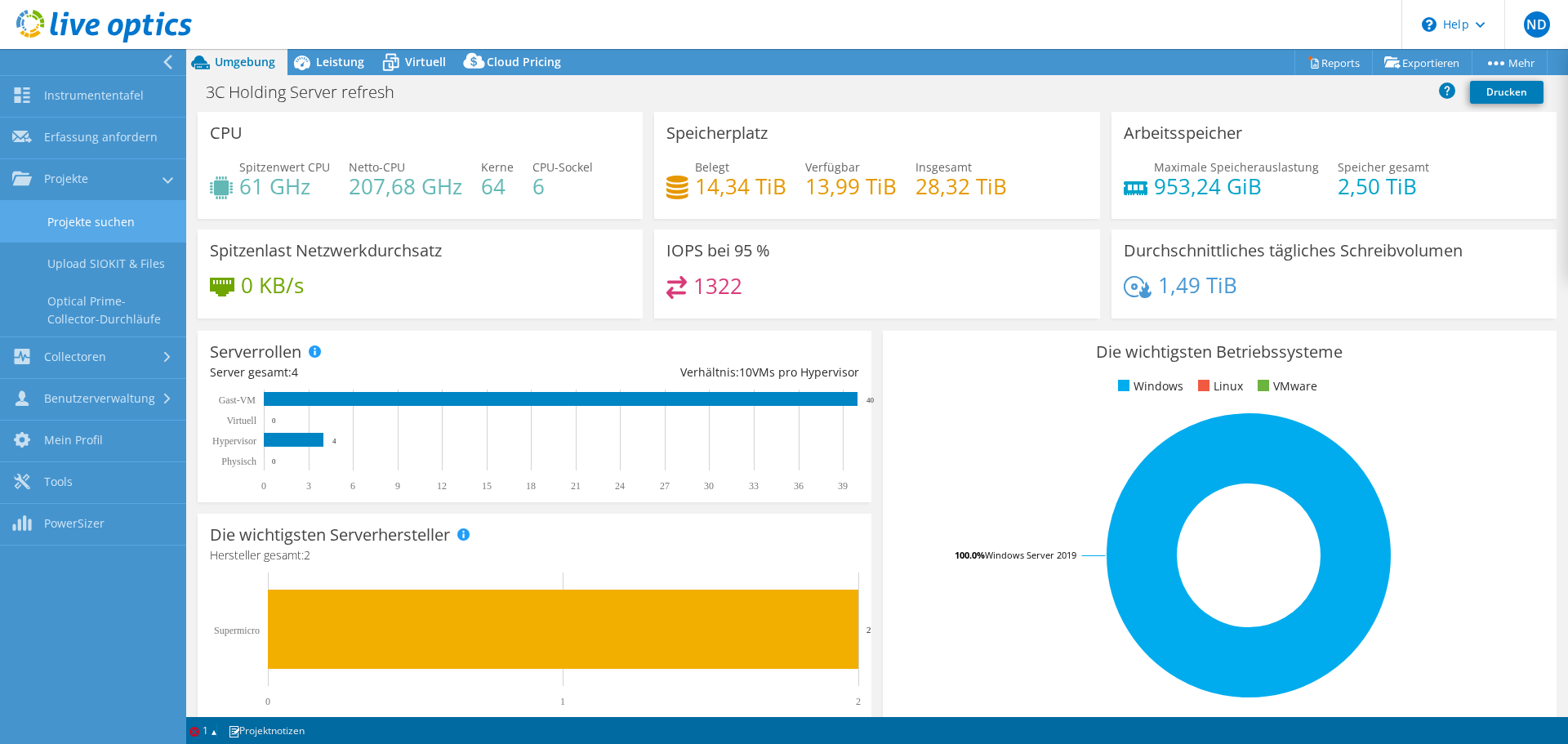
click at [77, 210] on link "Projekte suchen" at bounding box center [93, 221] width 186 height 41
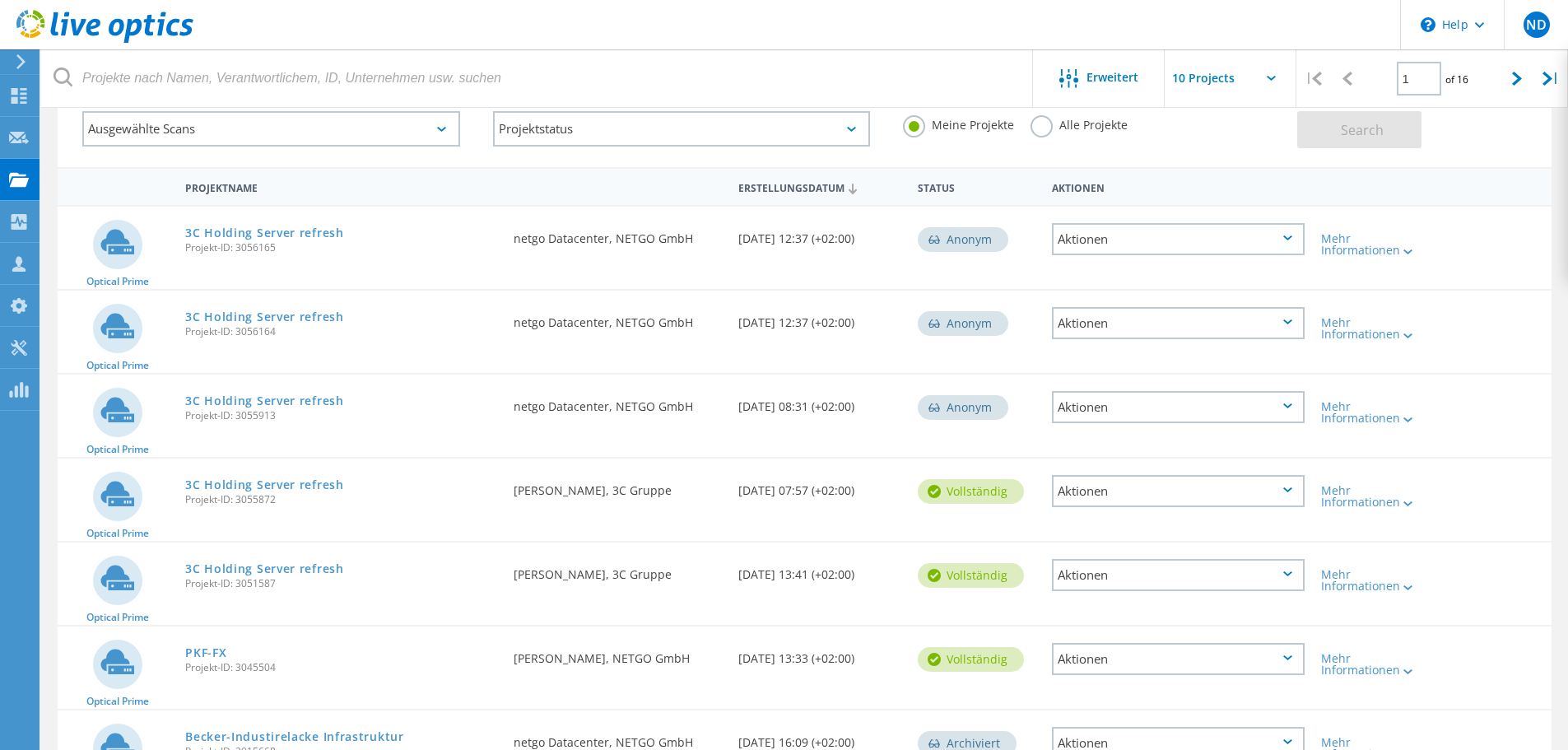
scroll to position [99, 0]
click at [253, 486] on link "3C Holding Server refresh" at bounding box center [265, 483] width 159 height 11
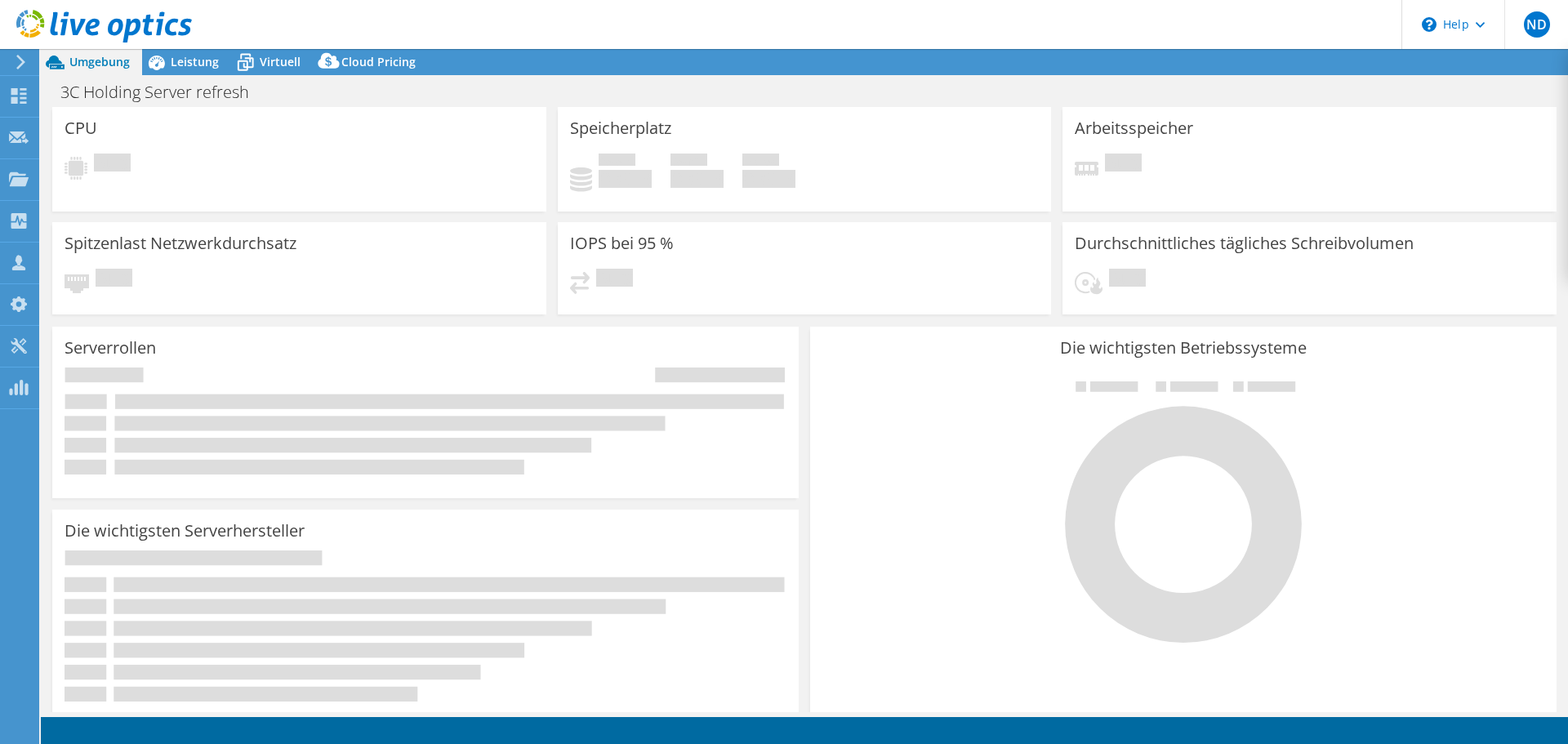
select select "EUFrankfurt"
select select "EUR"
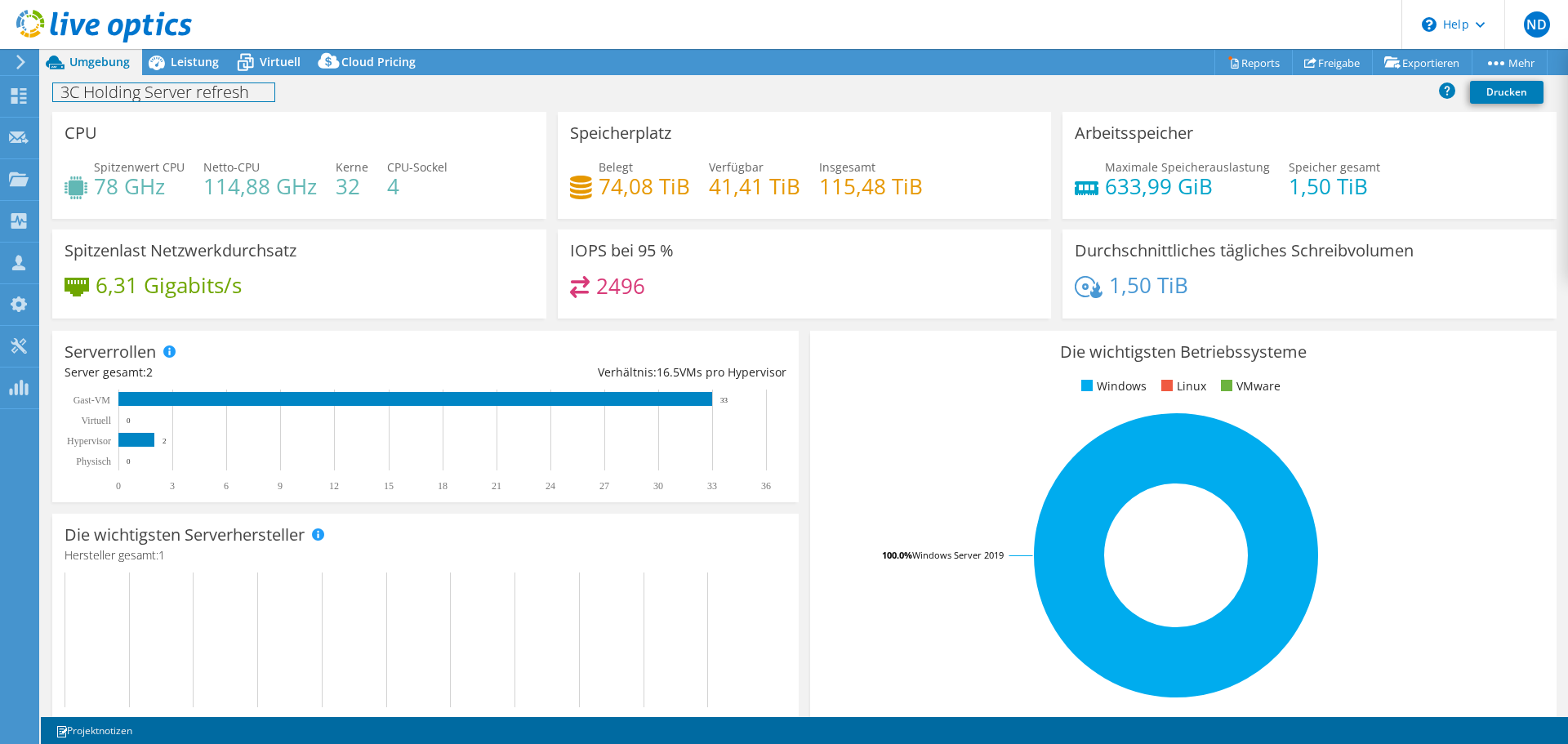
click at [183, 75] on div "3C Holding Server refresh Drucken" at bounding box center [804, 94] width 1528 height 37
click at [181, 60] on span "Leistung" at bounding box center [195, 62] width 48 height 16
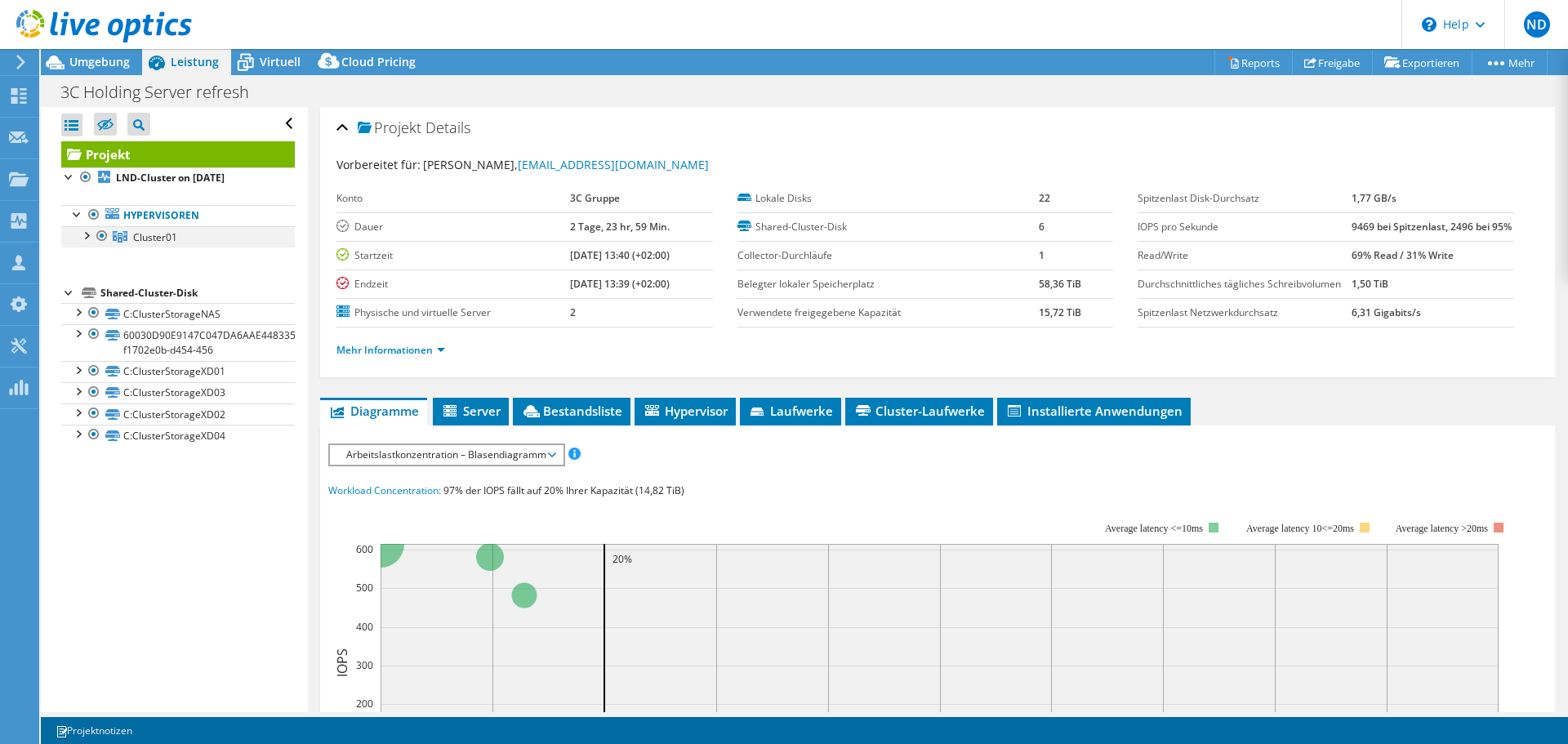
click at [84, 232] on div at bounding box center [85, 234] width 17 height 17
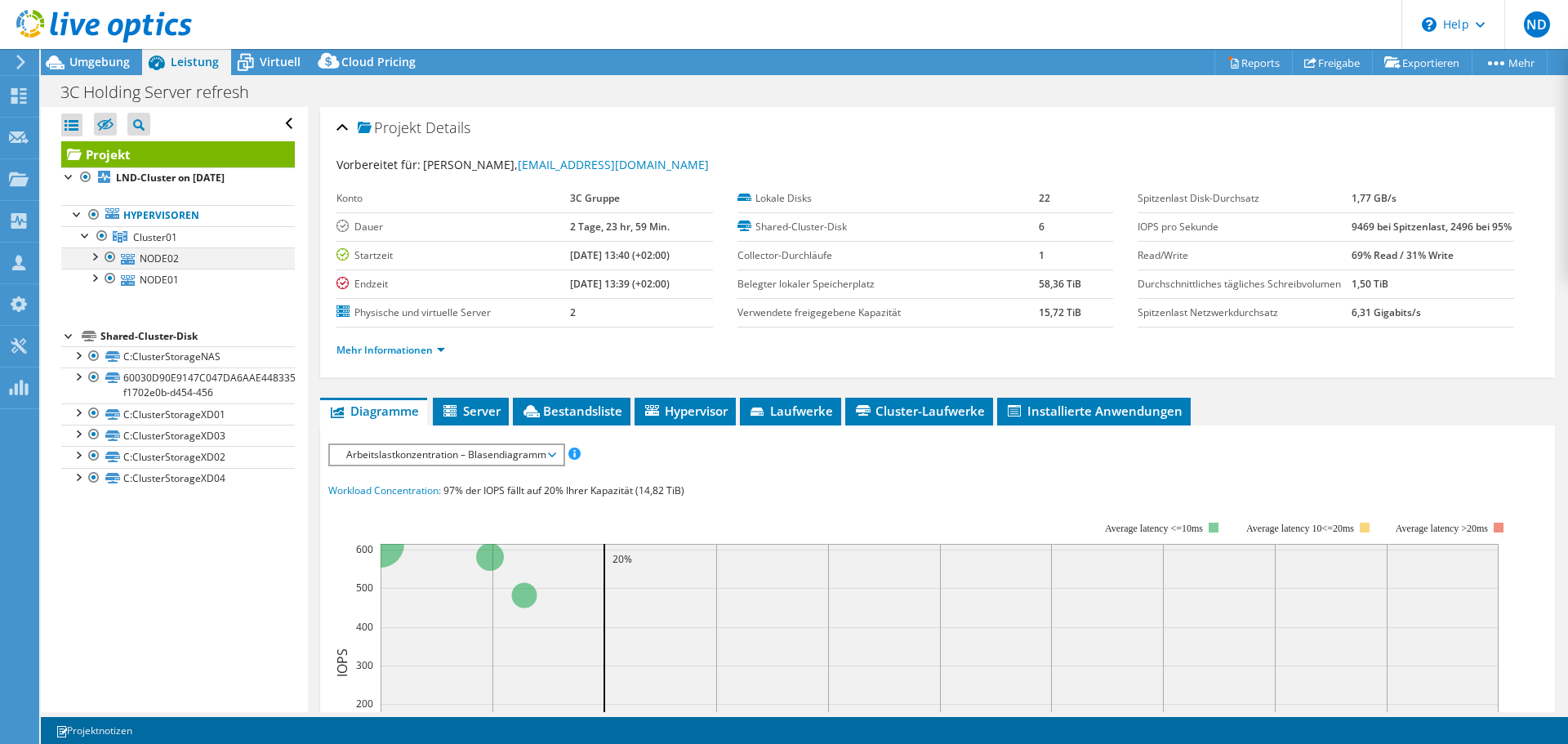
click at [96, 255] on div at bounding box center [94, 255] width 17 height 17
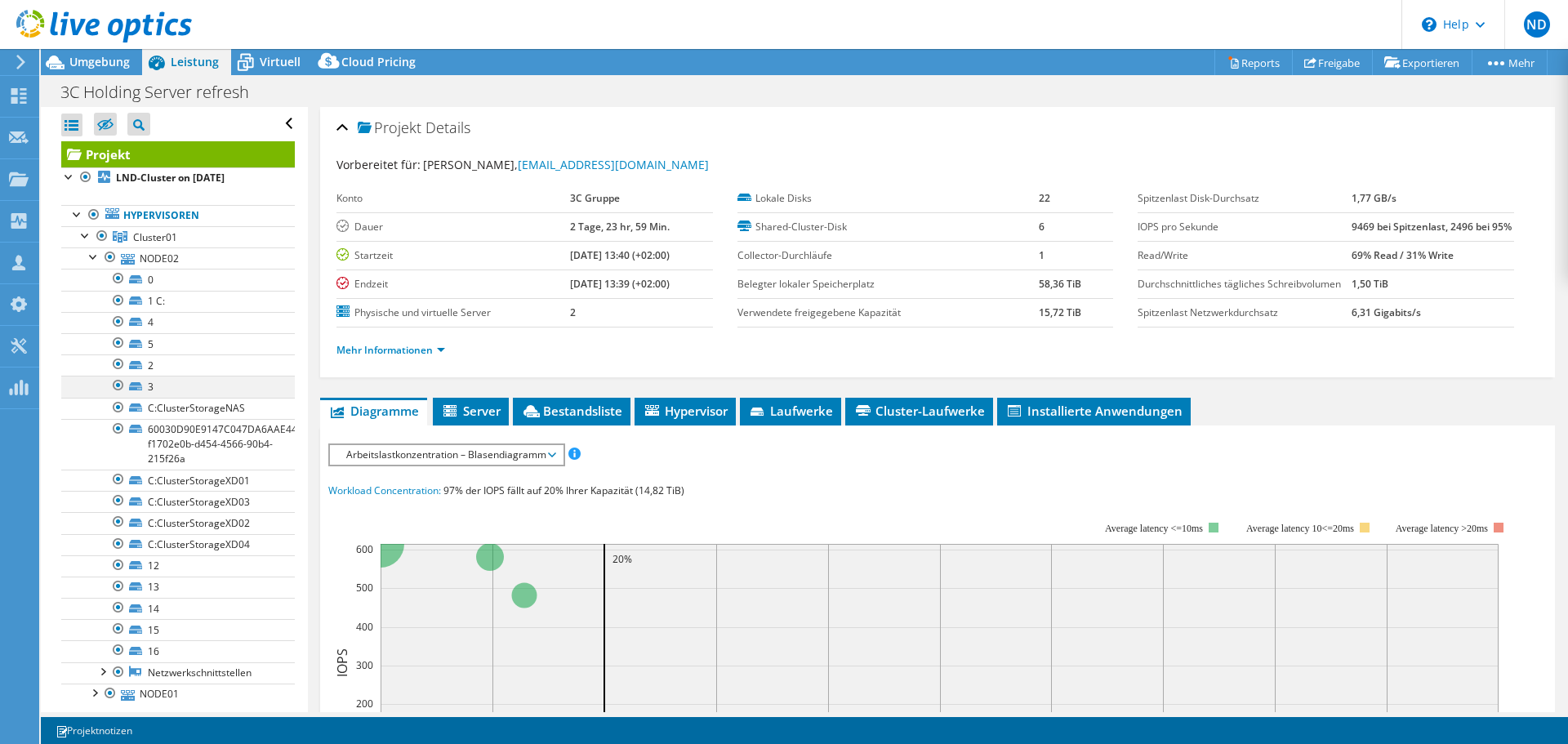
click at [123, 388] on div at bounding box center [118, 385] width 17 height 19
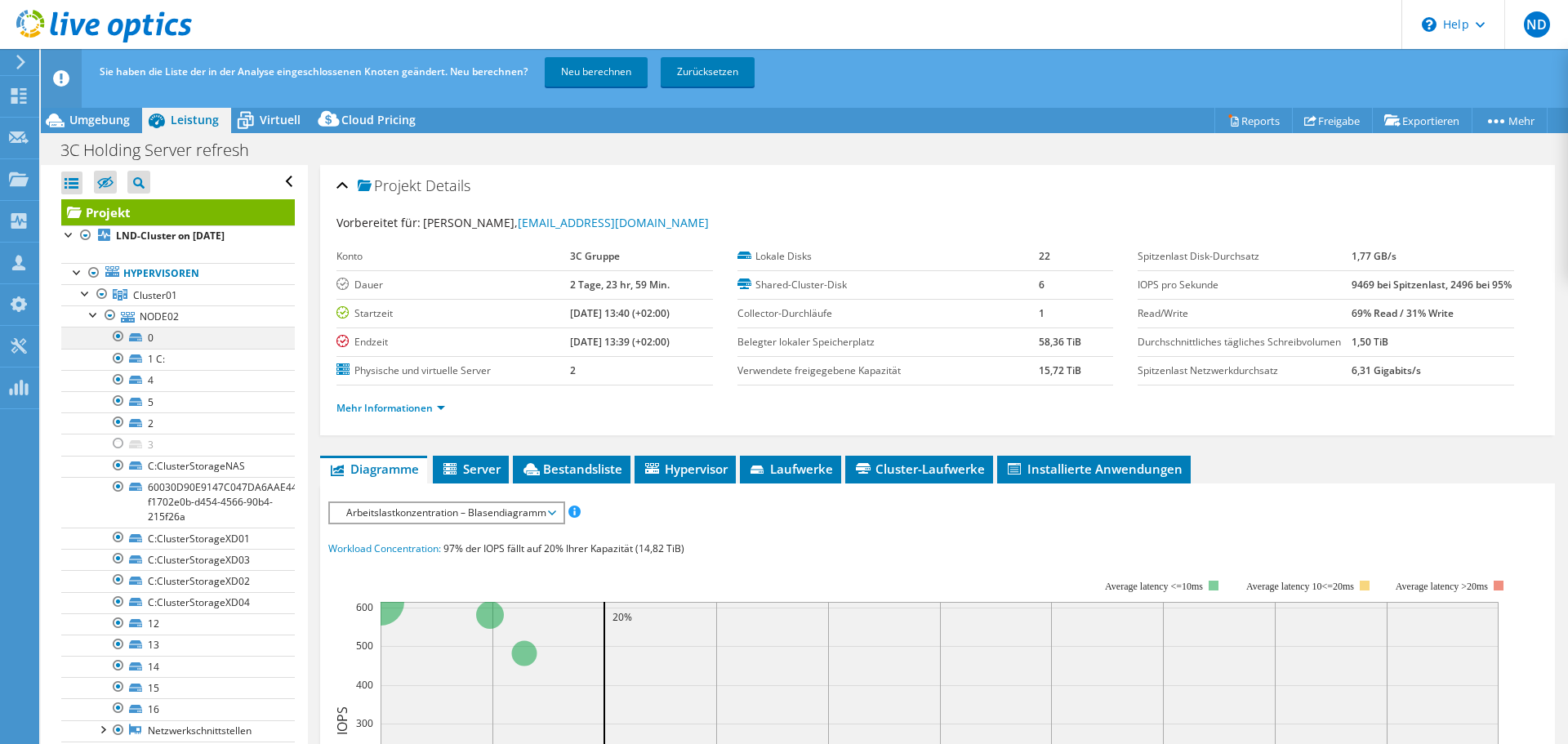
click at [115, 338] on div at bounding box center [118, 336] width 17 height 19
click at [118, 359] on div at bounding box center [118, 358] width 17 height 19
click at [118, 379] on div at bounding box center [118, 379] width 17 height 19
click at [113, 400] on div at bounding box center [118, 400] width 17 height 19
click at [118, 423] on div at bounding box center [118, 422] width 17 height 19
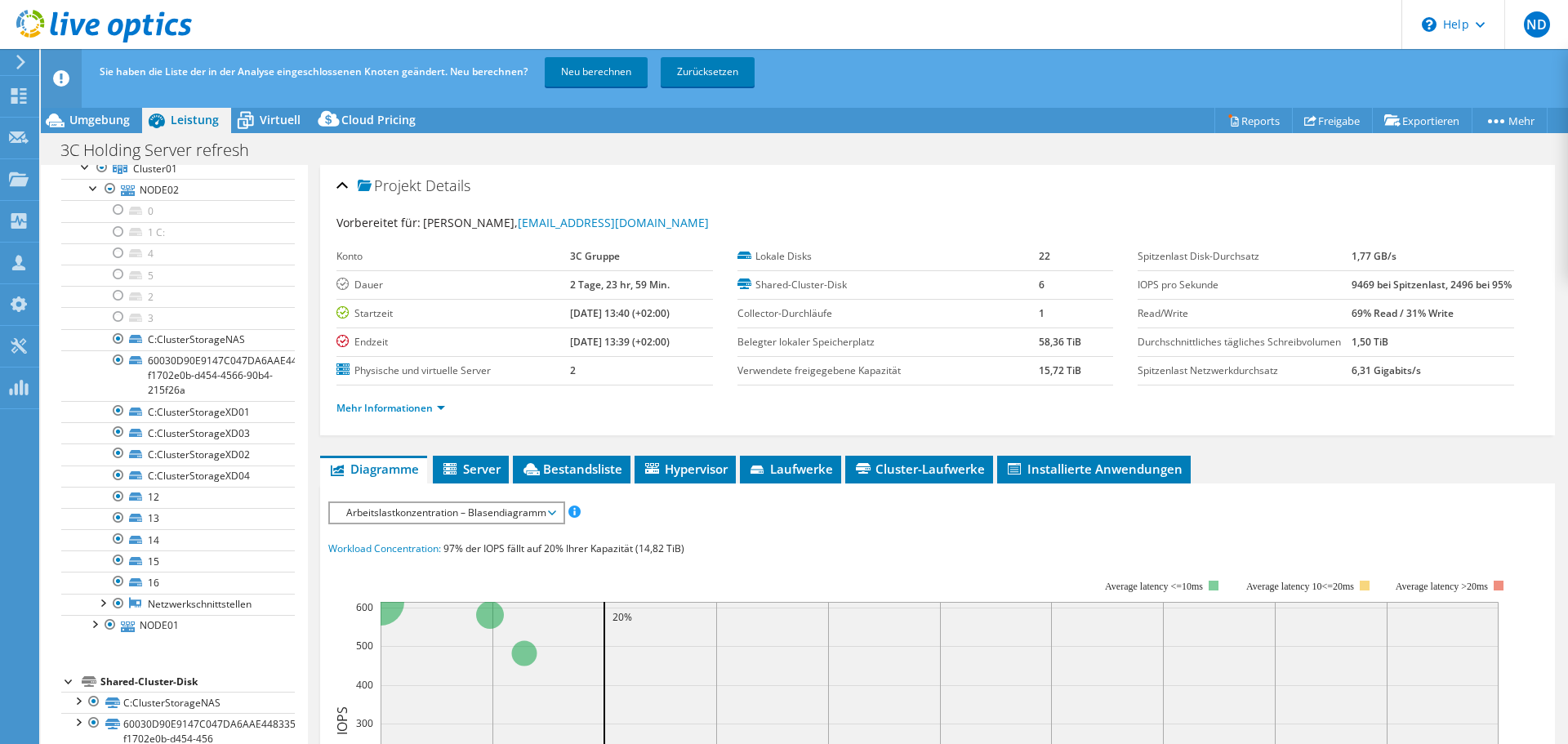
scroll to position [130, 0]
